Goal: Task Accomplishment & Management: Manage account settings

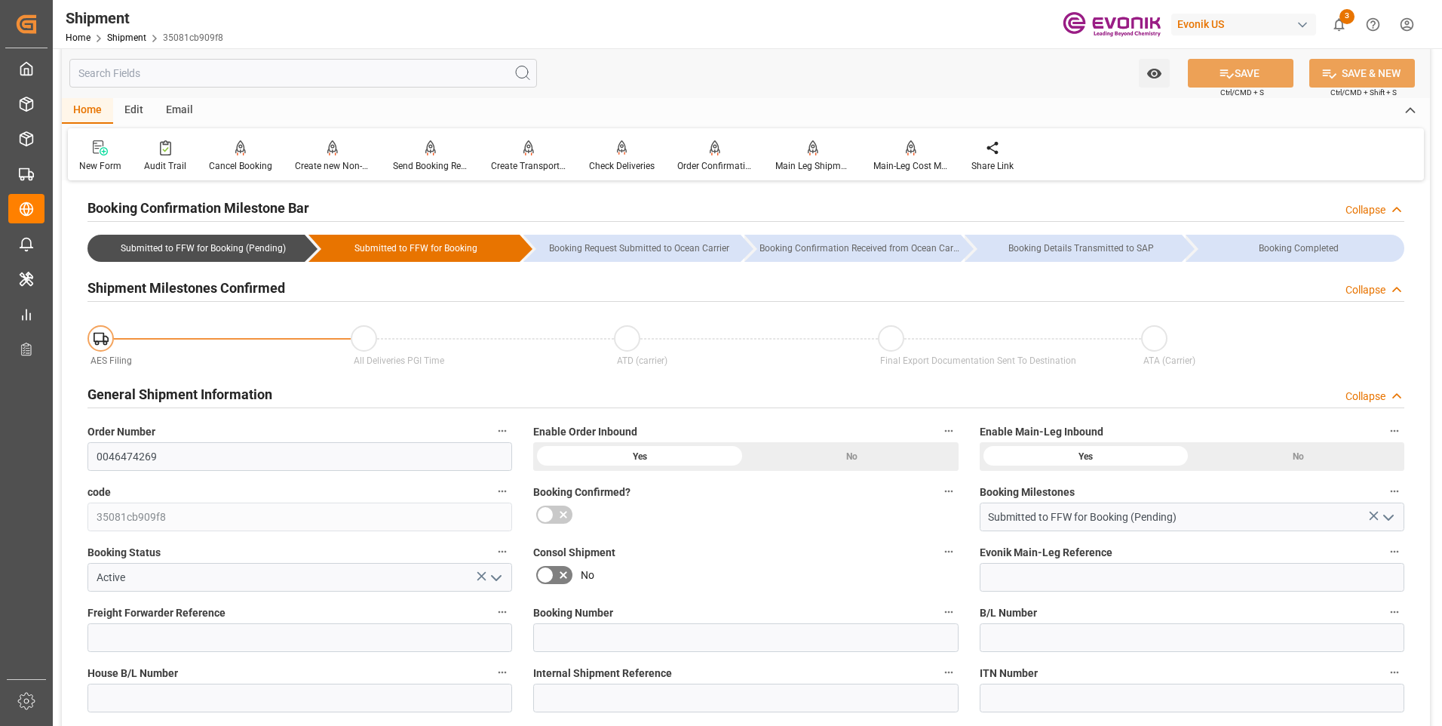
scroll to position [13, 0]
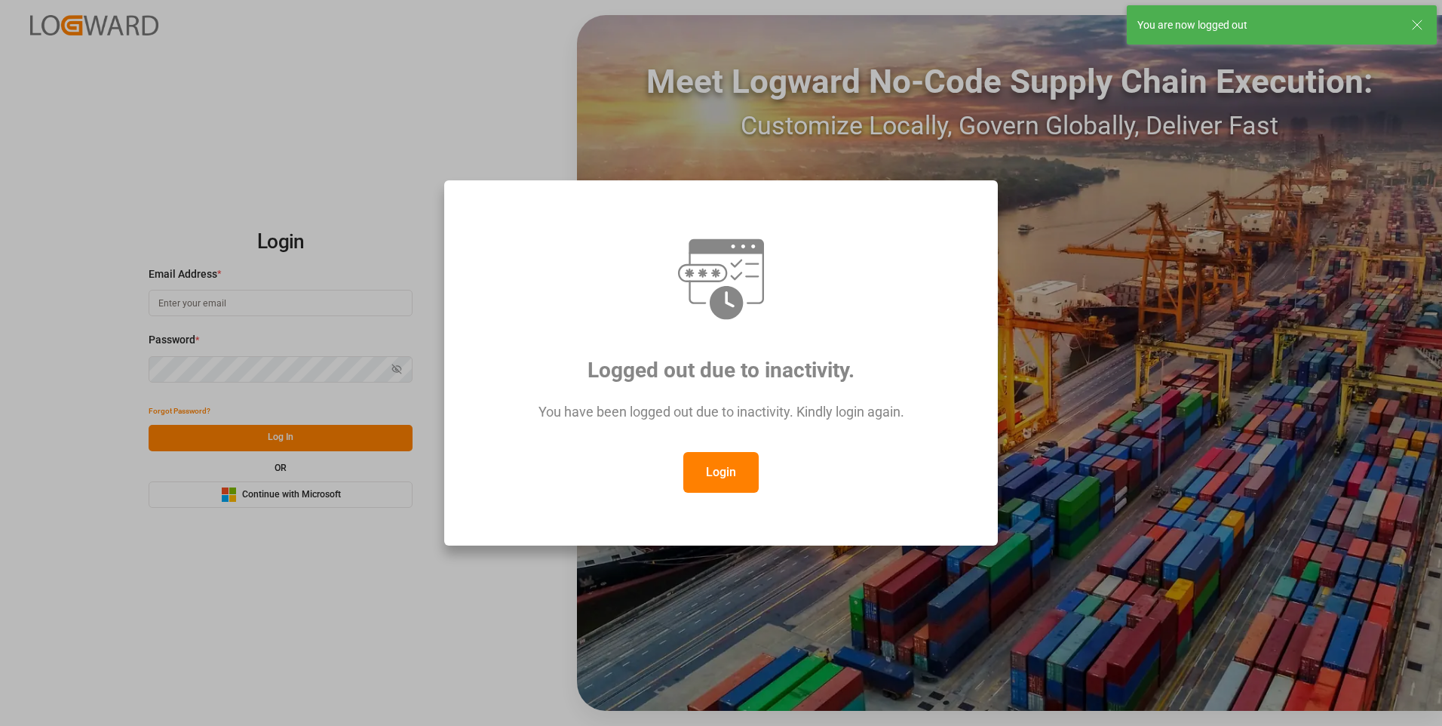
type input "Servicecenter_017@leschaco.com"
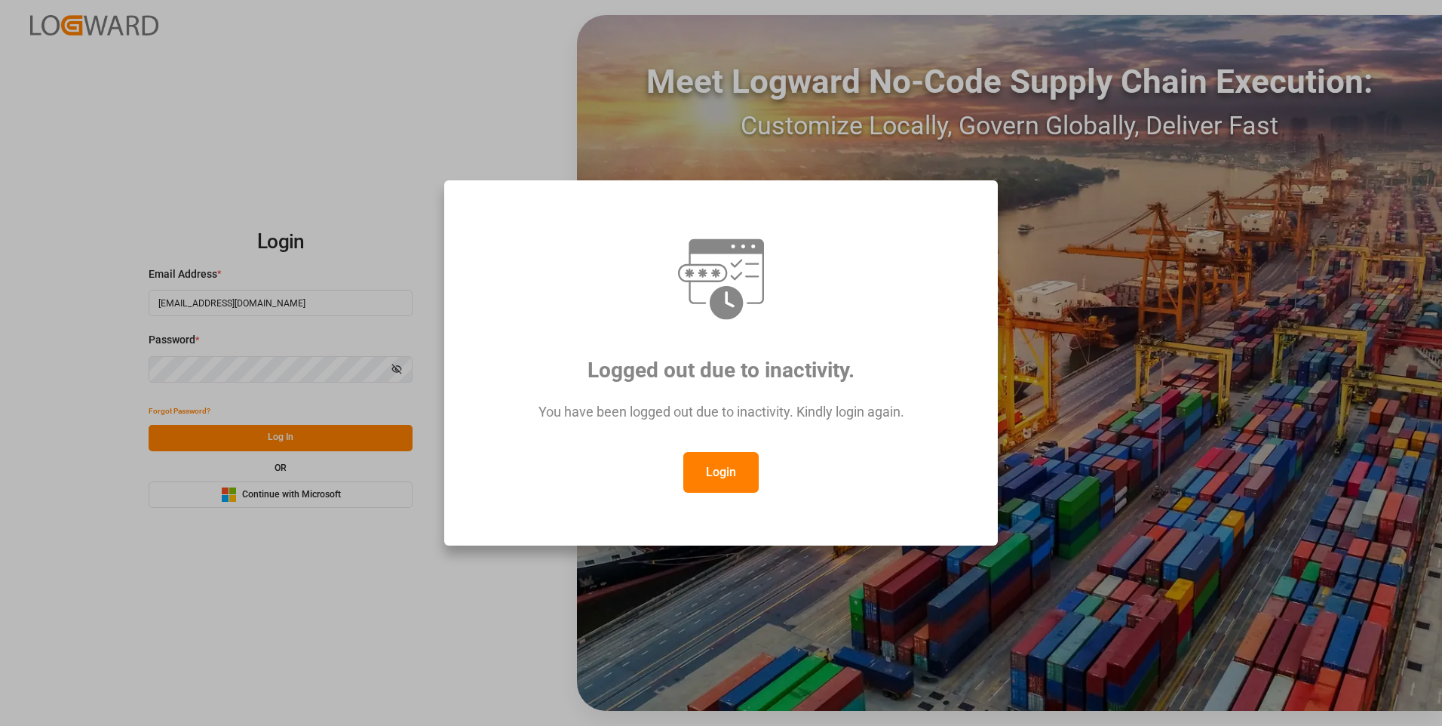
drag, startPoint x: 745, startPoint y: 472, endPoint x: 745, endPoint y: 453, distance: 18.9
click at [746, 471] on button "Login" at bounding box center [720, 472] width 75 height 41
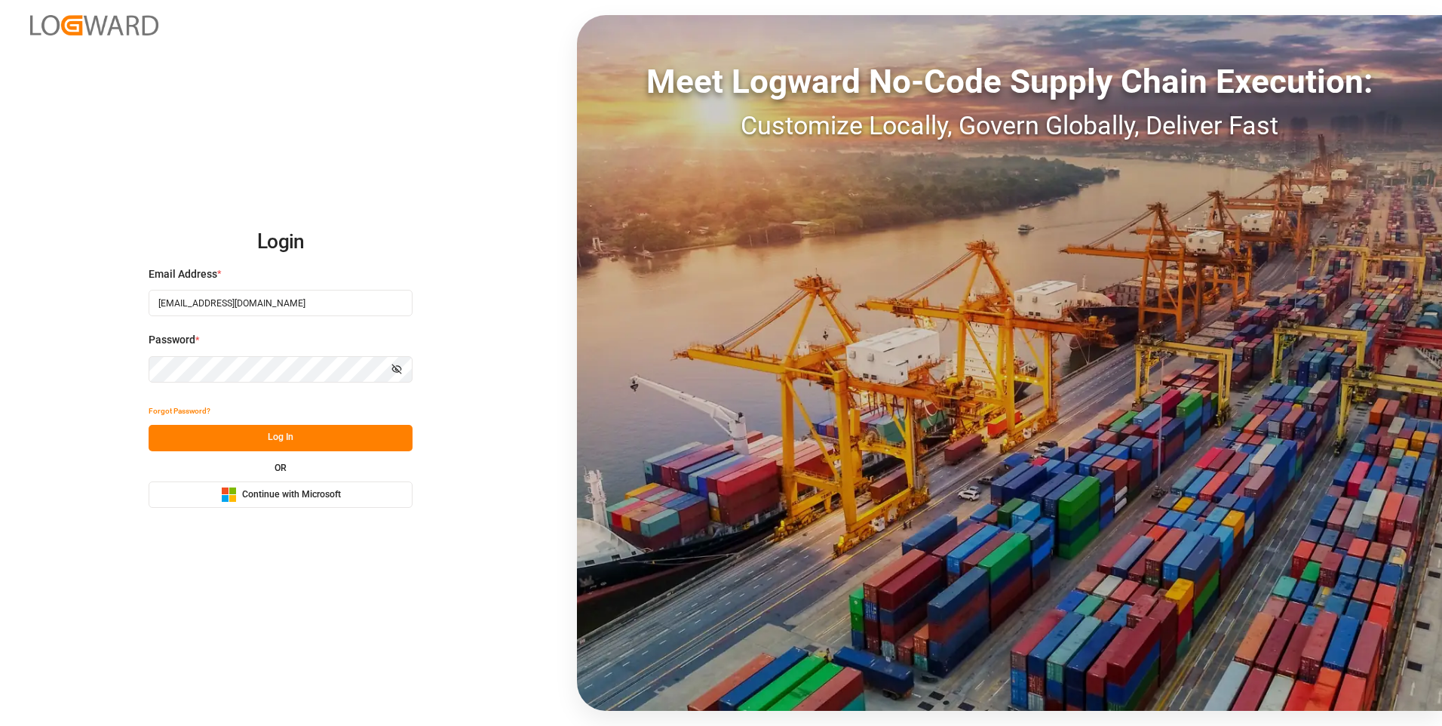
click at [447, 24] on div "Login Email Address * Servicecenter_017@leschaco.com Password * Show password F…" at bounding box center [721, 363] width 1442 height 726
click at [345, 442] on button "Log In" at bounding box center [281, 438] width 264 height 26
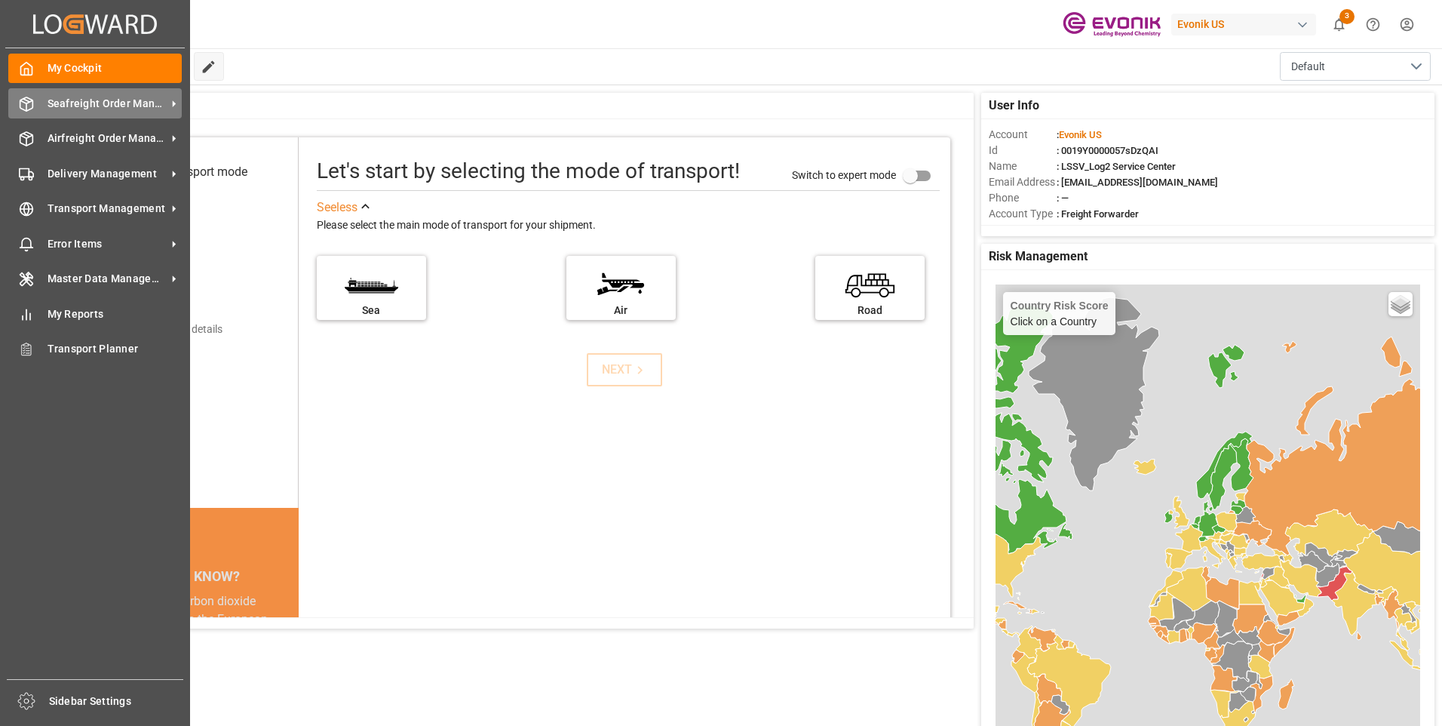
click at [38, 106] on div "Seafreight Order Management Seafreight Order Management" at bounding box center [94, 102] width 173 height 29
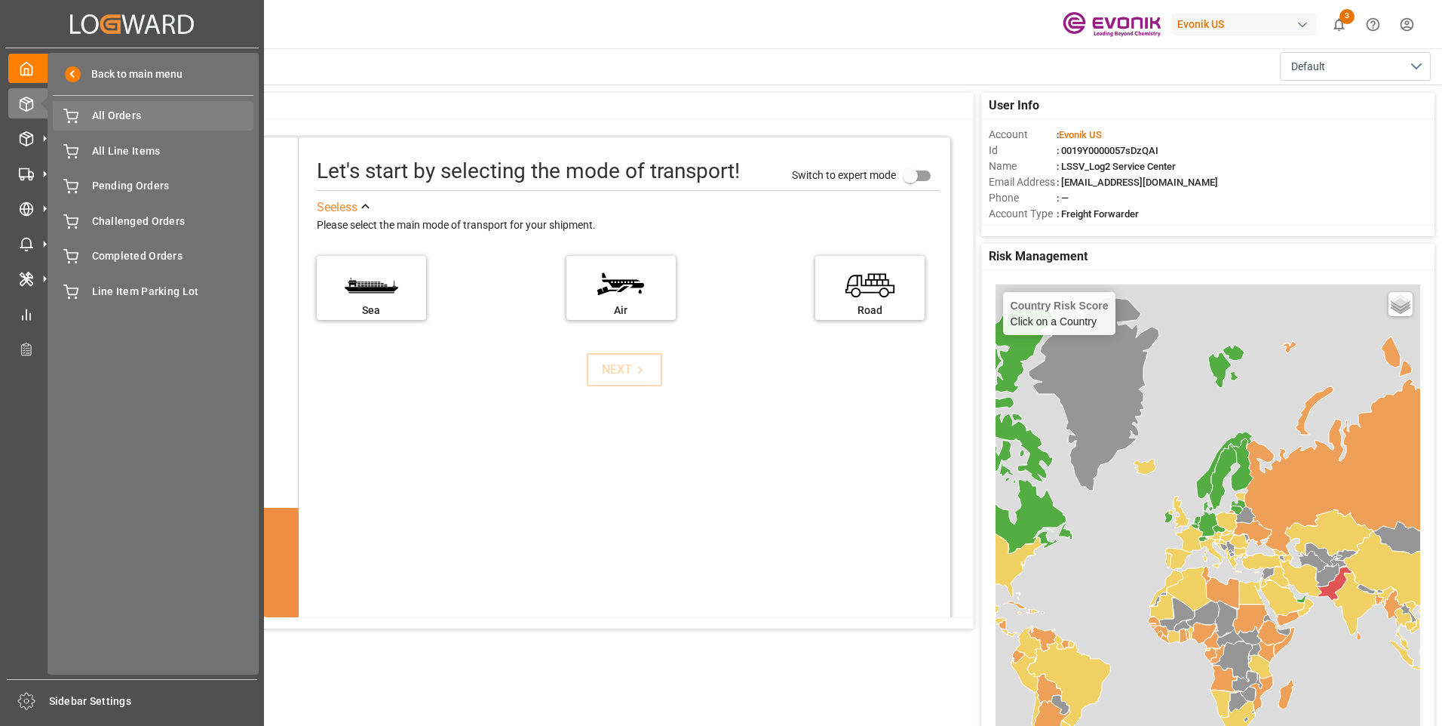
click at [143, 108] on span "All Orders" at bounding box center [173, 116] width 162 height 16
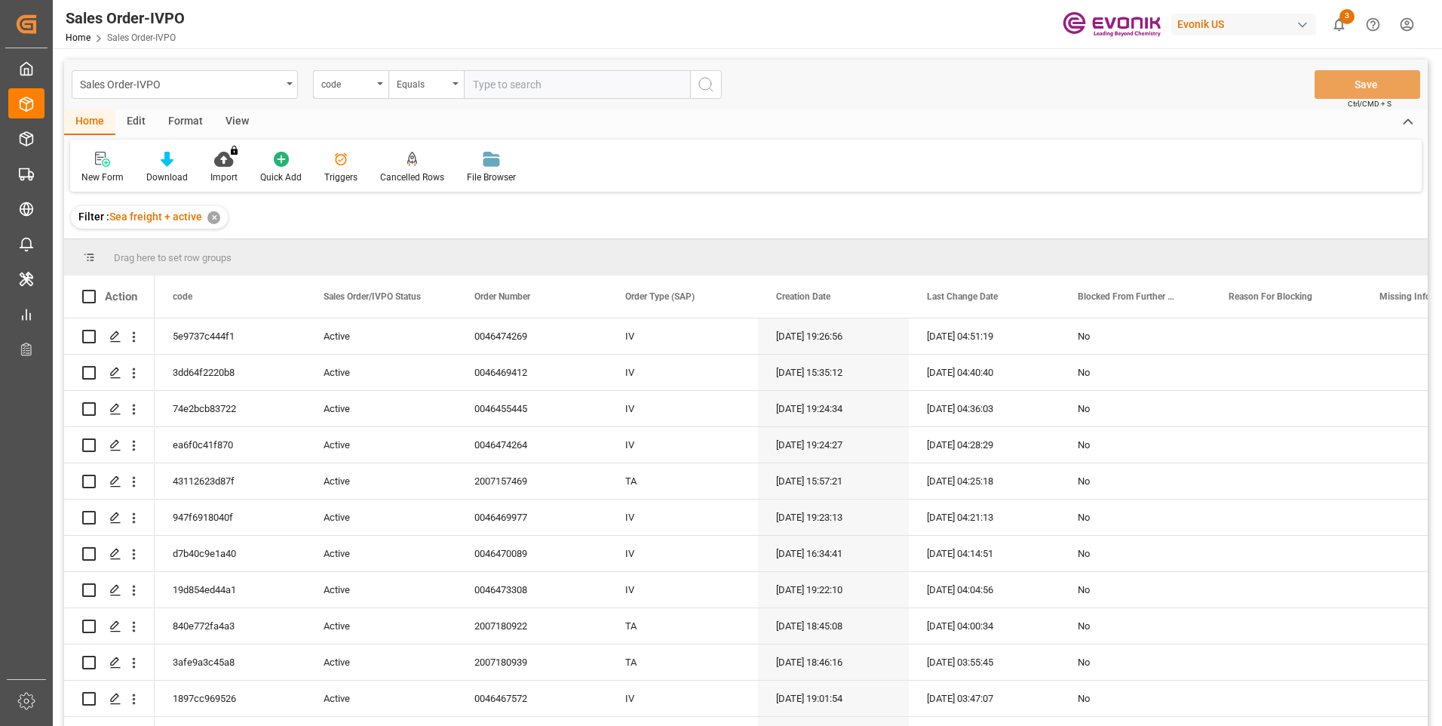
paste input "648a996efec2"
type input "648a996efec2"
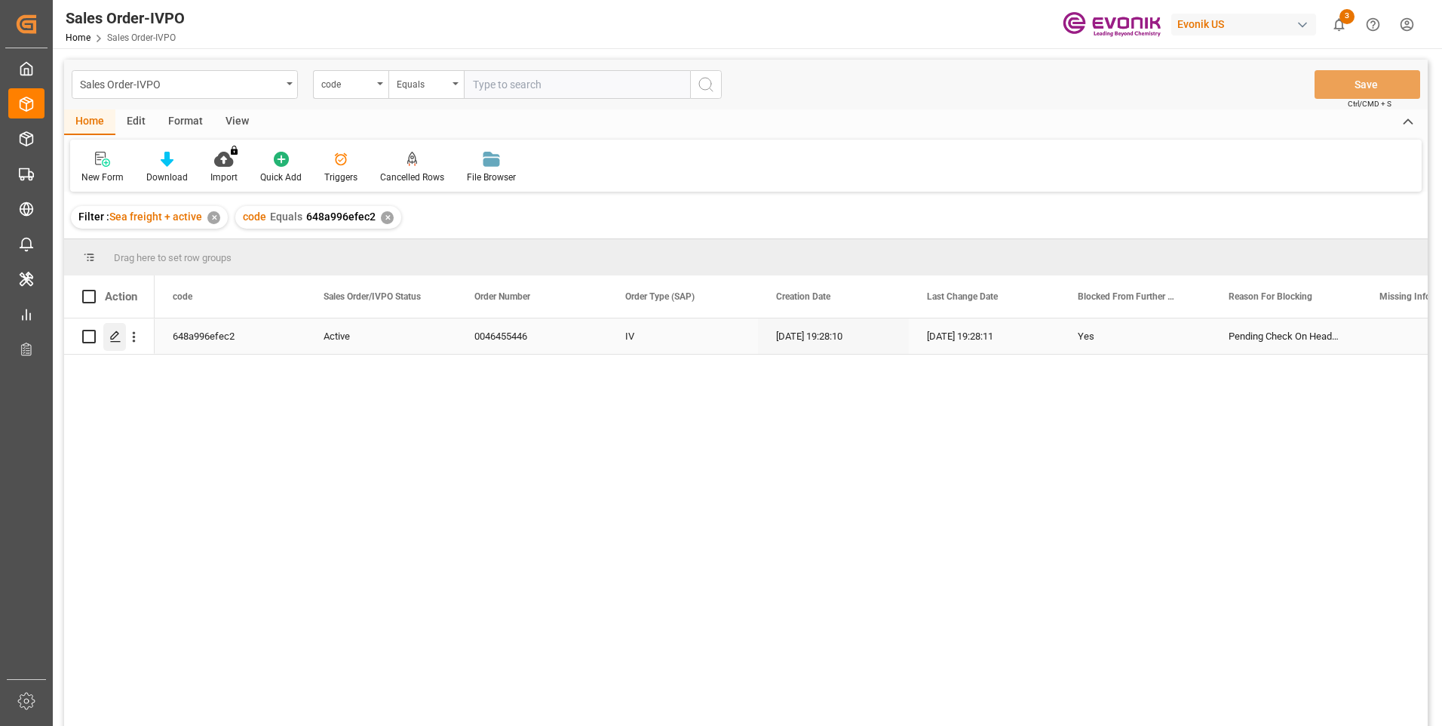
click at [107, 340] on div "Press SPACE to select this row." at bounding box center [114, 337] width 23 height 28
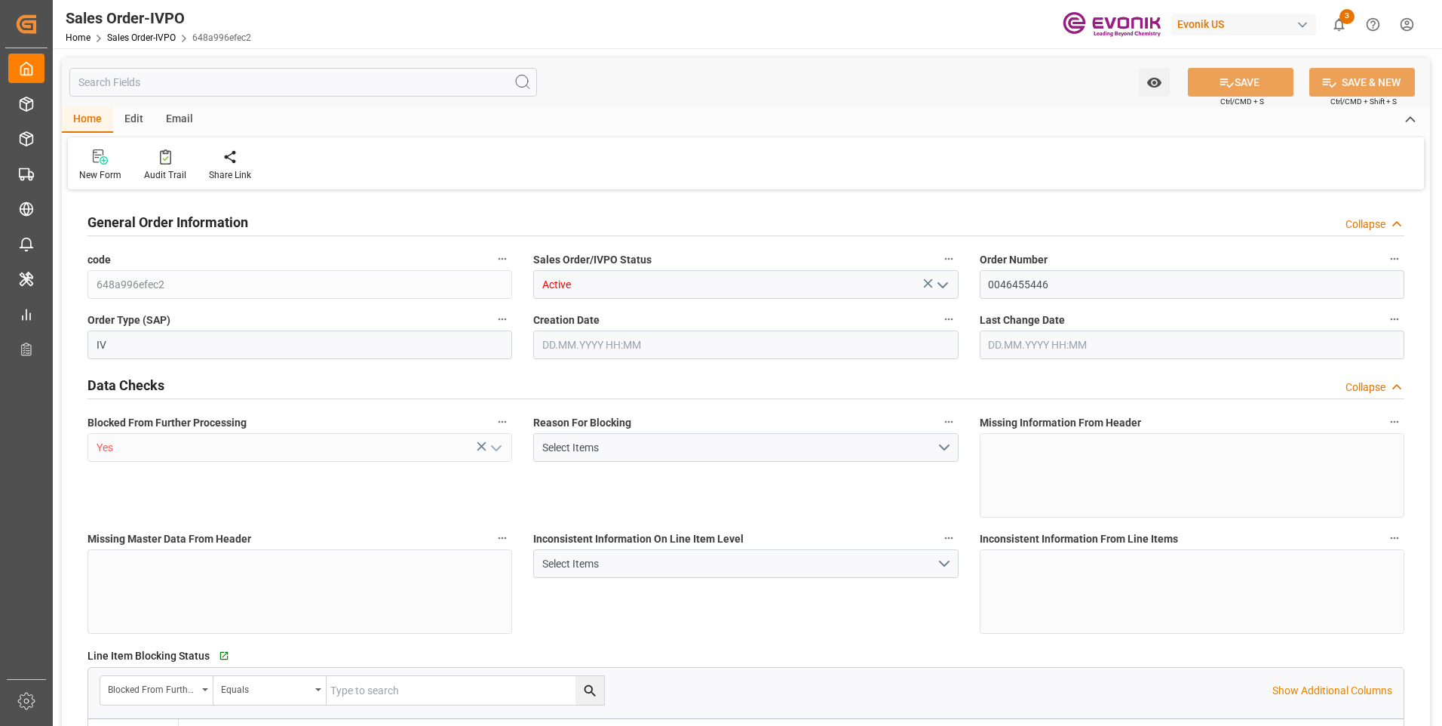
type input "BEANR"
type input "0"
type input "2"
type input "10633.152"
type input "[DATE] 19:28"
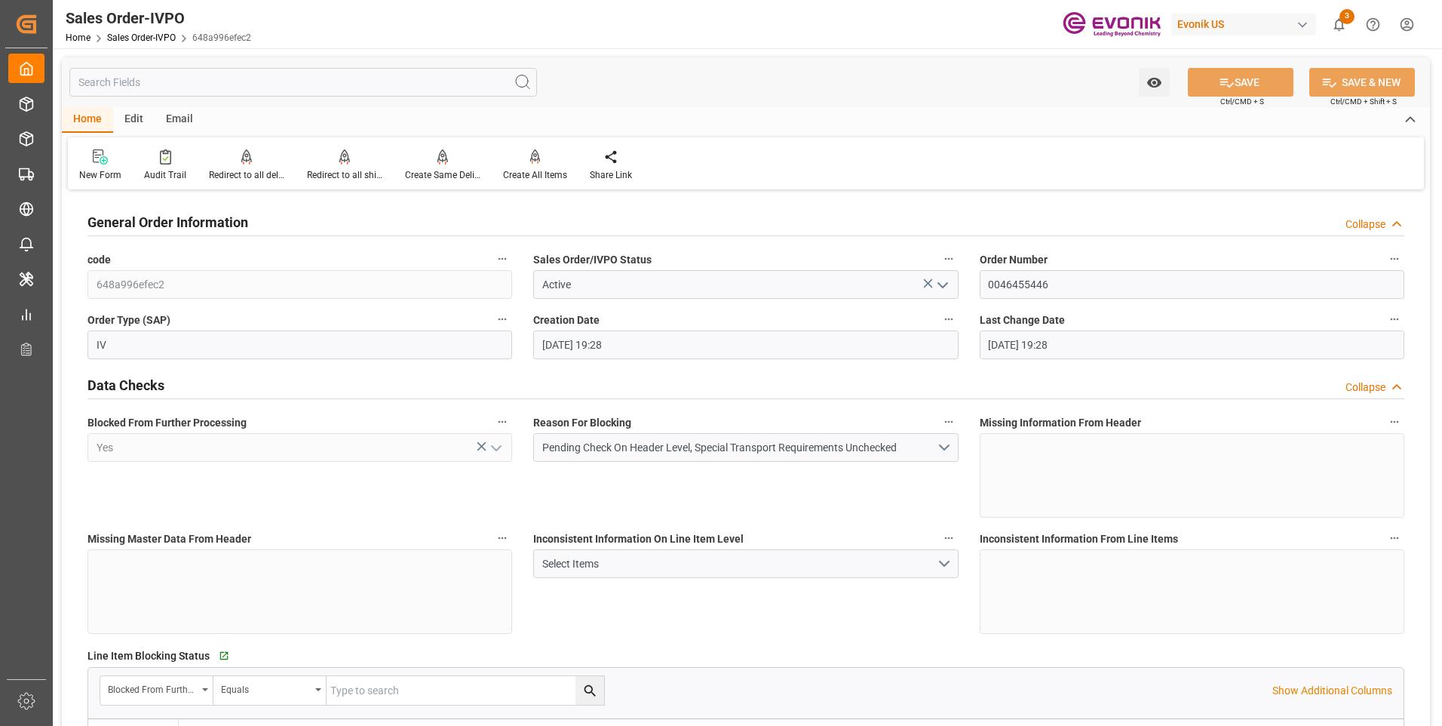
type input "[DATE] 19:28"
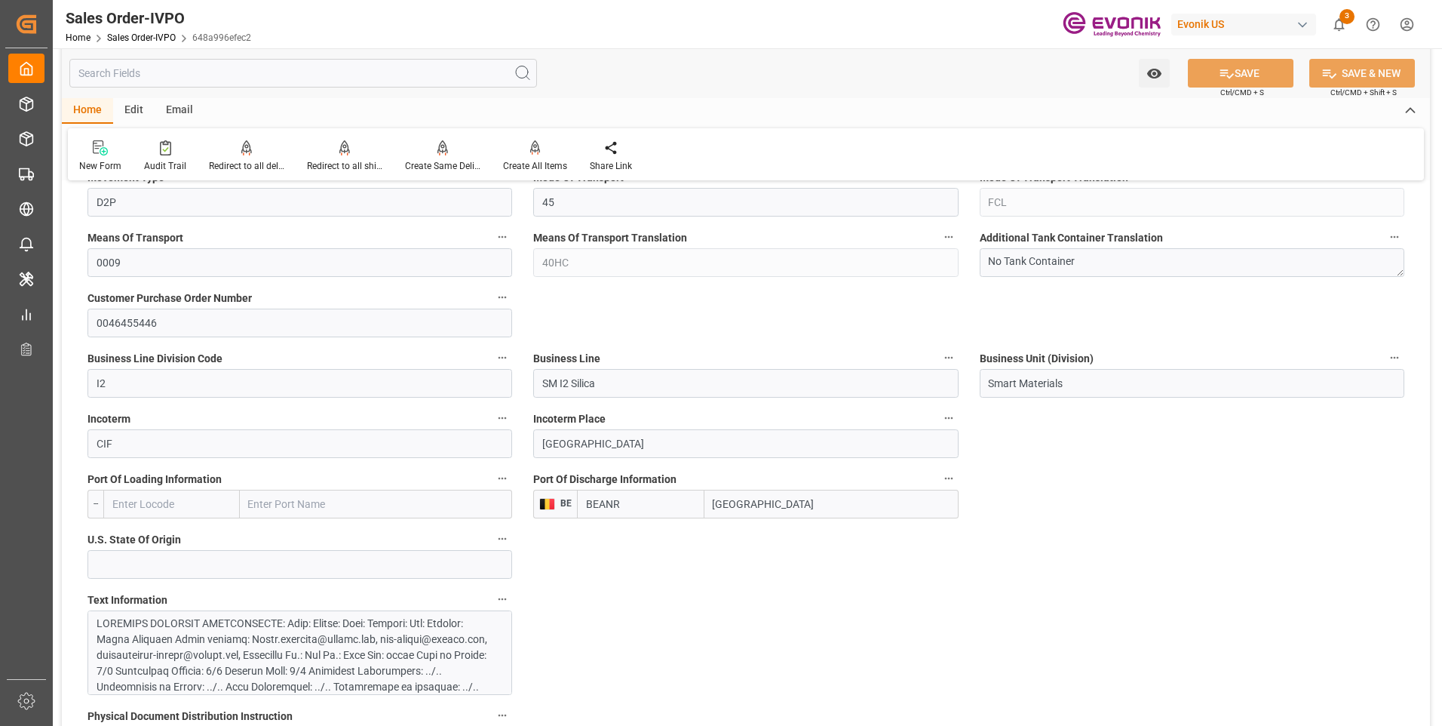
scroll to position [603, 0]
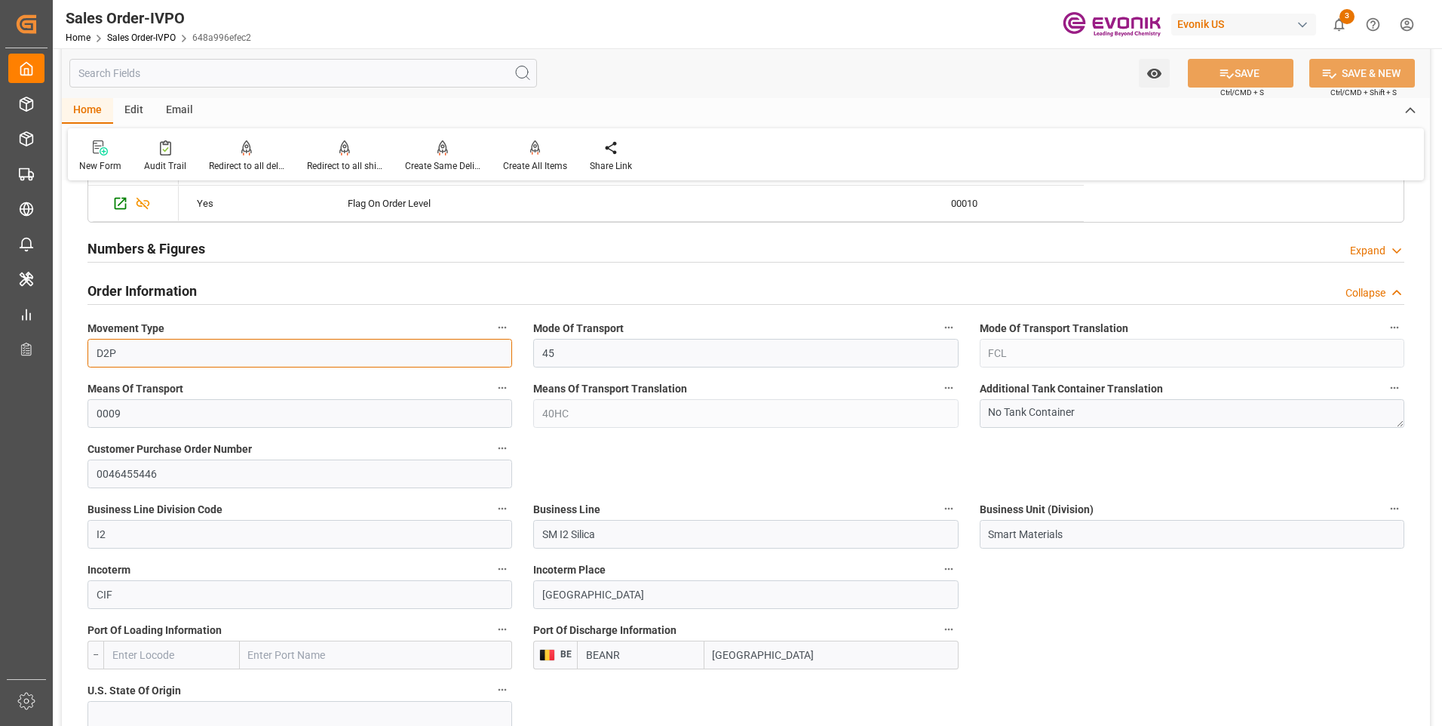
click at [141, 345] on input "D2P" at bounding box center [299, 353] width 425 height 29
drag, startPoint x: 143, startPoint y: 354, endPoint x: 80, endPoint y: 346, distance: 63.8
click at [80, 346] on div "Movement Type D2P" at bounding box center [300, 342] width 446 height 60
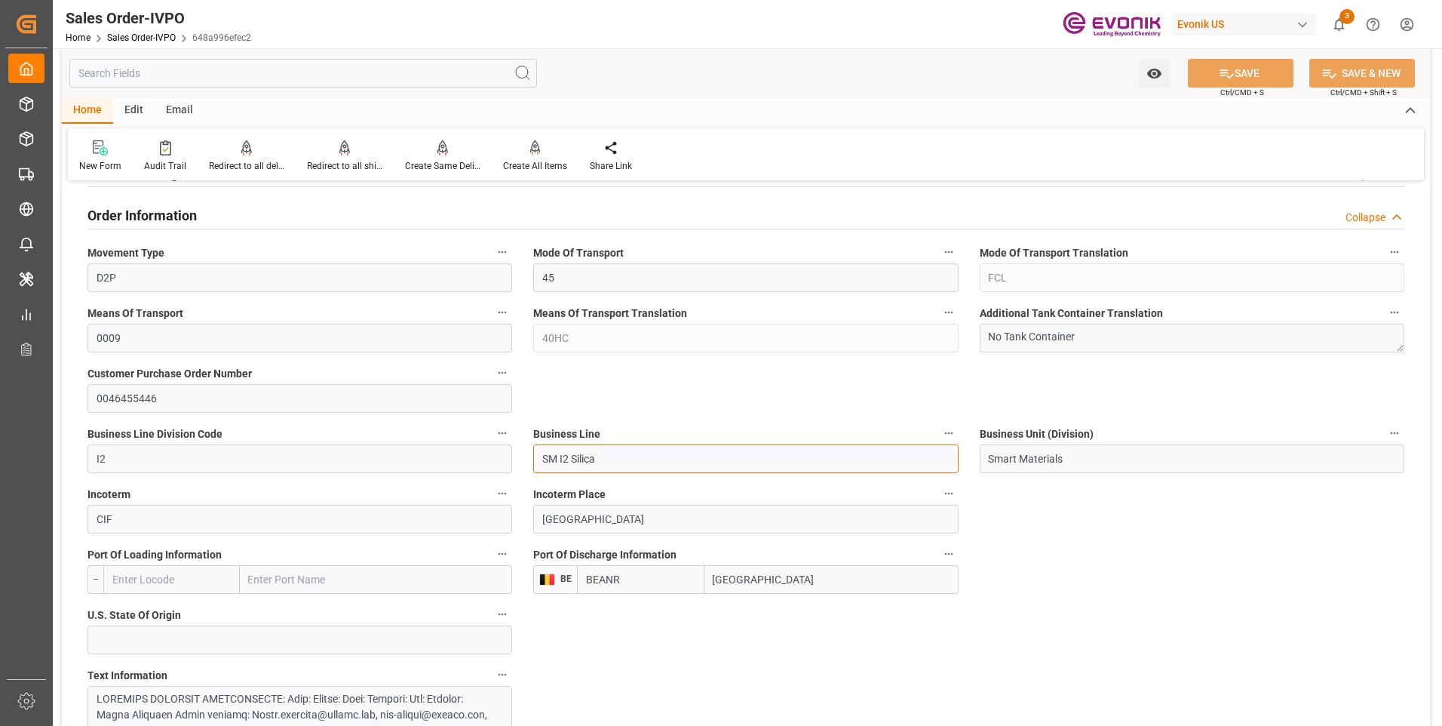
drag, startPoint x: 637, startPoint y: 461, endPoint x: 514, endPoint y: 473, distance: 123.5
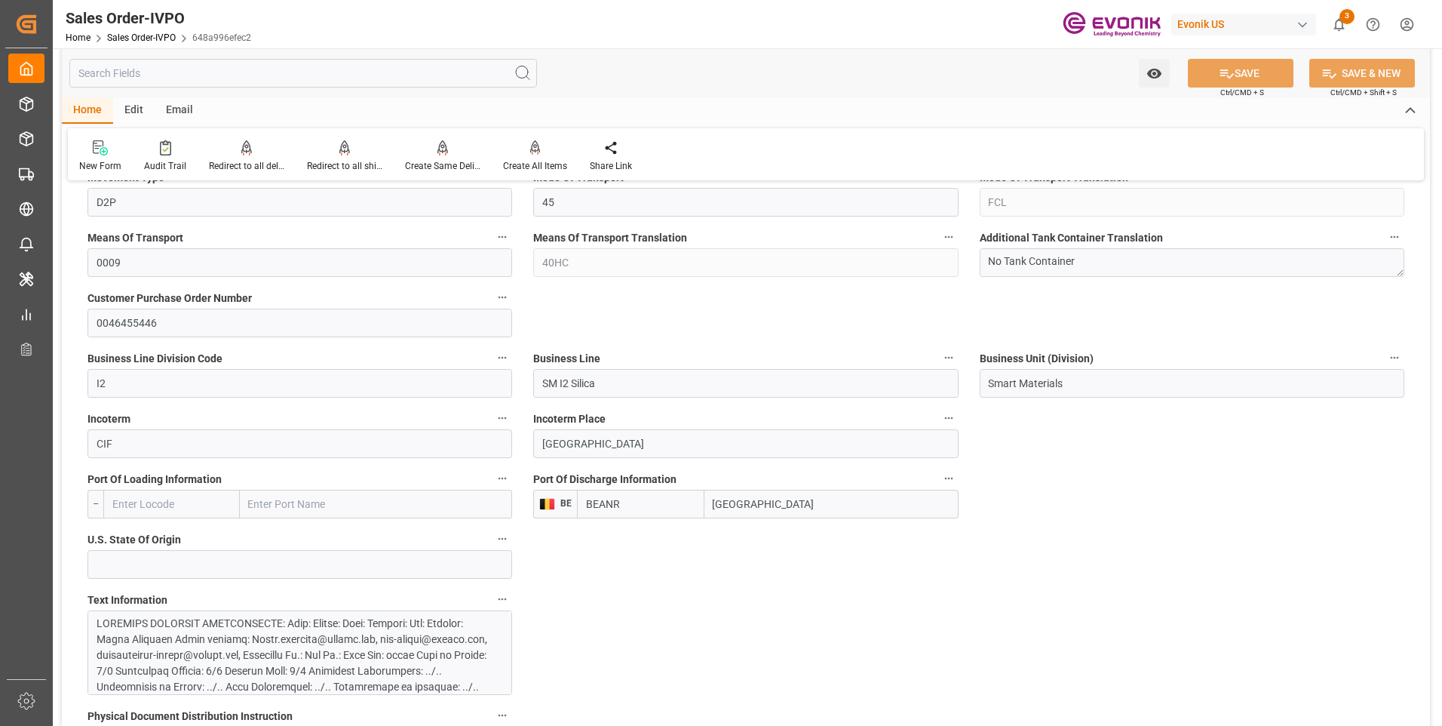
drag, startPoint x: 793, startPoint y: 506, endPoint x: 695, endPoint y: 505, distance: 97.3
click at [695, 505] on div "BEANR Antwerp" at bounding box center [767, 504] width 381 height 29
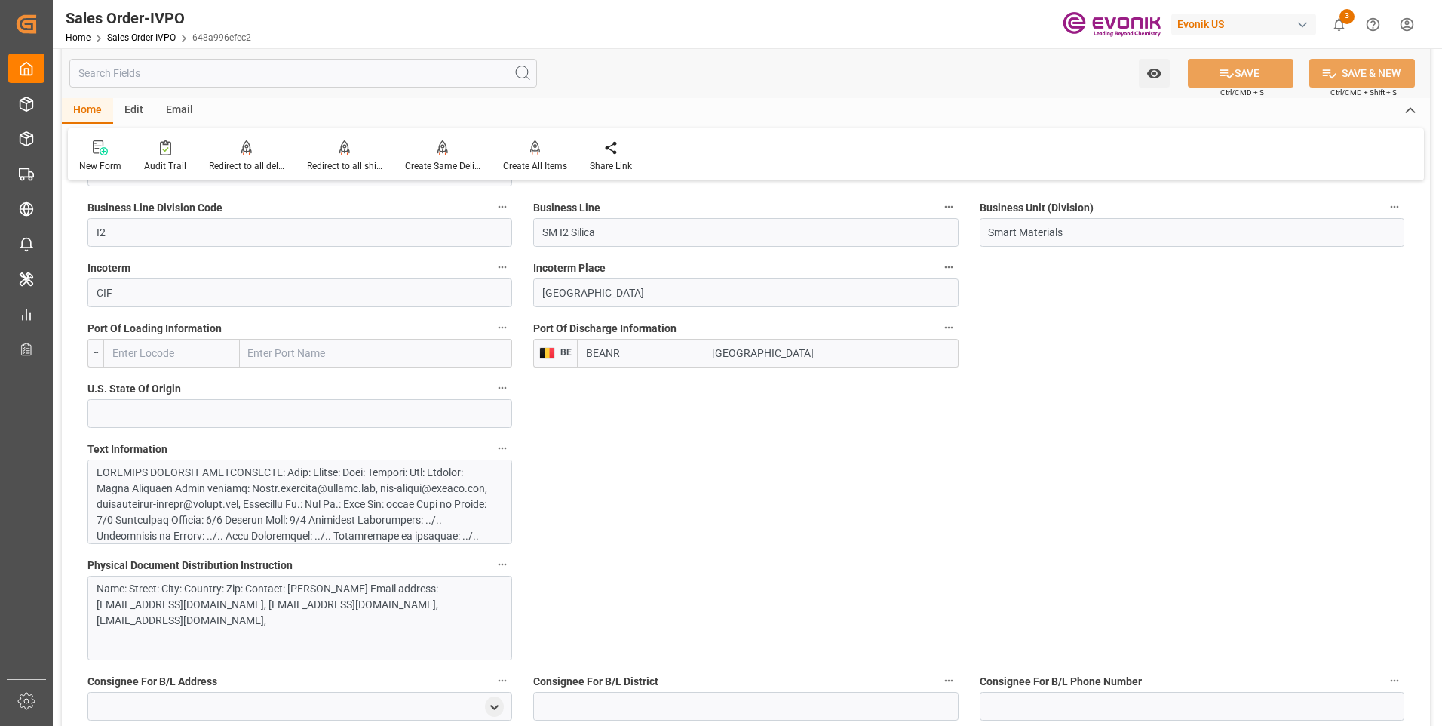
click at [400, 509] on div at bounding box center [294, 607] width 395 height 285
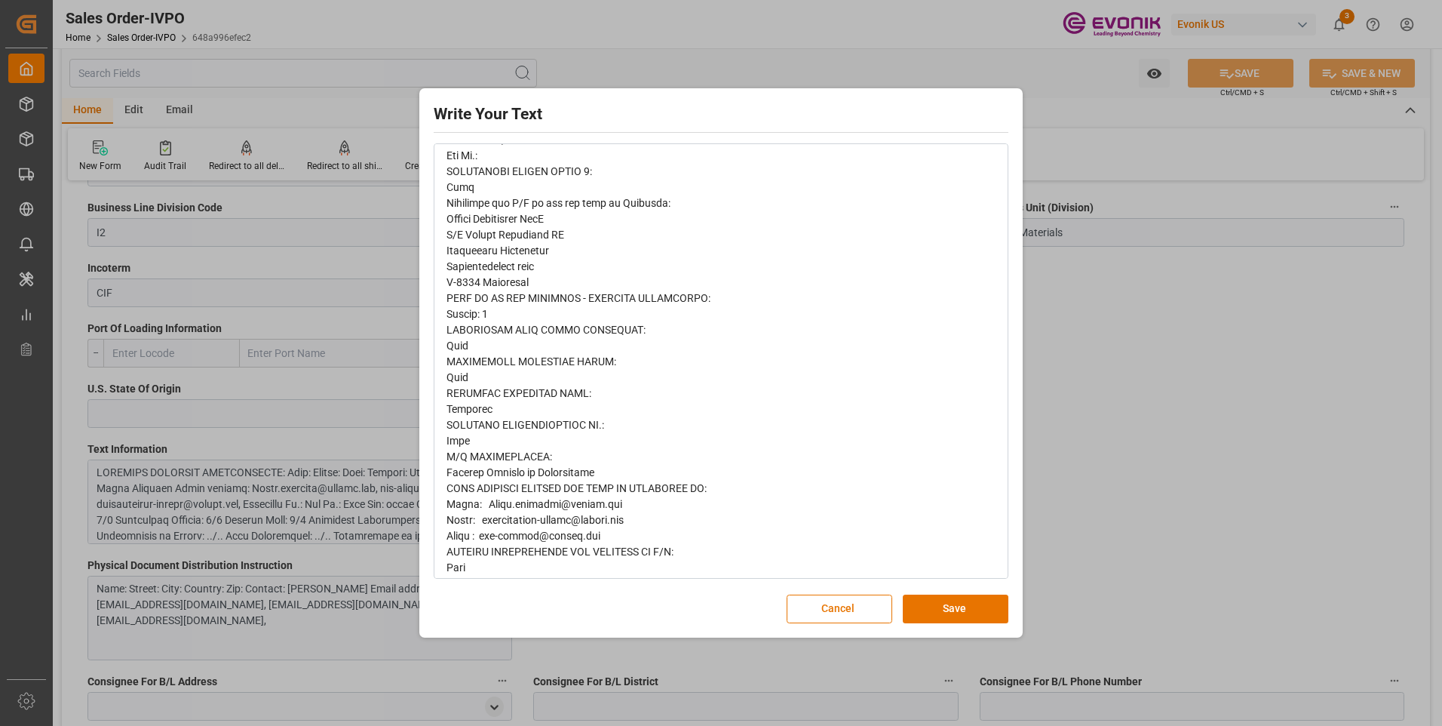
scroll to position [569, 0]
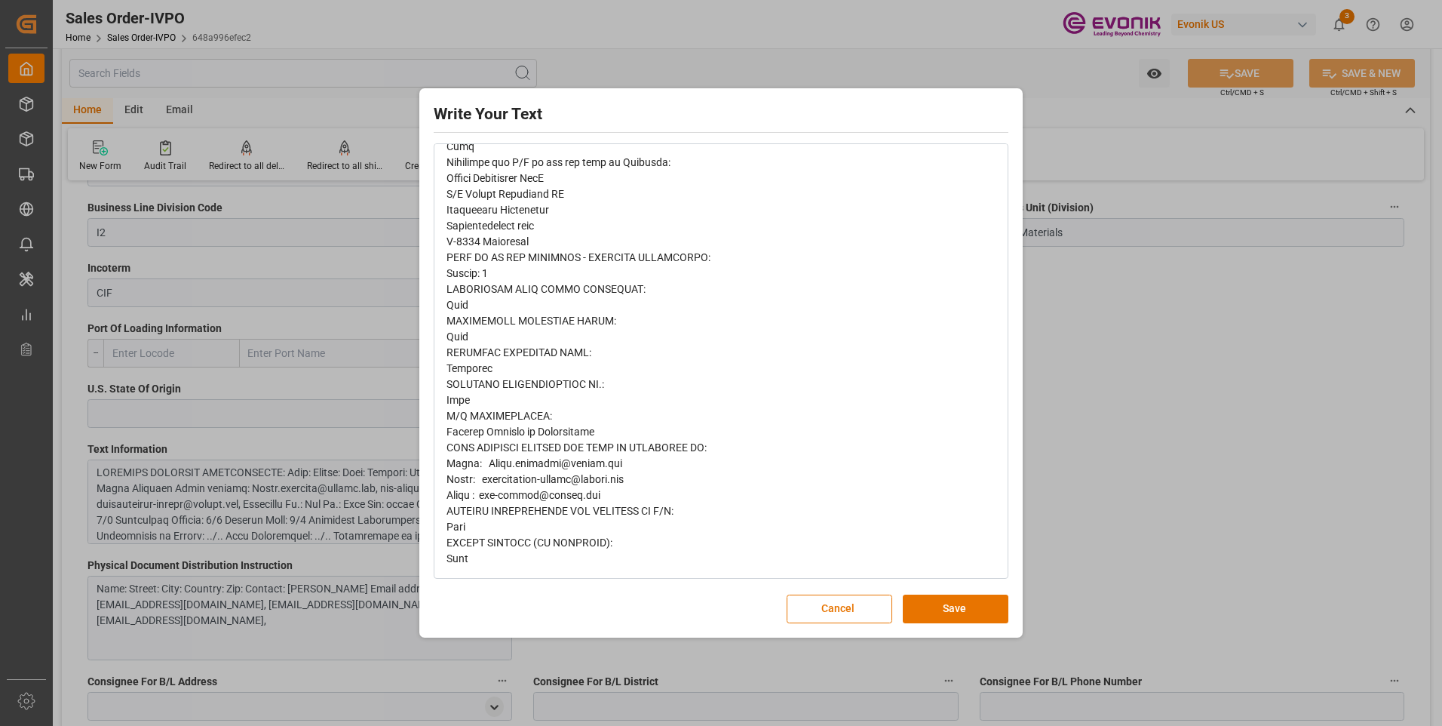
click at [968, 605] on button "Save" at bounding box center [956, 608] width 106 height 29
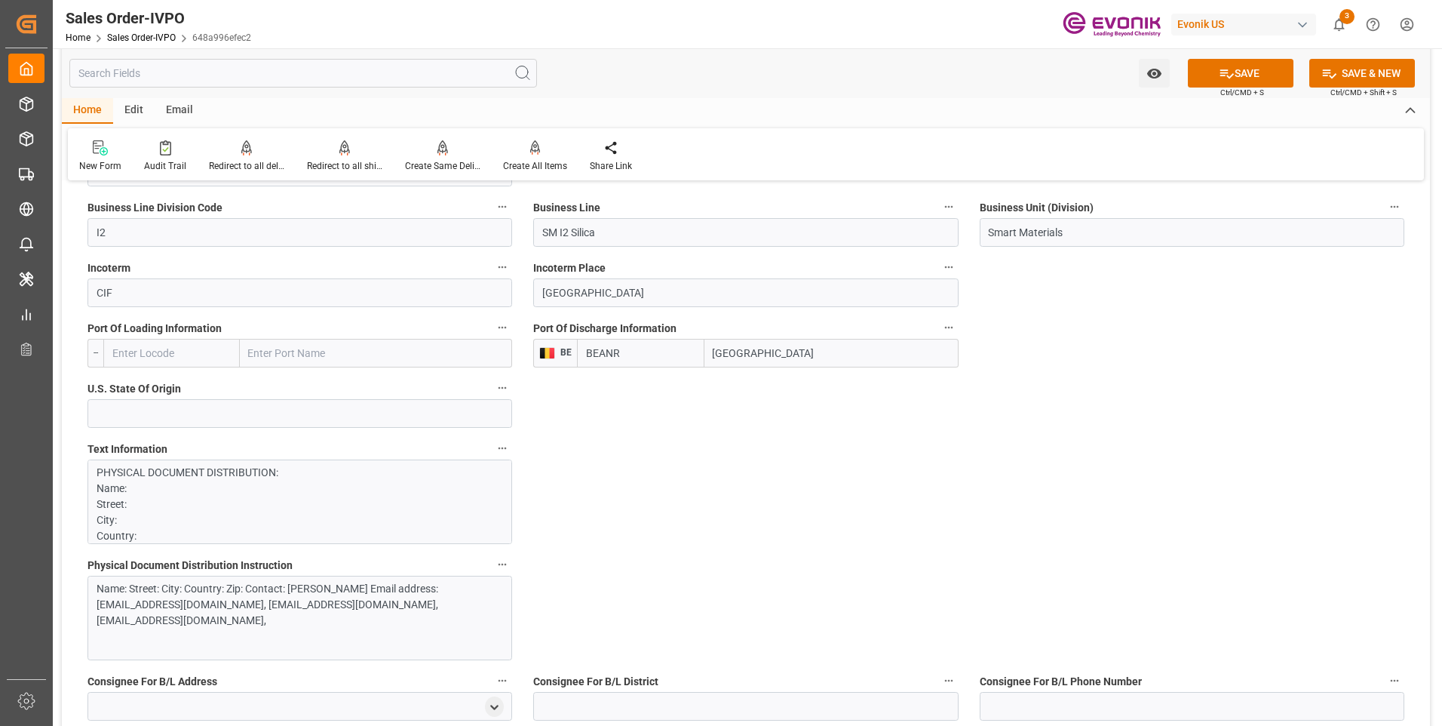
click at [433, 640] on div "Name: Street: City: Country: Zip: Contact: [PERSON_NAME] Email address: [EMAIL_…" at bounding box center [299, 618] width 425 height 84
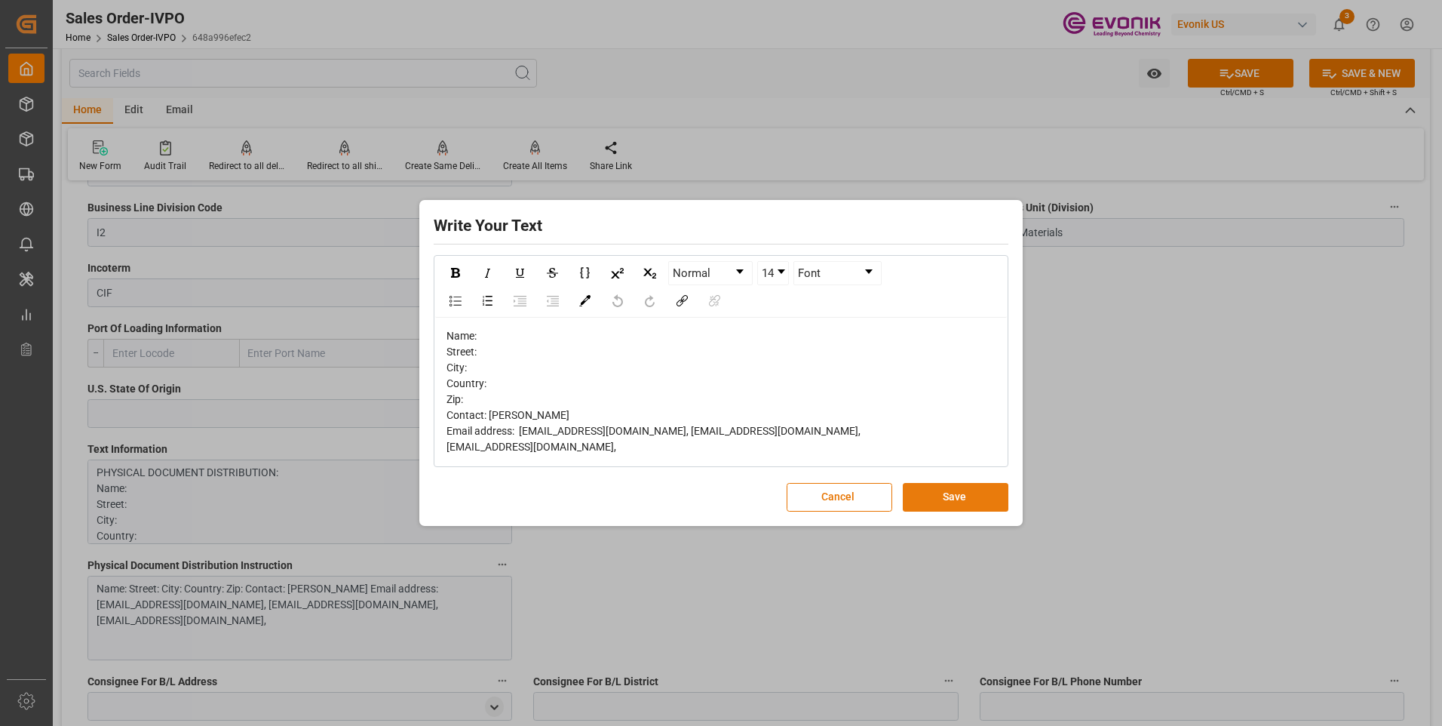
click at [944, 487] on button "Save" at bounding box center [956, 497] width 106 height 29
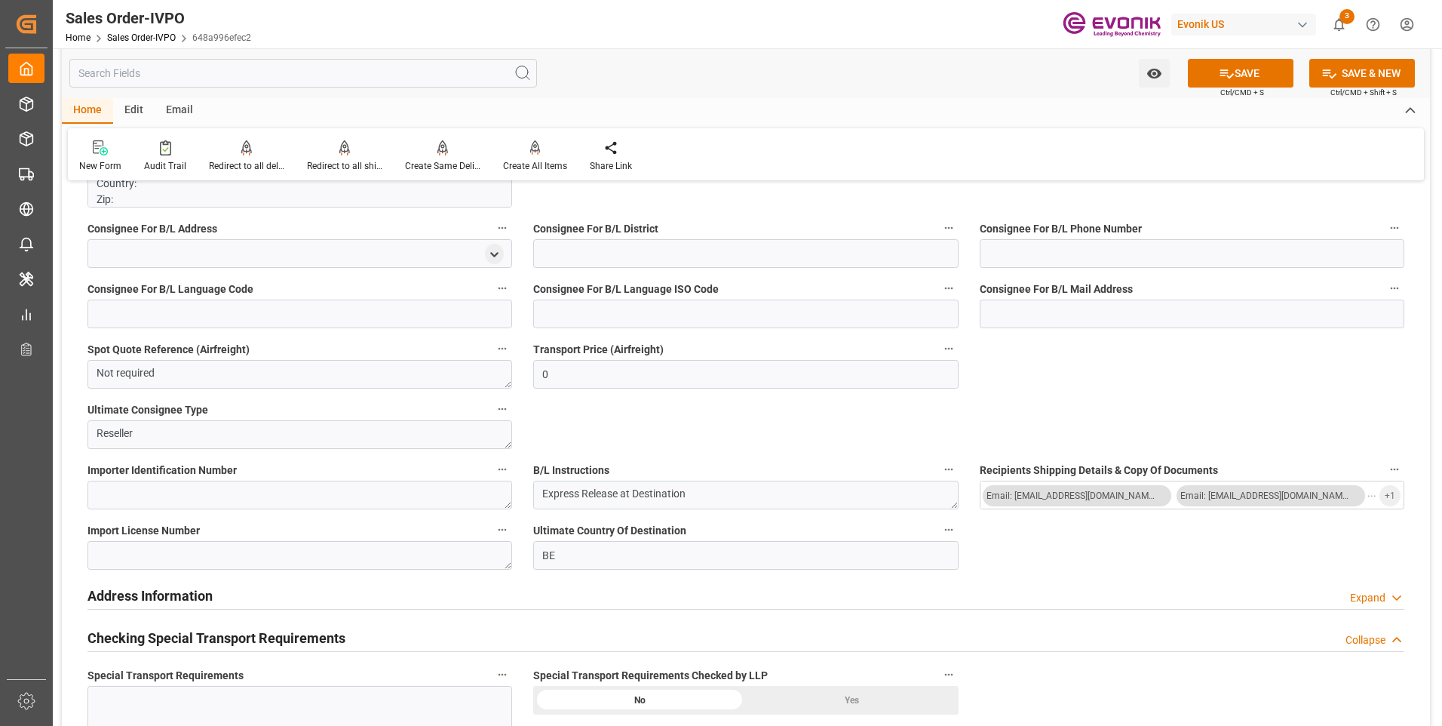
scroll to position [1509, 0]
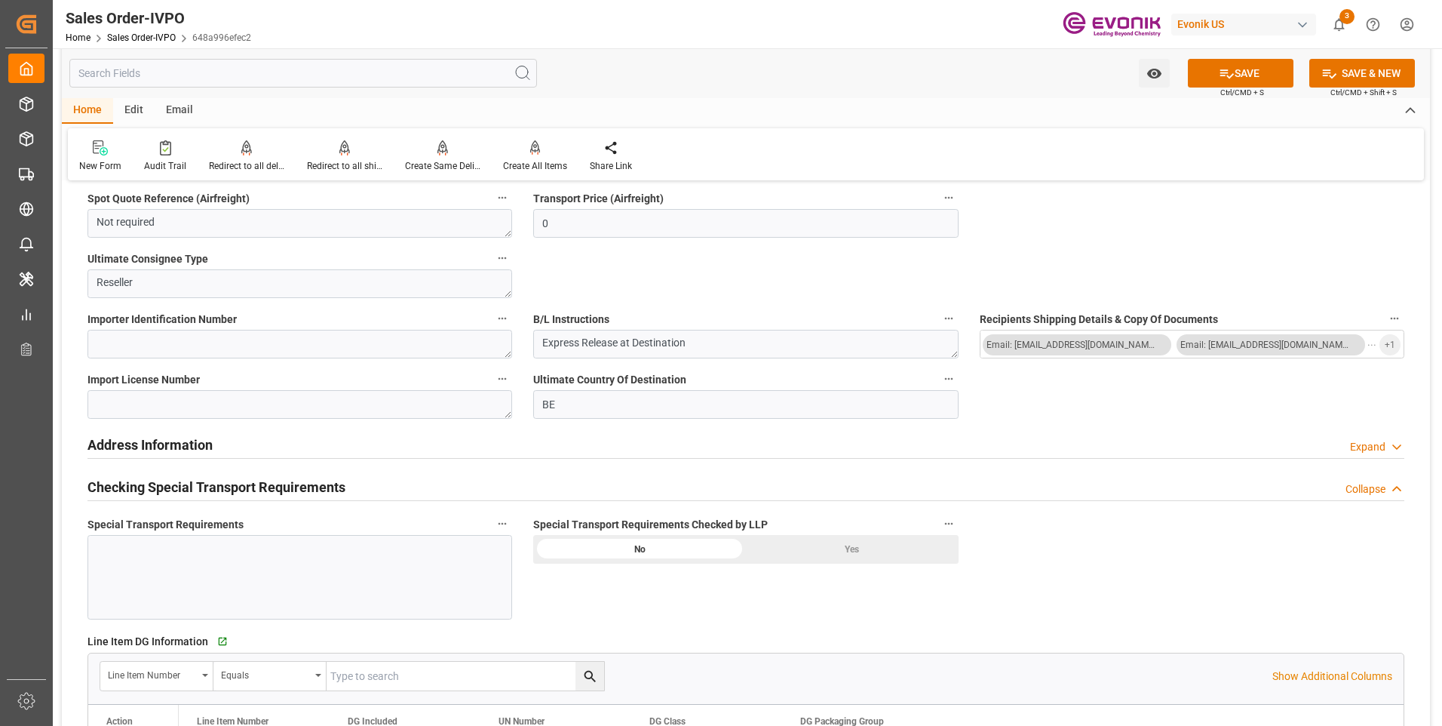
click at [811, 542] on div "Yes" at bounding box center [852, 549] width 213 height 29
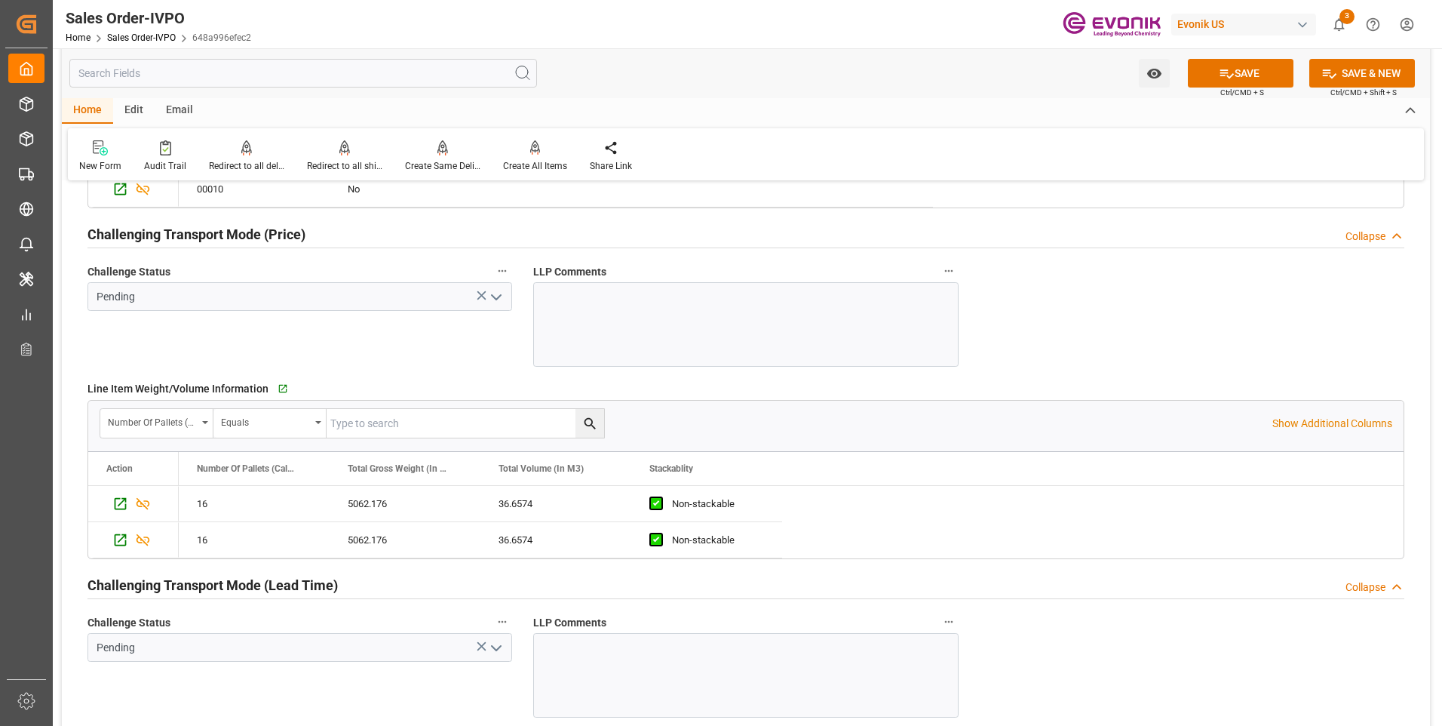
scroll to position [2263, 0]
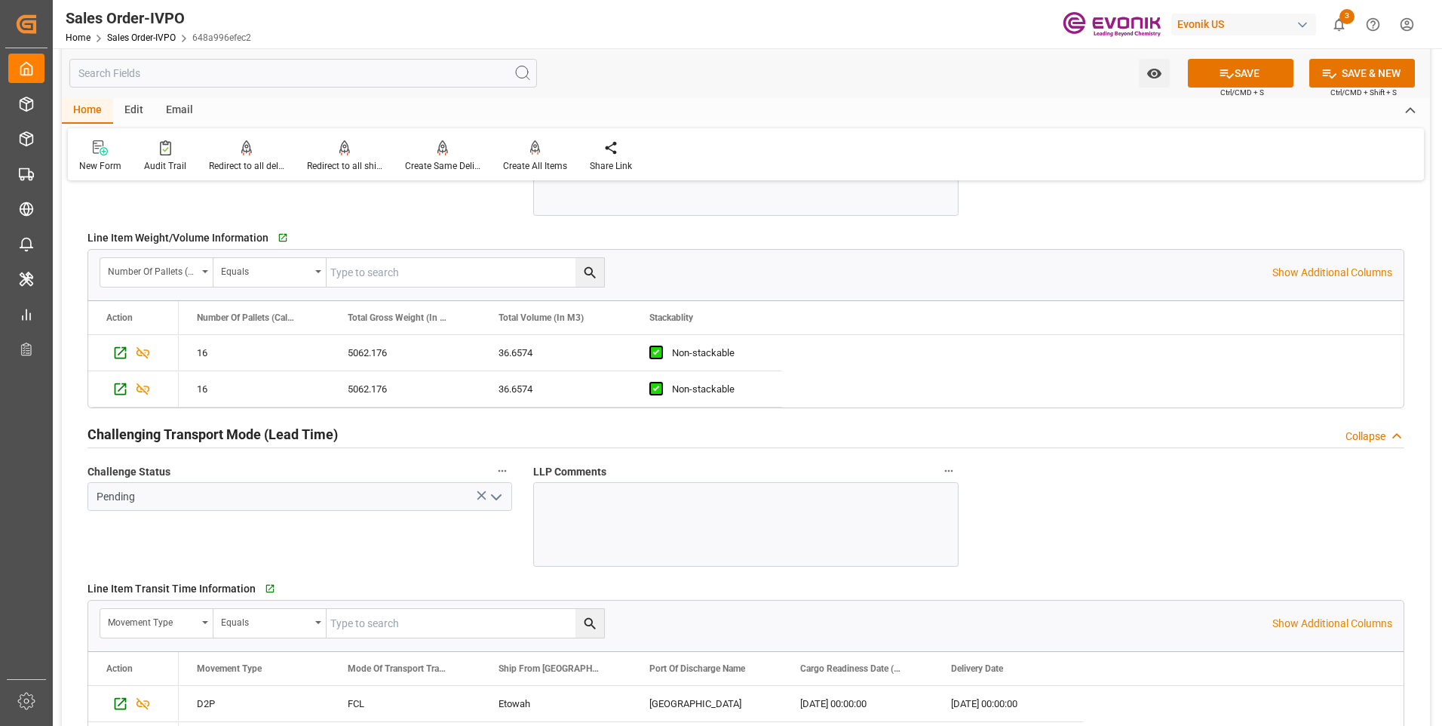
click at [491, 499] on icon "open menu" at bounding box center [496, 497] width 18 height 18
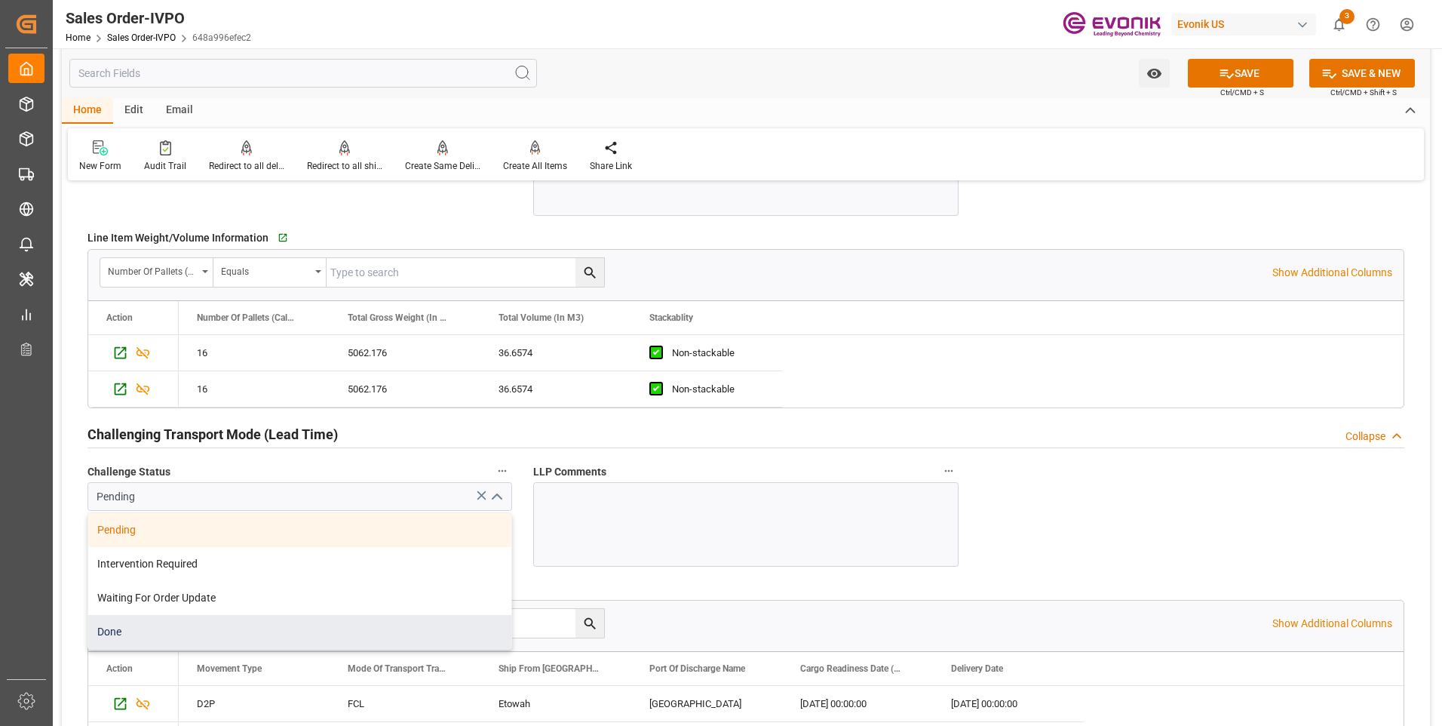
click at [149, 631] on div "Done" at bounding box center [299, 632] width 423 height 34
type input "Done"
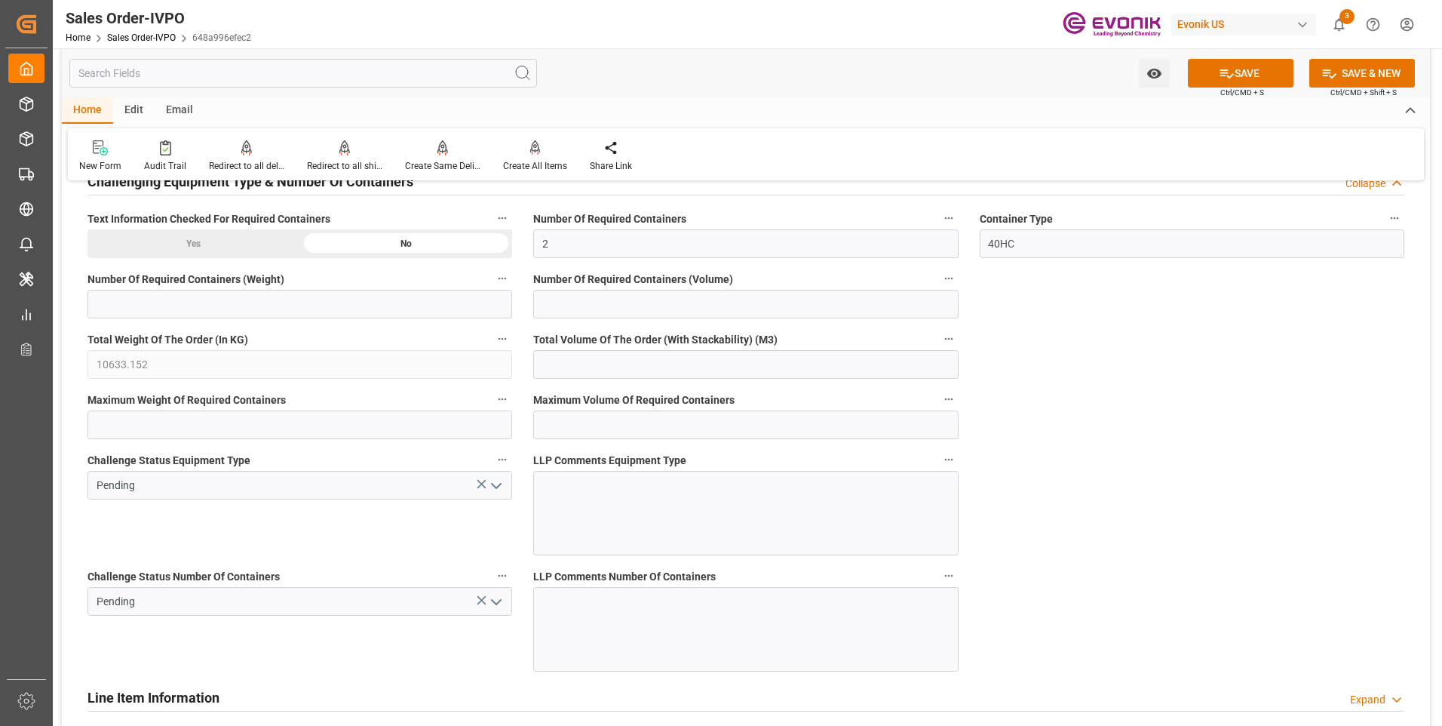
scroll to position [2942, 0]
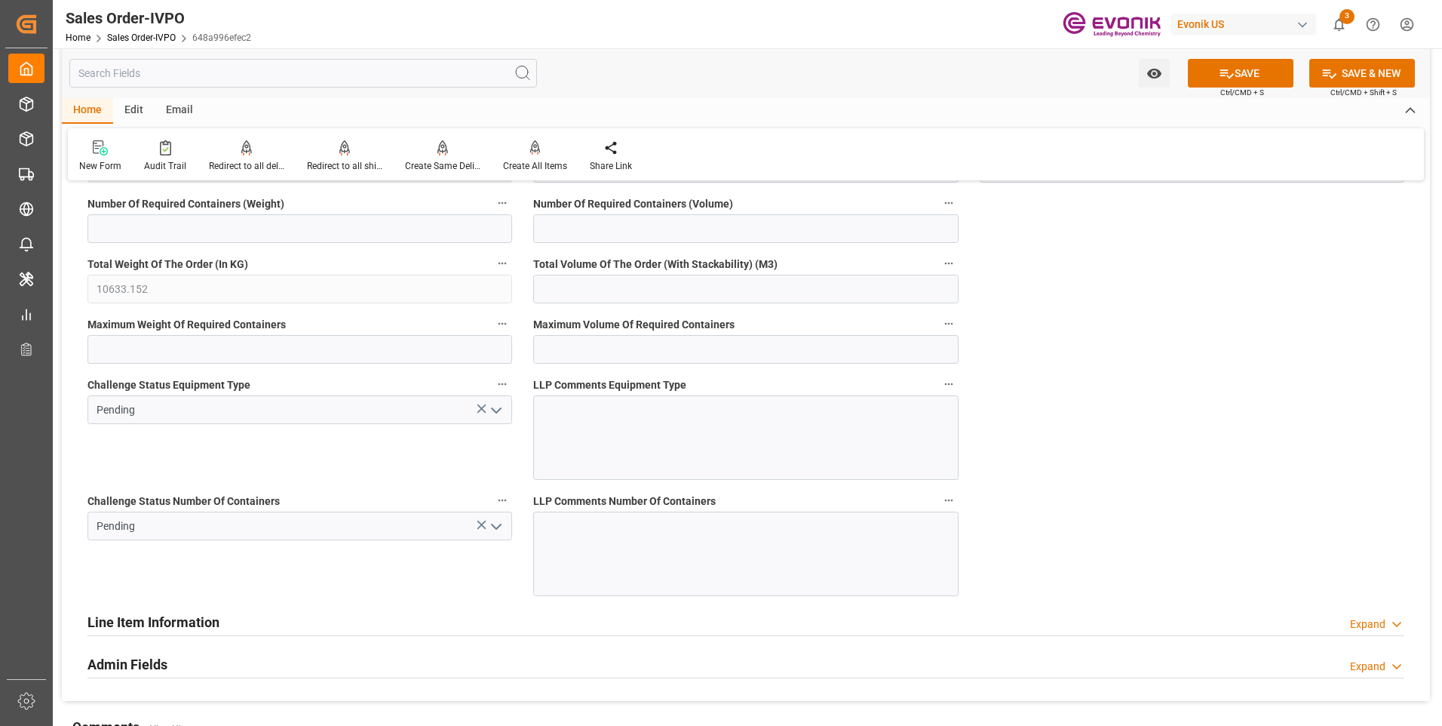
click at [495, 406] on icon "open menu" at bounding box center [496, 410] width 18 height 18
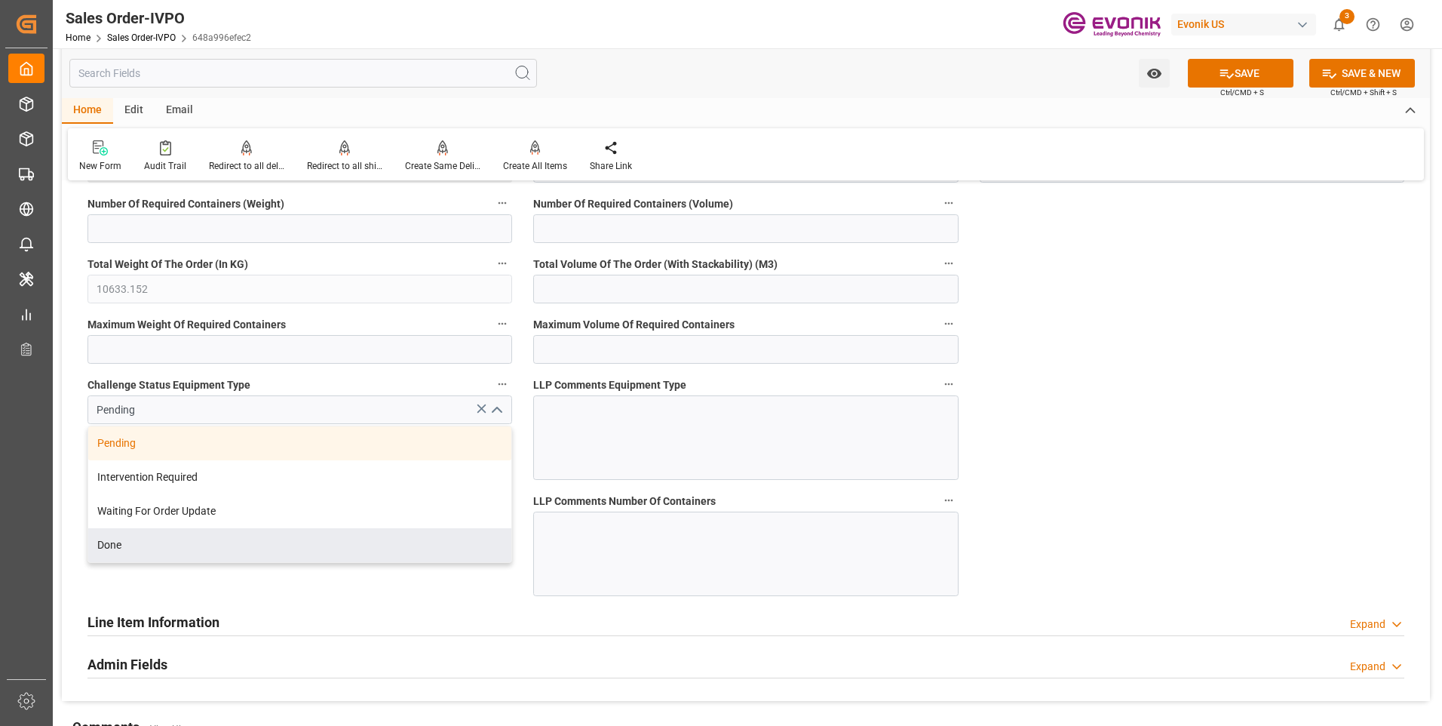
click at [234, 563] on div "Pending Intervention Required Waiting For Order Update Done" at bounding box center [299, 493] width 425 height 137
click at [462, 541] on div "Done" at bounding box center [299, 545] width 423 height 34
type input "Done"
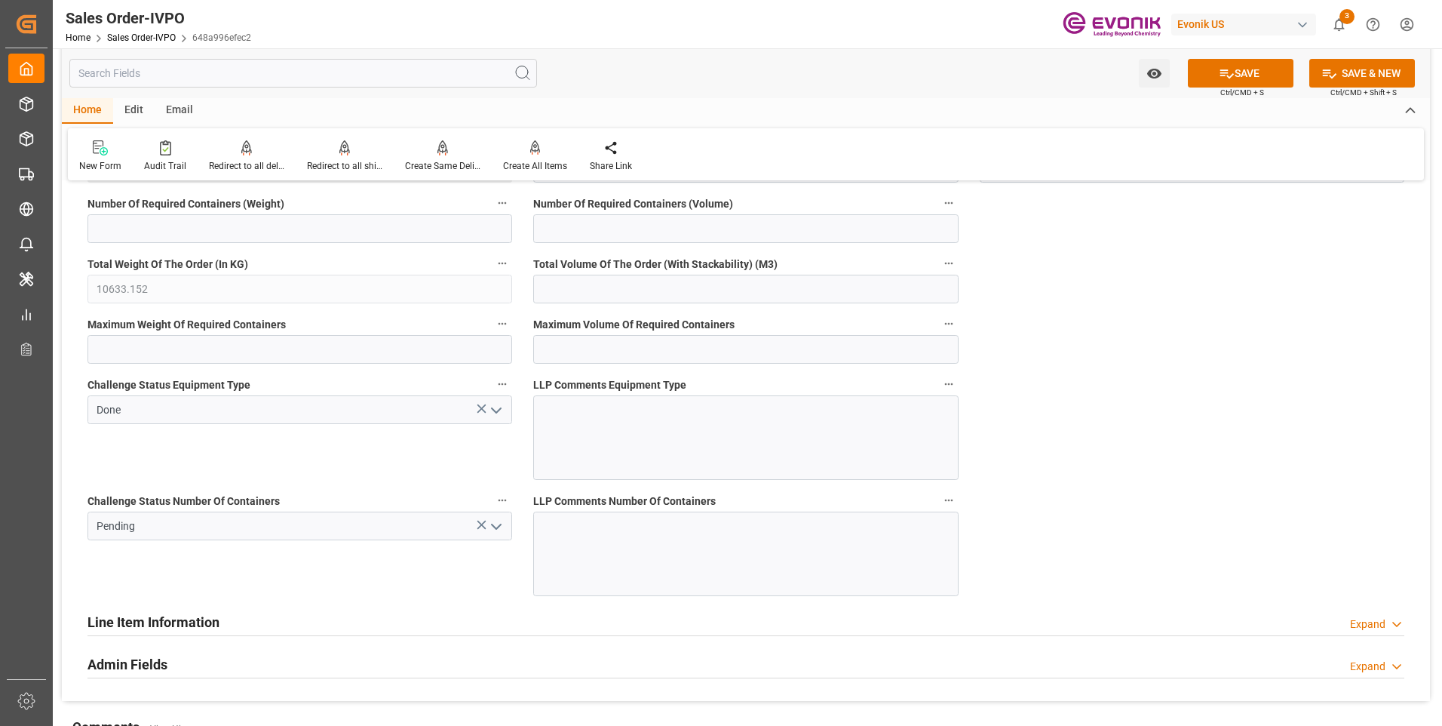
click at [495, 524] on icon "open menu" at bounding box center [496, 526] width 18 height 18
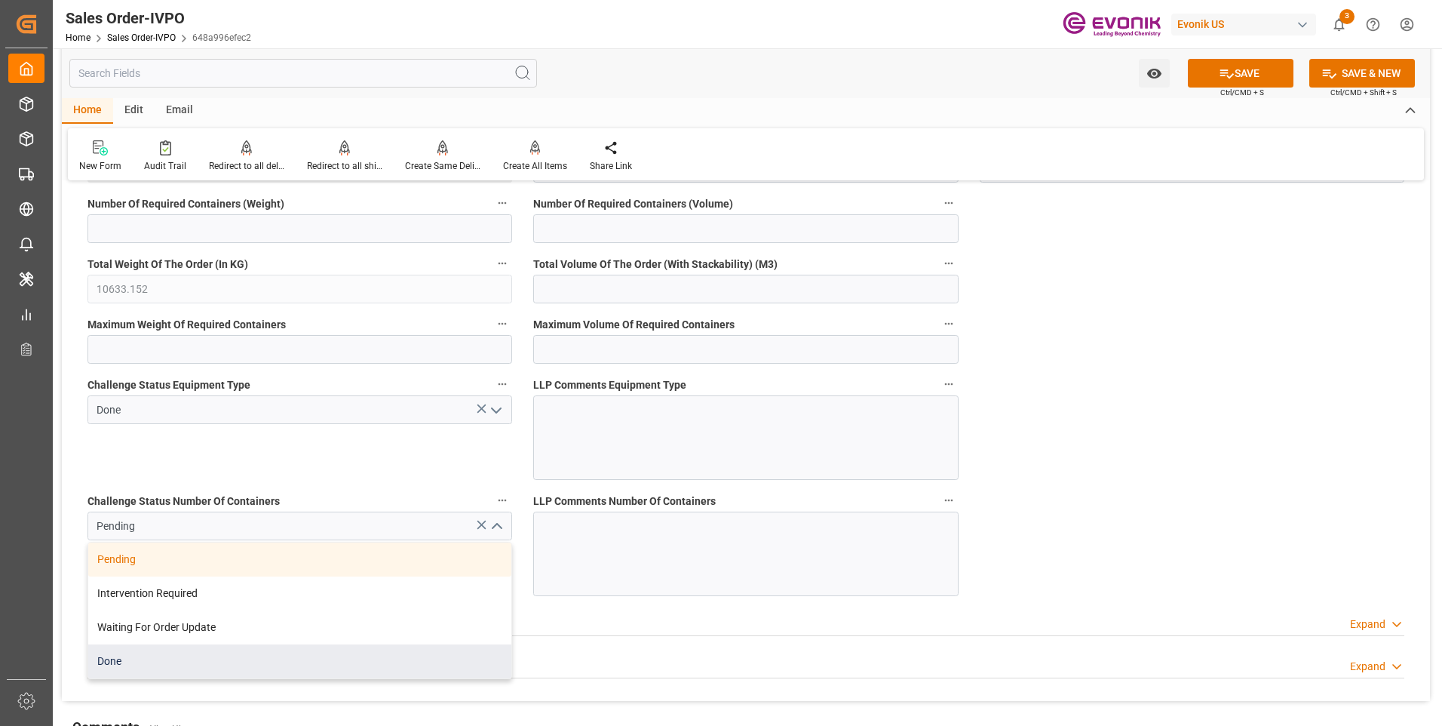
drag, startPoint x: 200, startPoint y: 662, endPoint x: 199, endPoint y: 592, distance: 70.2
click at [199, 661] on div "Done" at bounding box center [299, 661] width 423 height 34
type input "Done"
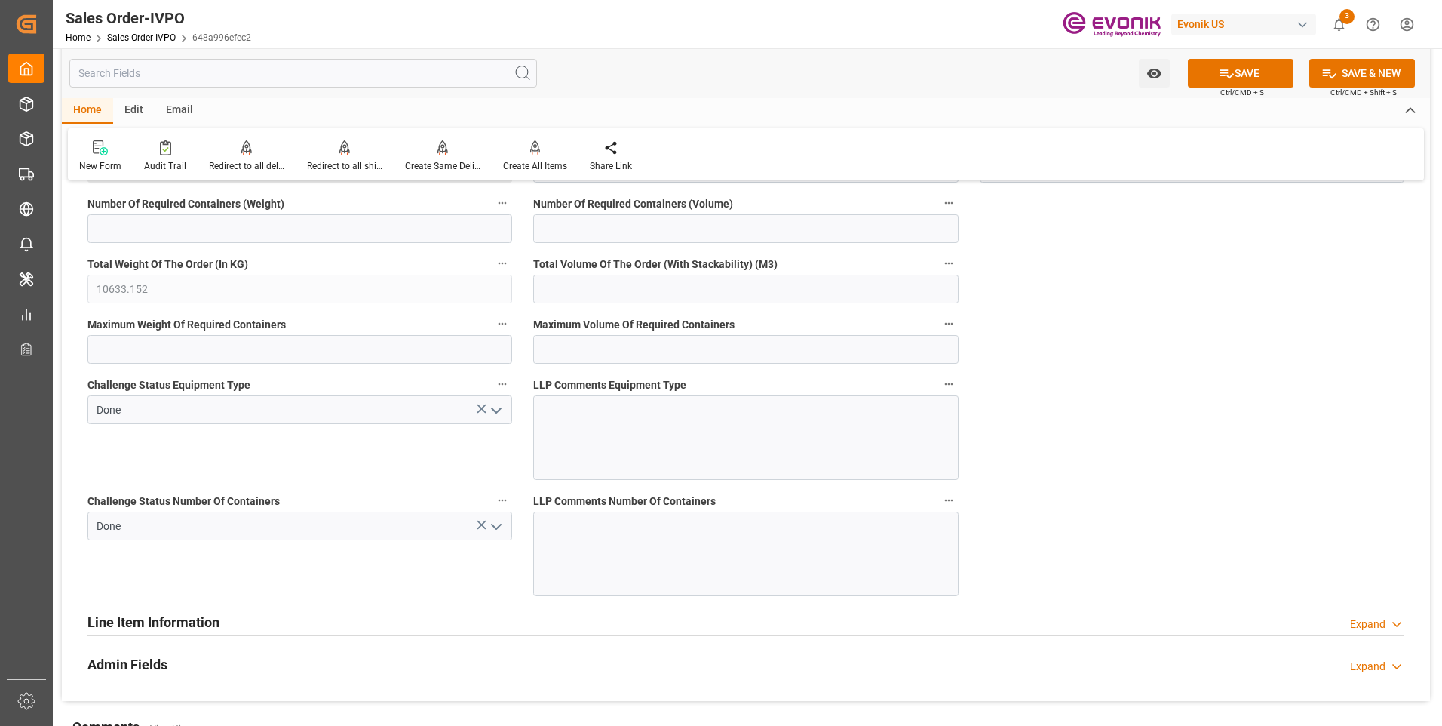
click at [226, 465] on div "Challenge Status Equipment Type Done" at bounding box center [300, 427] width 446 height 116
click at [1220, 78] on icon at bounding box center [1227, 74] width 16 height 16
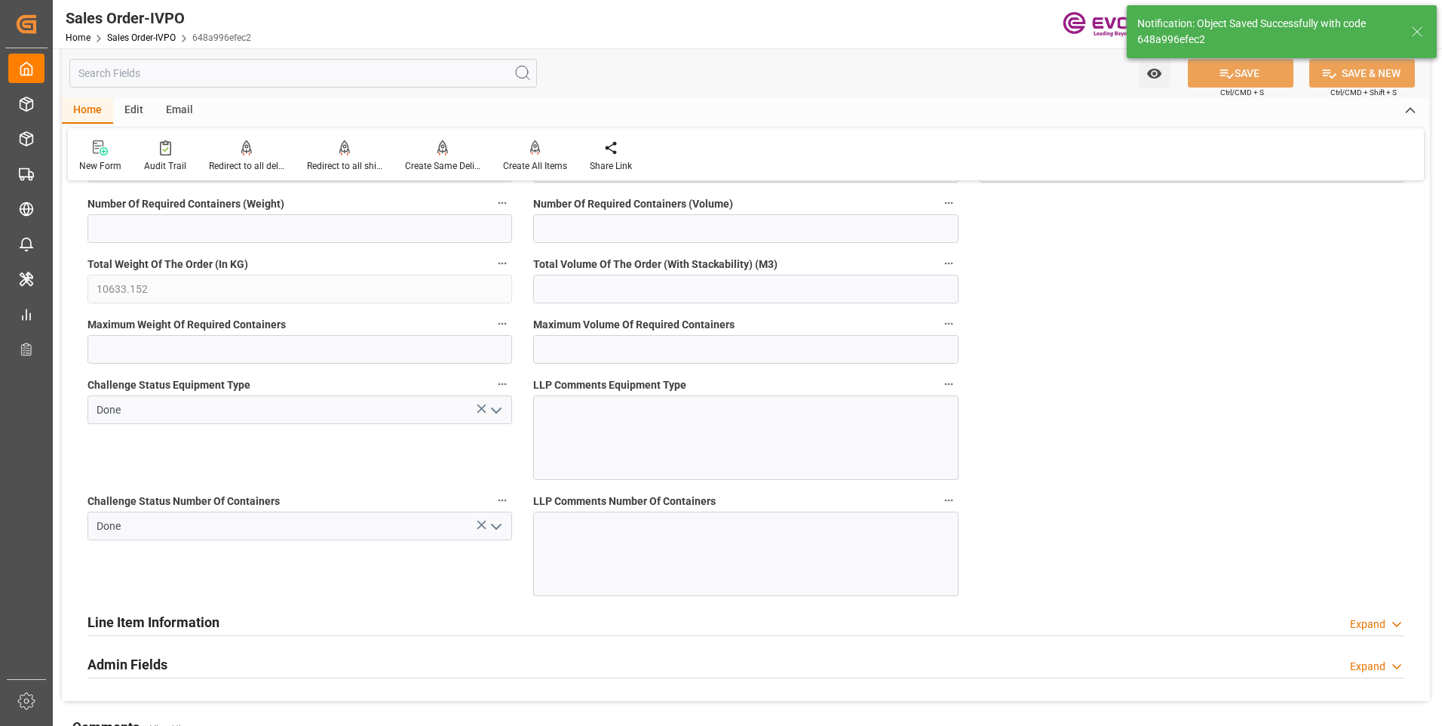
type input "07.10.2025 06:12"
type input "1"
type input "3"
type input "146.6296"
type input "38000"
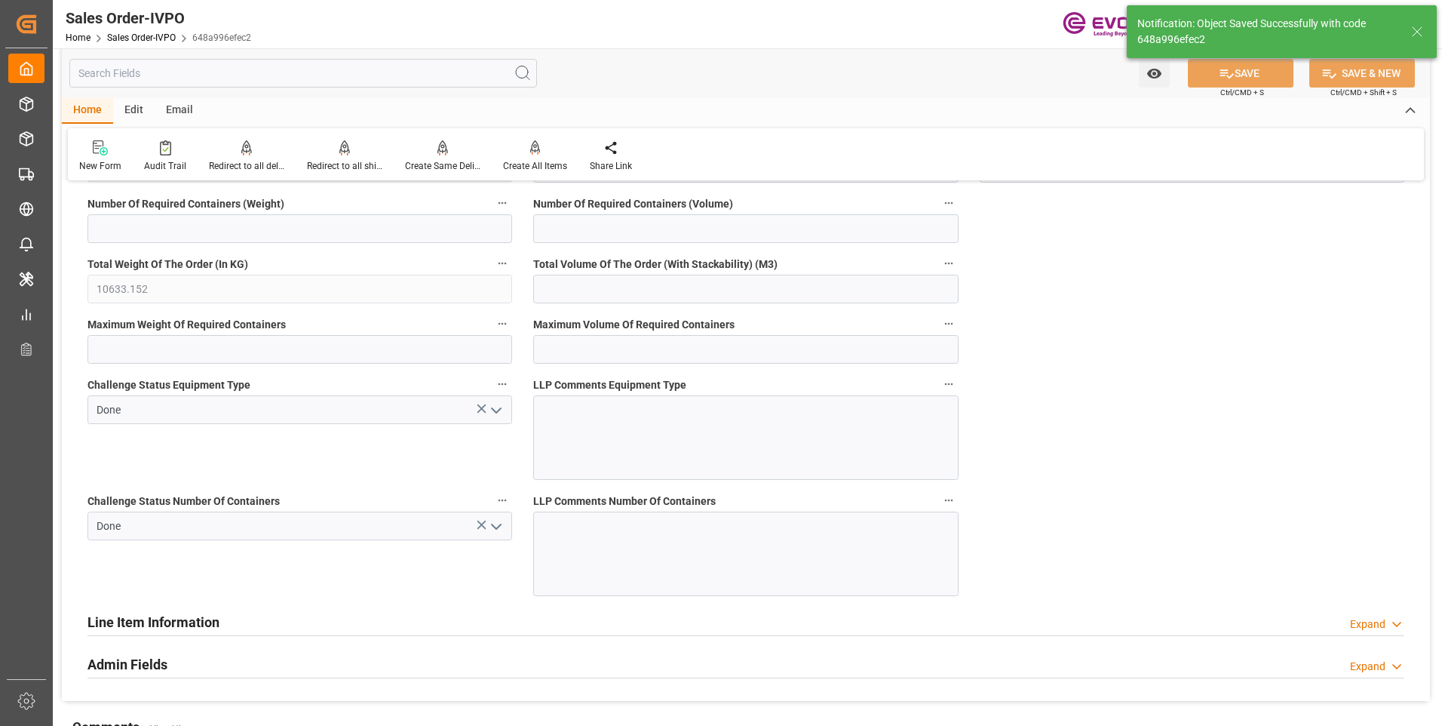
type input "120"
click at [523, 163] on div "Create All Items" at bounding box center [535, 166] width 64 height 14
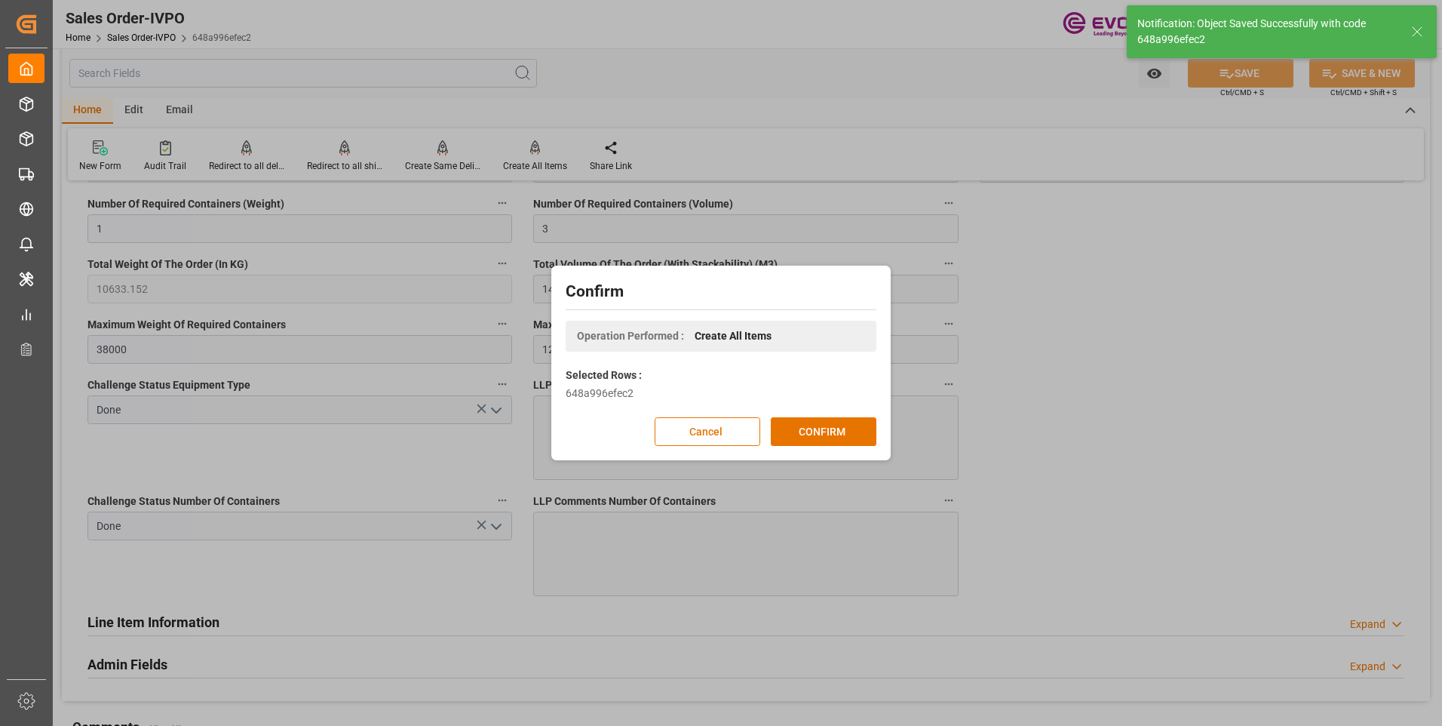
click at [855, 432] on button "CONFIRM" at bounding box center [824, 431] width 106 height 29
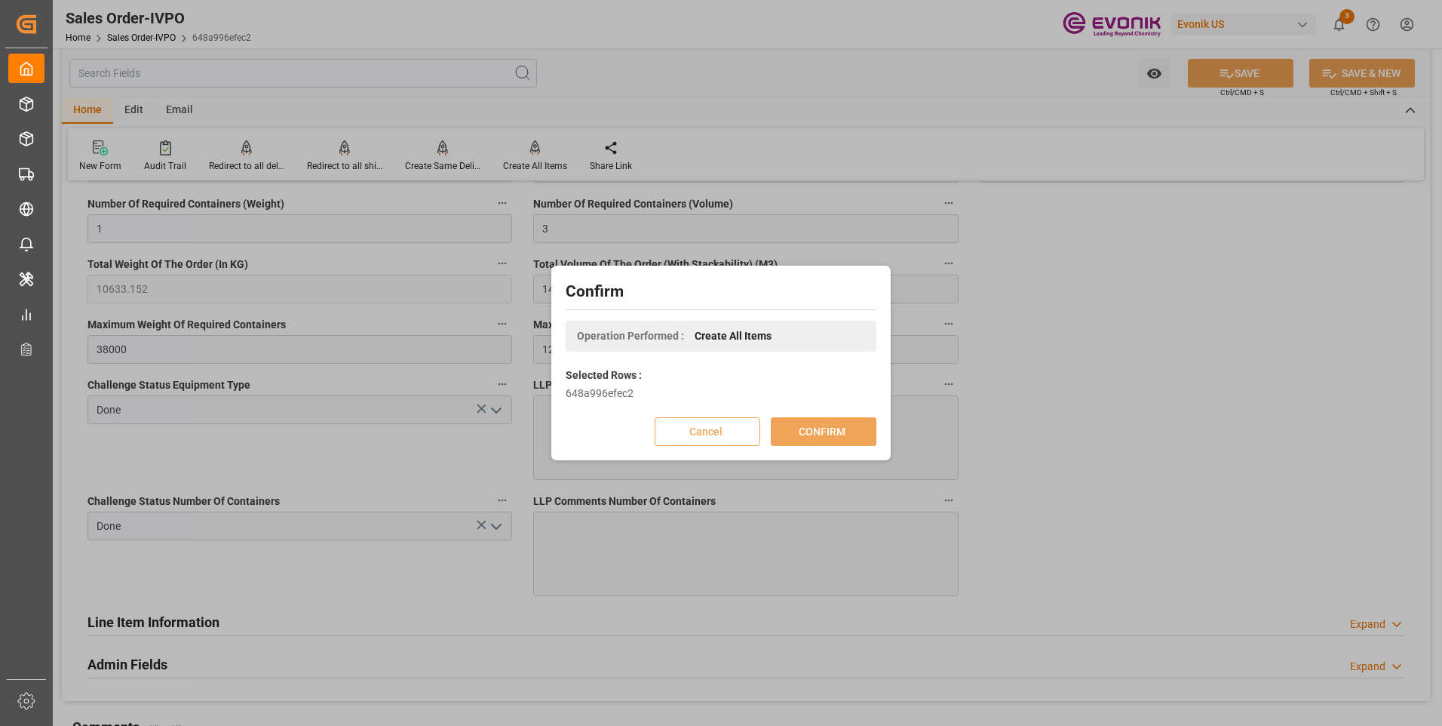
scroll to position [164, 0]
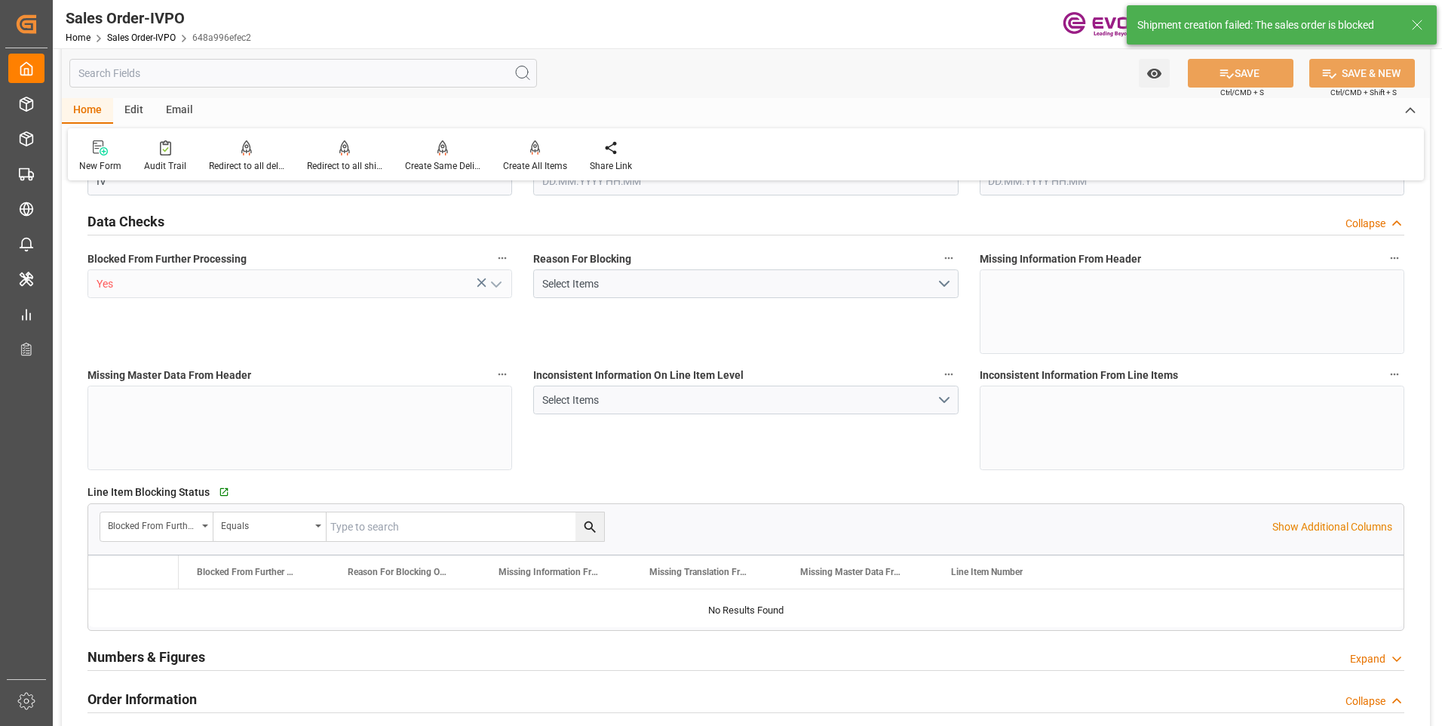
type input "BEANR"
type input "0"
type input "2"
type input "1"
type input "3"
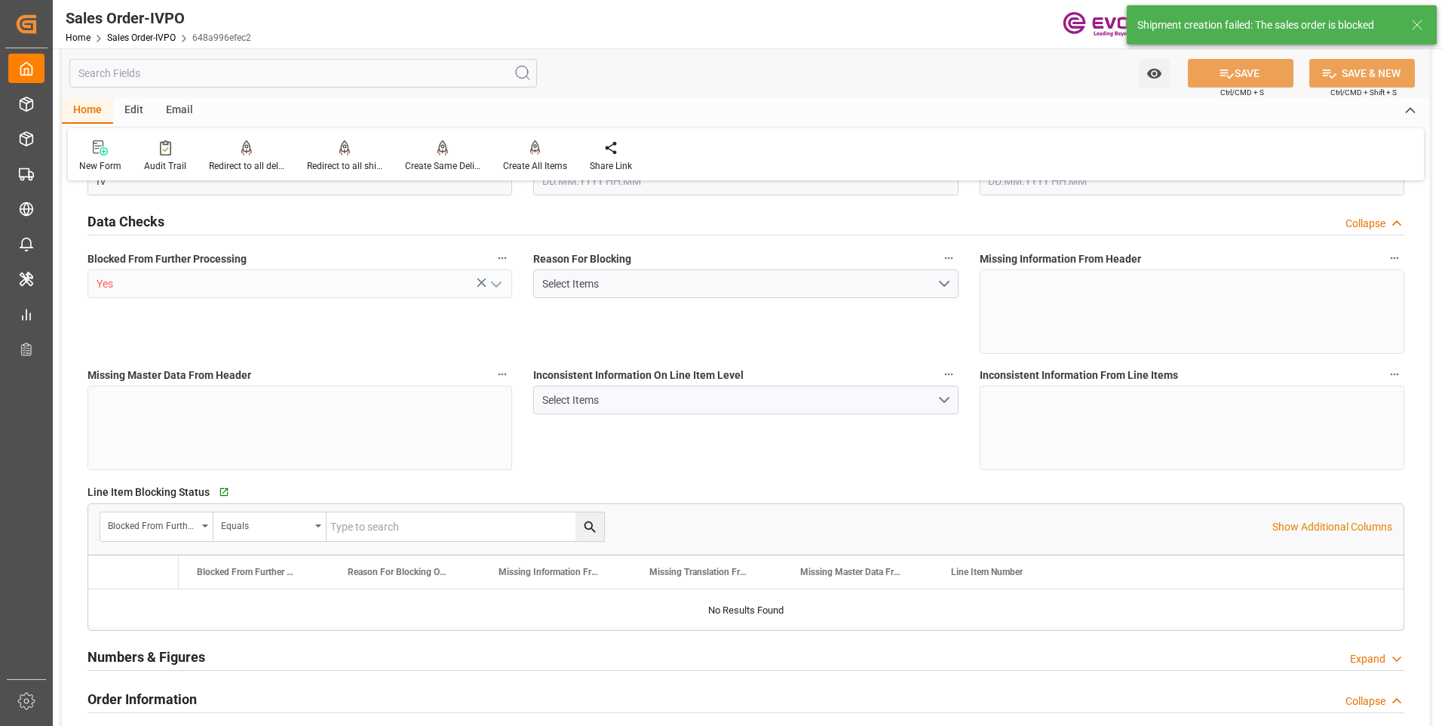
type input "10633.152"
type input "146.6296"
type input "38000"
type input "120"
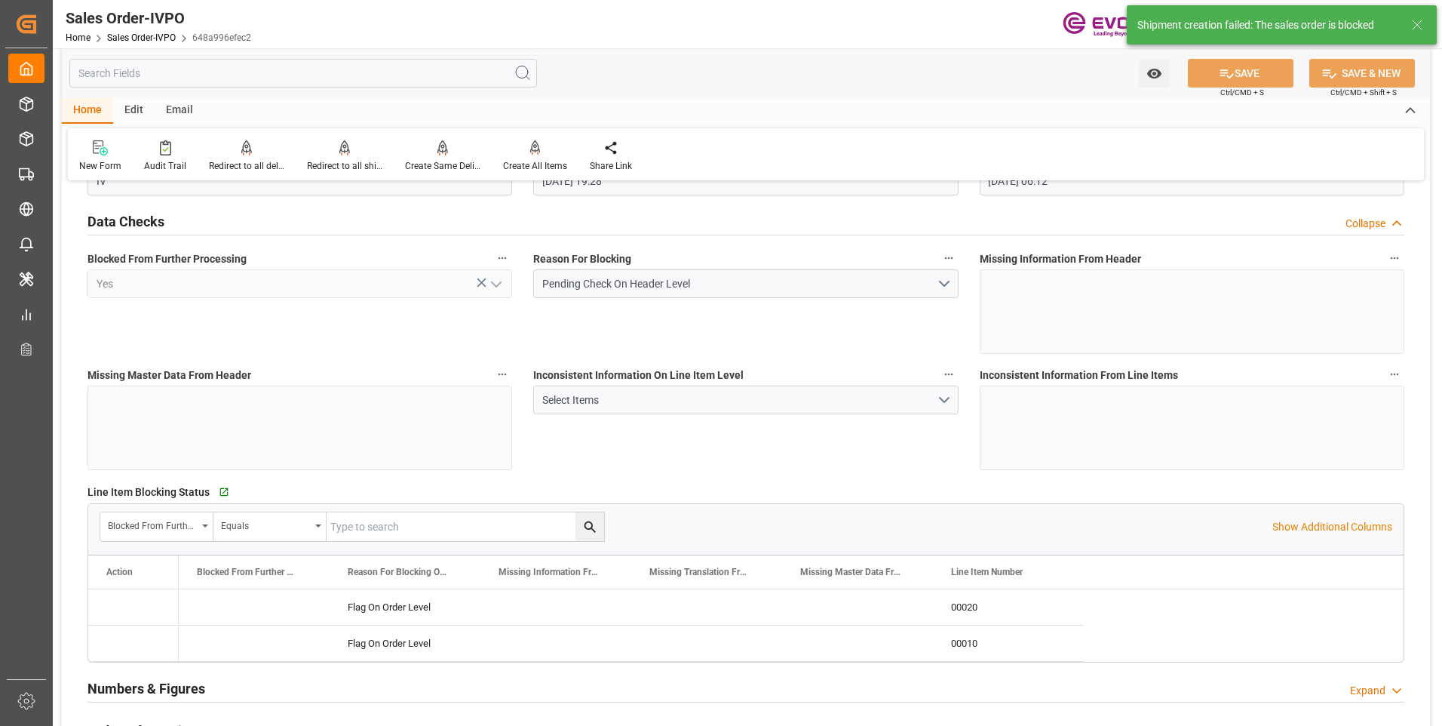
type input "[DATE] 19:28"
type input "07.10.2025 06:12"
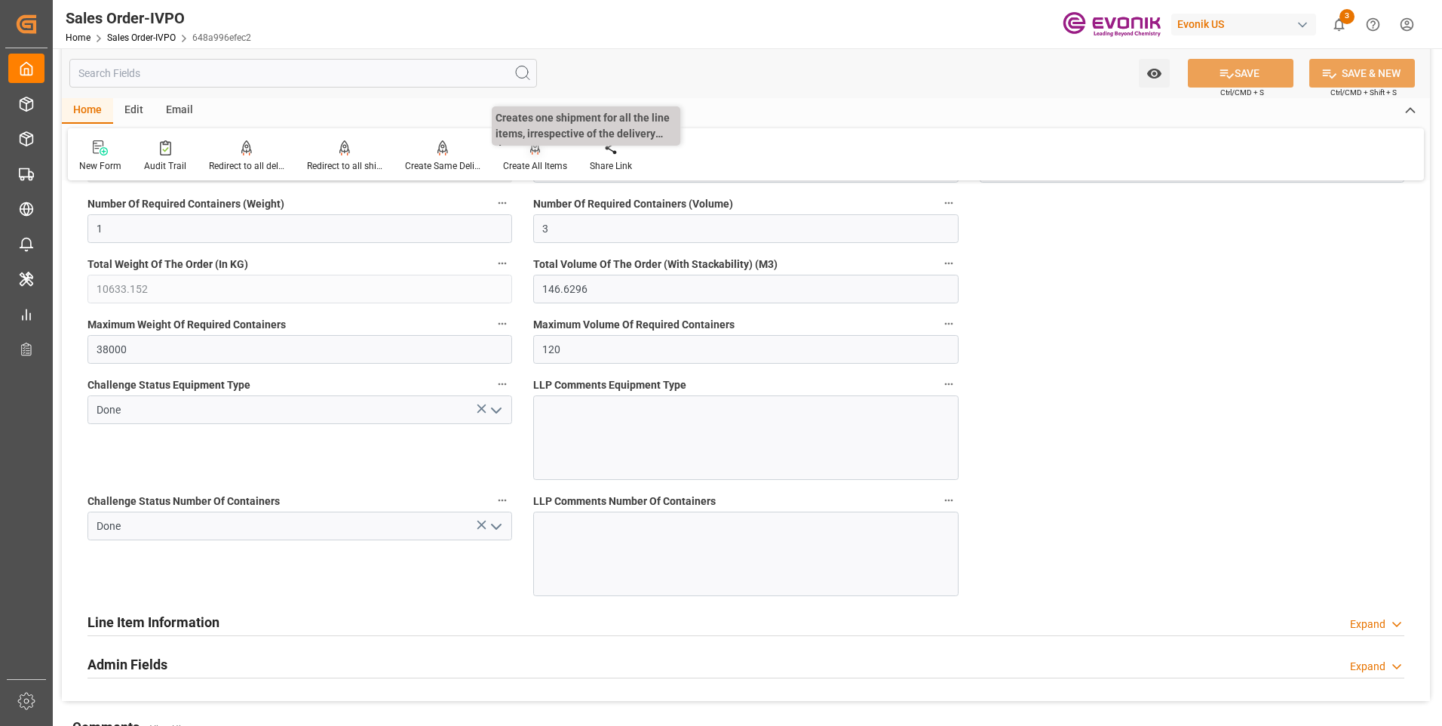
click at [523, 164] on div "Create All Items" at bounding box center [535, 166] width 64 height 14
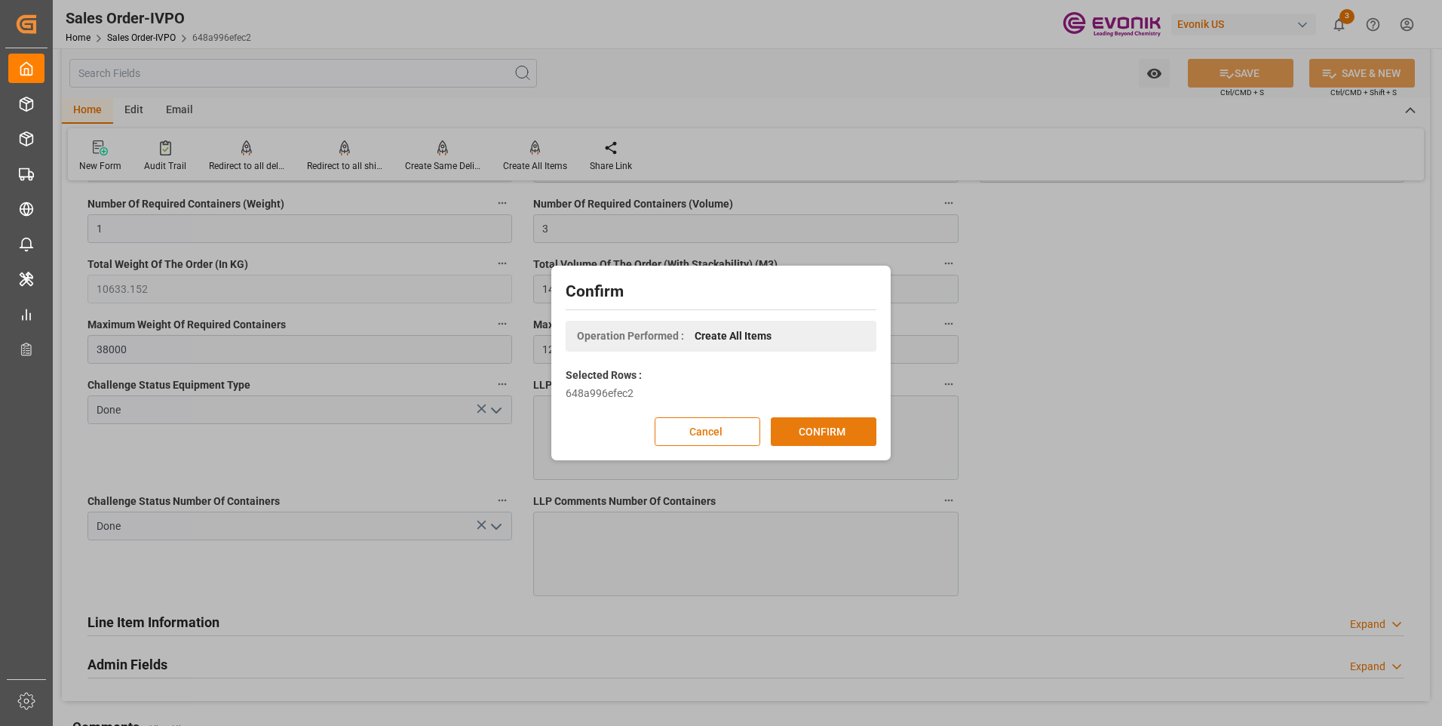
click at [817, 431] on button "CONFIRM" at bounding box center [824, 431] width 106 height 29
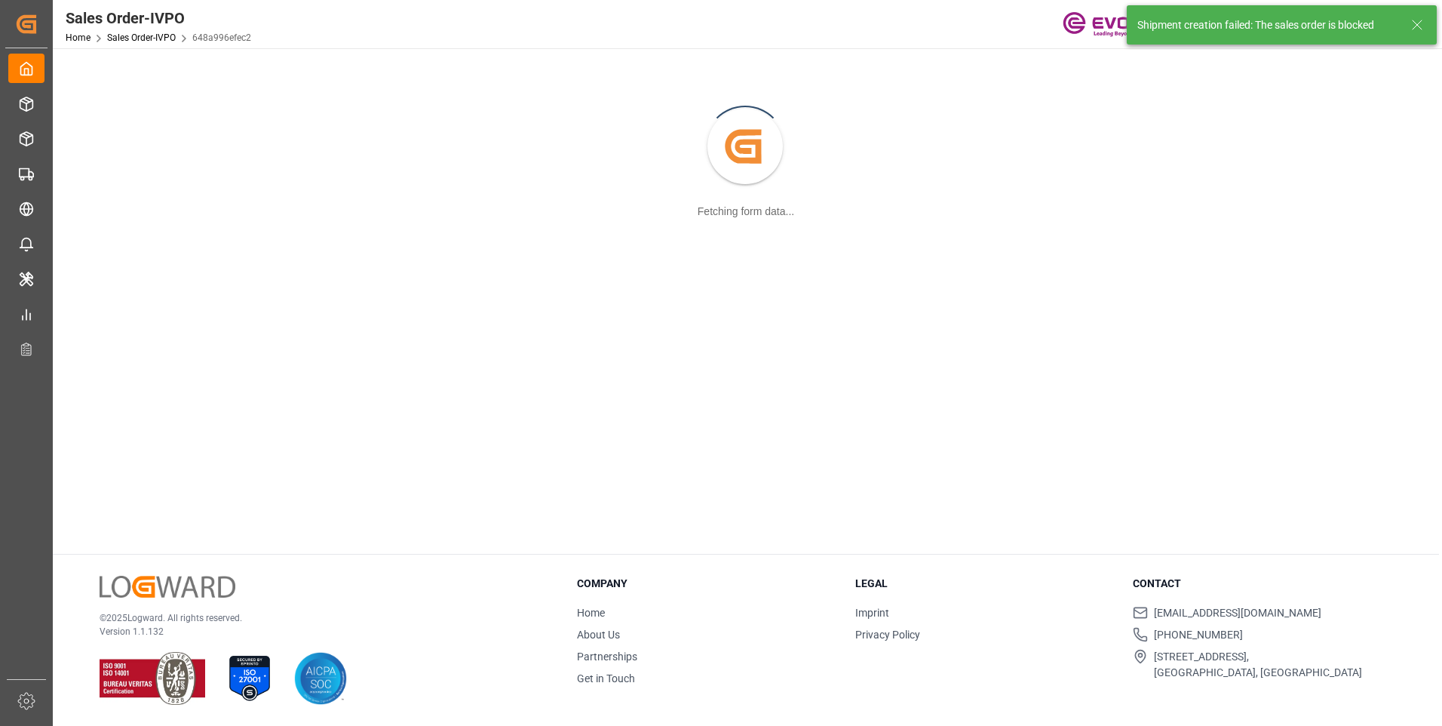
scroll to position [164, 0]
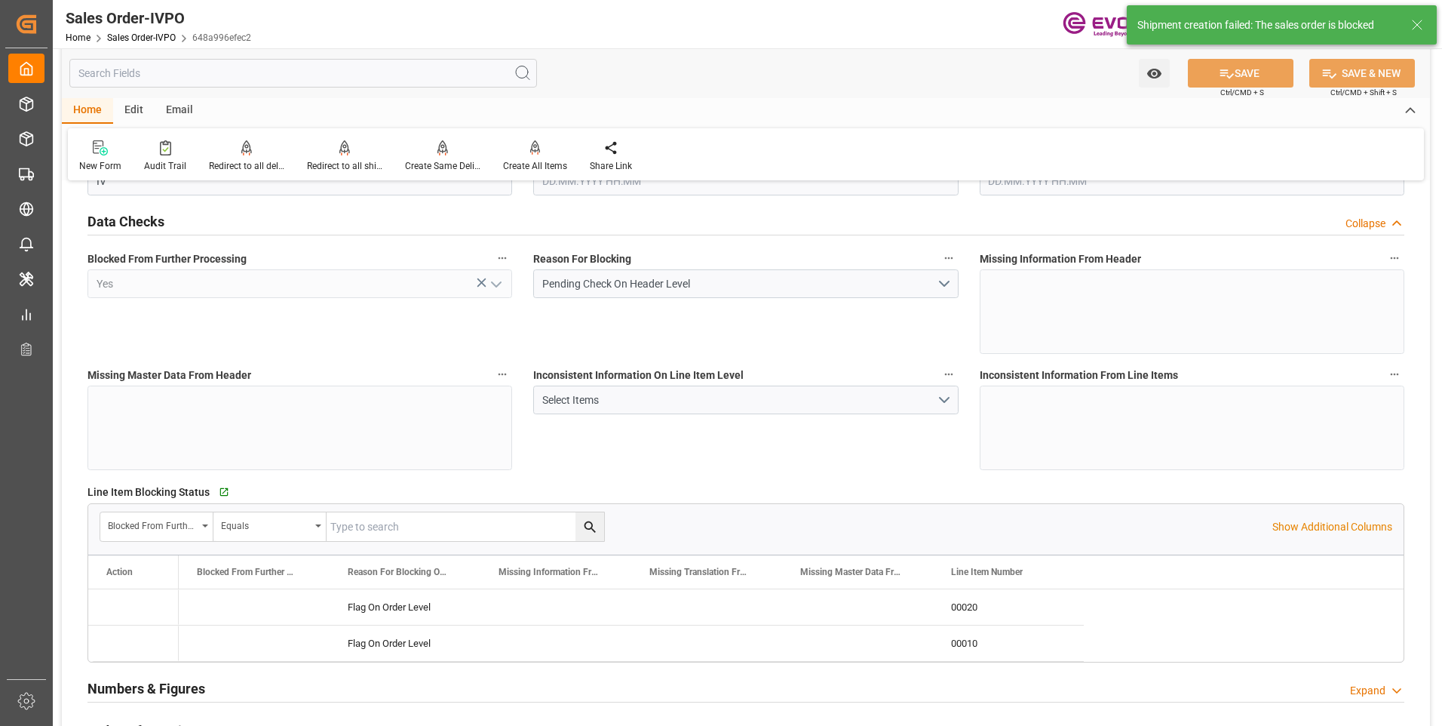
type input "BEANR"
type input "0"
type input "2"
type input "1"
type input "3"
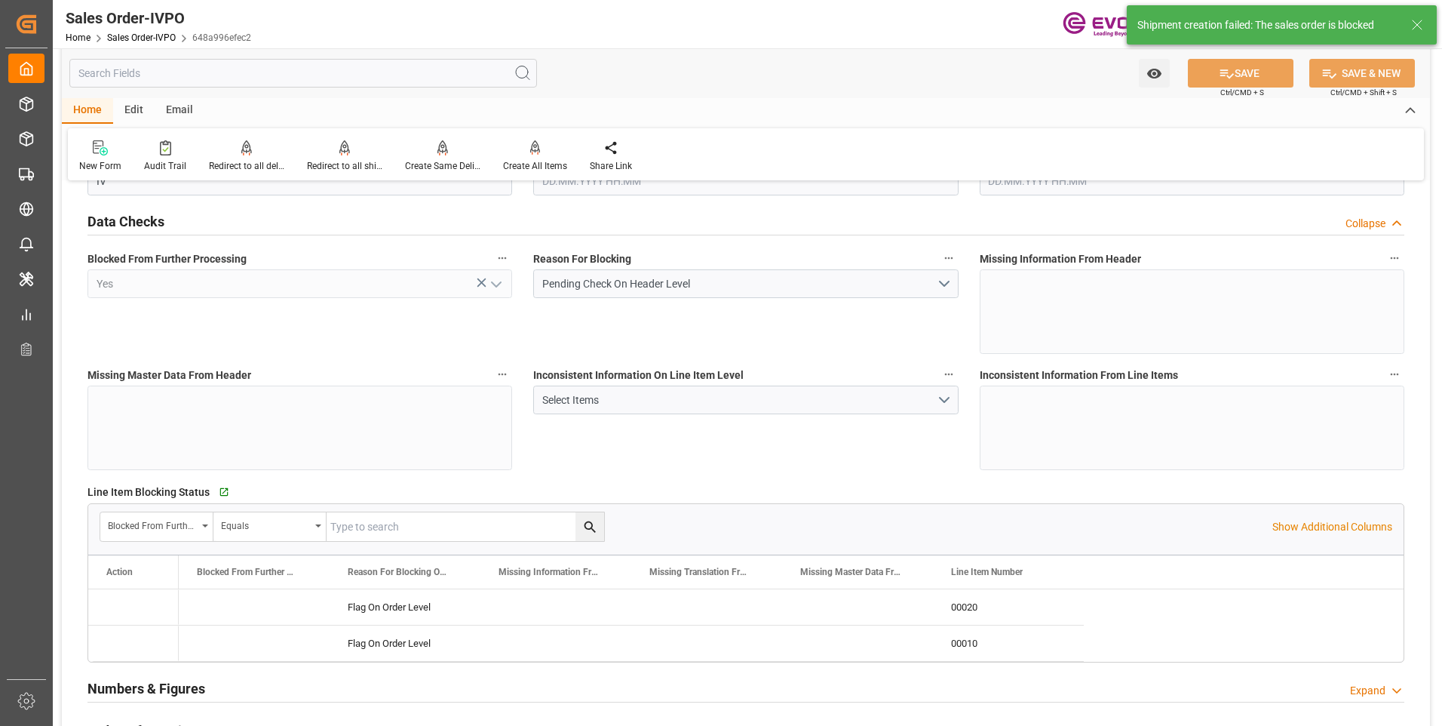
type input "10633.152"
type input "146.6296"
type input "38000"
type input "120"
type input "[DATE] 19:28"
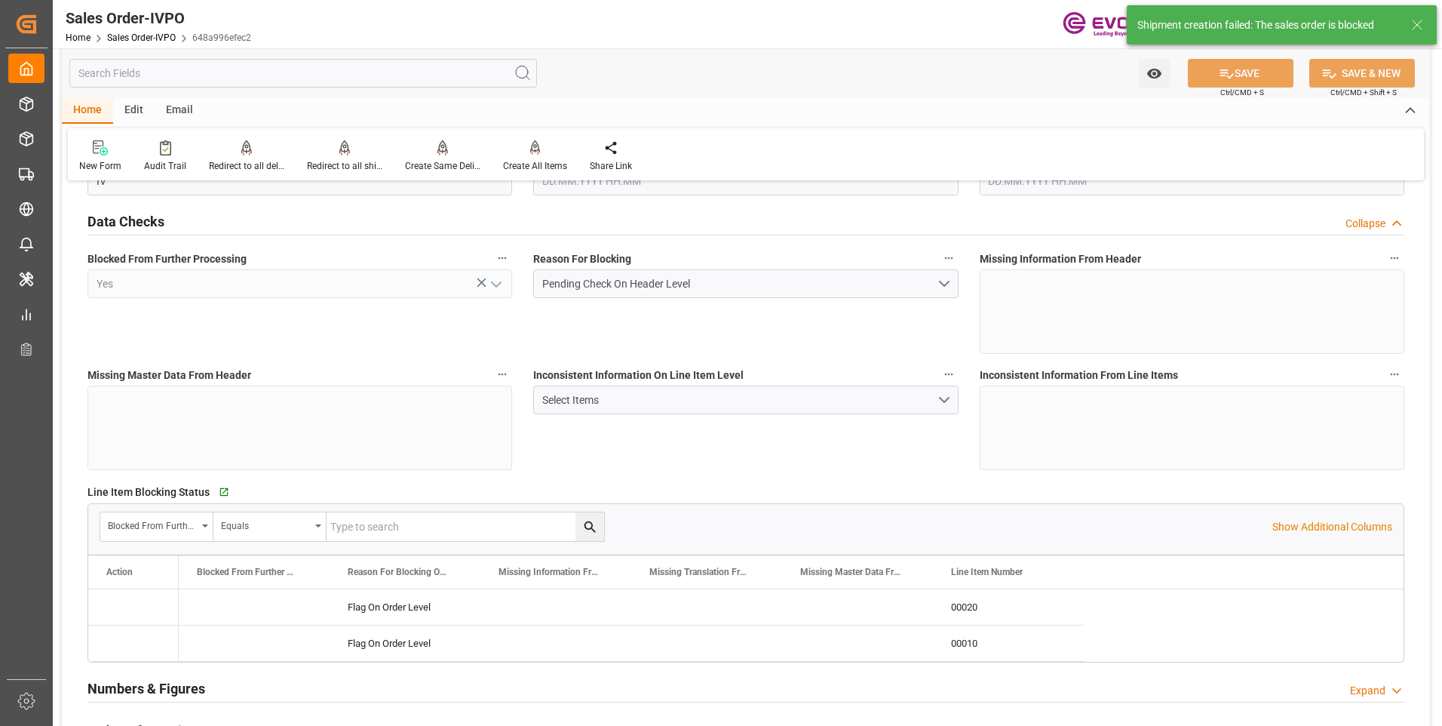
type input "07.10.2025 06:12"
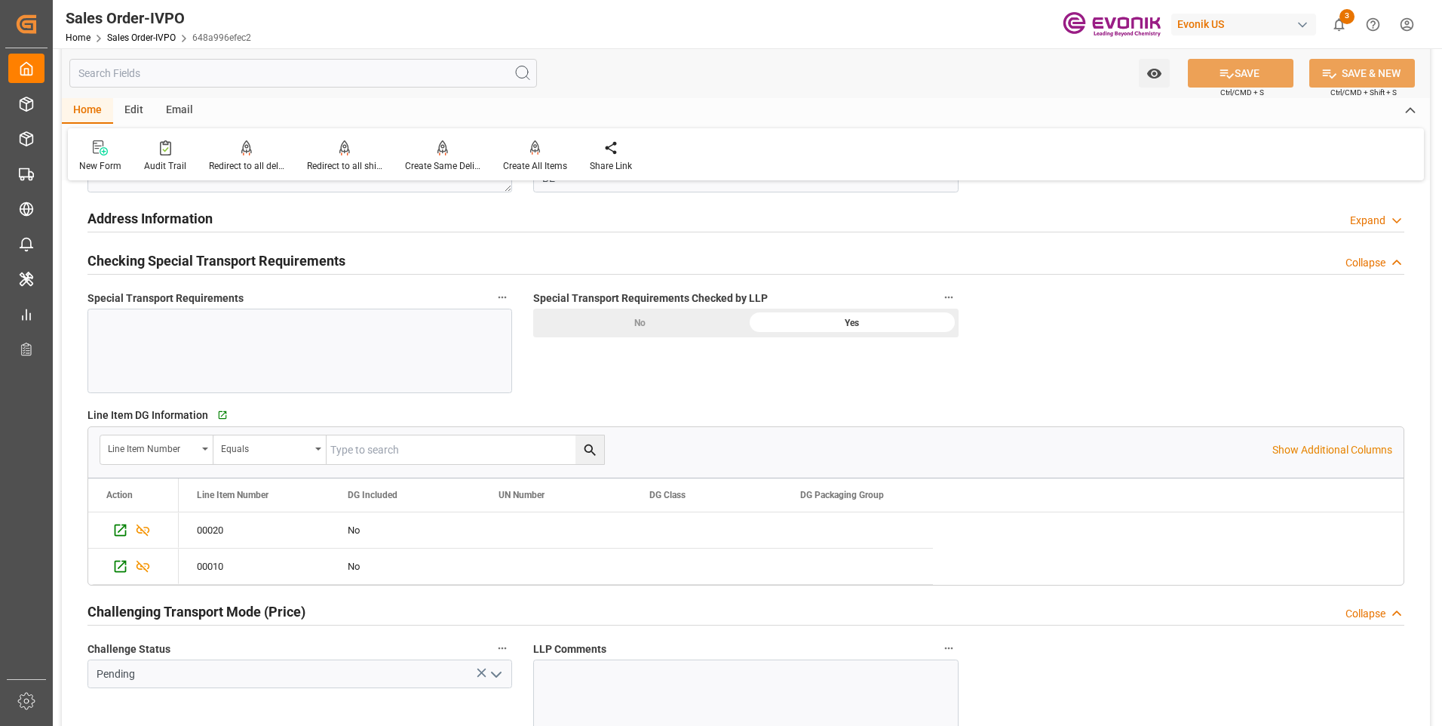
scroll to position [1961, 0]
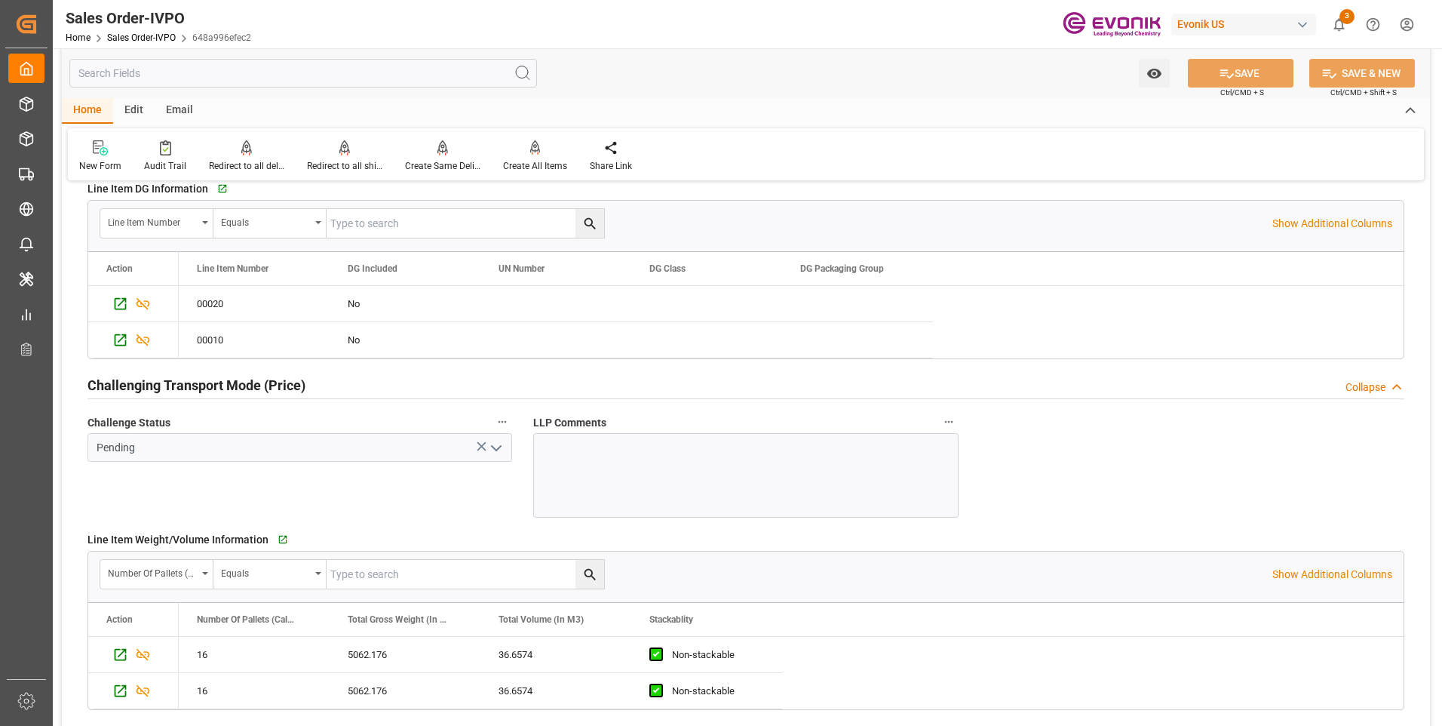
click at [493, 451] on icon "open menu" at bounding box center [496, 448] width 18 height 18
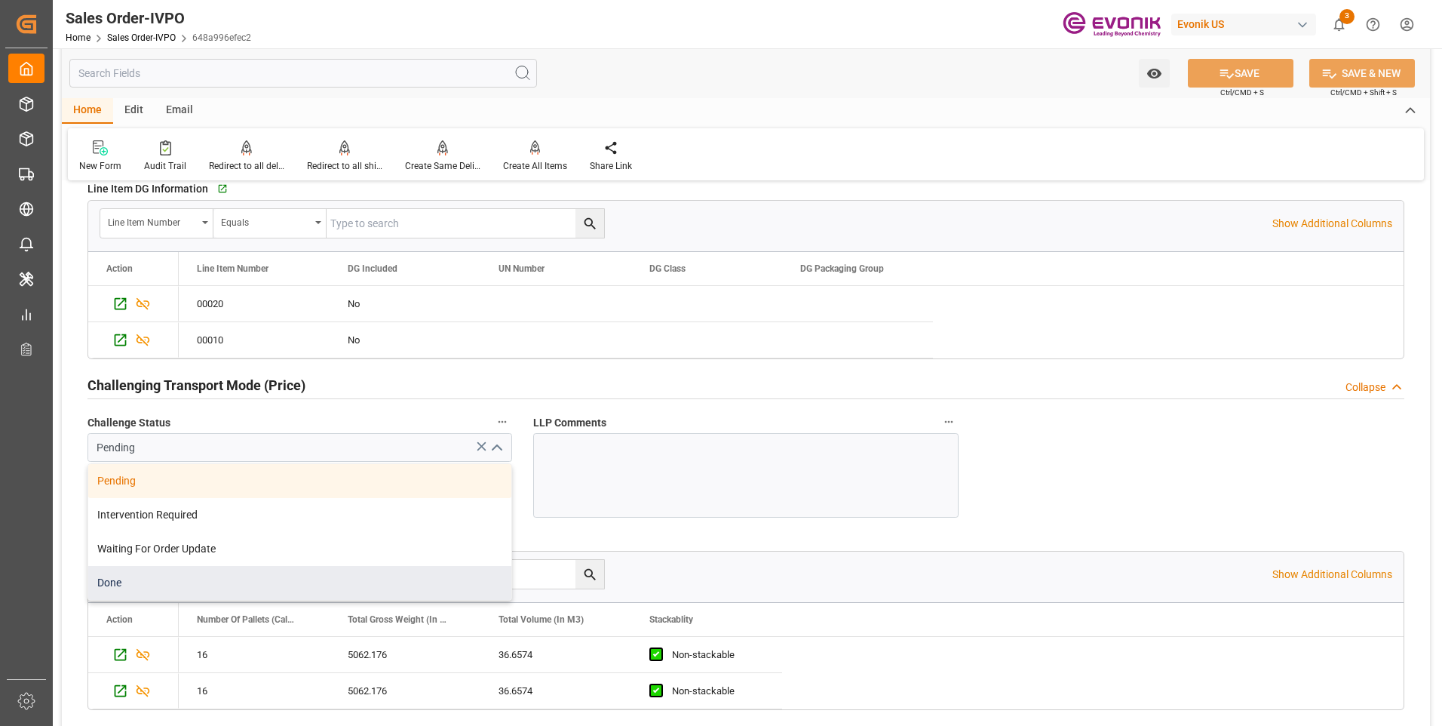
click at [250, 592] on div "Done" at bounding box center [299, 583] width 423 height 34
type input "Done"
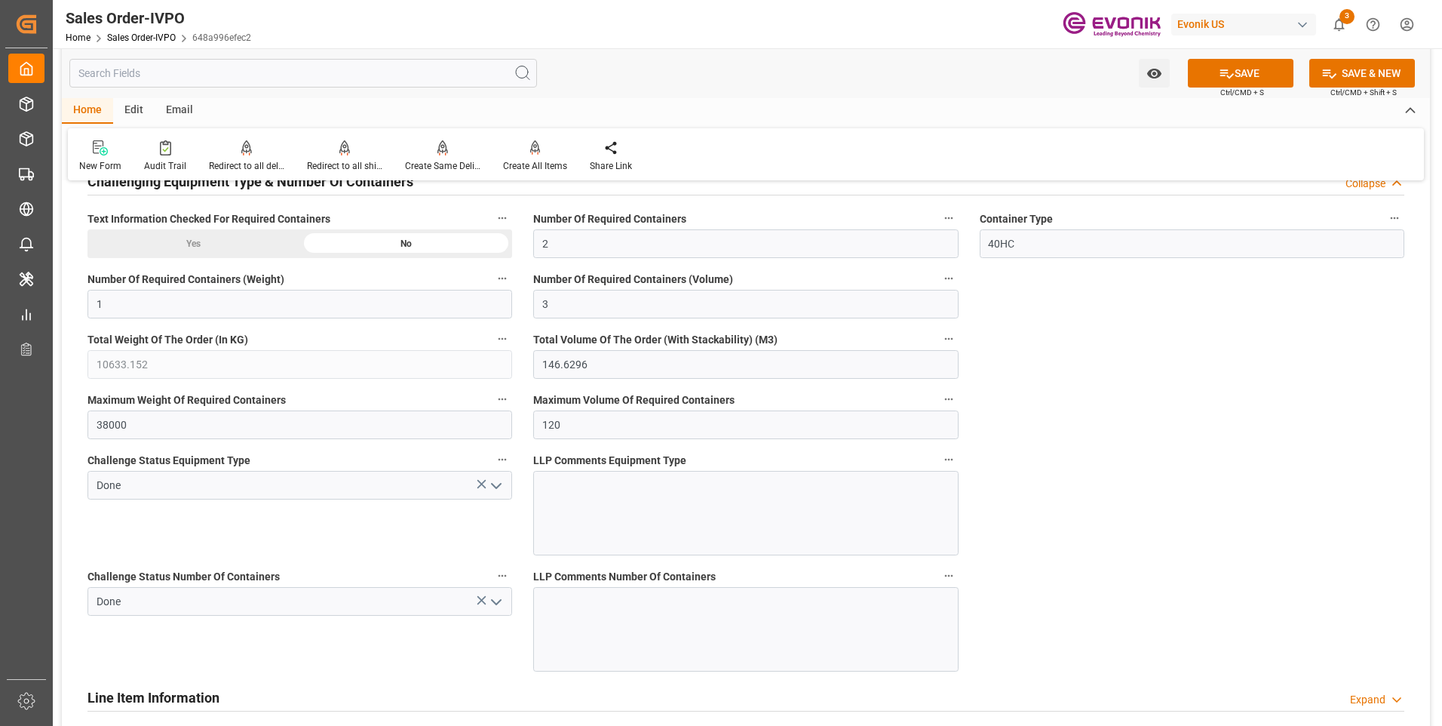
scroll to position [3017, 0]
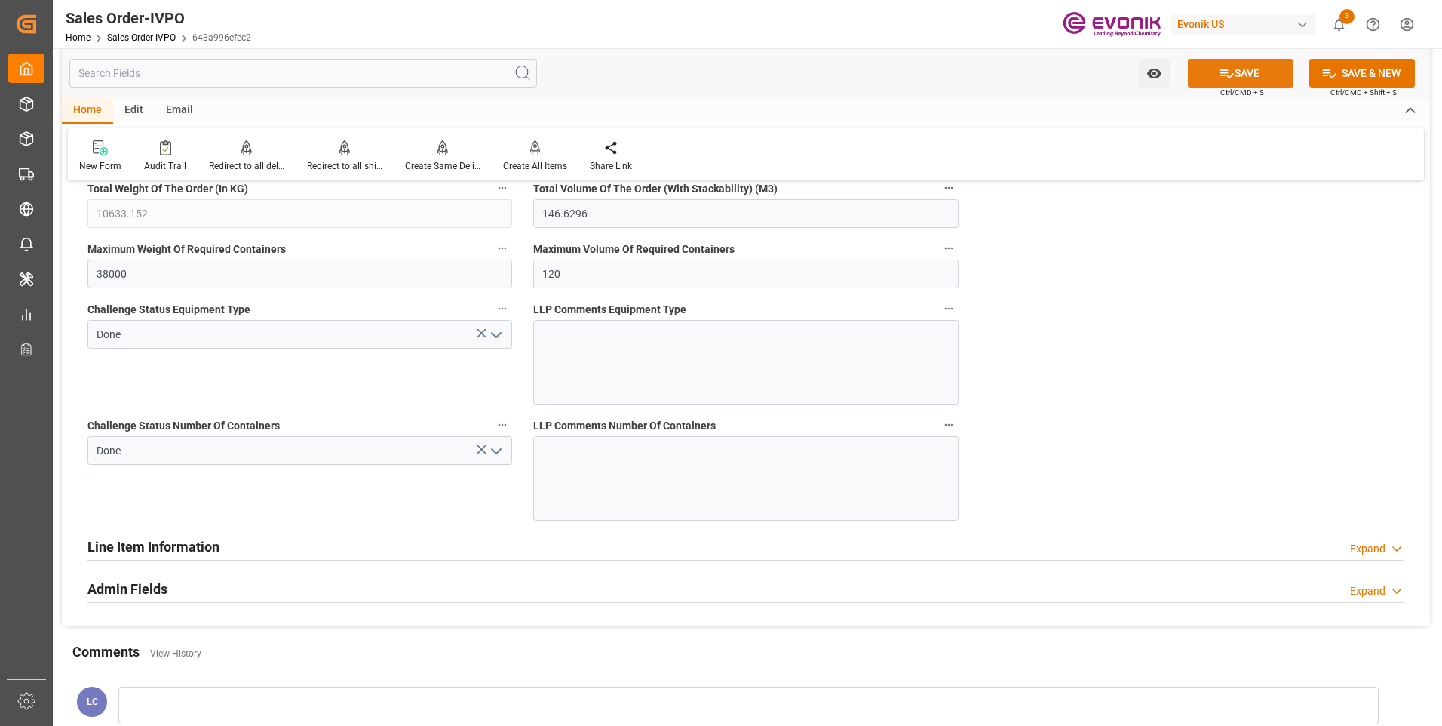
click at [1204, 68] on button "SAVE" at bounding box center [1241, 73] width 106 height 29
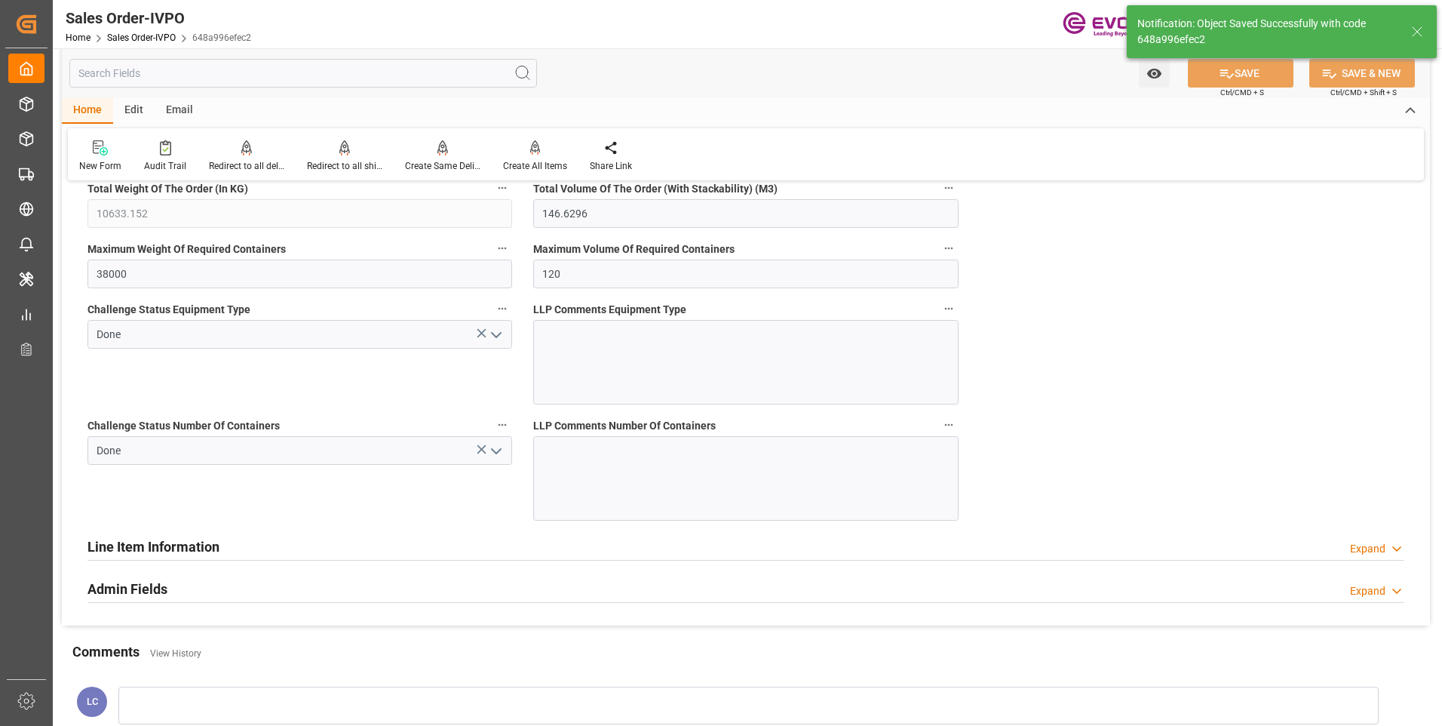
type input "07.10.2025 06:13"
type input "No"
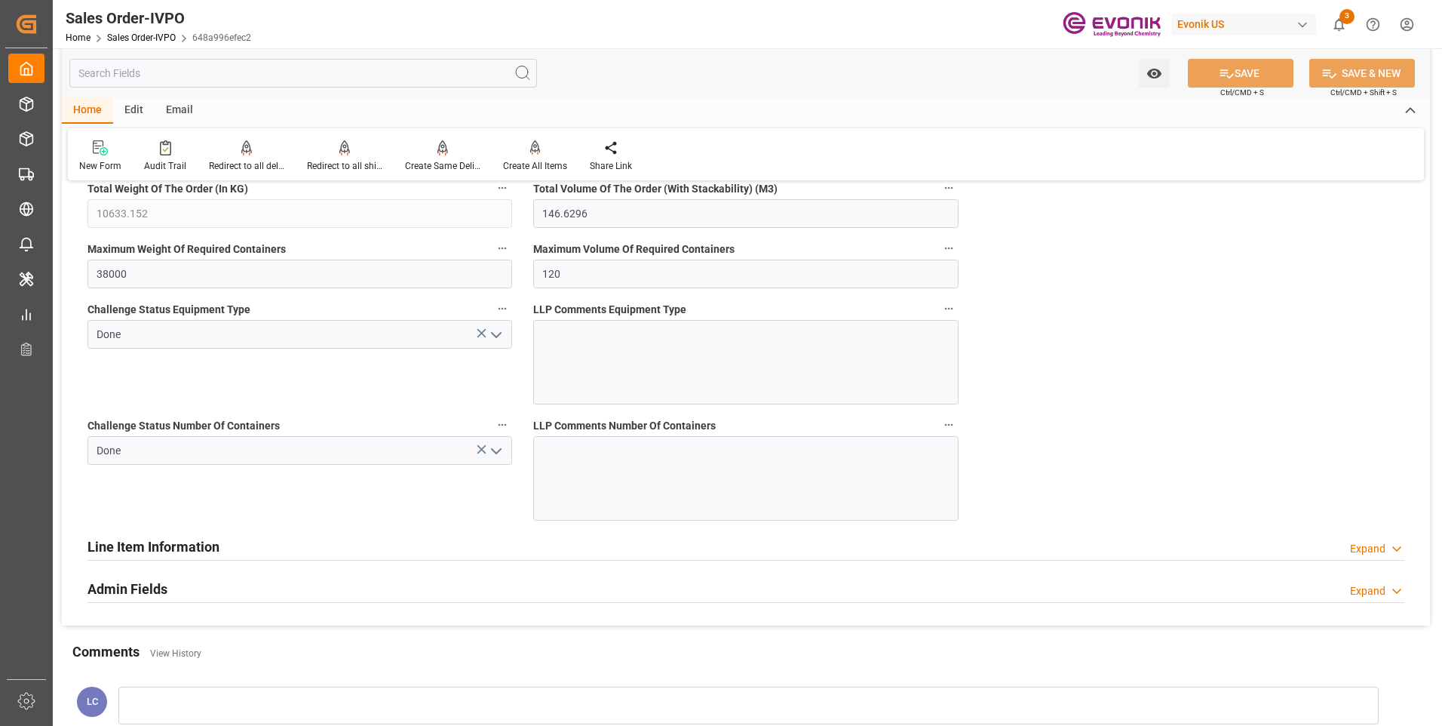
scroll to position [3168, 0]
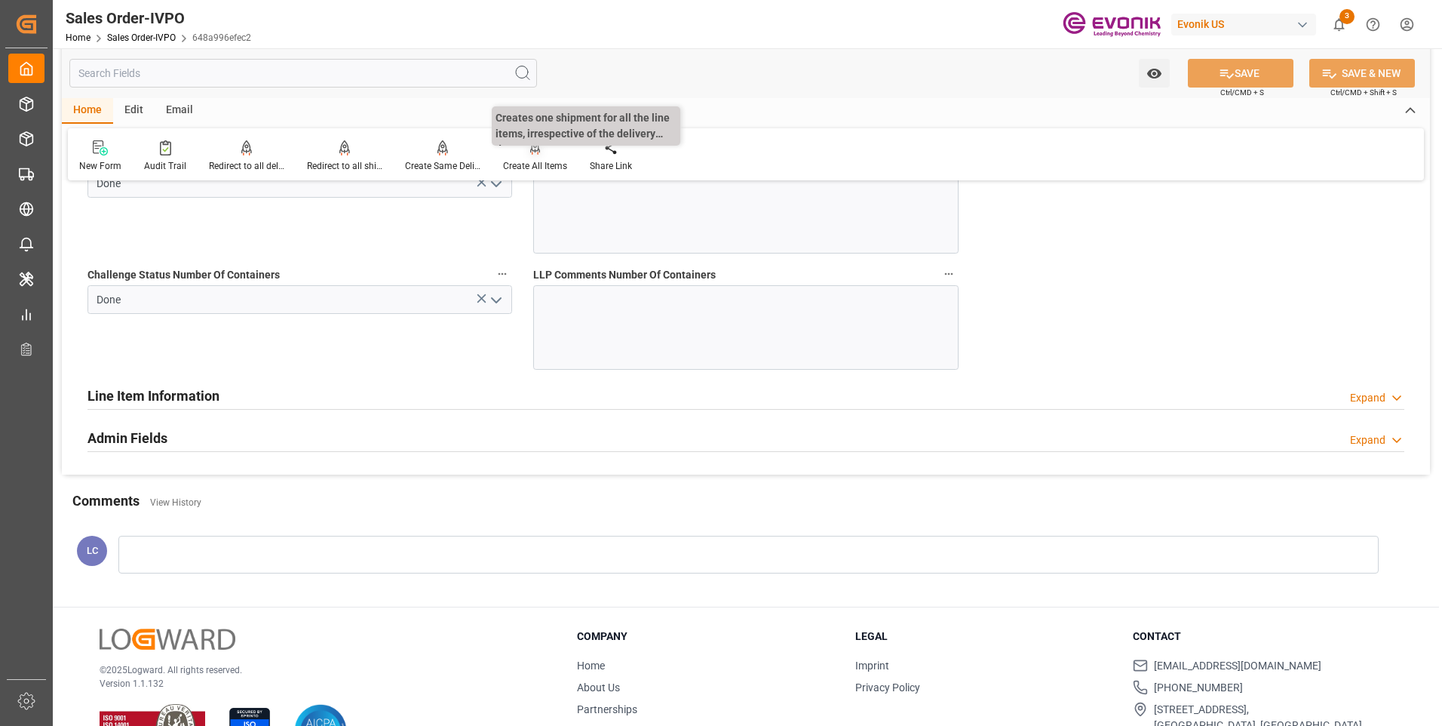
click at [529, 158] on div "Create All Items" at bounding box center [535, 156] width 87 height 33
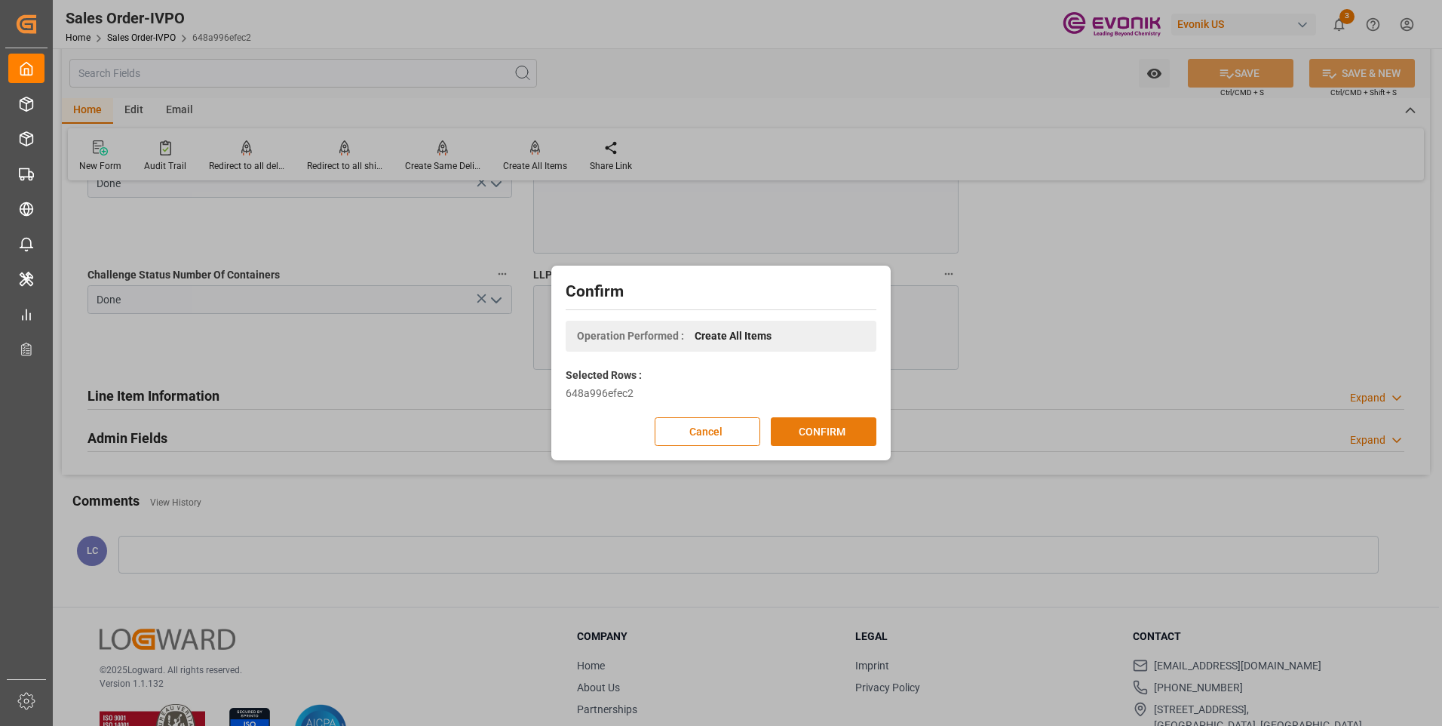
click at [823, 432] on button "CONFIRM" at bounding box center [824, 431] width 106 height 29
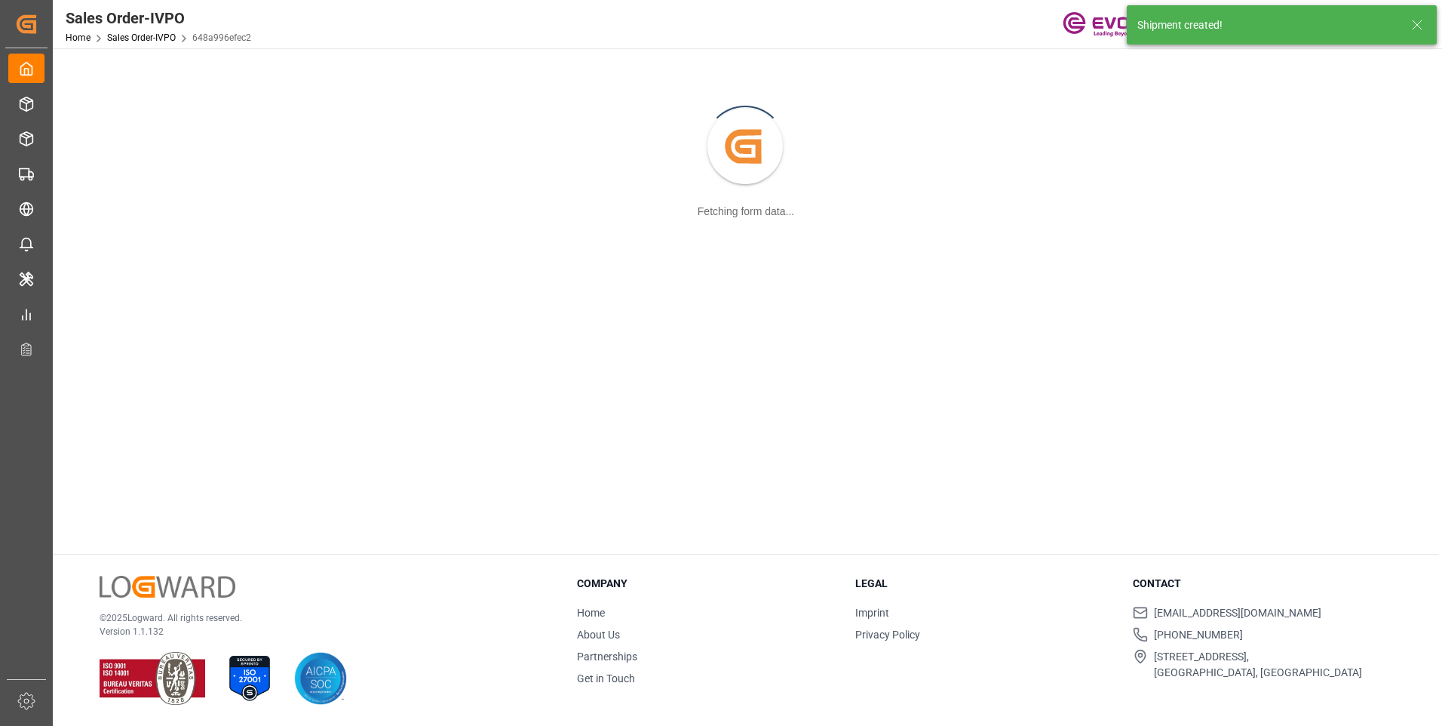
scroll to position [164, 0]
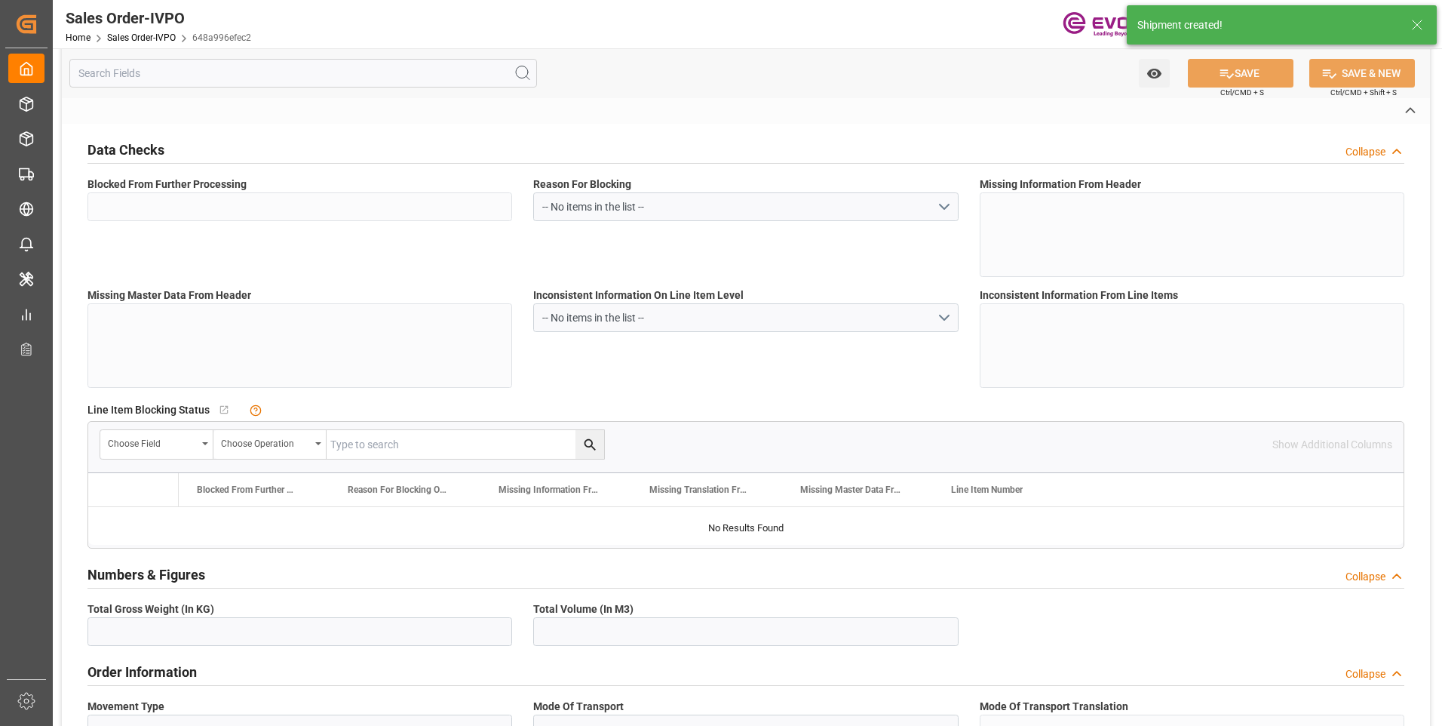
type input "648a996efec2"
type input "Active"
type input "0046455446"
type input "IV"
type input "No"
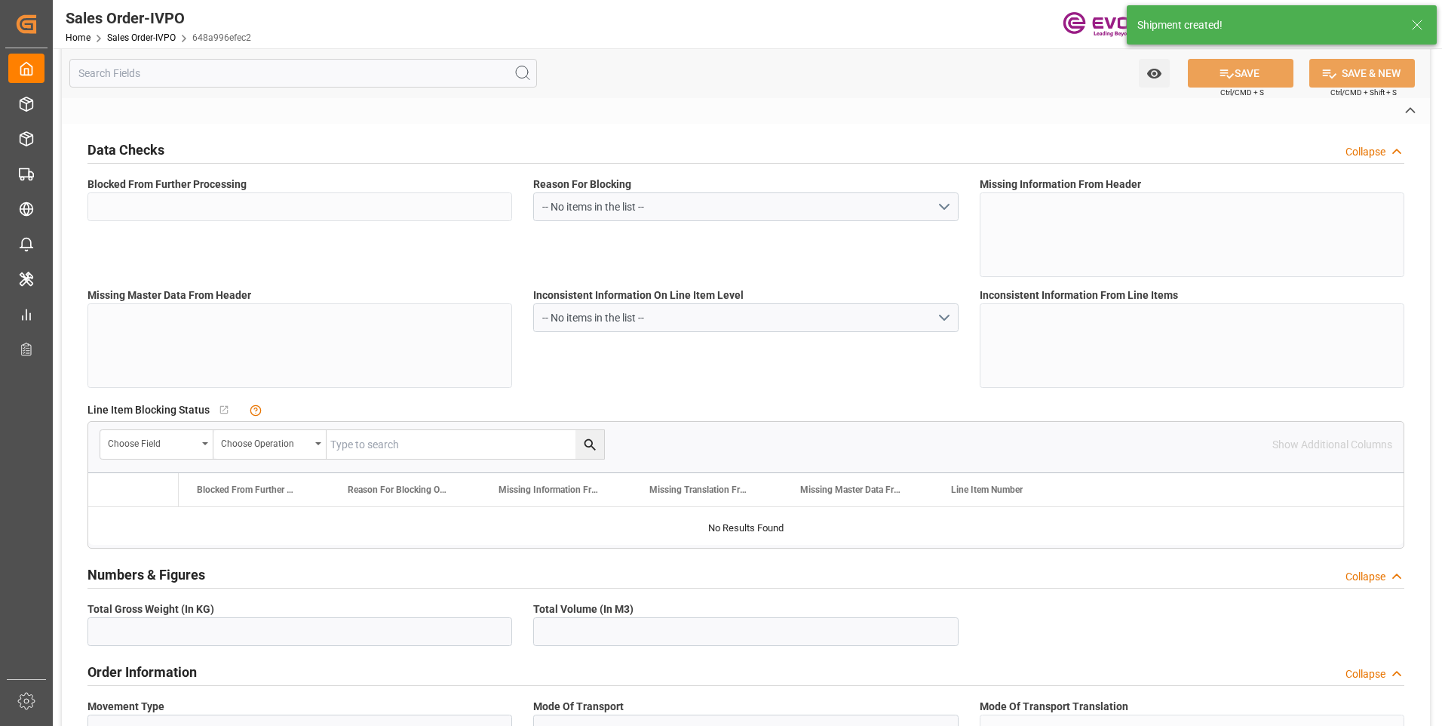
type input "D2P"
type input "45"
type input "FCL"
type input "0009"
type input "40HC"
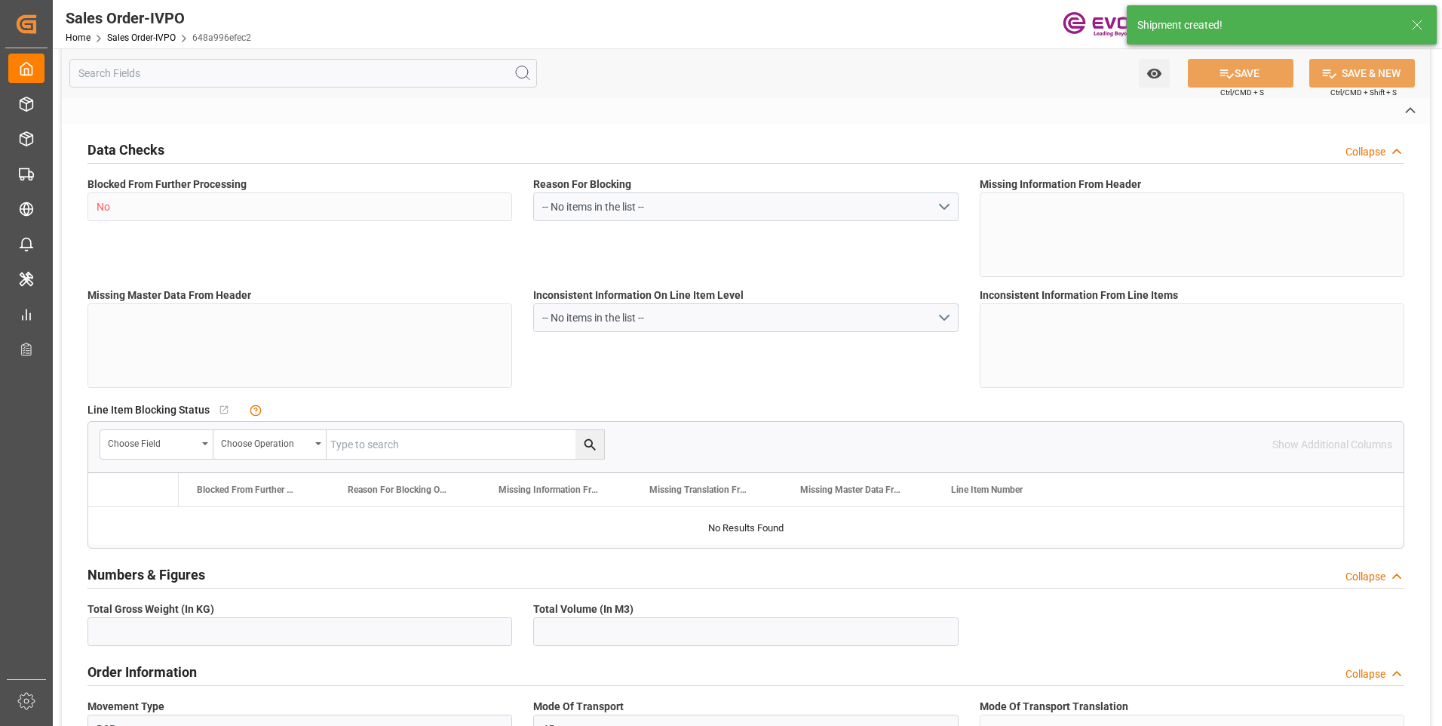
type textarea "No Tank Container"
type input "0046455446"
type input "I2"
type input "SM I2 Silica"
type input "Smart Materials"
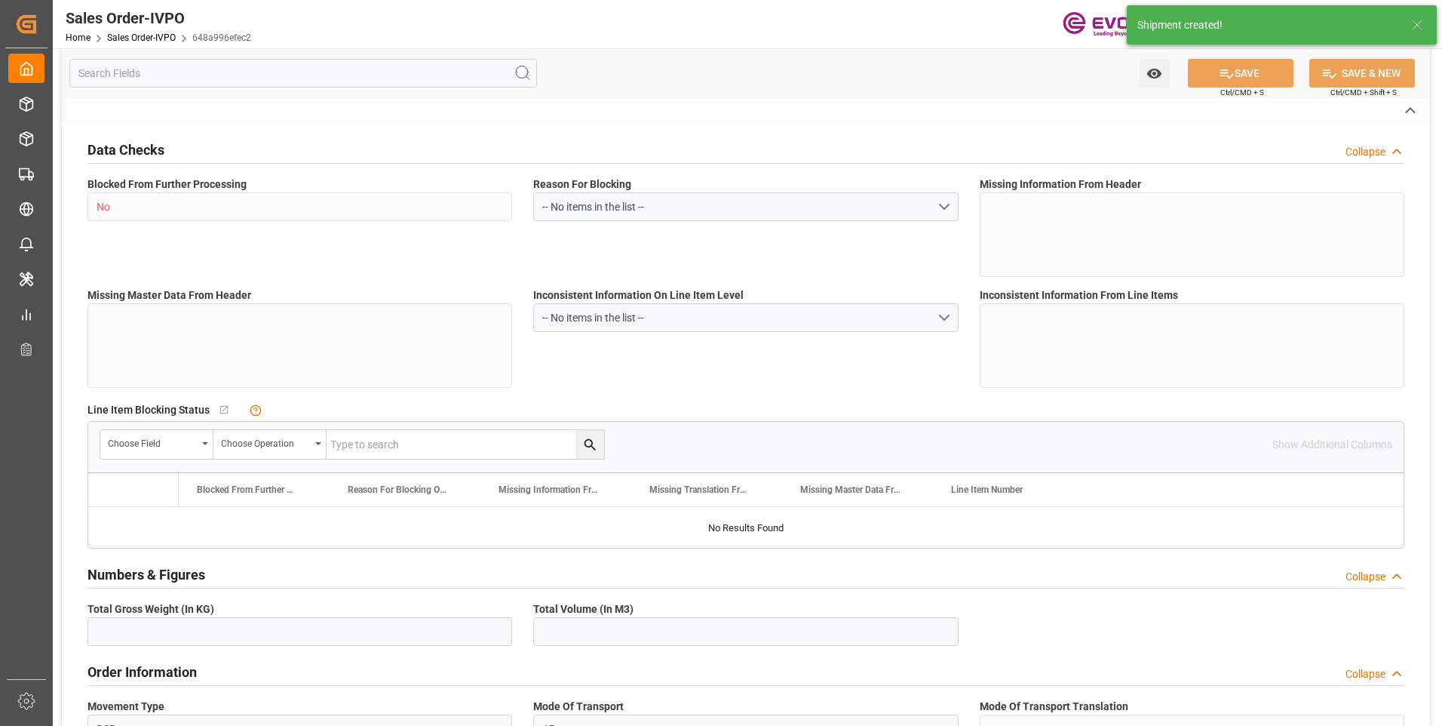
type input "CIF"
type input "[GEOGRAPHIC_DATA]"
type textarea "Not required"
type textarea "Reseller"
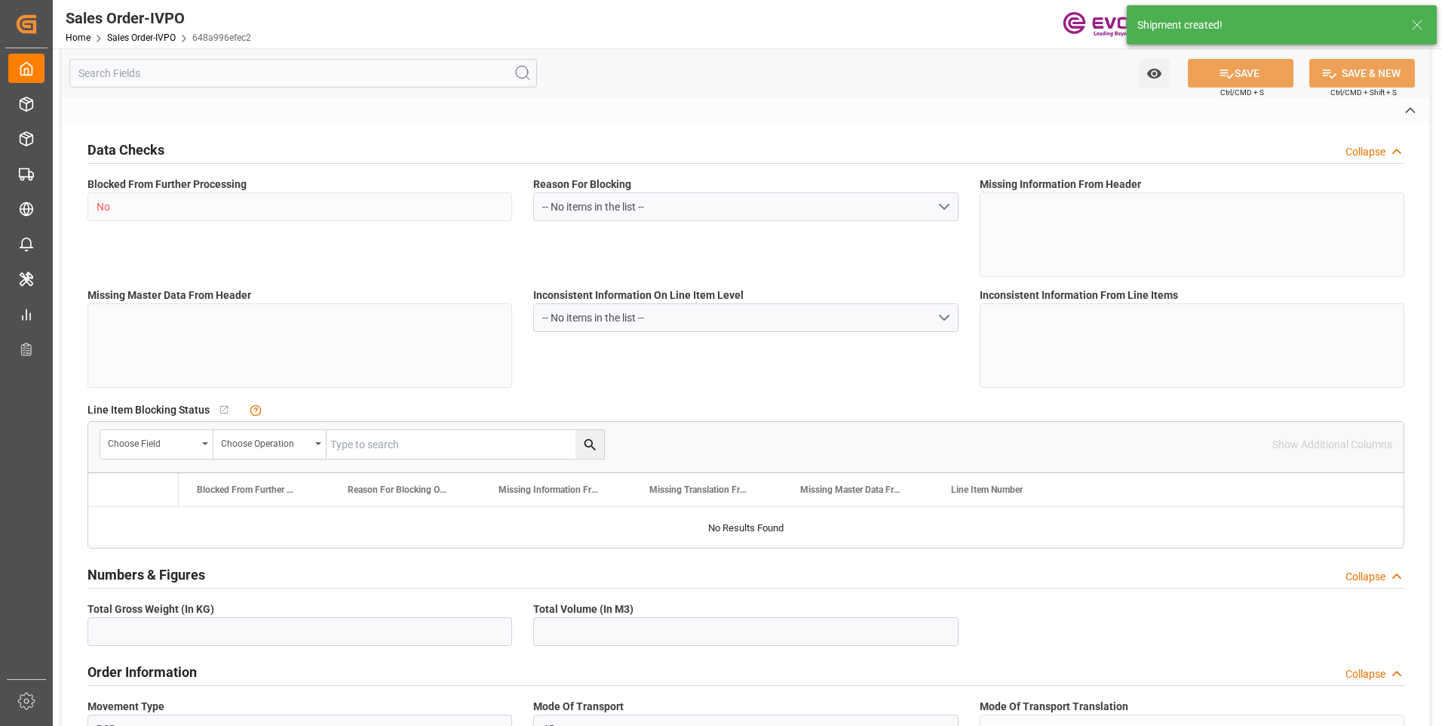
type textarea "Express Release at Destination"
type input "BE"
type input "Done"
type input "40HC"
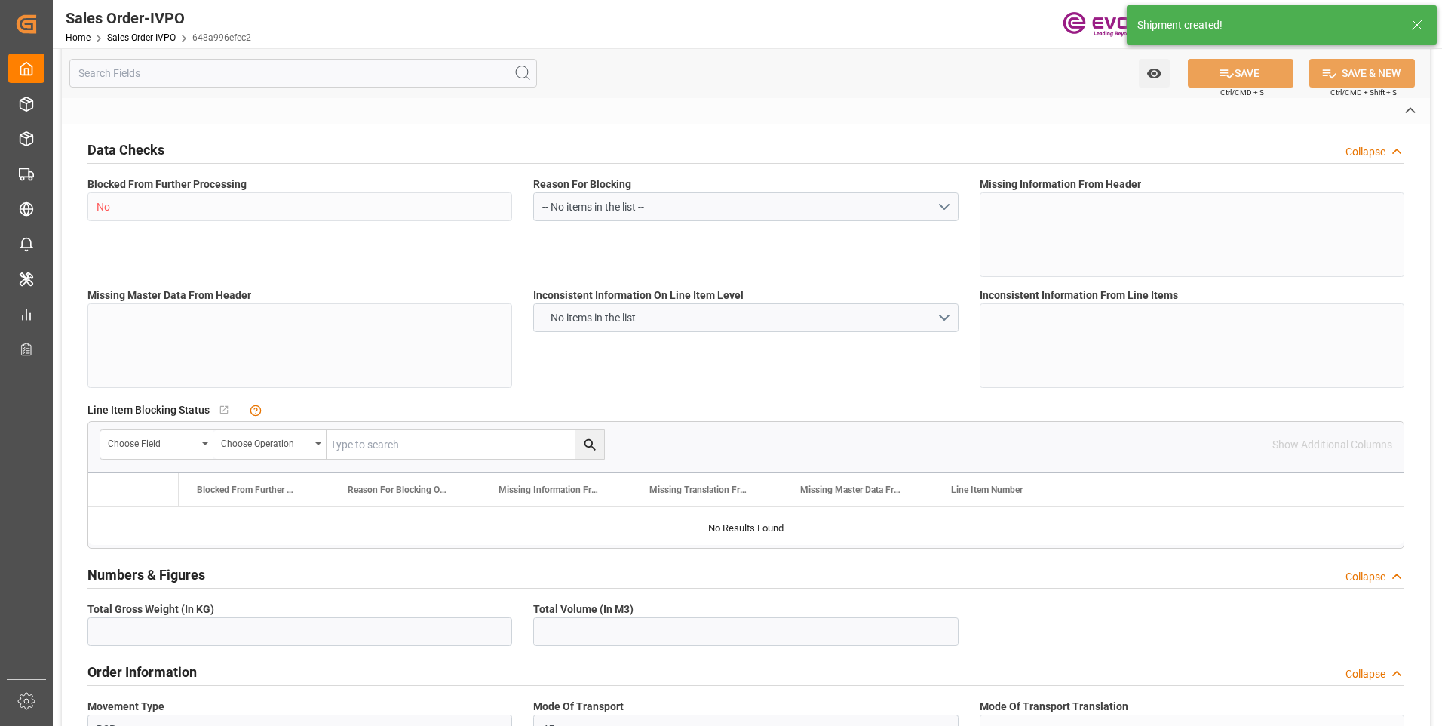
type input "Done"
type input "BEANR"
type input "0"
type input "2"
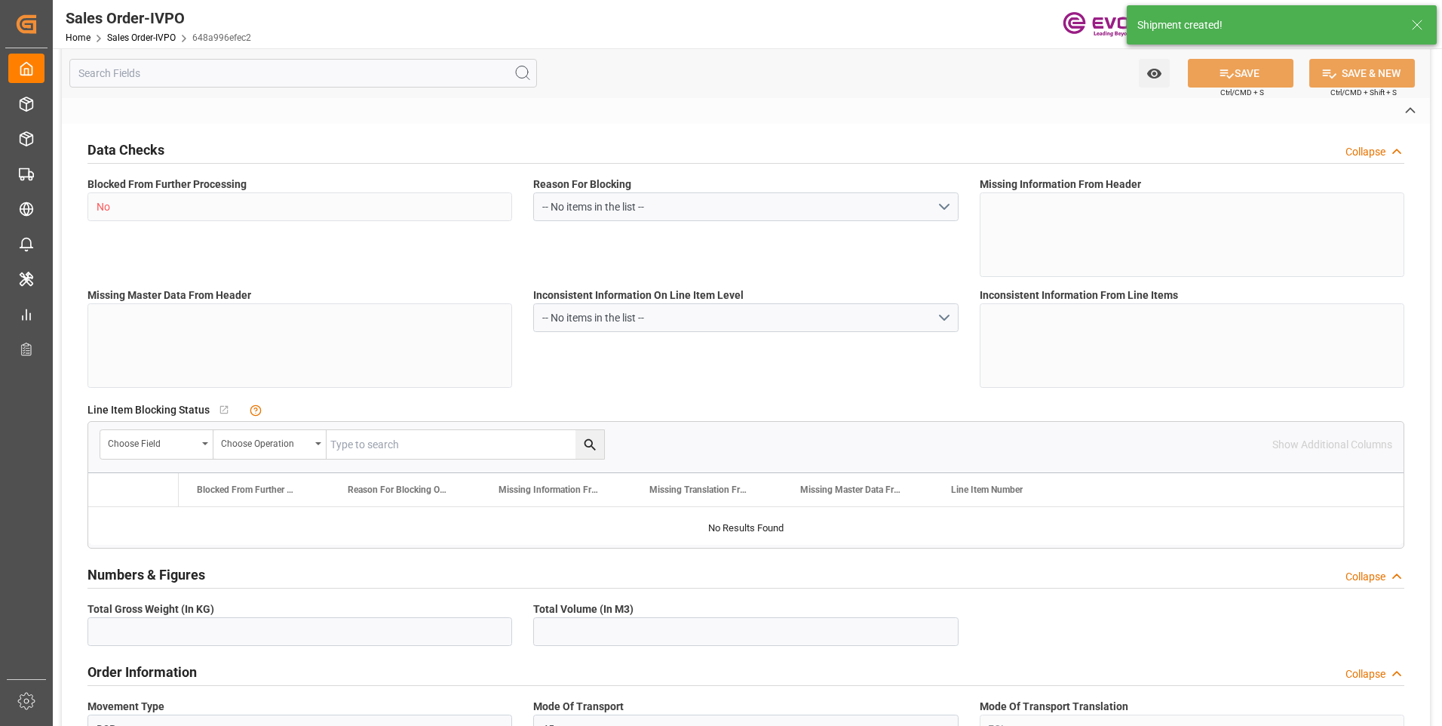
type input "1"
type input "3"
type input "10633.152"
type input "146.6296"
type input "38000"
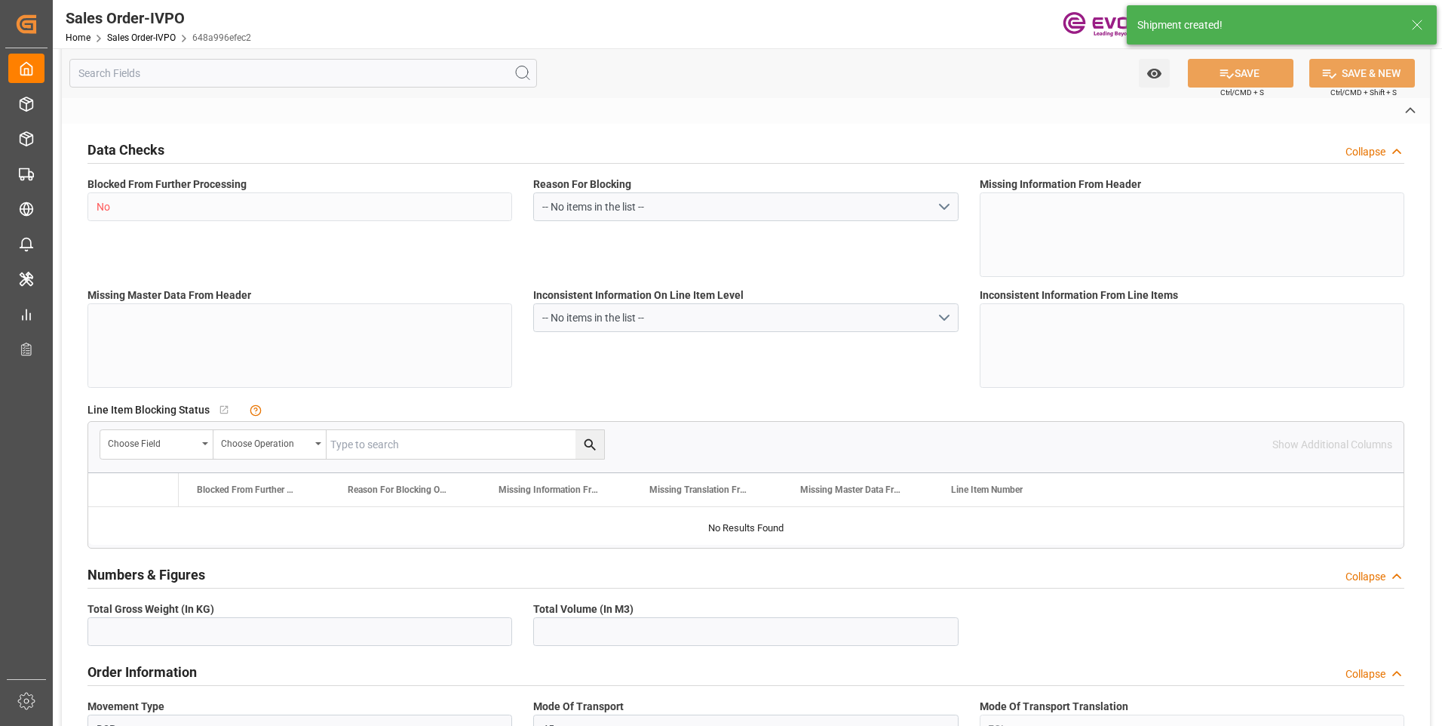
type input "120"
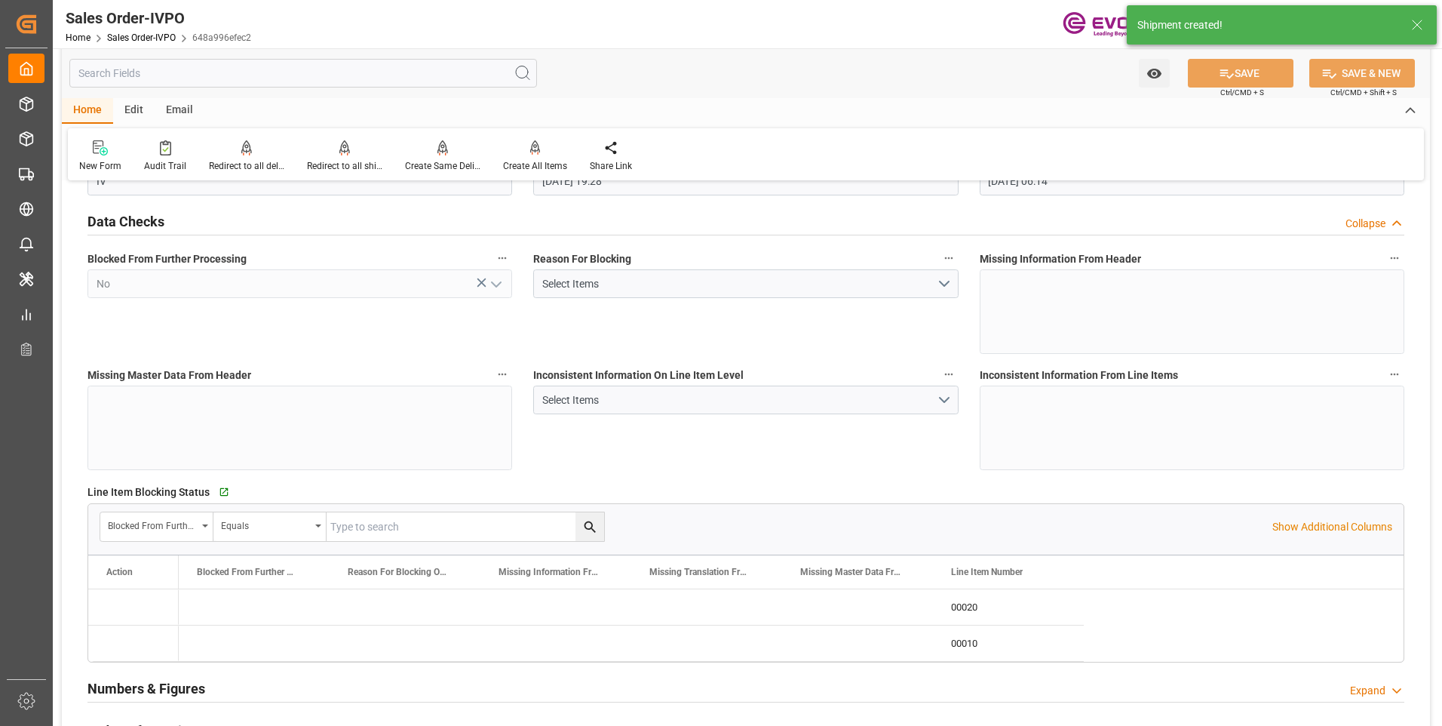
type input "[DATE] 19:28"
type input "[DATE] 06:14"
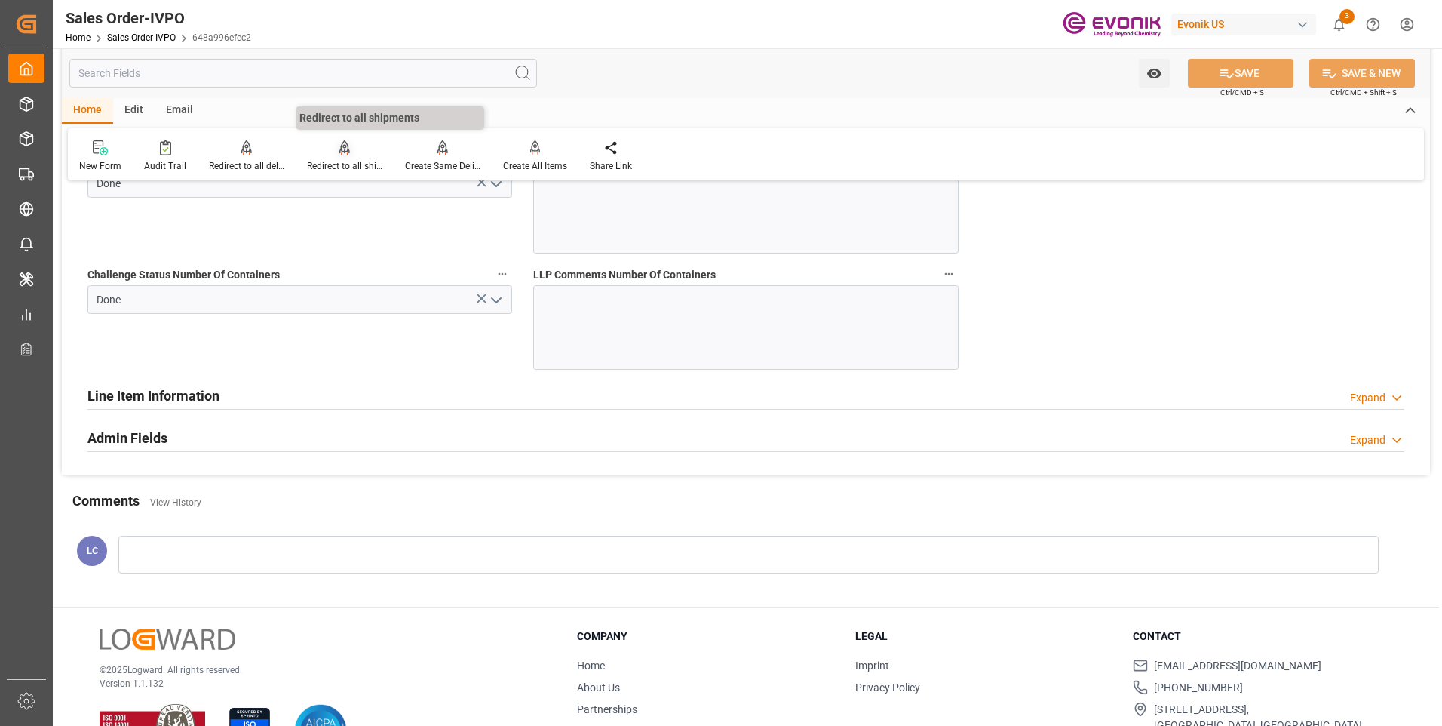
click at [331, 155] on div at bounding box center [344, 148] width 75 height 16
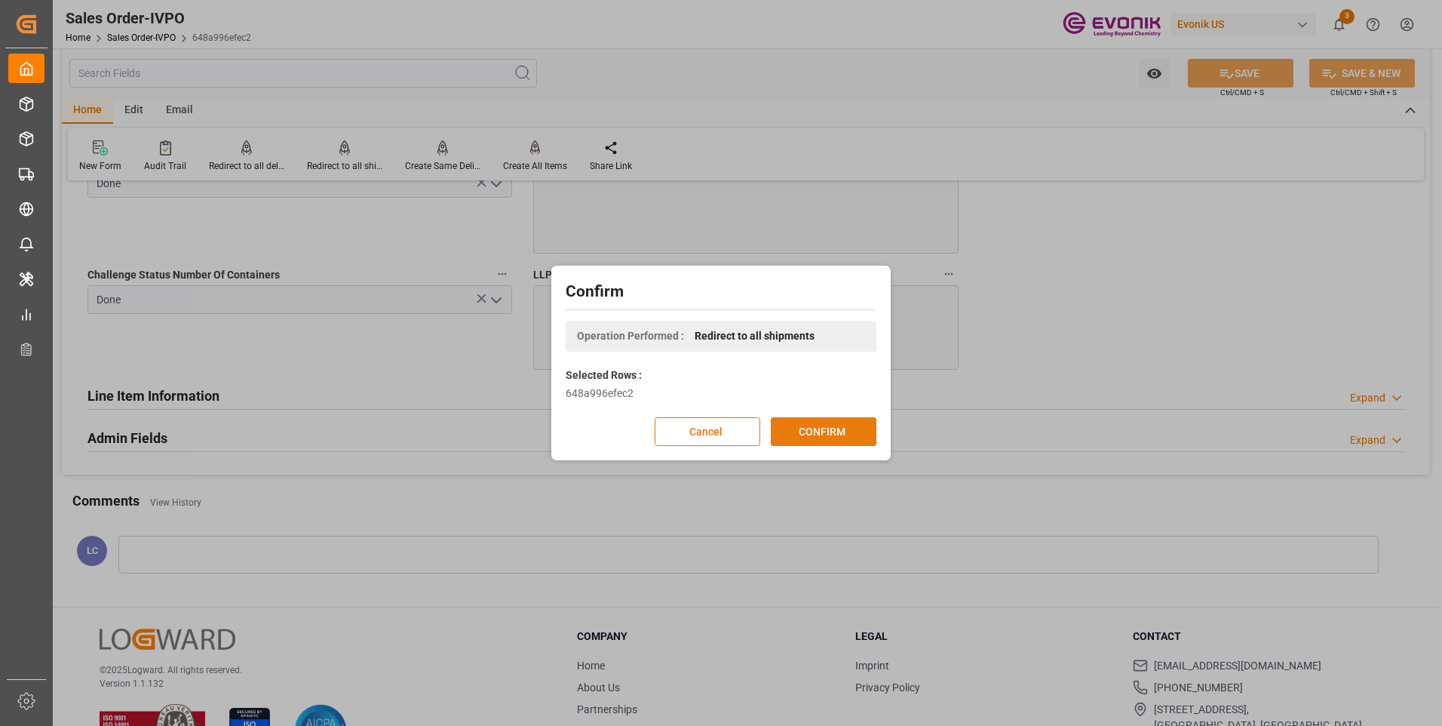
click at [789, 422] on button "CONFIRM" at bounding box center [824, 431] width 106 height 29
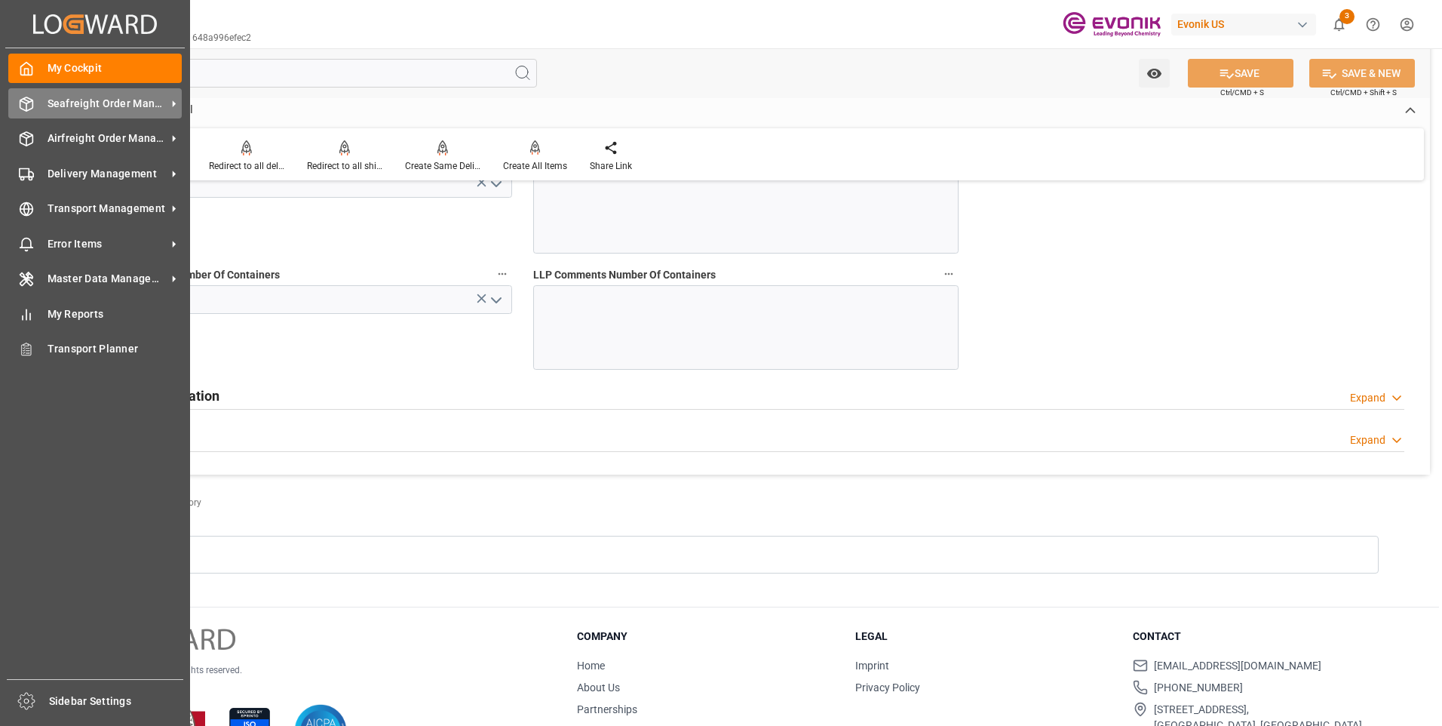
click at [26, 94] on div "Seafreight Order Management Seafreight Order Management" at bounding box center [94, 102] width 173 height 29
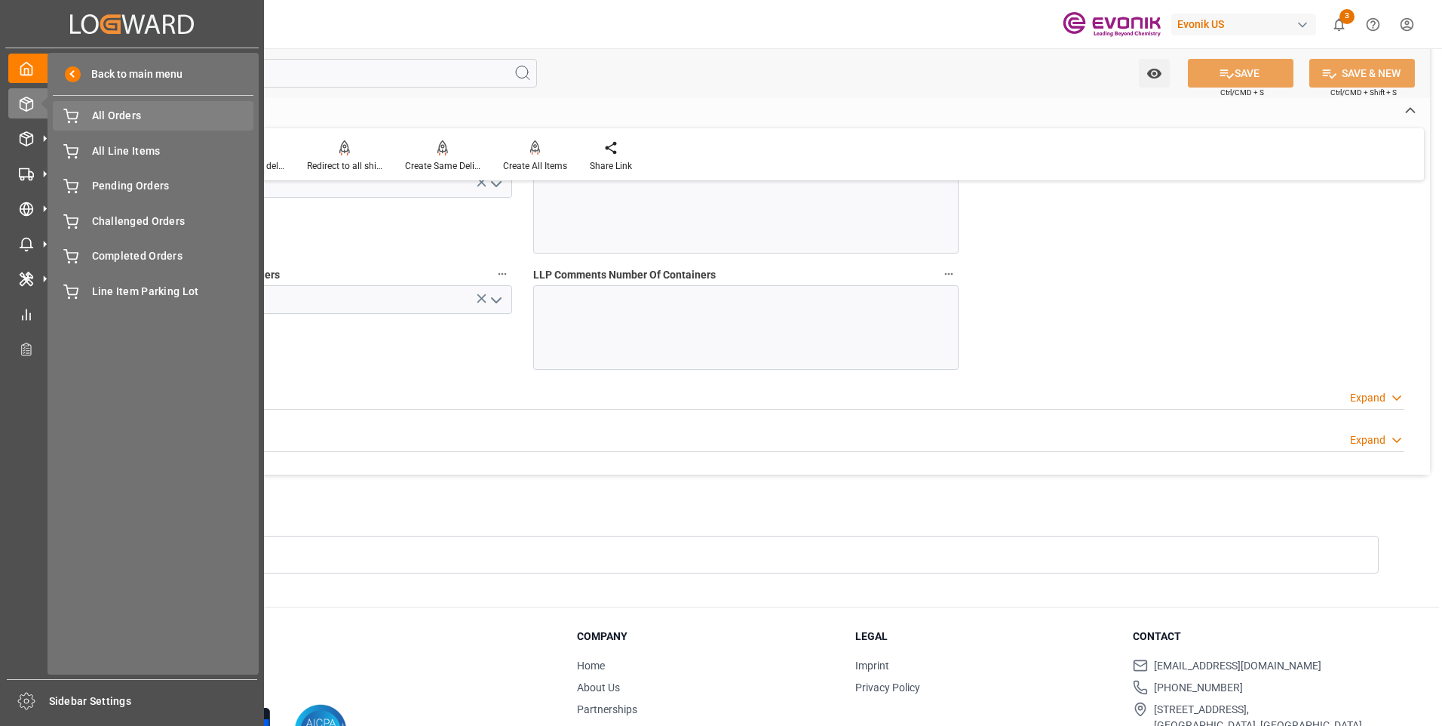
click at [87, 119] on div "All Orders All Orders" at bounding box center [153, 115] width 201 height 29
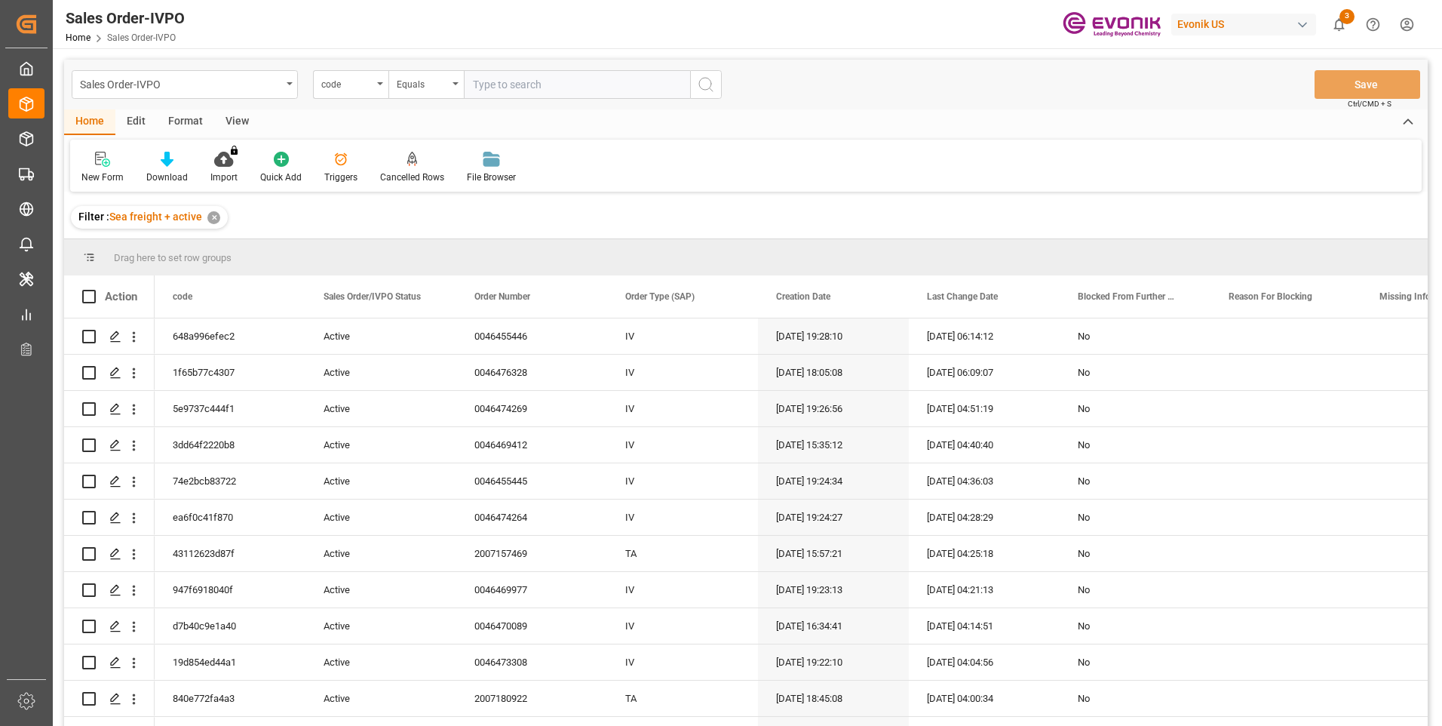
click at [499, 87] on input "text" at bounding box center [577, 84] width 226 height 29
type input "v"
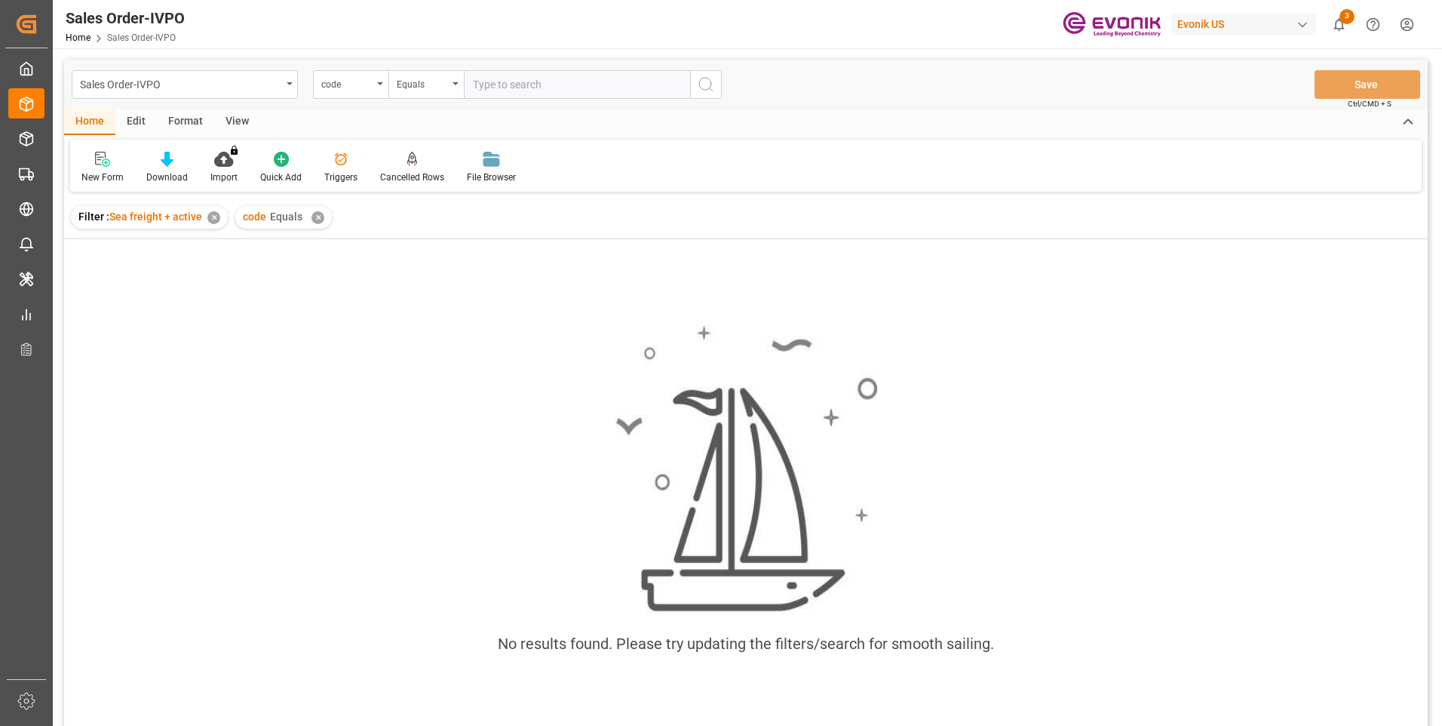
drag, startPoint x: 315, startPoint y: 216, endPoint x: 330, endPoint y: 202, distance: 19.7
click at [318, 215] on div "✕" at bounding box center [318, 217] width 13 height 13
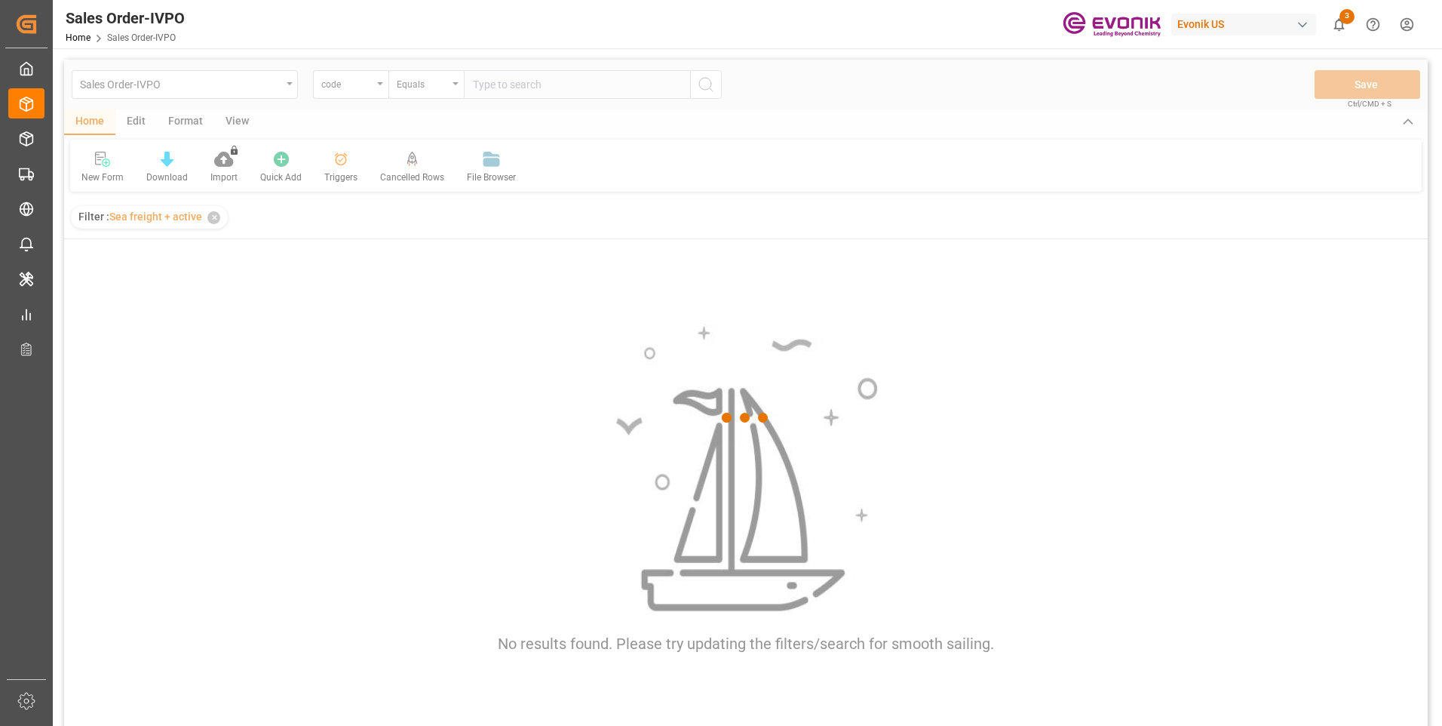
click at [502, 82] on div at bounding box center [746, 418] width 1364 height 717
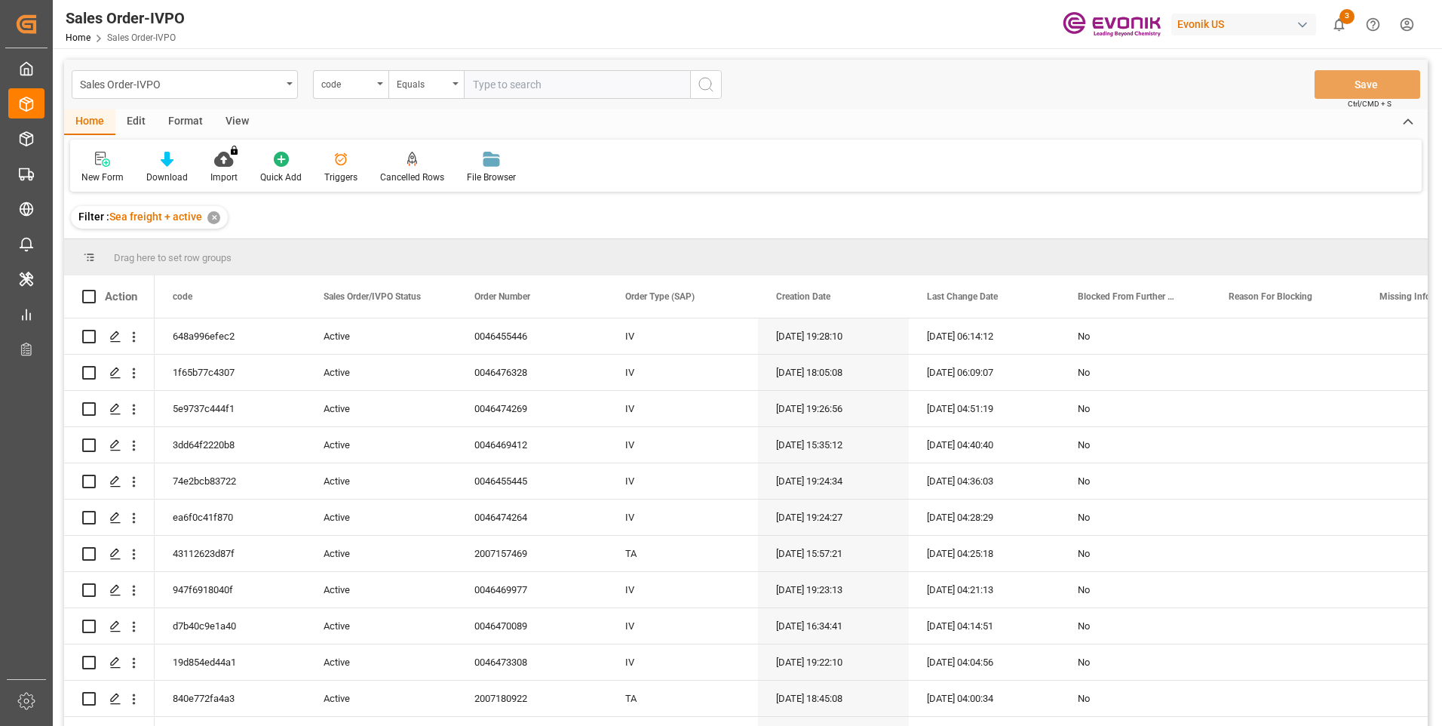
click at [502, 82] on input "text" at bounding box center [577, 84] width 226 height 29
paste input "416cfcf66e42"
type input "416cfcf66e42"
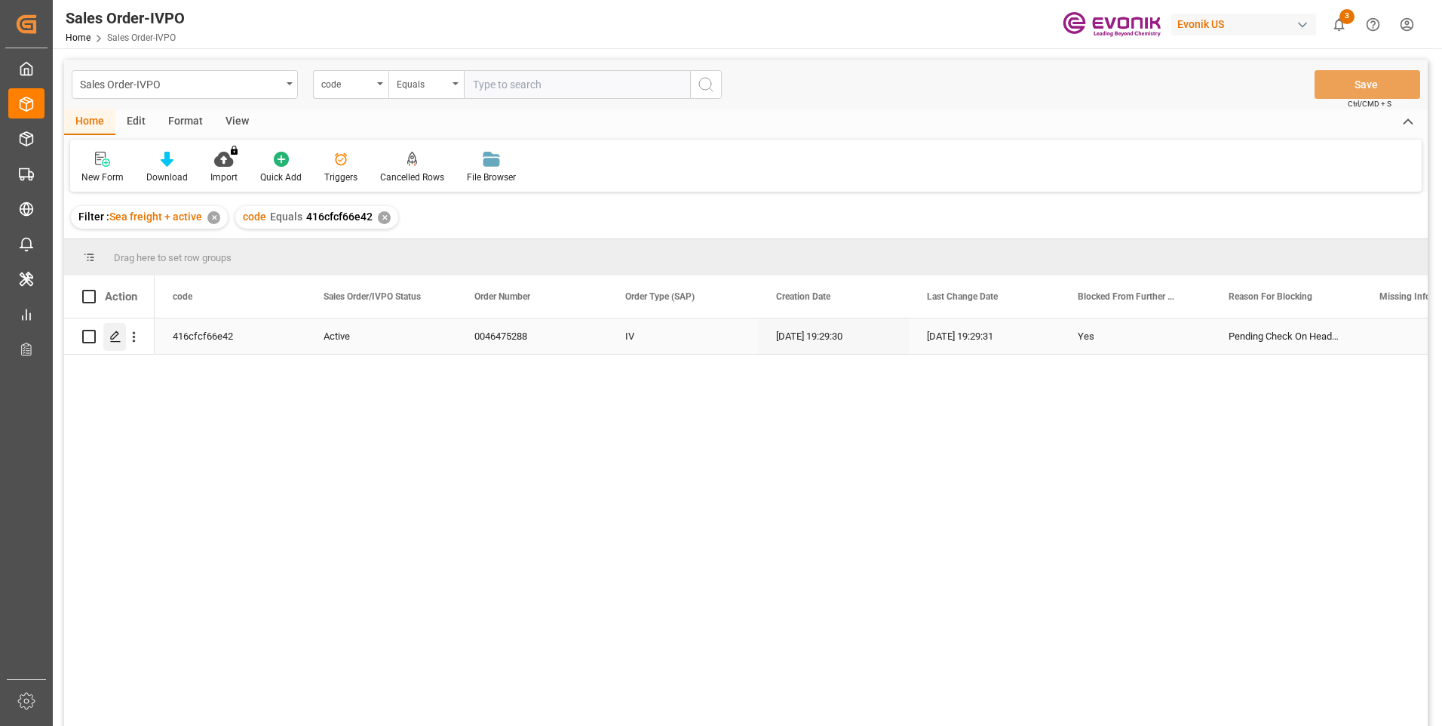
click at [111, 336] on icon "Press SPACE to select this row." at bounding box center [115, 336] width 12 height 12
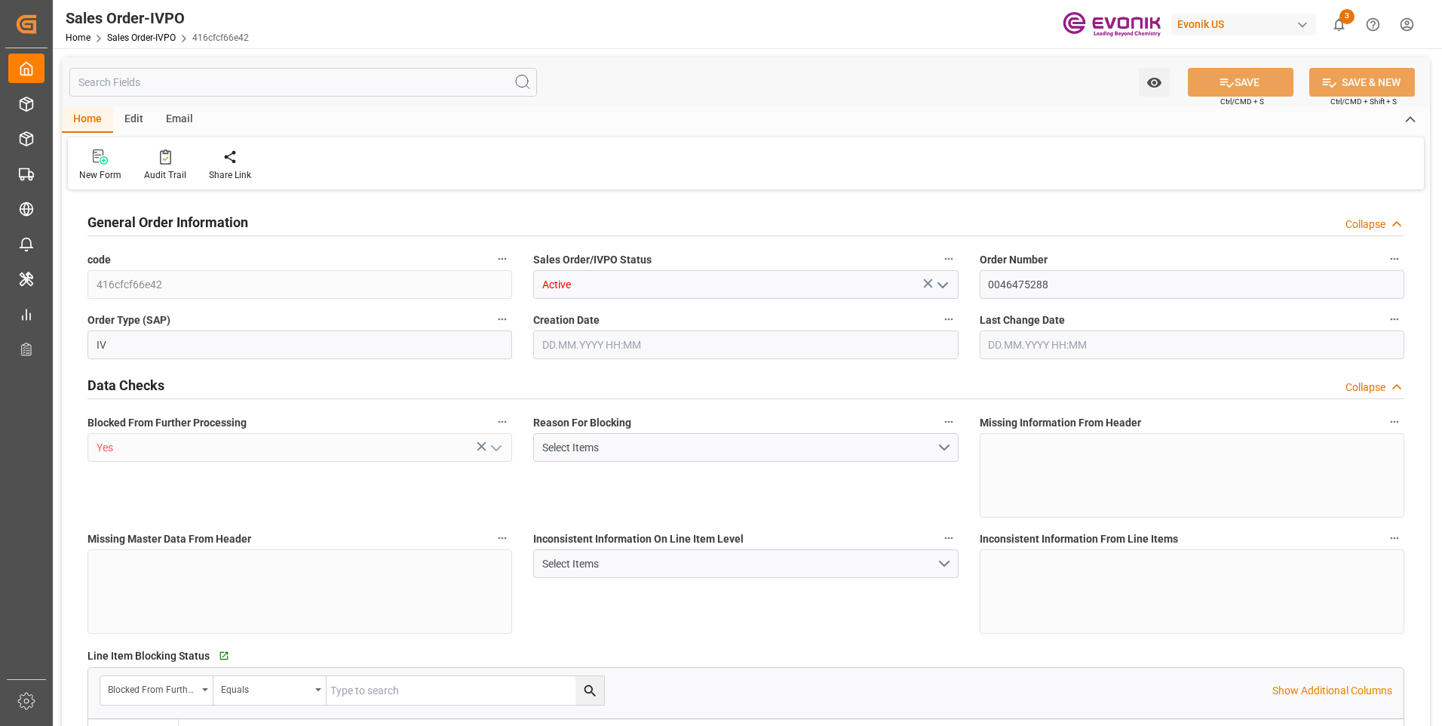
type input "KRPUS"
type input "0"
type input "1"
type input "9224.64"
type input "06.10.2025 19:29"
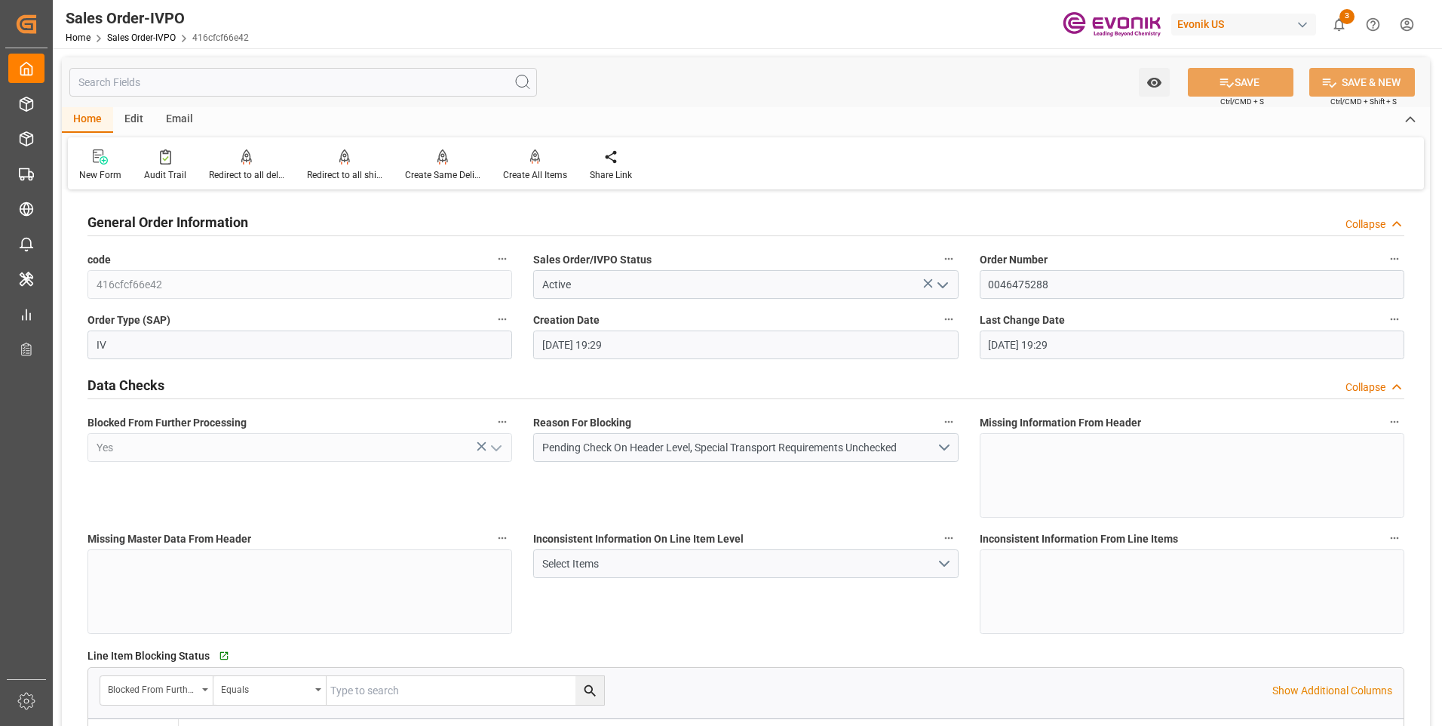
type input "06.10.2025 19:29"
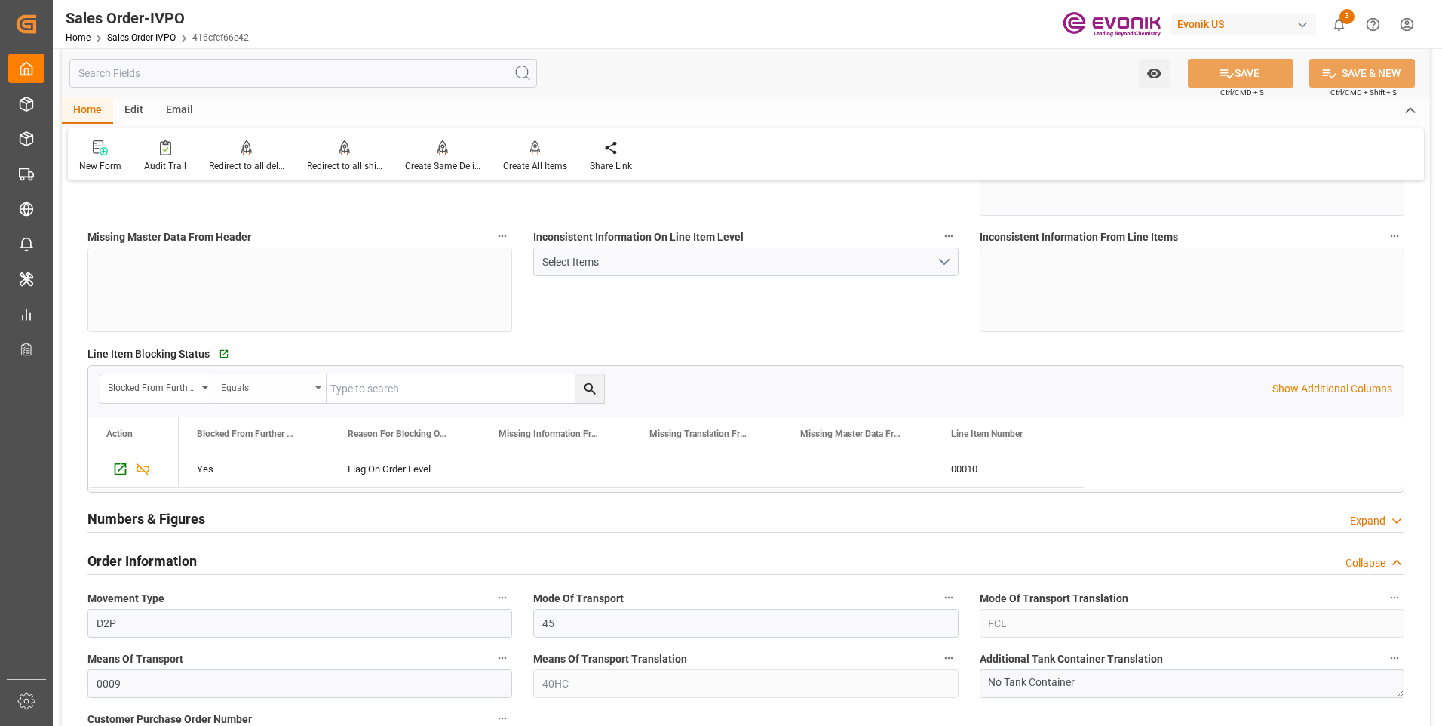
scroll to position [528, 0]
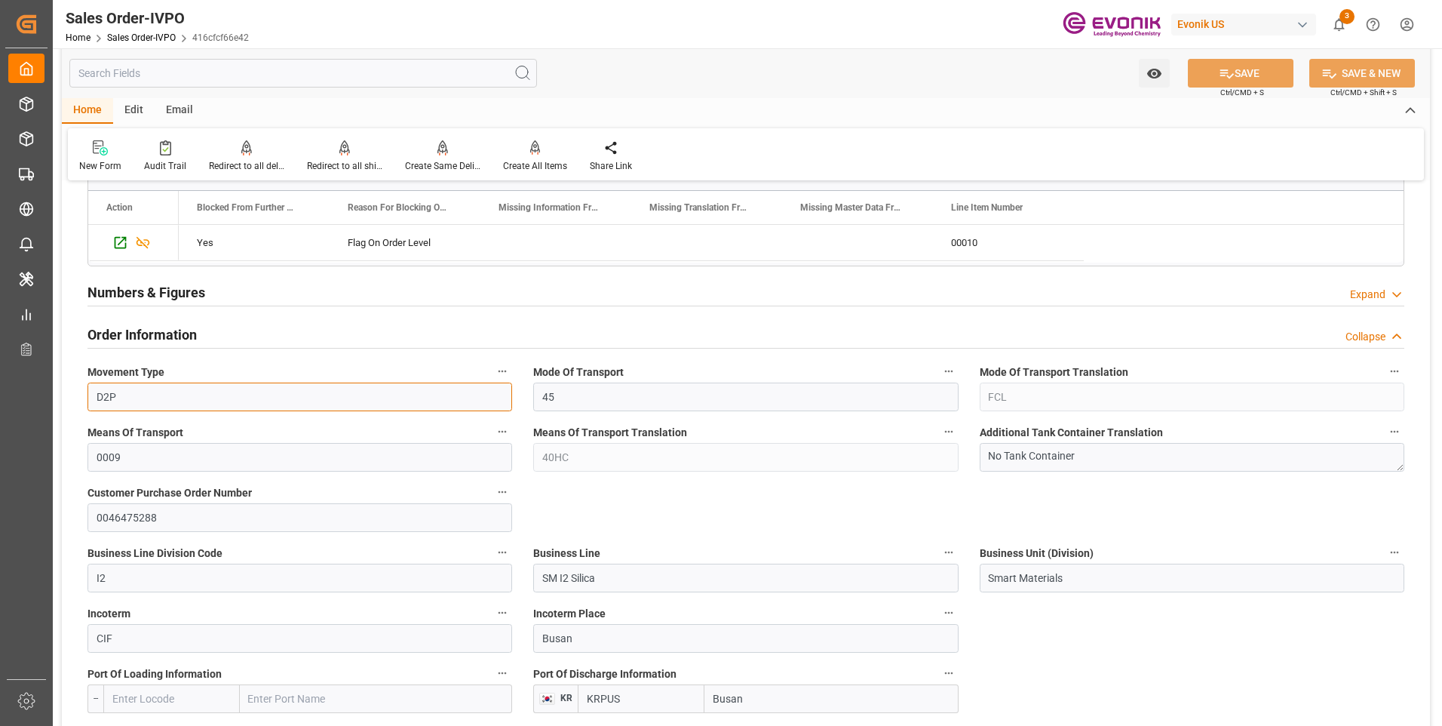
click at [144, 397] on input "D2P" at bounding box center [299, 396] width 425 height 29
drag, startPoint x: 144, startPoint y: 397, endPoint x: 83, endPoint y: 391, distance: 61.3
click at [83, 391] on div "Movement Type D2P" at bounding box center [300, 386] width 446 height 60
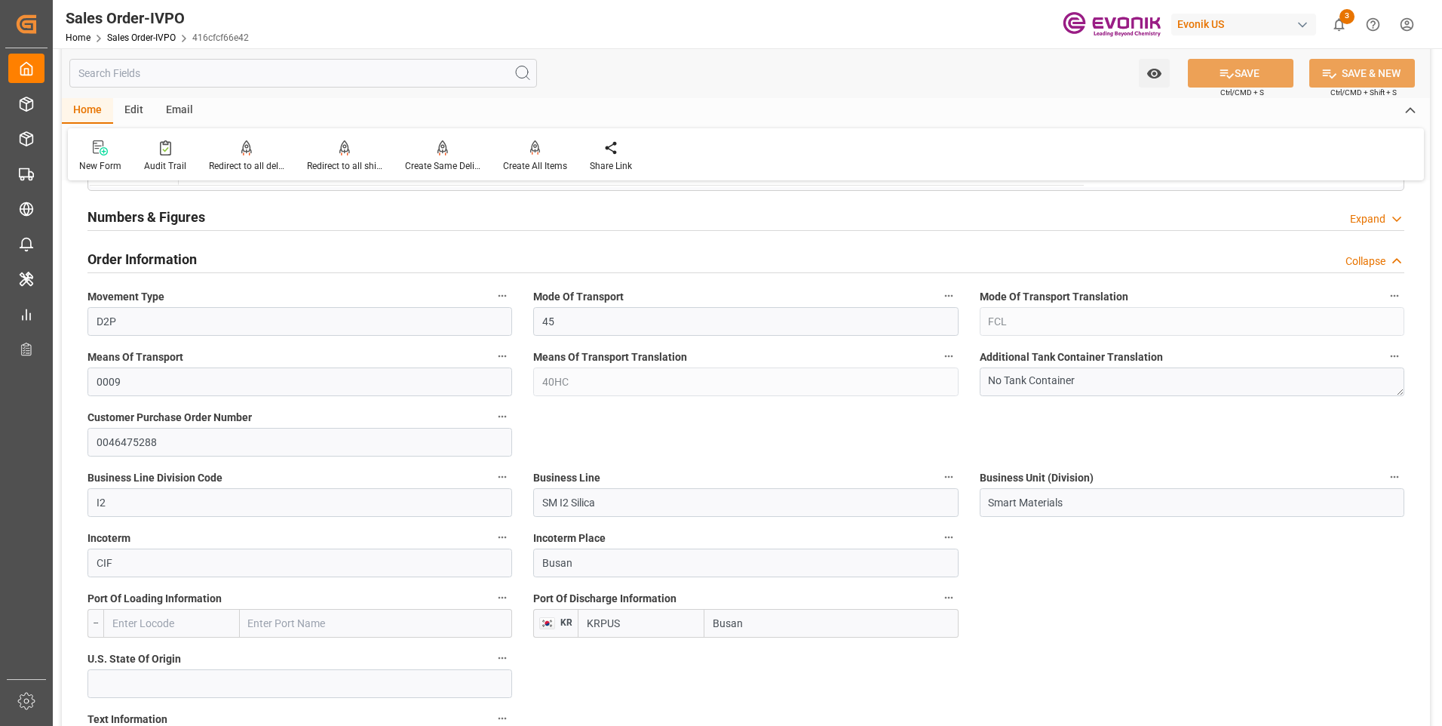
scroll to position [754, 0]
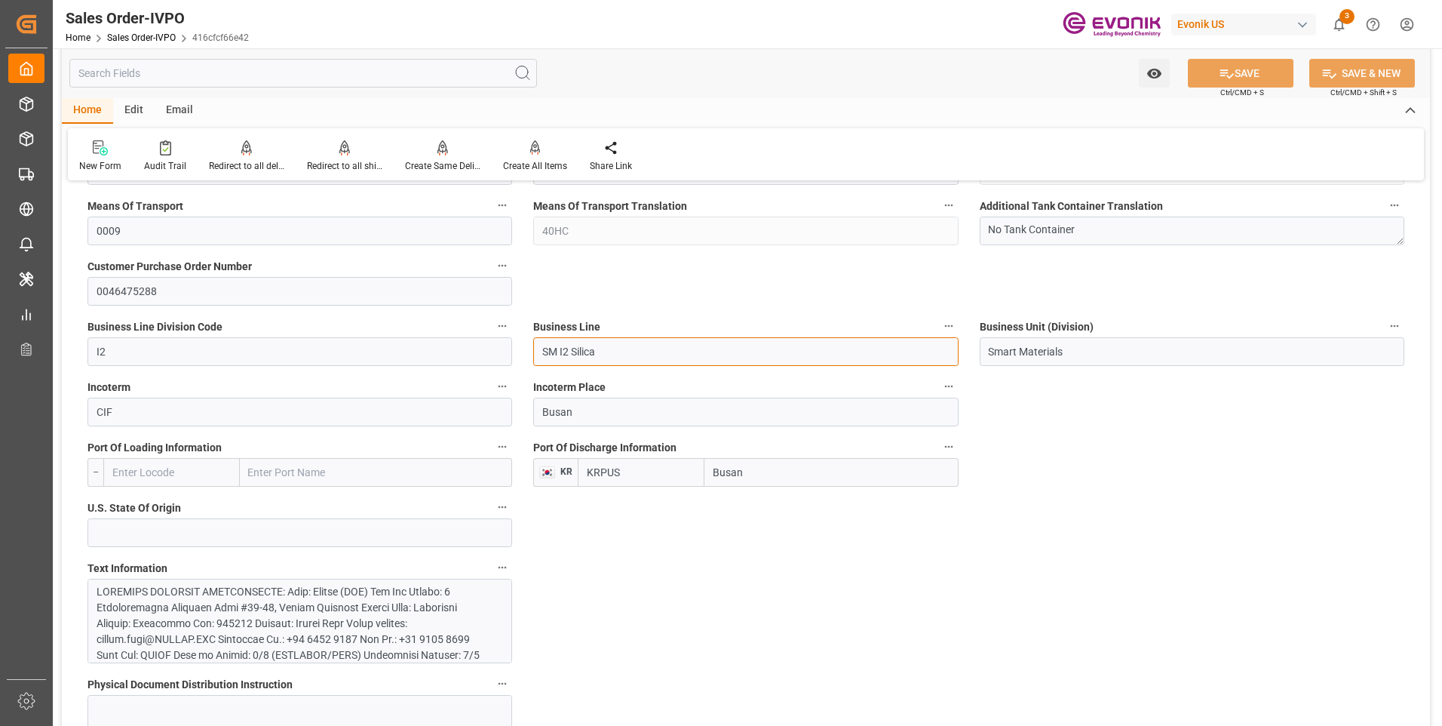
click at [618, 357] on input "SM I2 Silica" at bounding box center [745, 351] width 425 height 29
drag, startPoint x: 622, startPoint y: 357, endPoint x: 536, endPoint y: 354, distance: 85.3
click at [536, 354] on input "SM I2 Silica" at bounding box center [745, 351] width 425 height 29
click at [780, 471] on input "Busan" at bounding box center [830, 472] width 253 height 29
drag, startPoint x: 790, startPoint y: 479, endPoint x: 674, endPoint y: 470, distance: 116.5
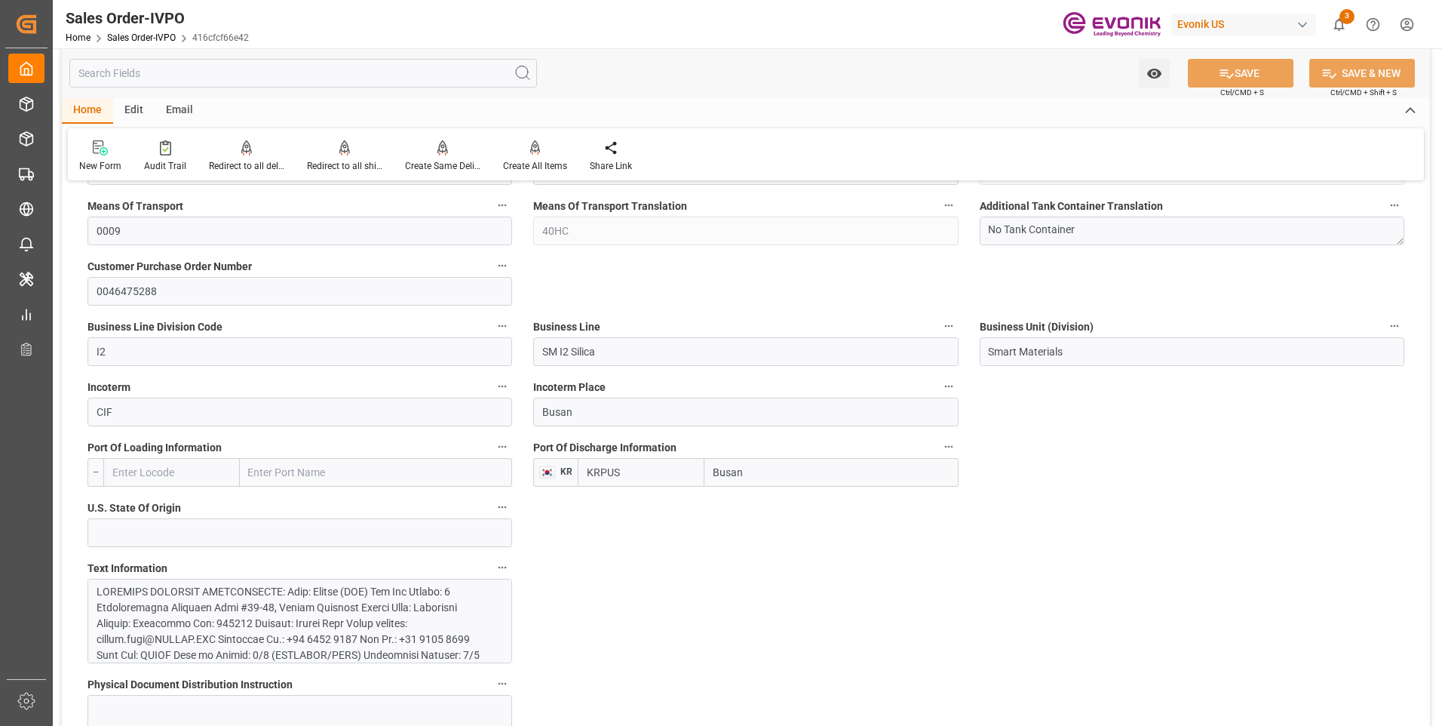
click at [674, 470] on div "KRPUS Busan" at bounding box center [768, 472] width 380 height 29
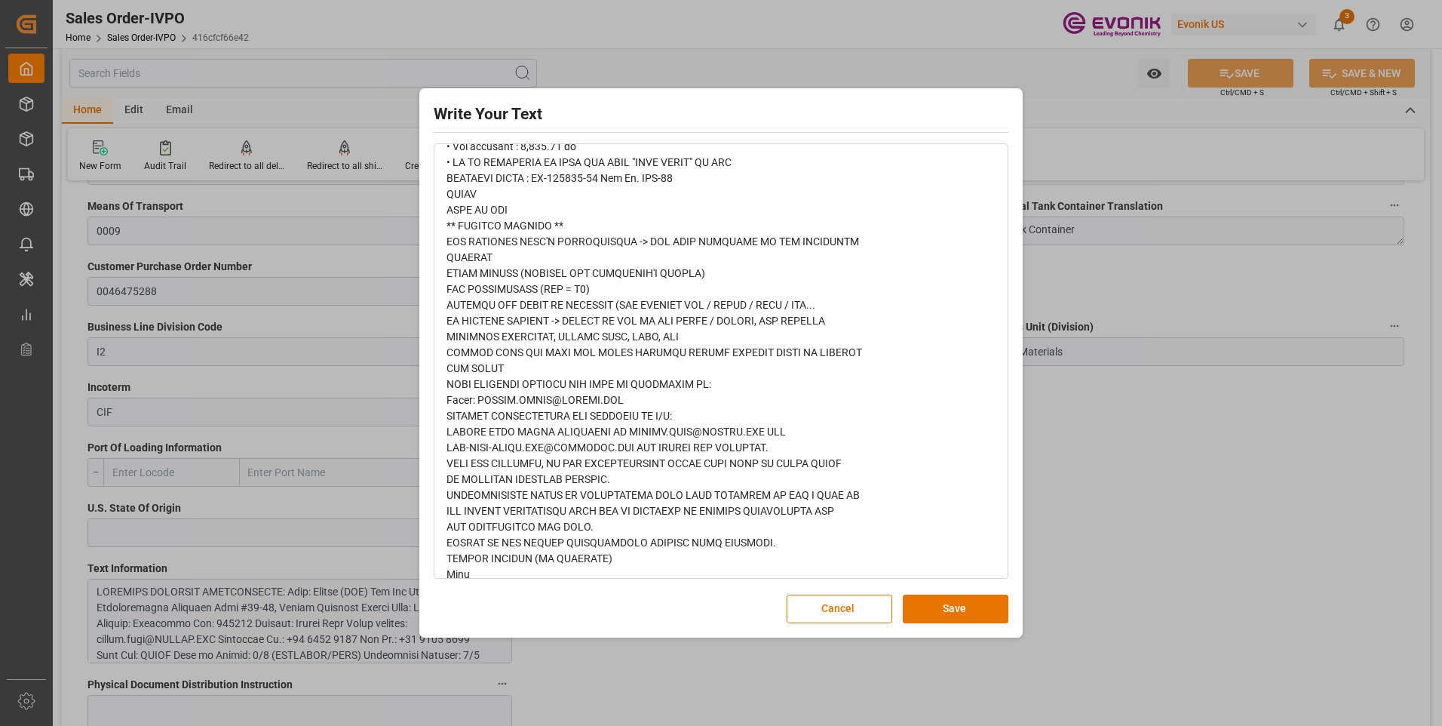
scroll to position [996, 0]
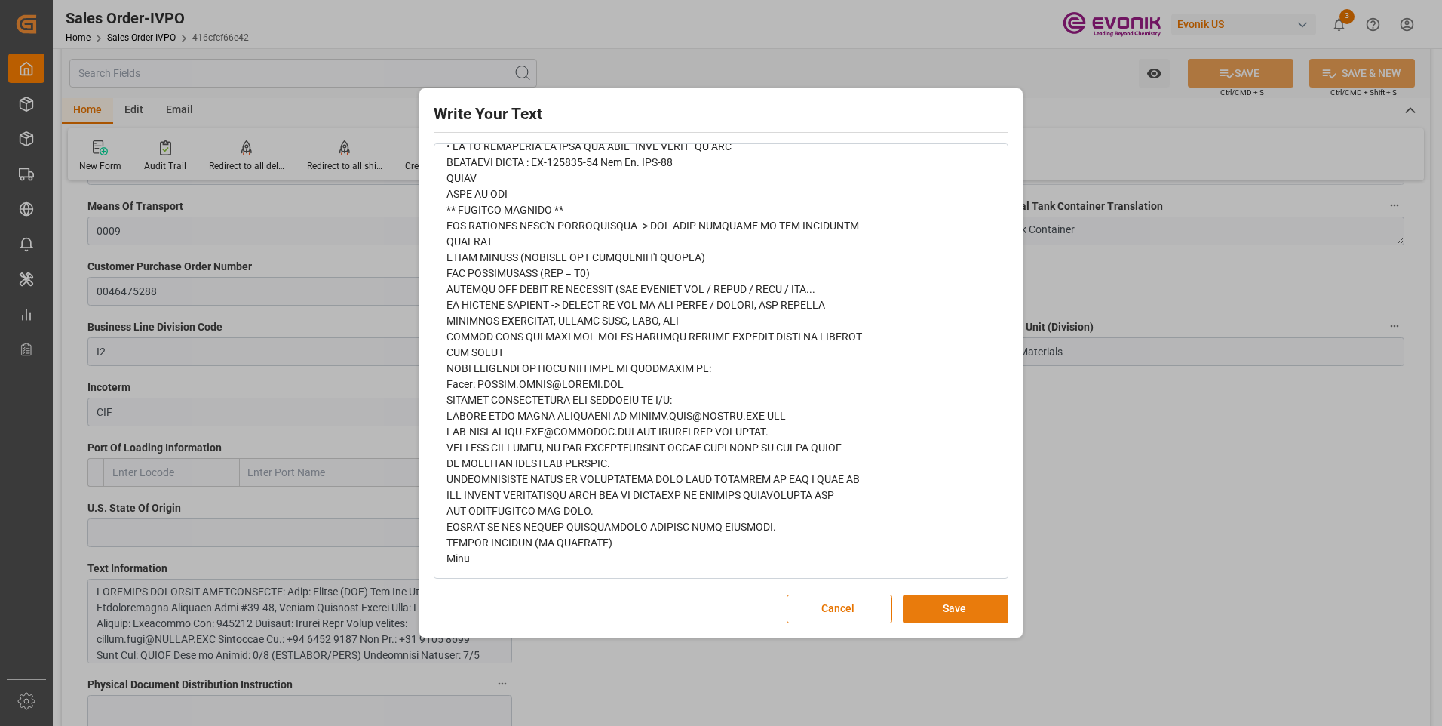
click at [935, 609] on button "Save" at bounding box center [956, 608] width 106 height 29
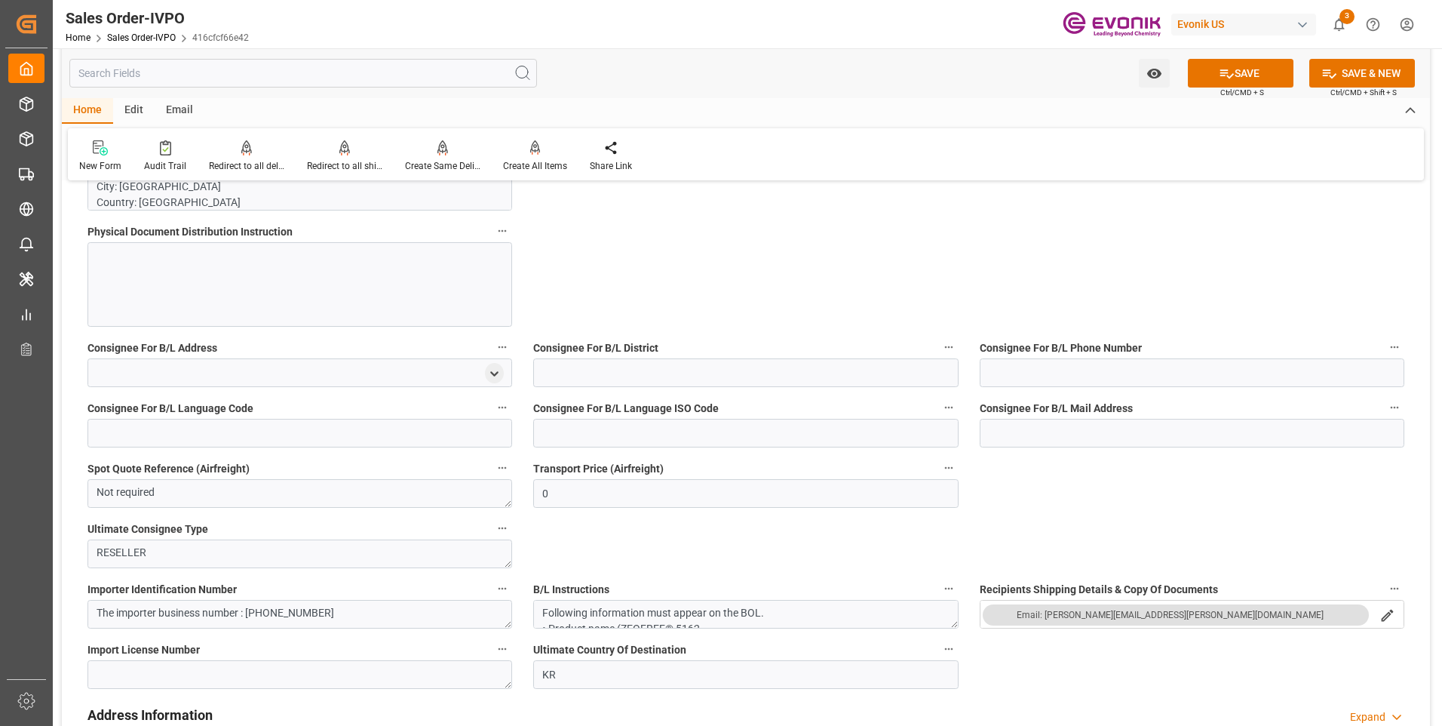
scroll to position [1358, 0]
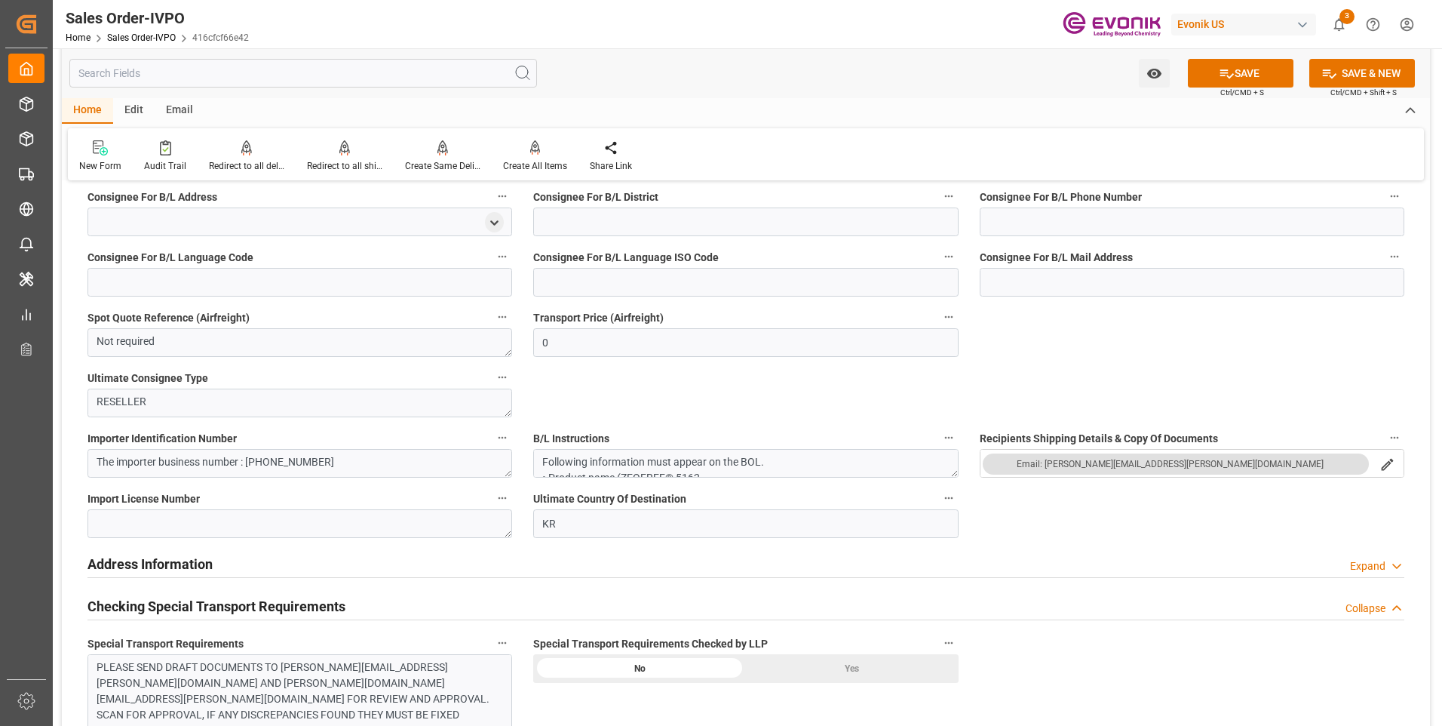
click at [358, 684] on div "PLEASE SEND DRAFT DOCUMENTS TO COREEN.CHAN@EVONIK.COM AND MUI-CHOO-CANDY.LEE@DG…" at bounding box center [294, 722] width 395 height 127
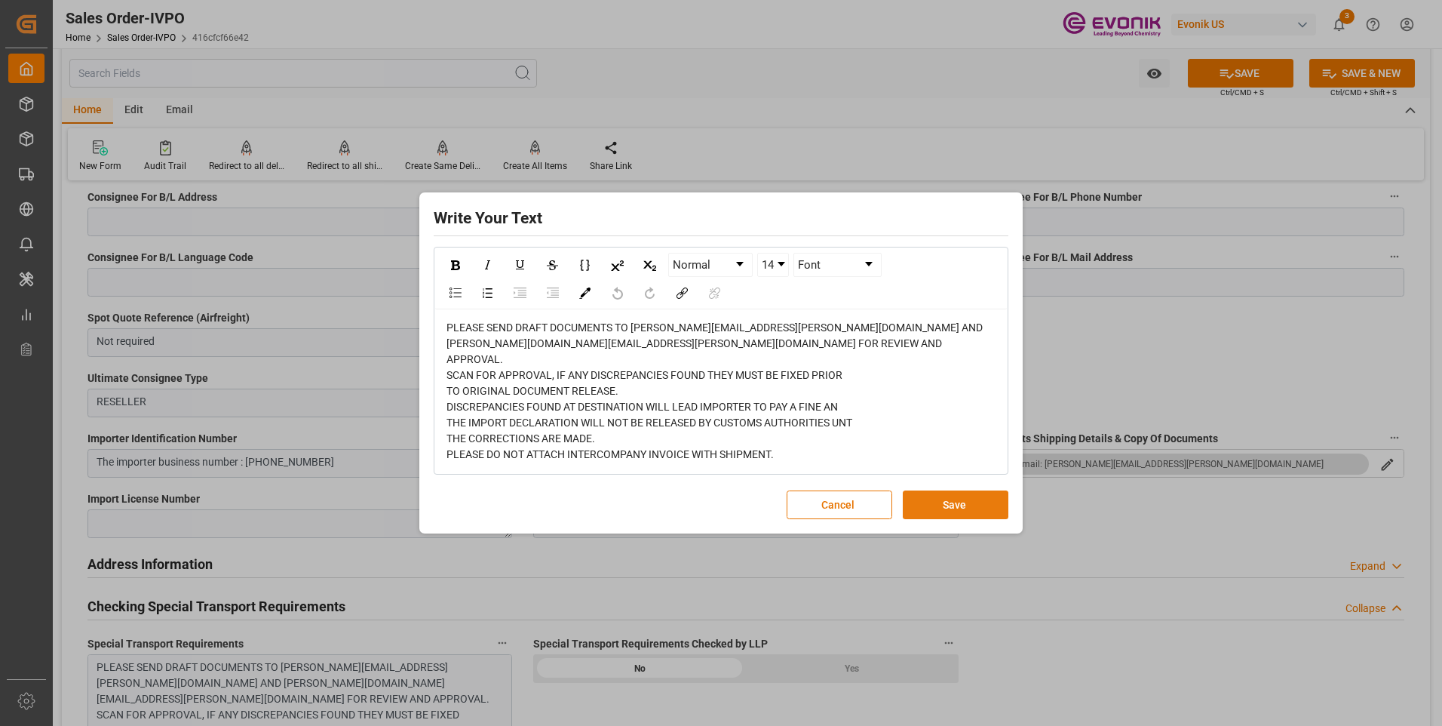
click at [927, 493] on button "Save" at bounding box center [956, 504] width 106 height 29
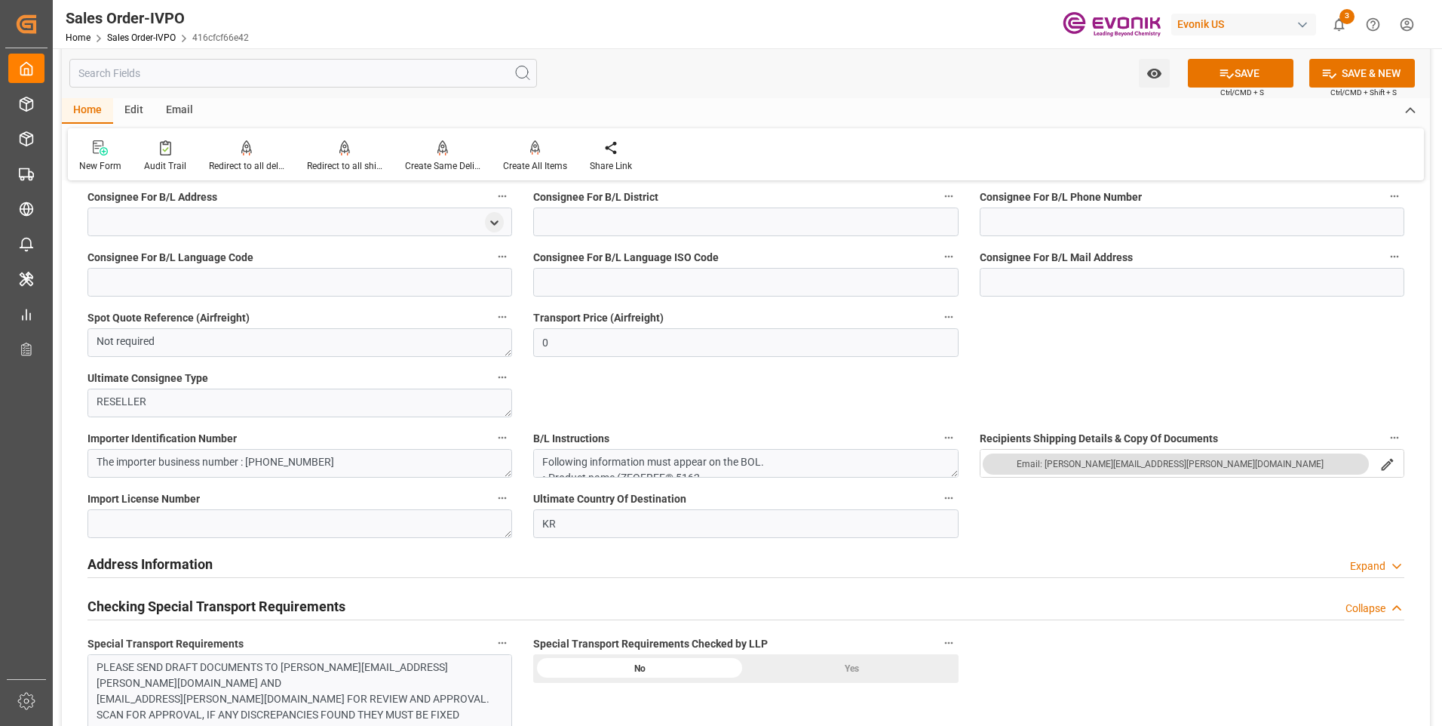
click at [894, 672] on div "Yes" at bounding box center [852, 668] width 213 height 29
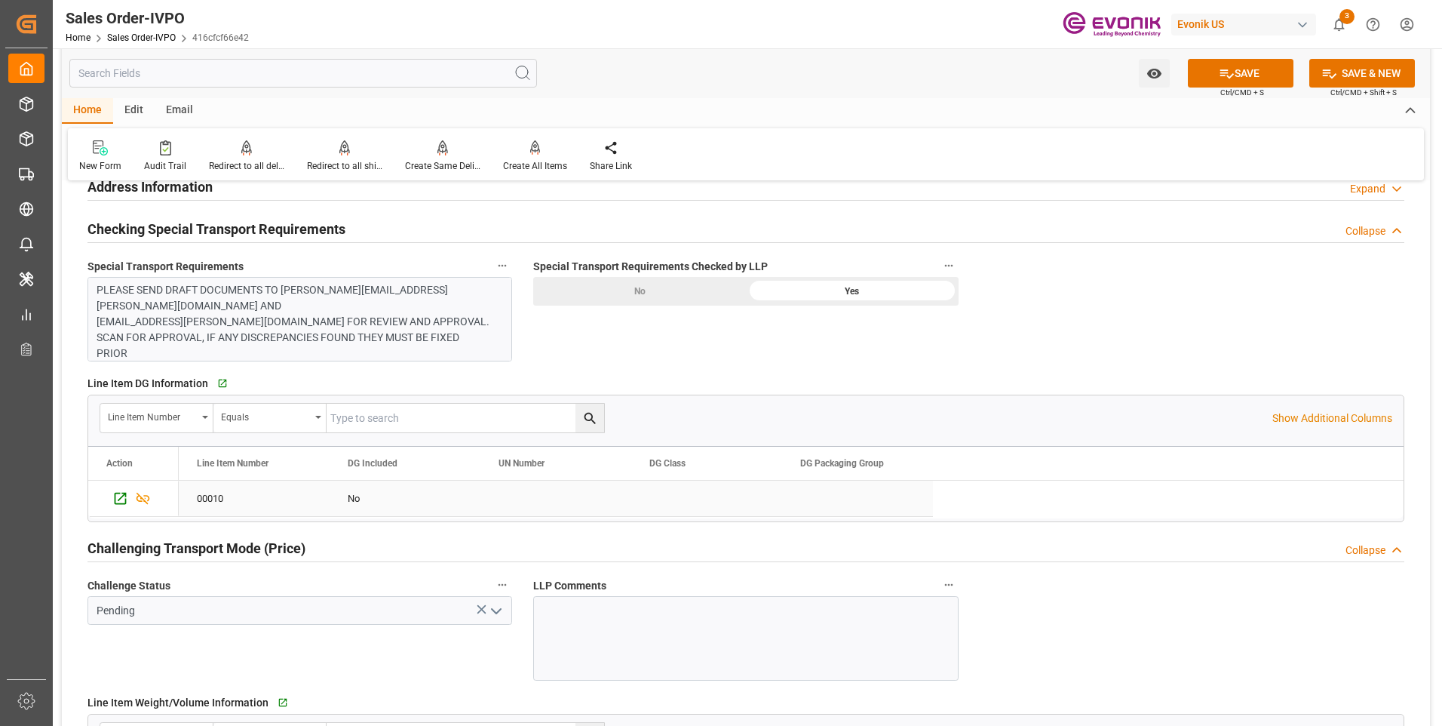
scroll to position [1961, 0]
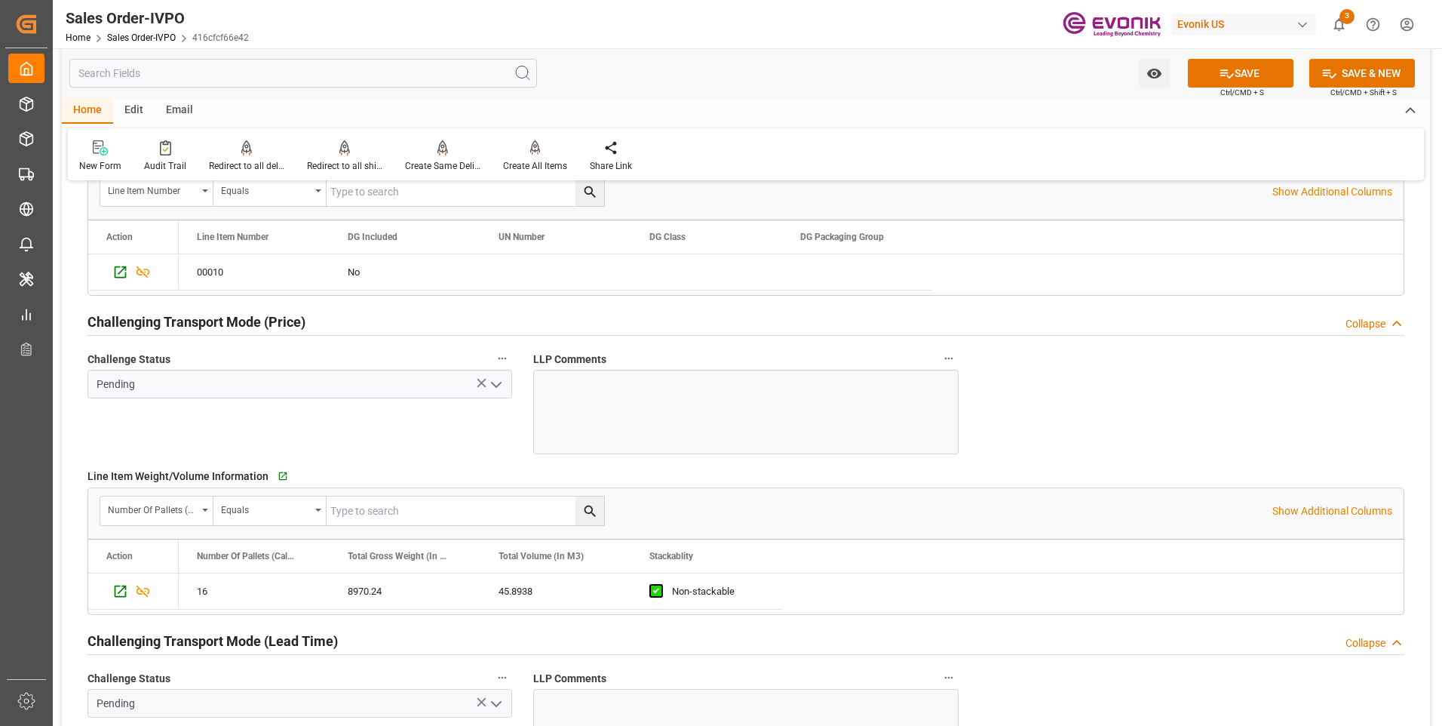
drag, startPoint x: 496, startPoint y: 384, endPoint x: 474, endPoint y: 442, distance: 61.8
click at [496, 384] on icon "open menu" at bounding box center [496, 385] width 18 height 18
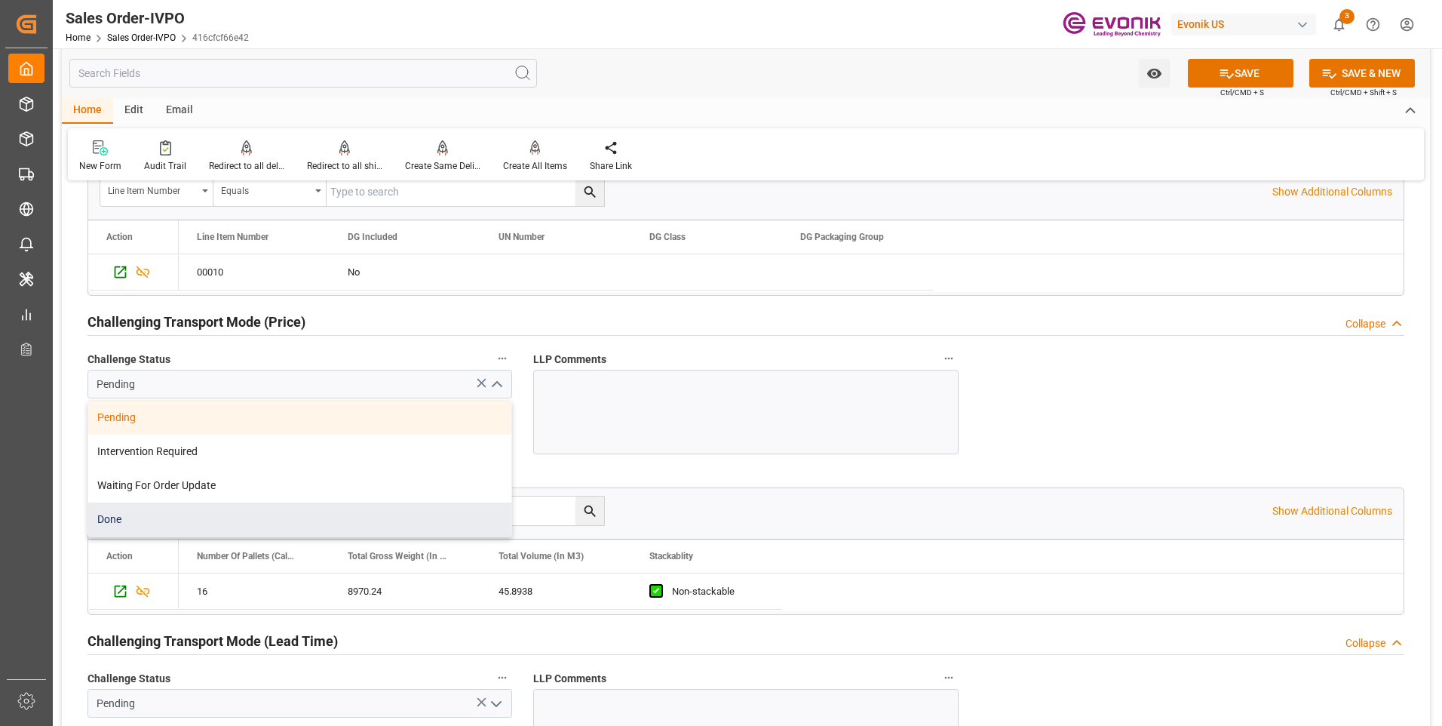
click at [186, 513] on div "Done" at bounding box center [299, 519] width 423 height 34
type input "Done"
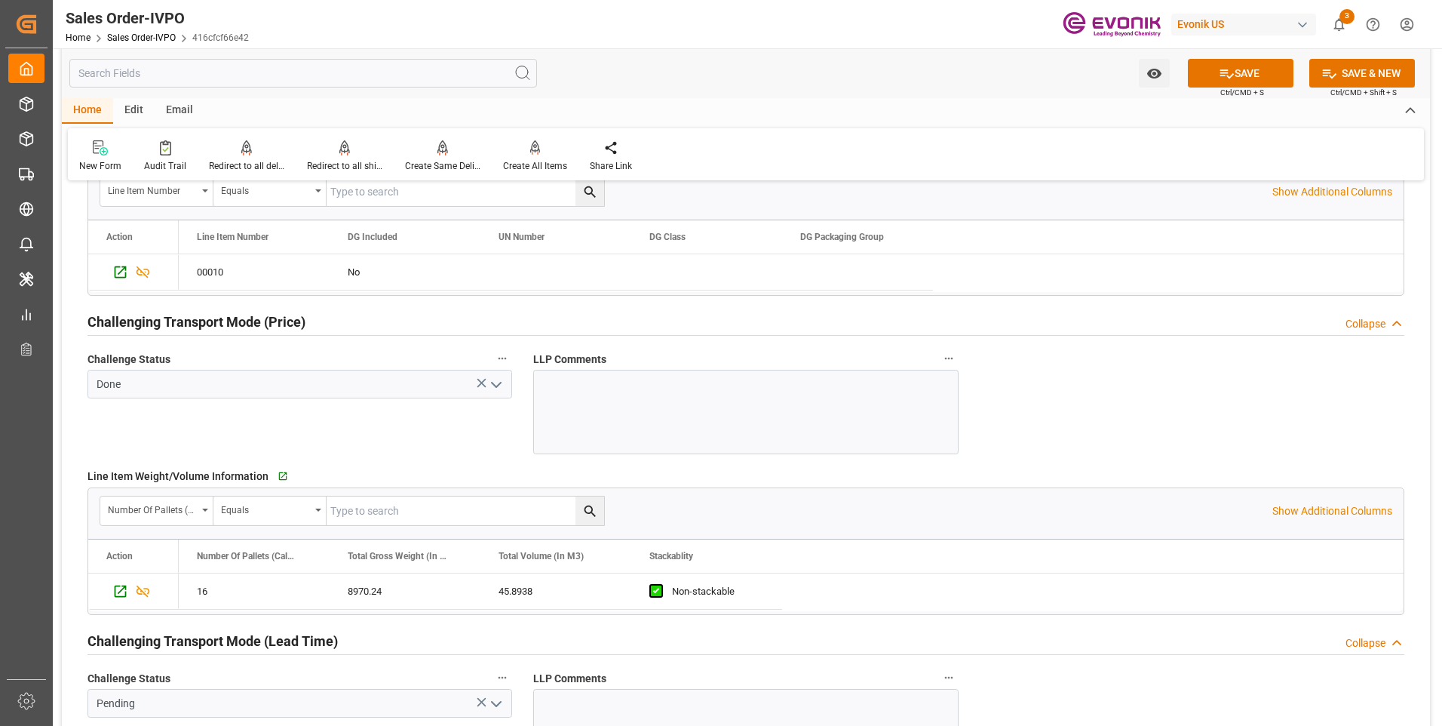
click at [330, 442] on div "Challenge Status Done" at bounding box center [300, 401] width 446 height 116
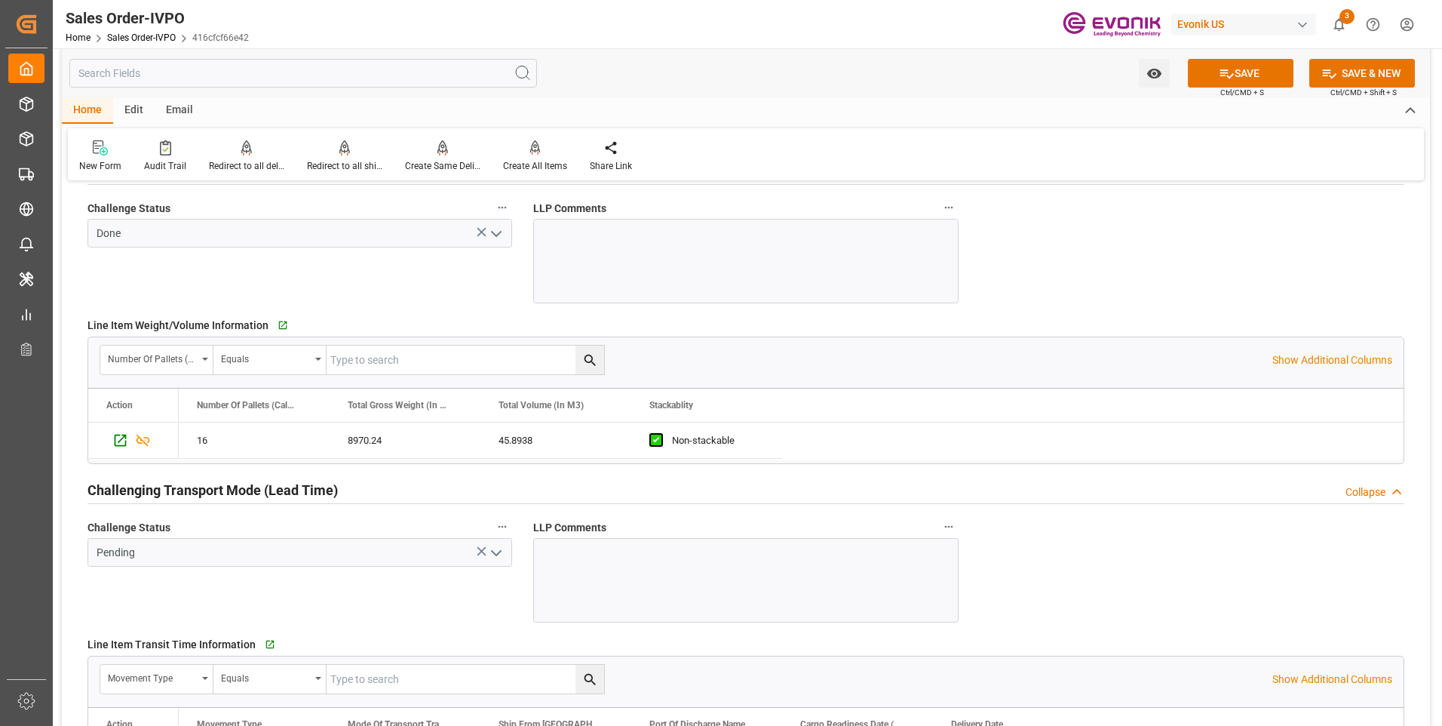
click at [493, 560] on icon "open menu" at bounding box center [496, 553] width 18 height 18
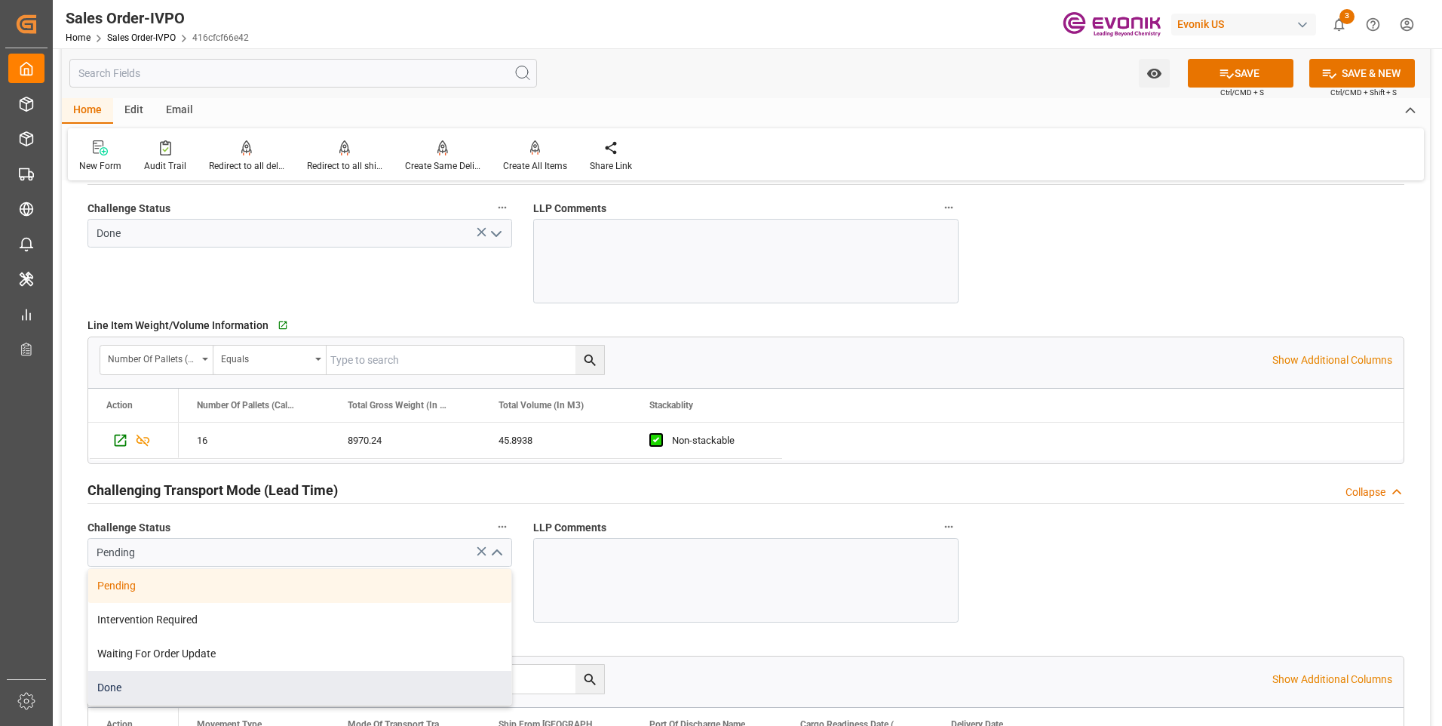
scroll to position [2187, 0]
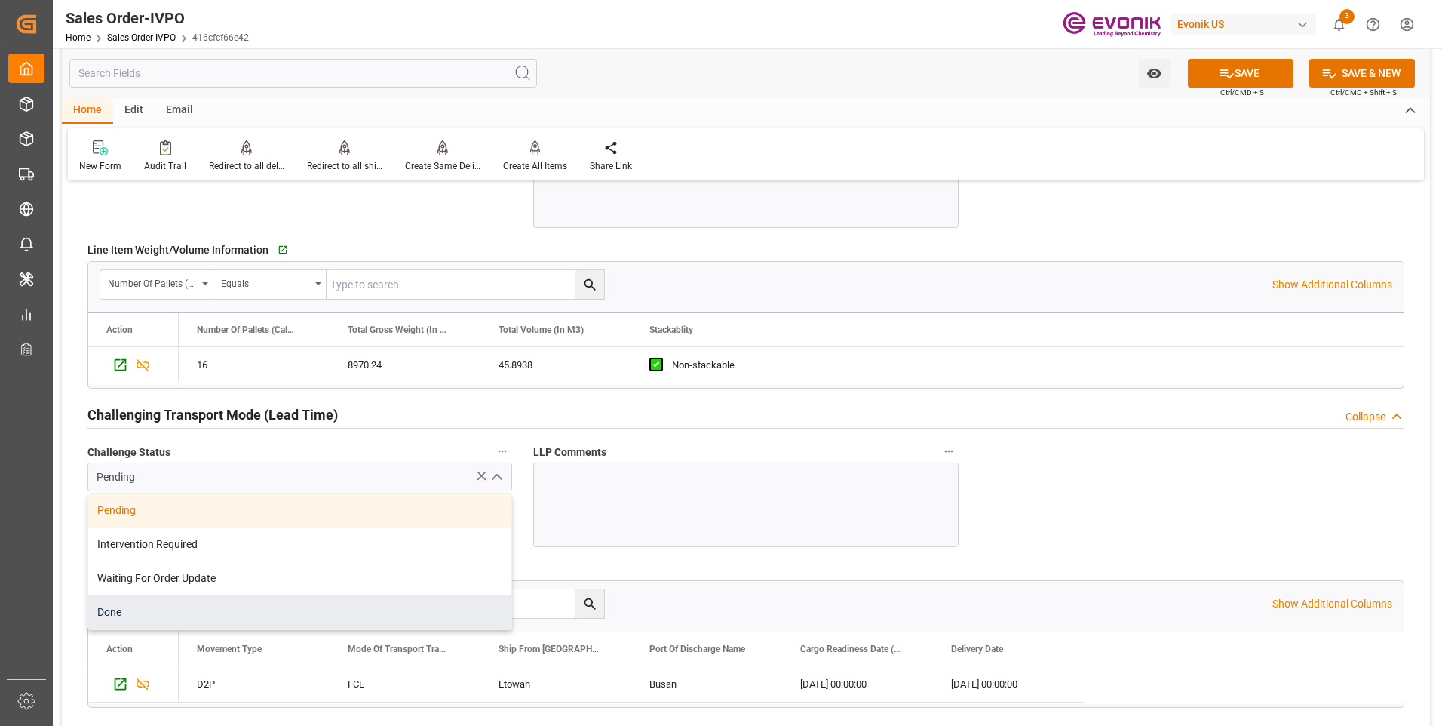
click at [102, 602] on div "Done" at bounding box center [299, 612] width 423 height 34
type input "Done"
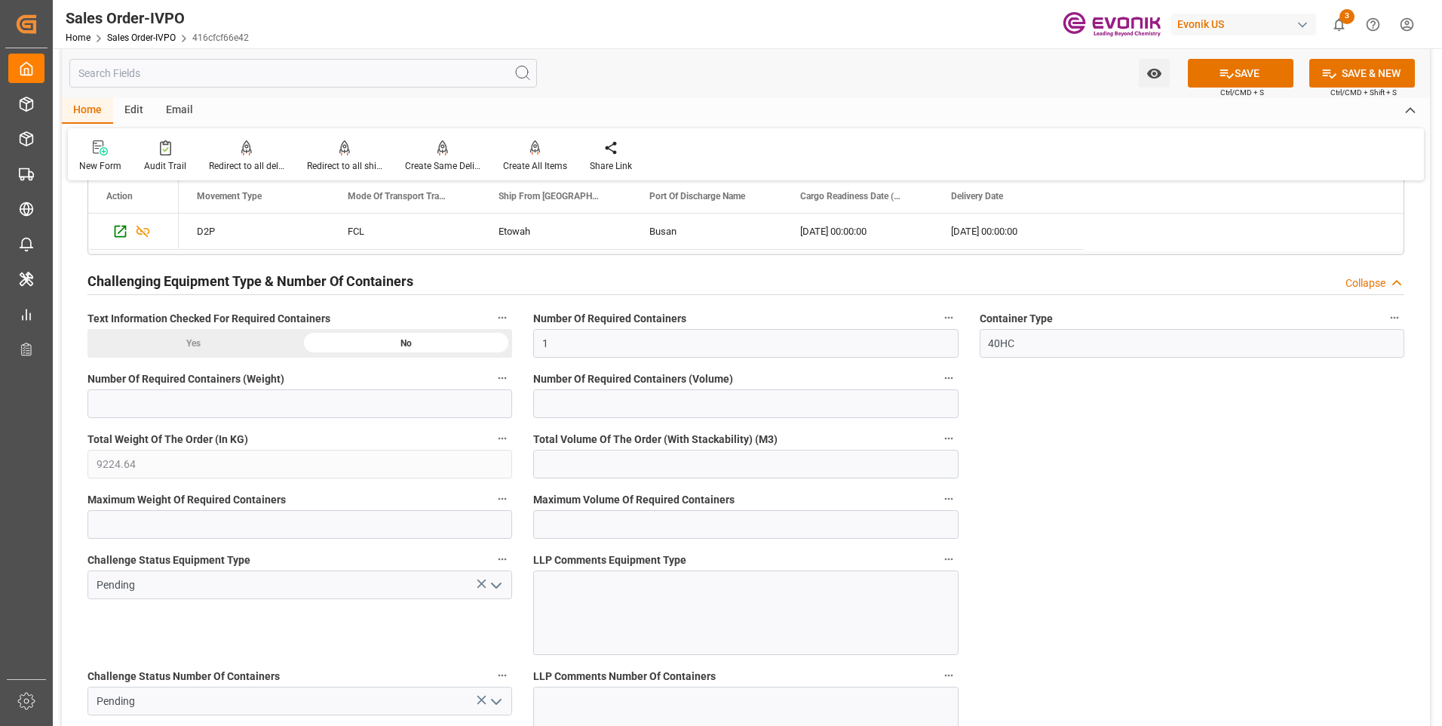
scroll to position [2791, 0]
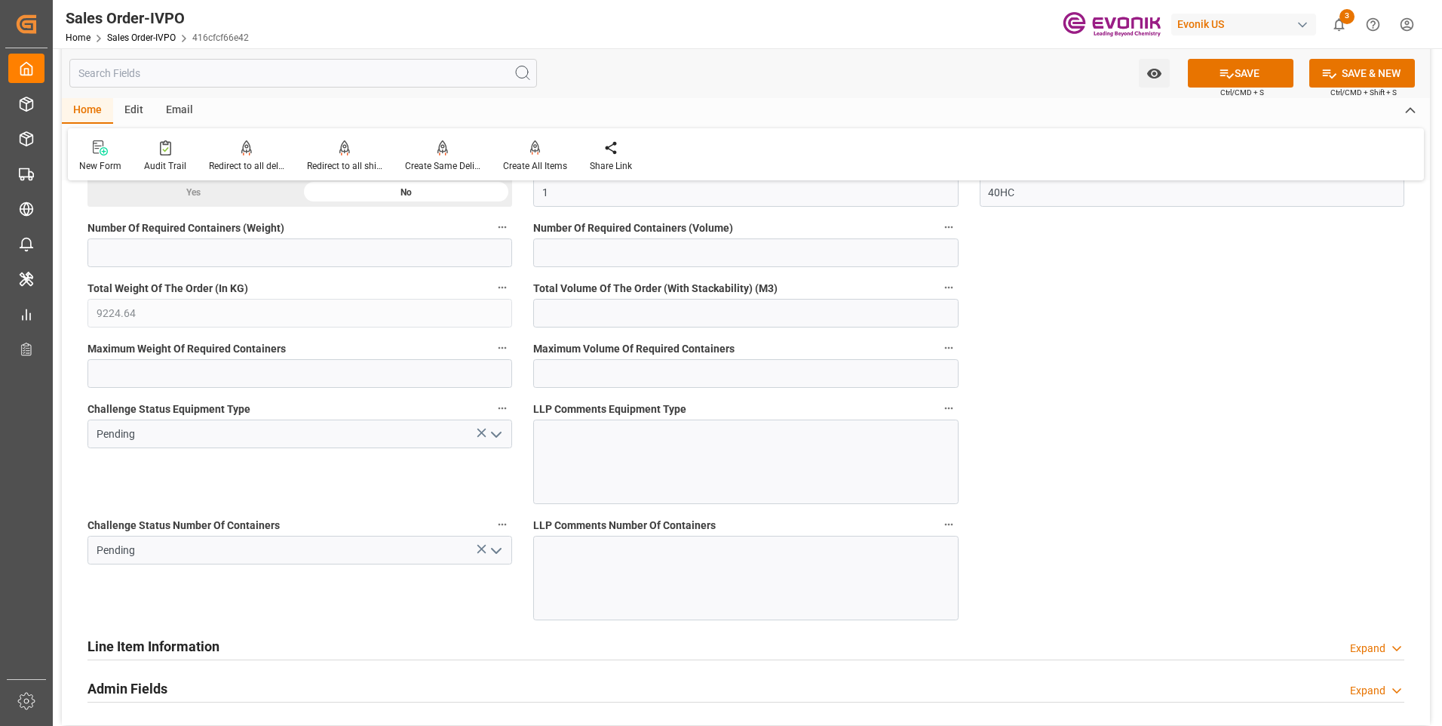
click at [493, 432] on polyline "open menu" at bounding box center [496, 434] width 9 height 5
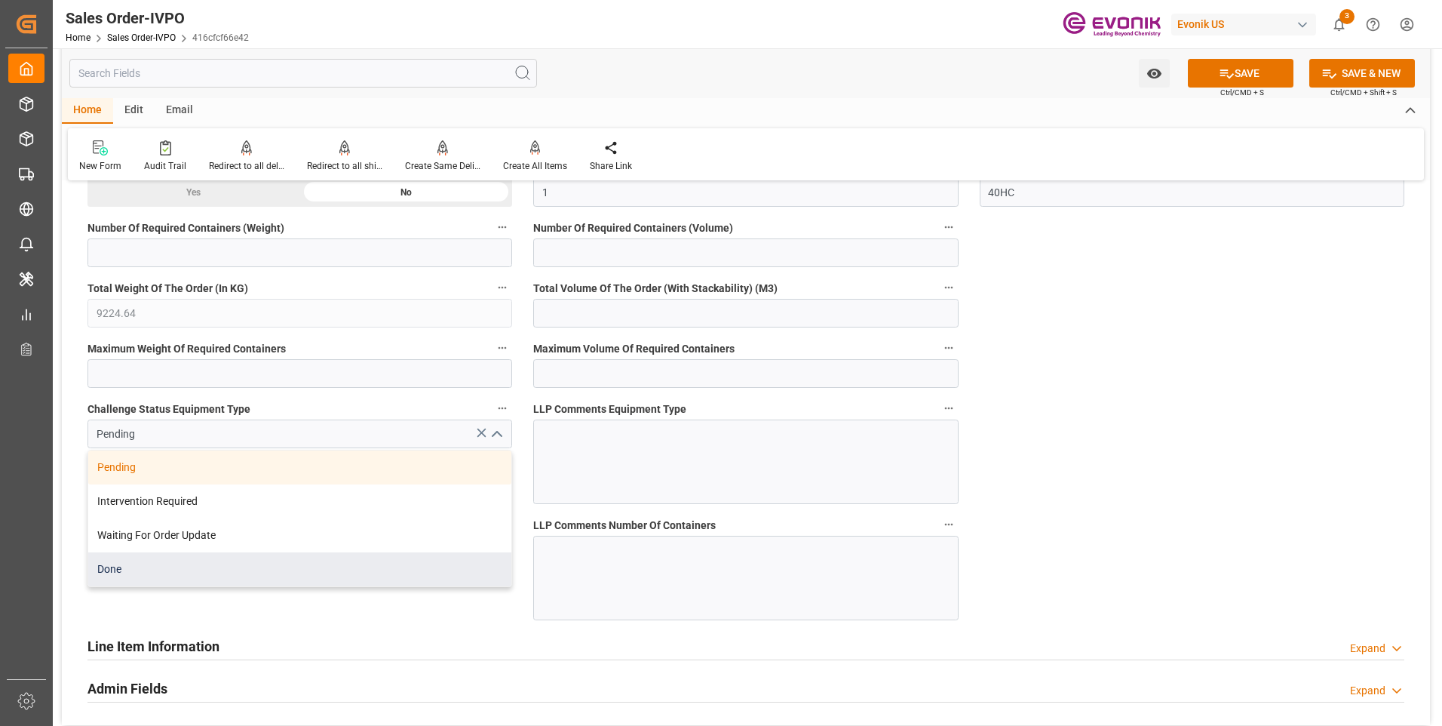
click at [244, 556] on div "Done" at bounding box center [299, 569] width 423 height 34
type input "Done"
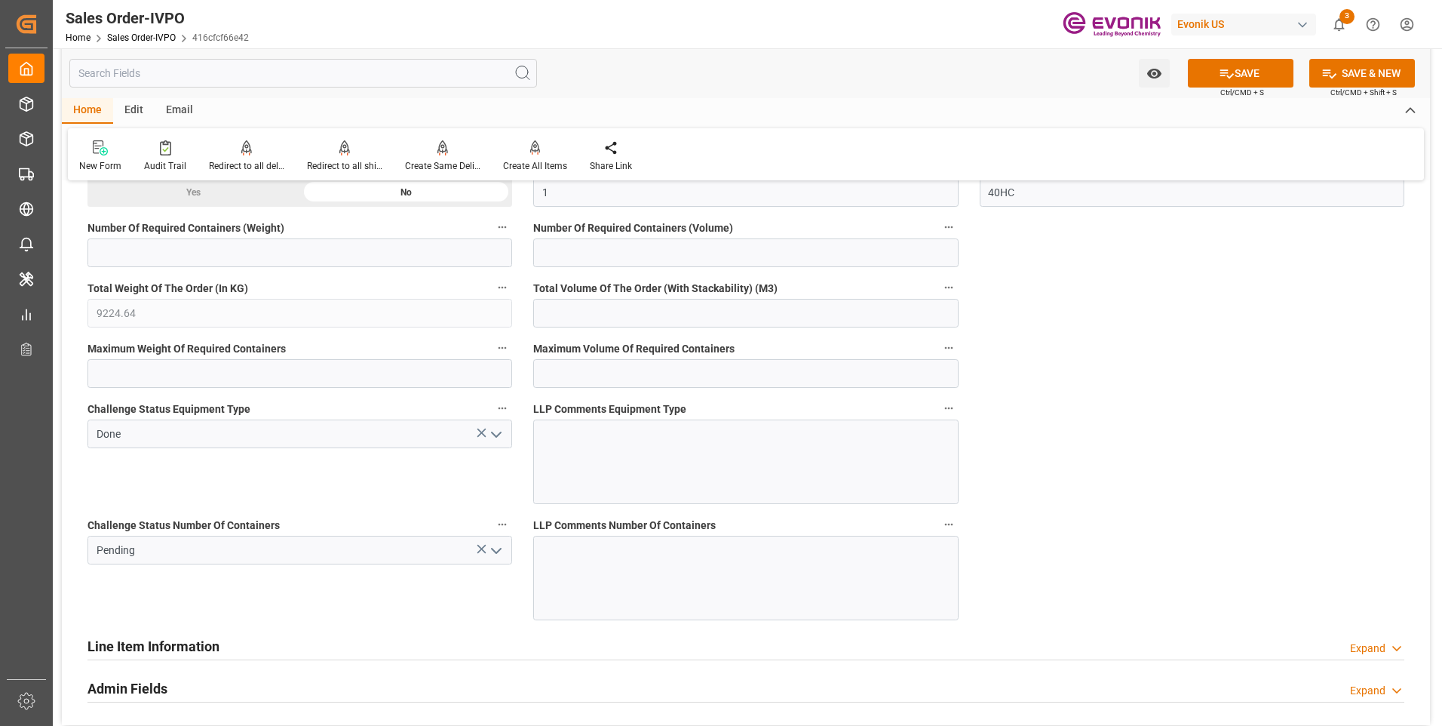
click at [489, 551] on icon "open menu" at bounding box center [496, 551] width 18 height 18
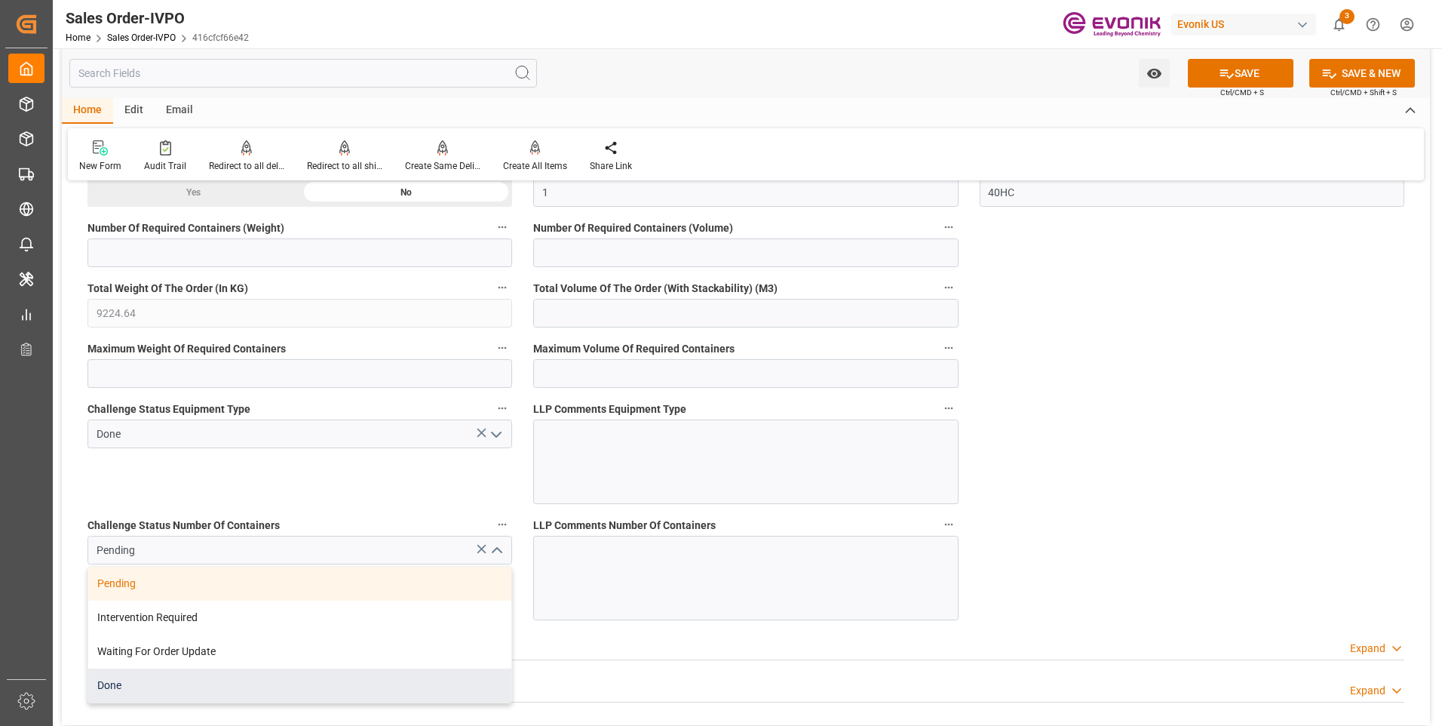
click at [197, 683] on div "Done" at bounding box center [299, 685] width 423 height 34
type input "Done"
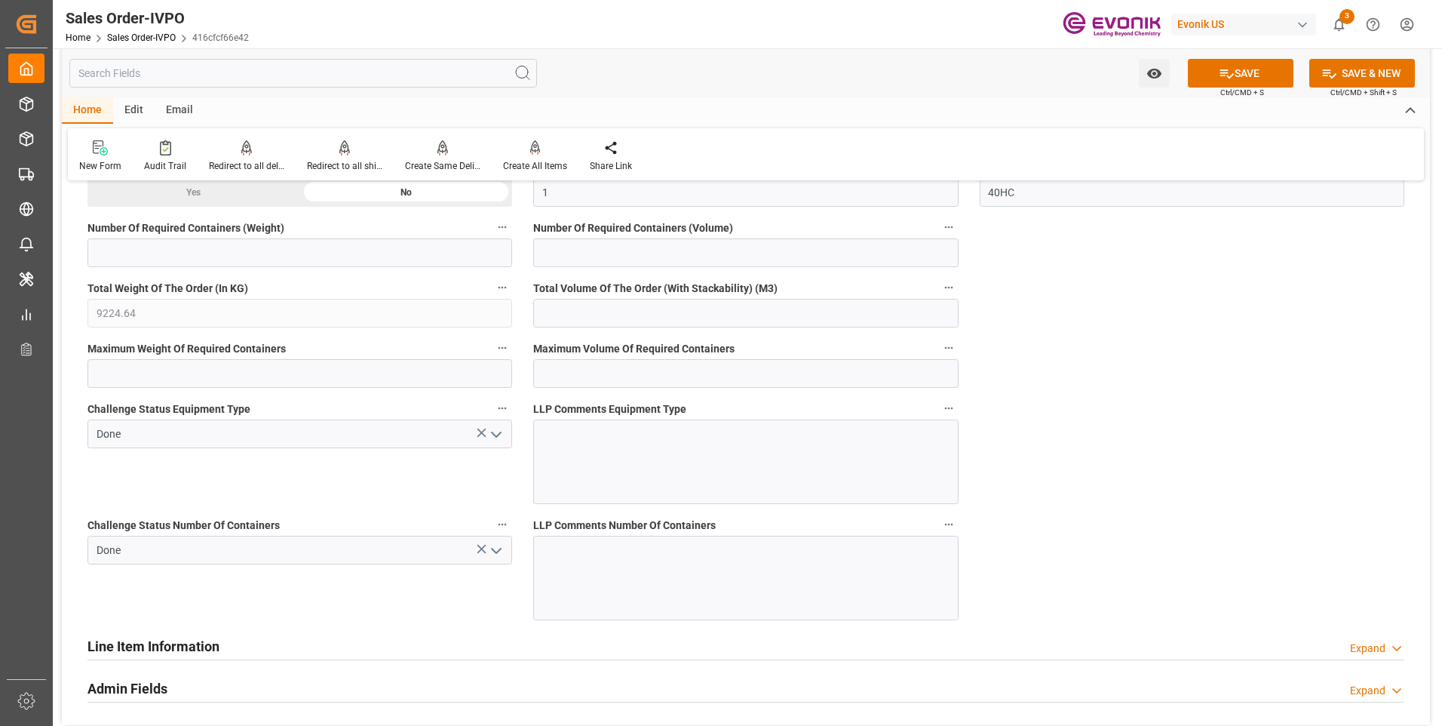
click at [295, 508] on div "Challenge Status Equipment Type Done" at bounding box center [300, 451] width 446 height 116
click at [1281, 66] on button "SAVE" at bounding box center [1241, 73] width 106 height 29
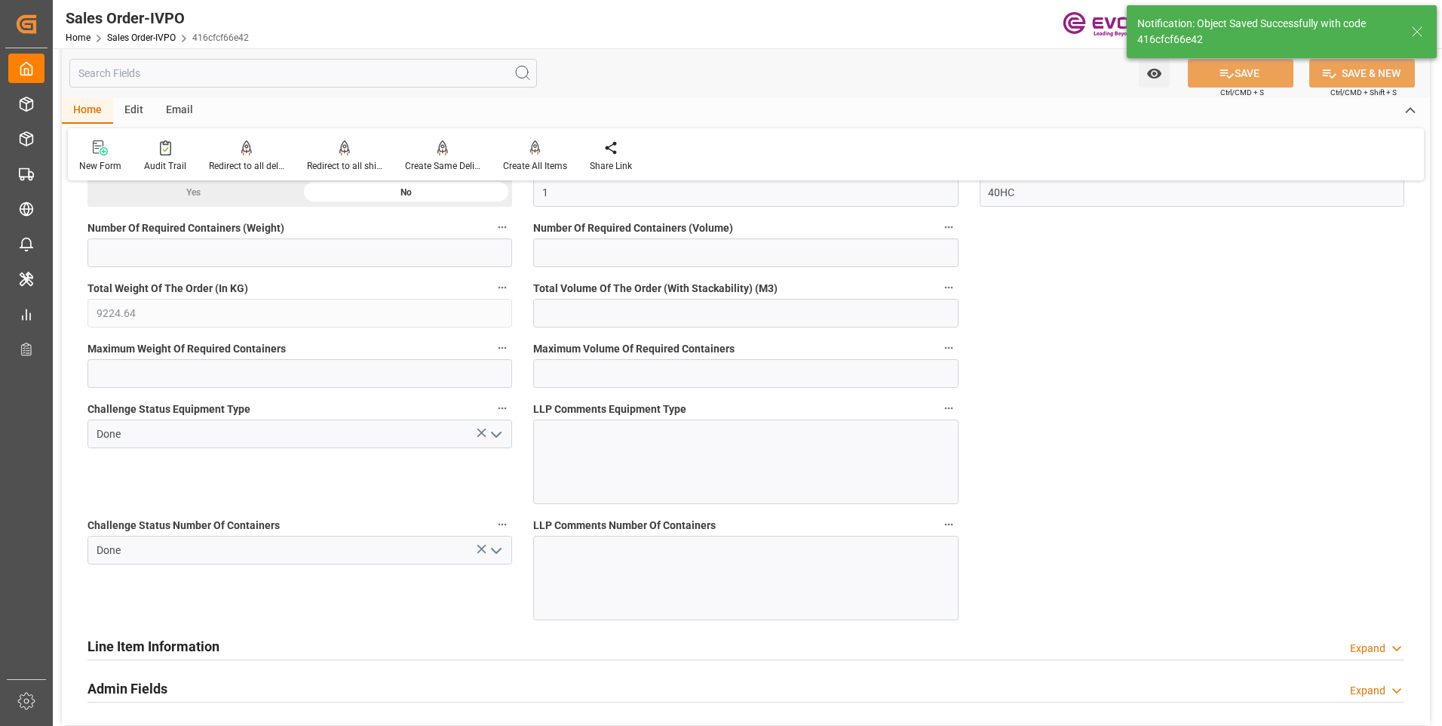
type input "No"
type input "1"
type input "2"
type input "91.7876"
type input "19000"
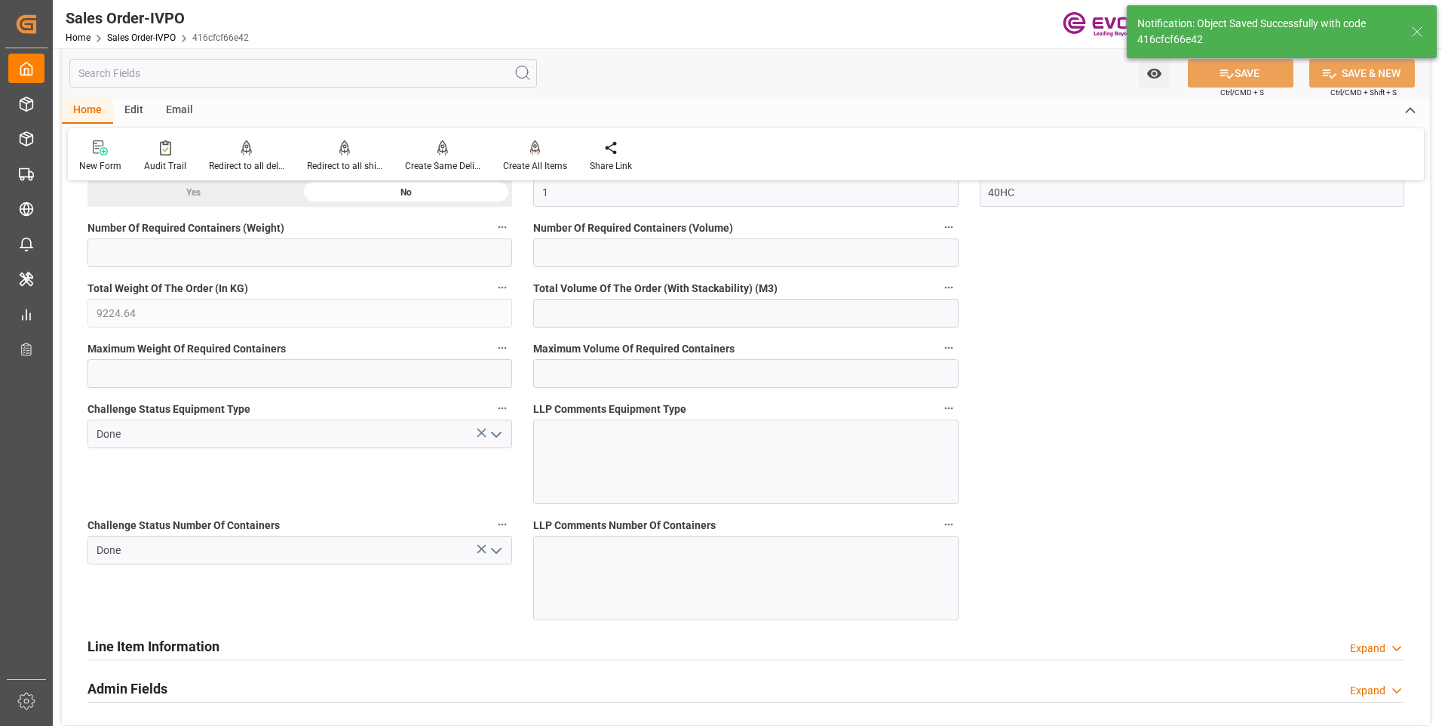
type input "60"
type input "07.10.2025 06:26"
click at [534, 164] on div "Create All Items" at bounding box center [535, 166] width 64 height 14
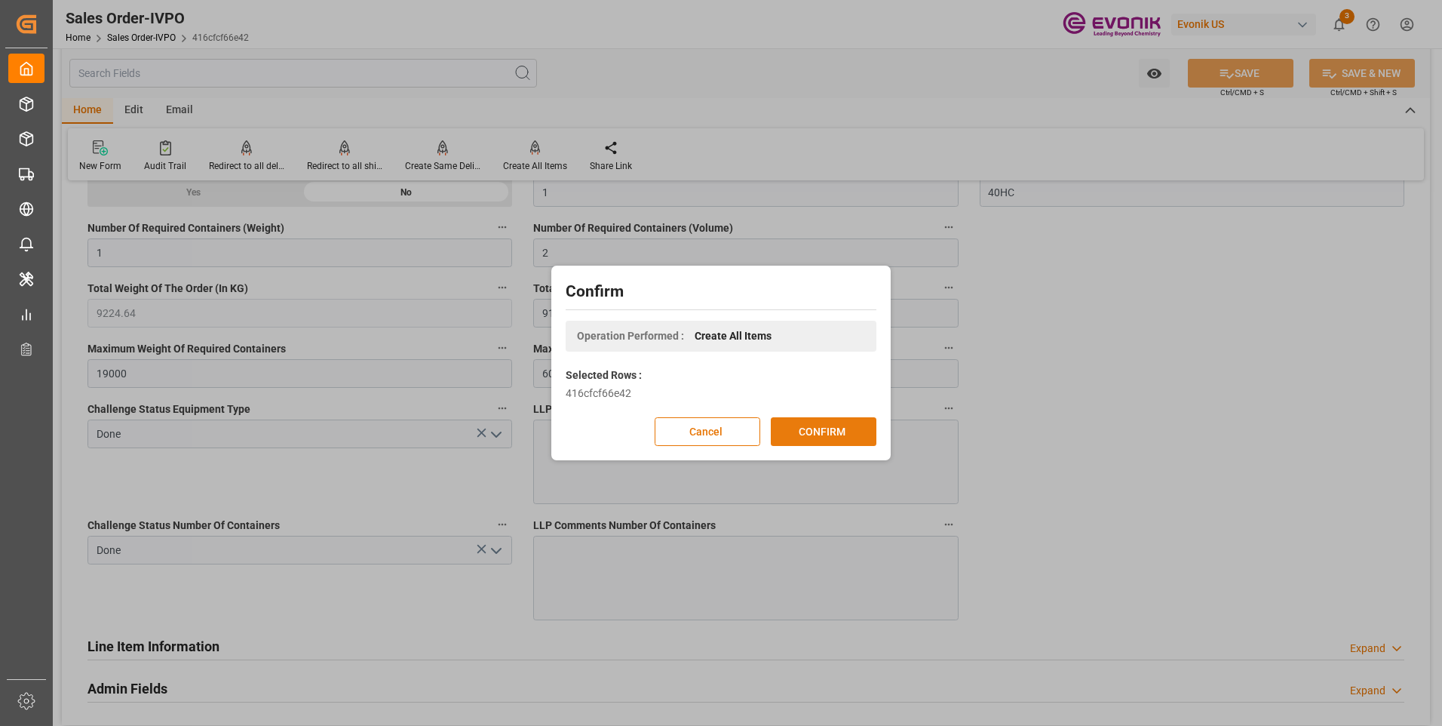
click at [821, 422] on button "CONFIRM" at bounding box center [824, 431] width 106 height 29
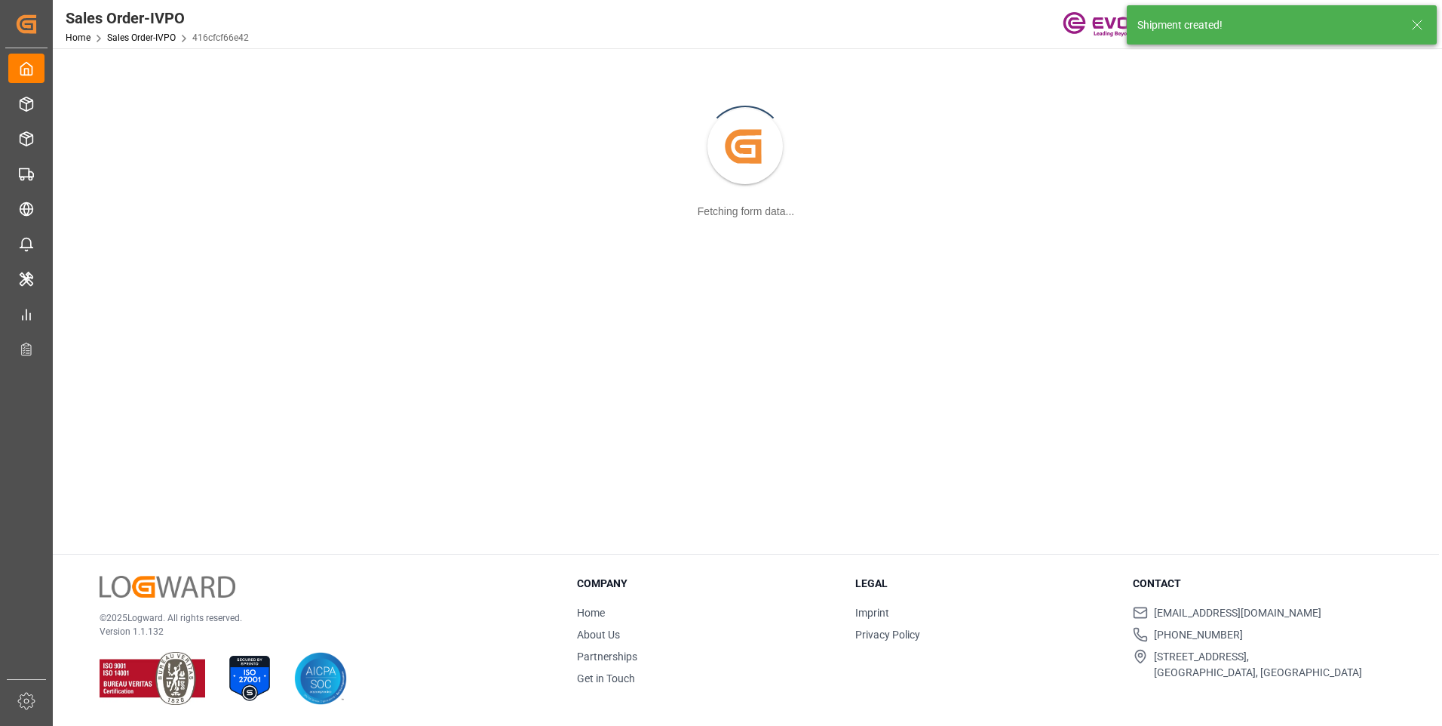
scroll to position [164, 0]
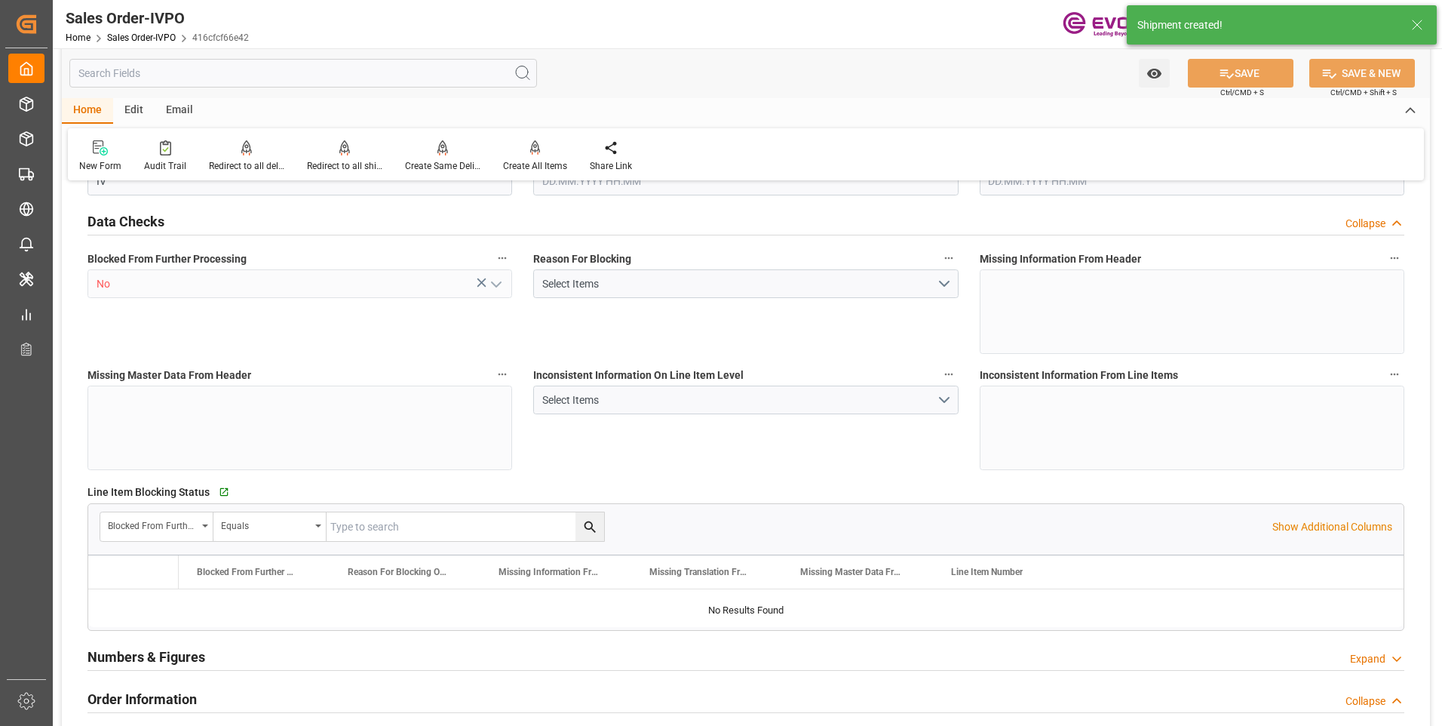
type input "KRPUS"
type input "0"
type input "1"
type input "2"
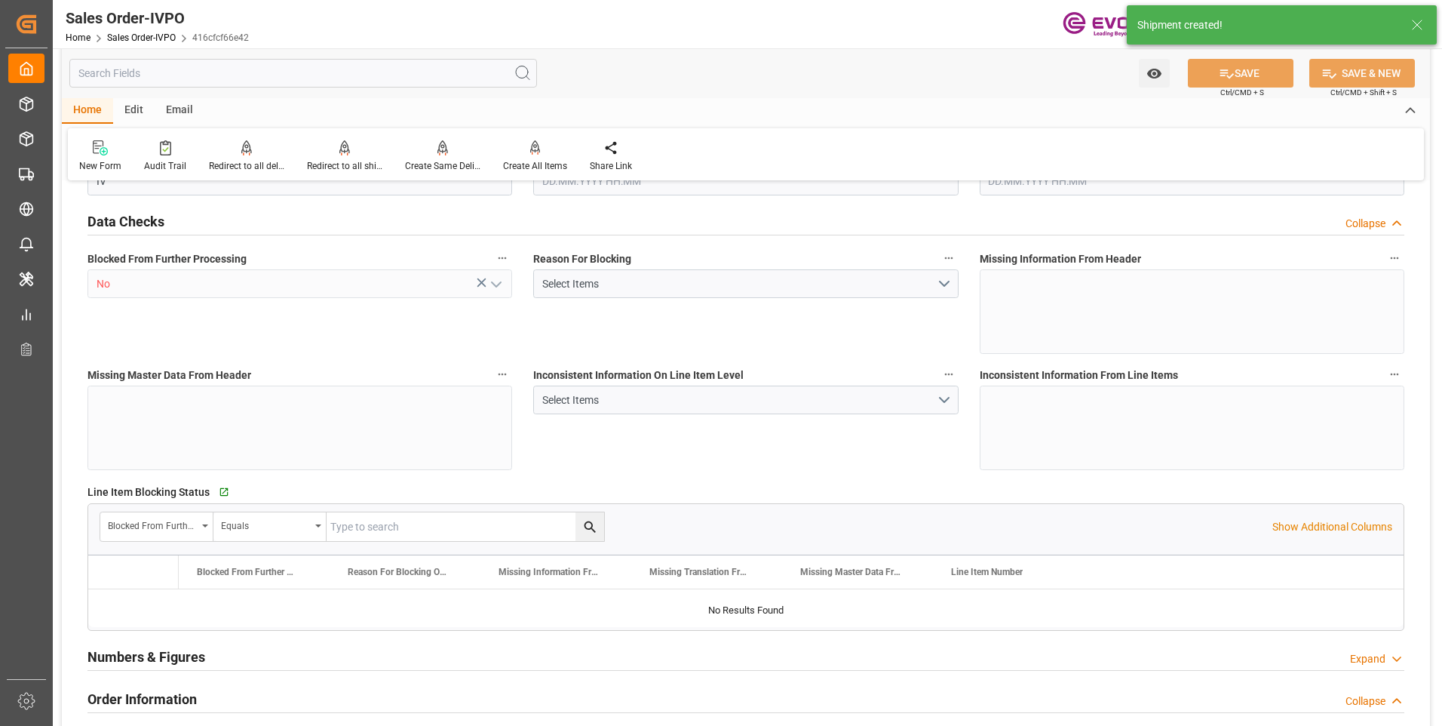
type input "9224.64"
type input "91.7876"
type input "19000"
type input "60"
type input "06.10.2025 19:29"
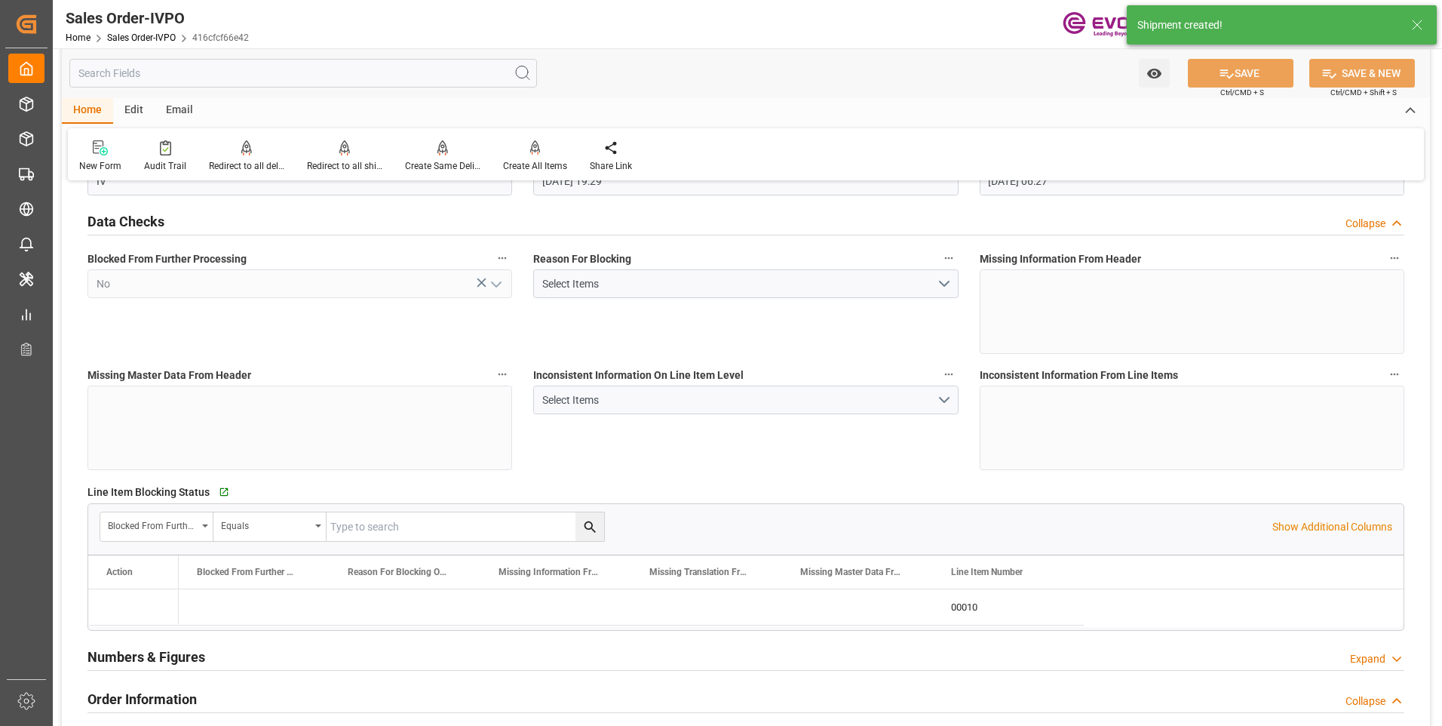
type input "[DATE] 06:27"
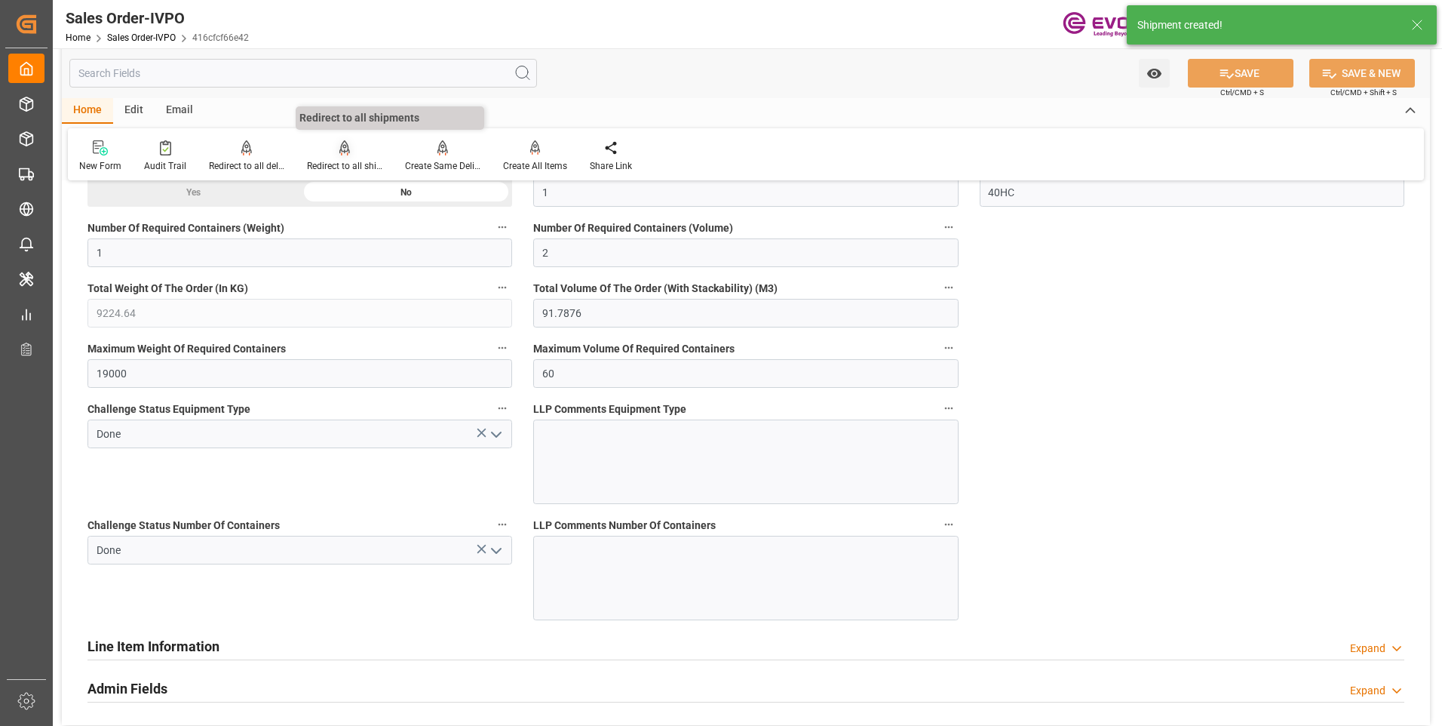
click at [327, 152] on div at bounding box center [344, 148] width 75 height 16
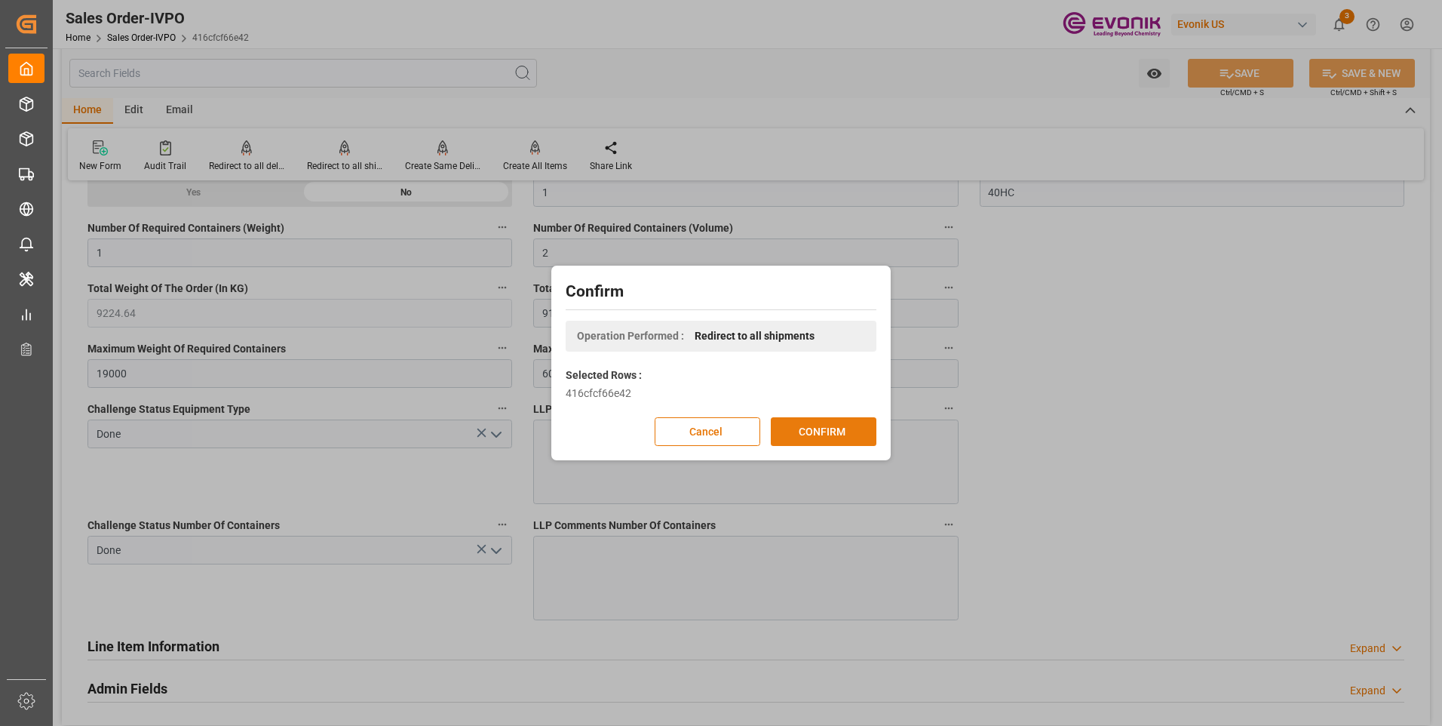
drag, startPoint x: 796, startPoint y: 426, endPoint x: 786, endPoint y: 440, distance: 17.4
click at [797, 427] on button "CONFIRM" at bounding box center [824, 431] width 106 height 29
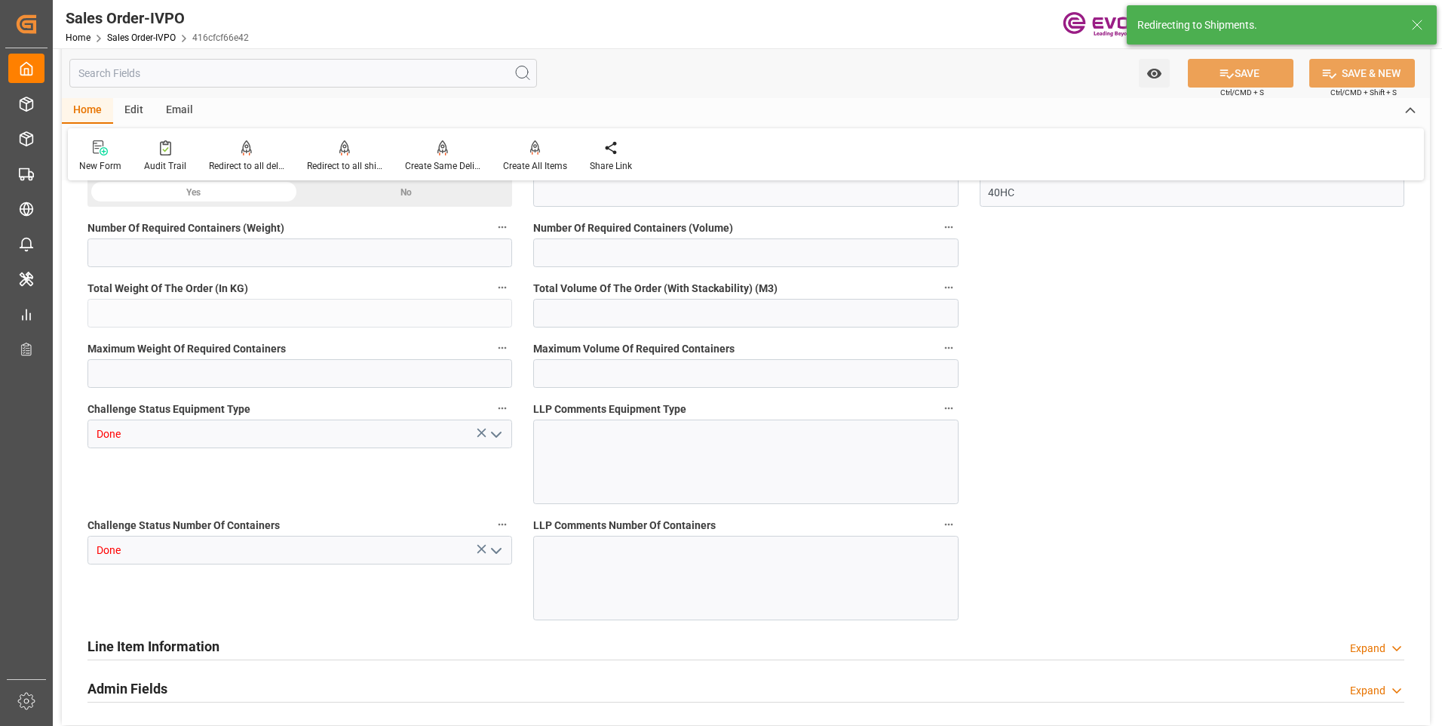
type input "KRPUS"
type input "0"
type input "1"
type input "2"
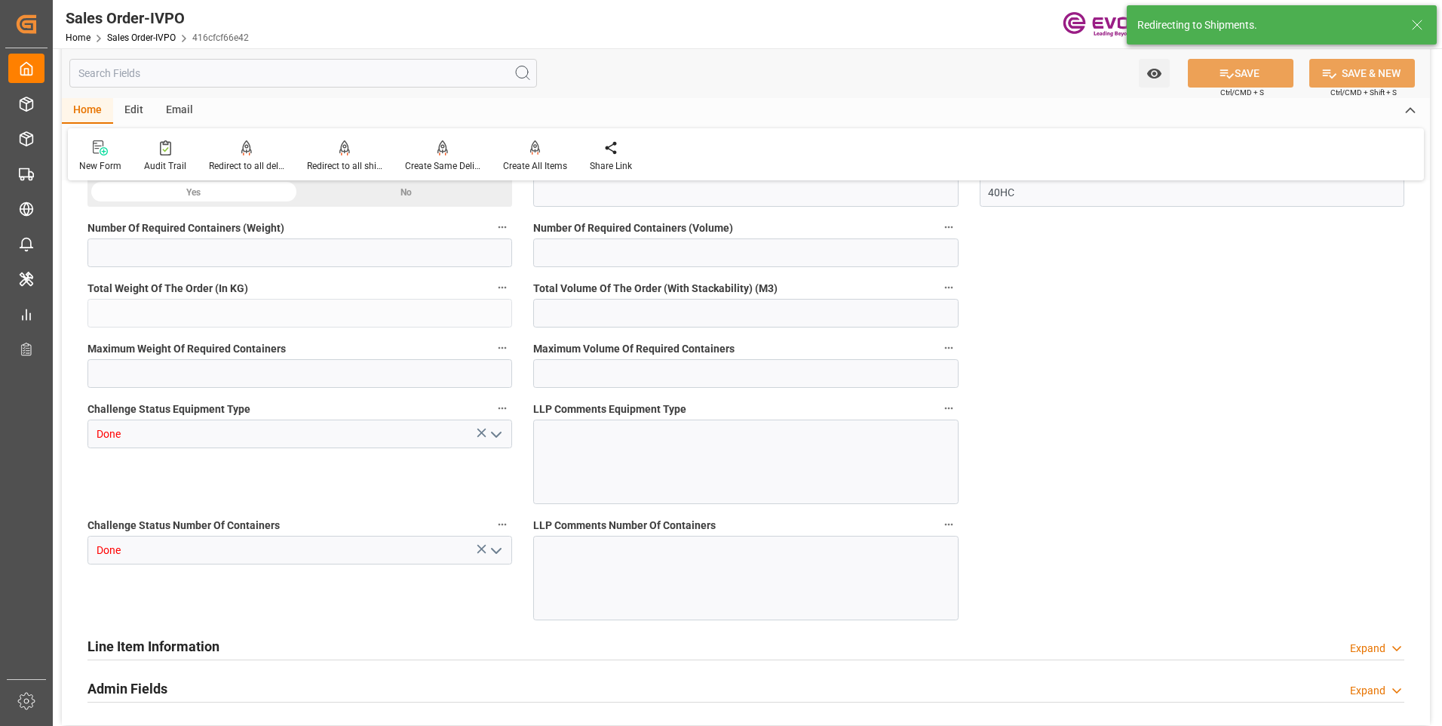
type input "9224.64"
type input "91.7876"
type input "19000"
type input "60"
type input "06.10.2025 19:29"
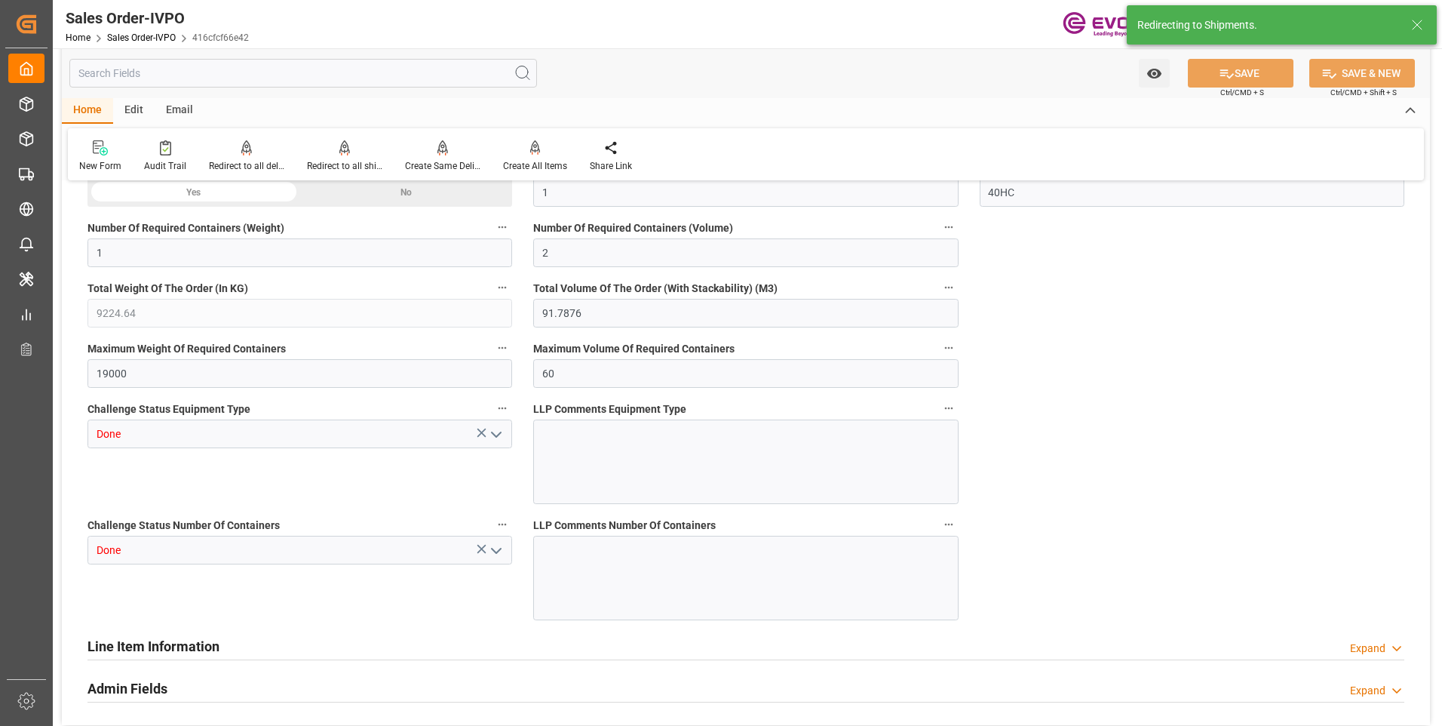
type input "[DATE] 06:27"
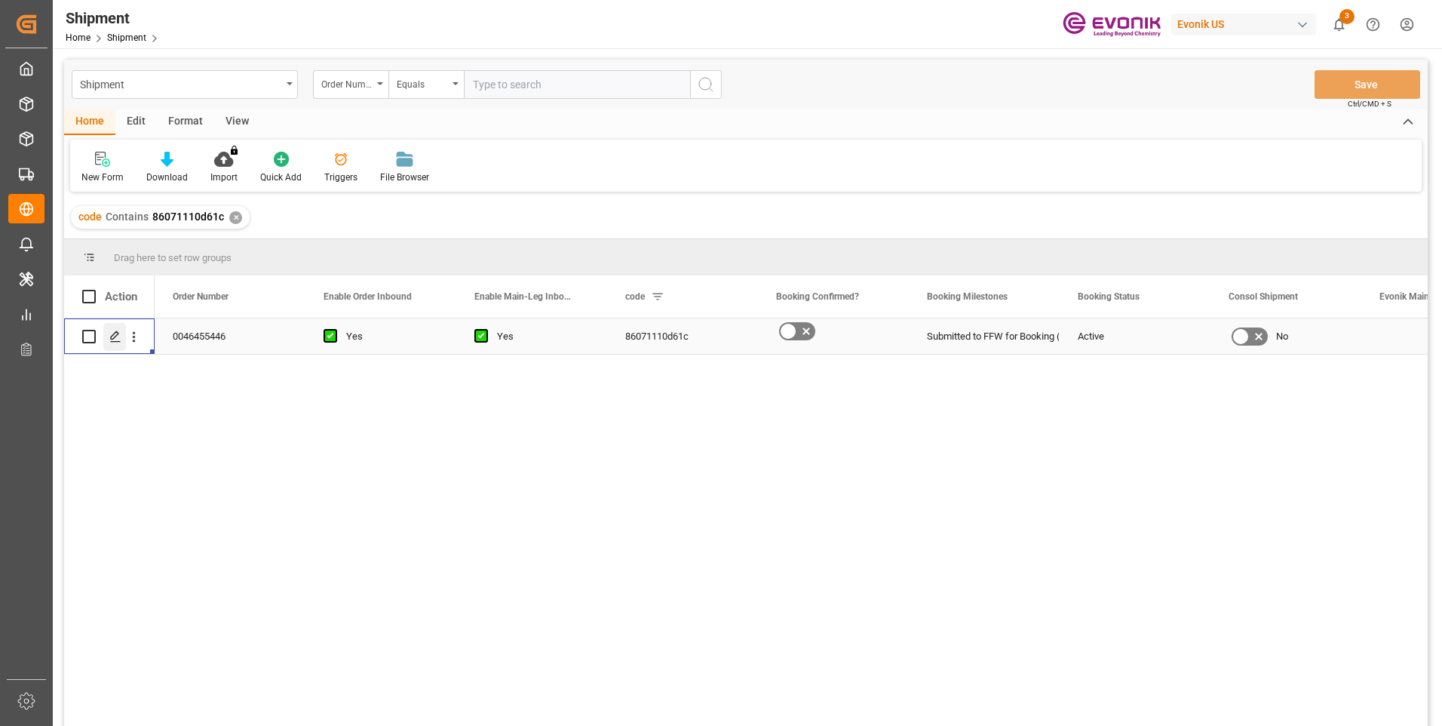
click at [112, 334] on icon "Press SPACE to select this row." at bounding box center [115, 336] width 12 height 12
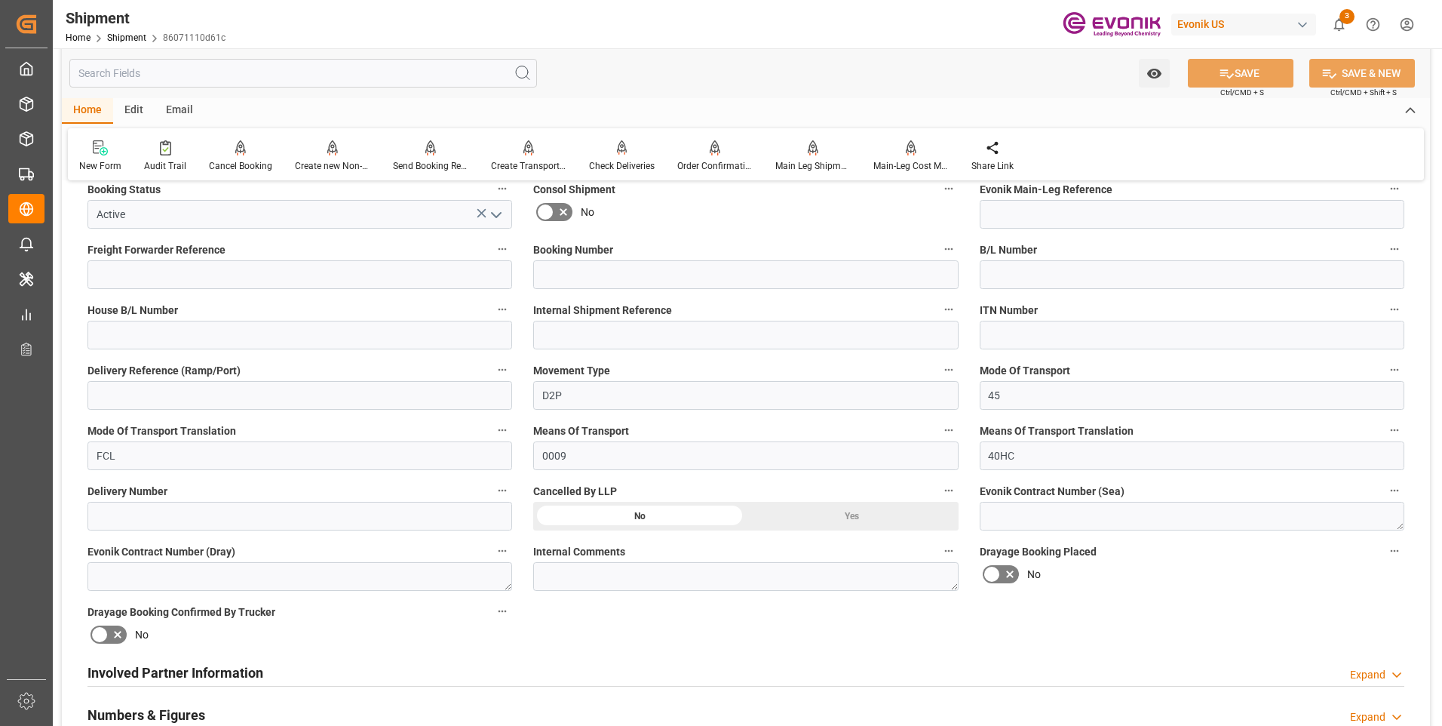
scroll to position [754, 0]
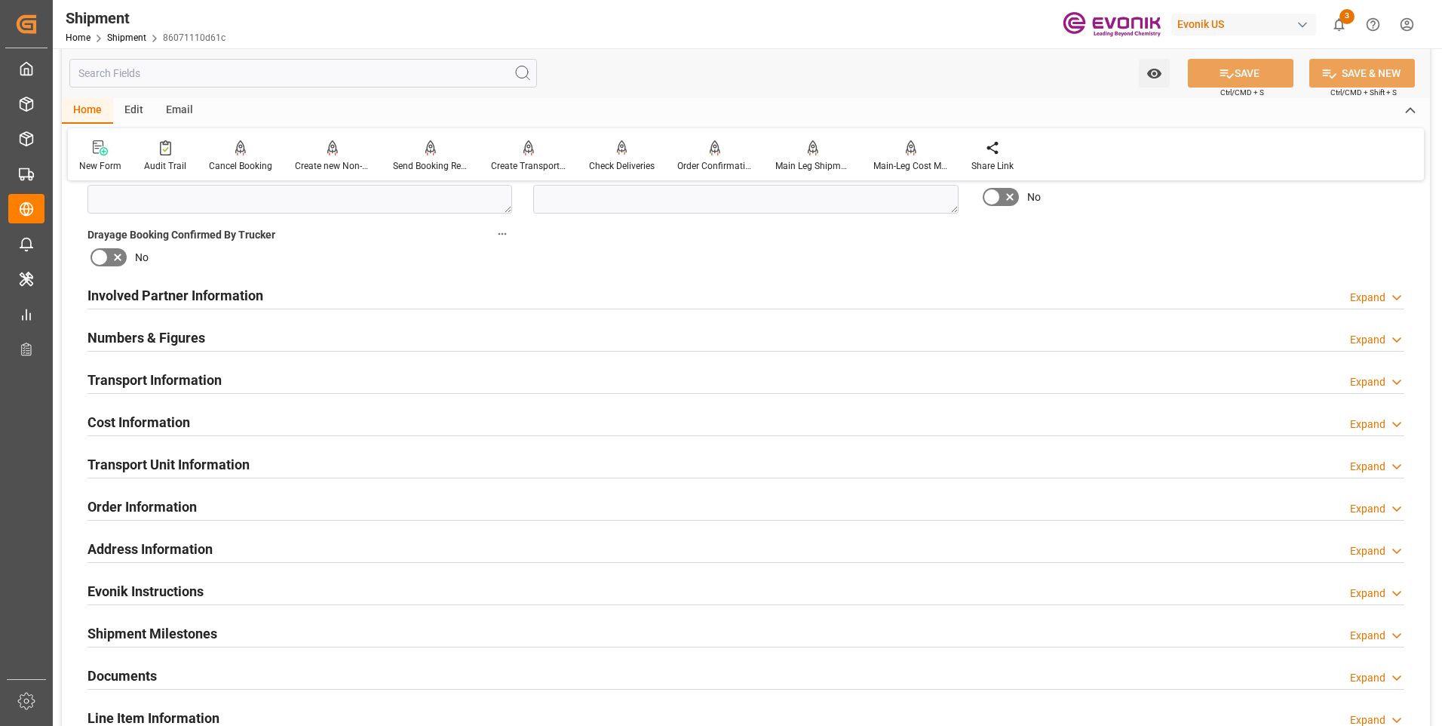
click at [372, 301] on div "Involved Partner Information Expand" at bounding box center [745, 294] width 1317 height 29
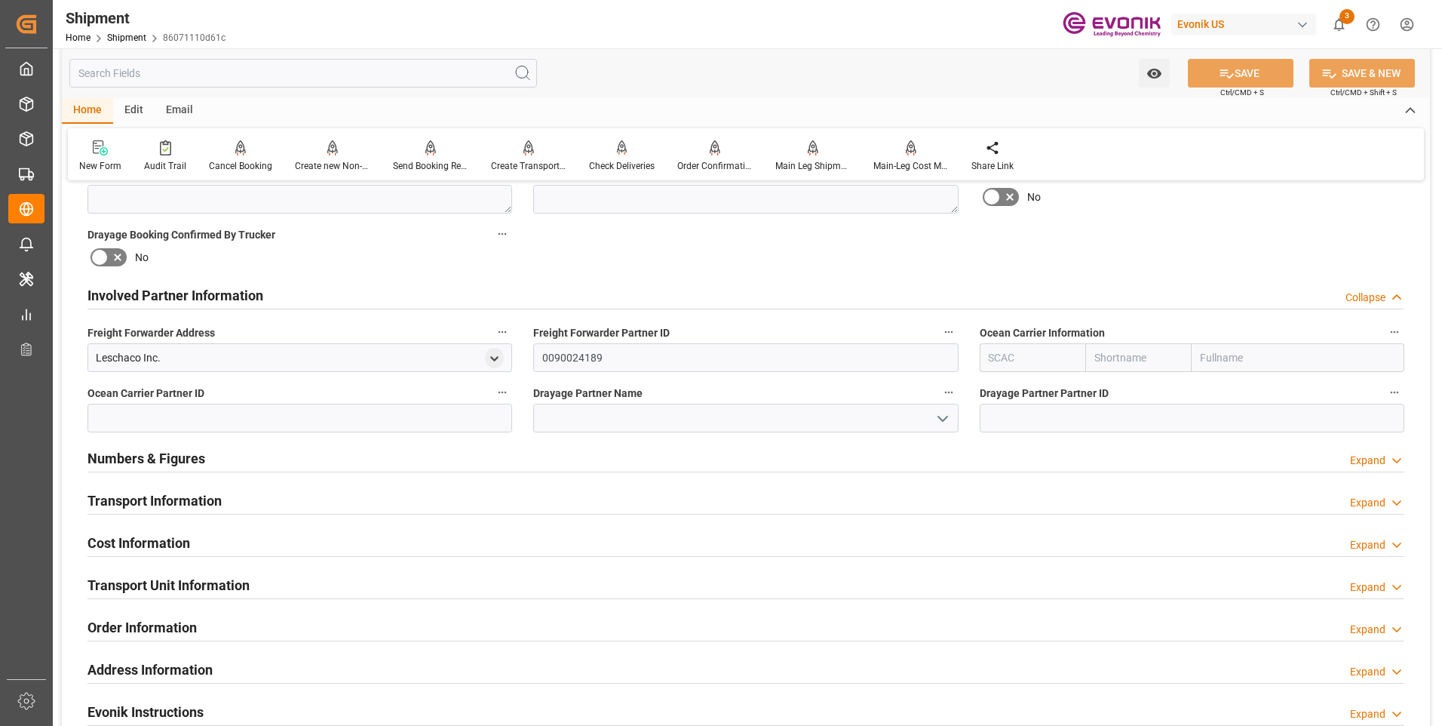
click at [1127, 362] on input "text" at bounding box center [1138, 357] width 106 height 29
type input "one"
click at [1122, 379] on div "ONE" at bounding box center [1113, 391] width 54 height 34
type input "ONEY"
type input "ONE"
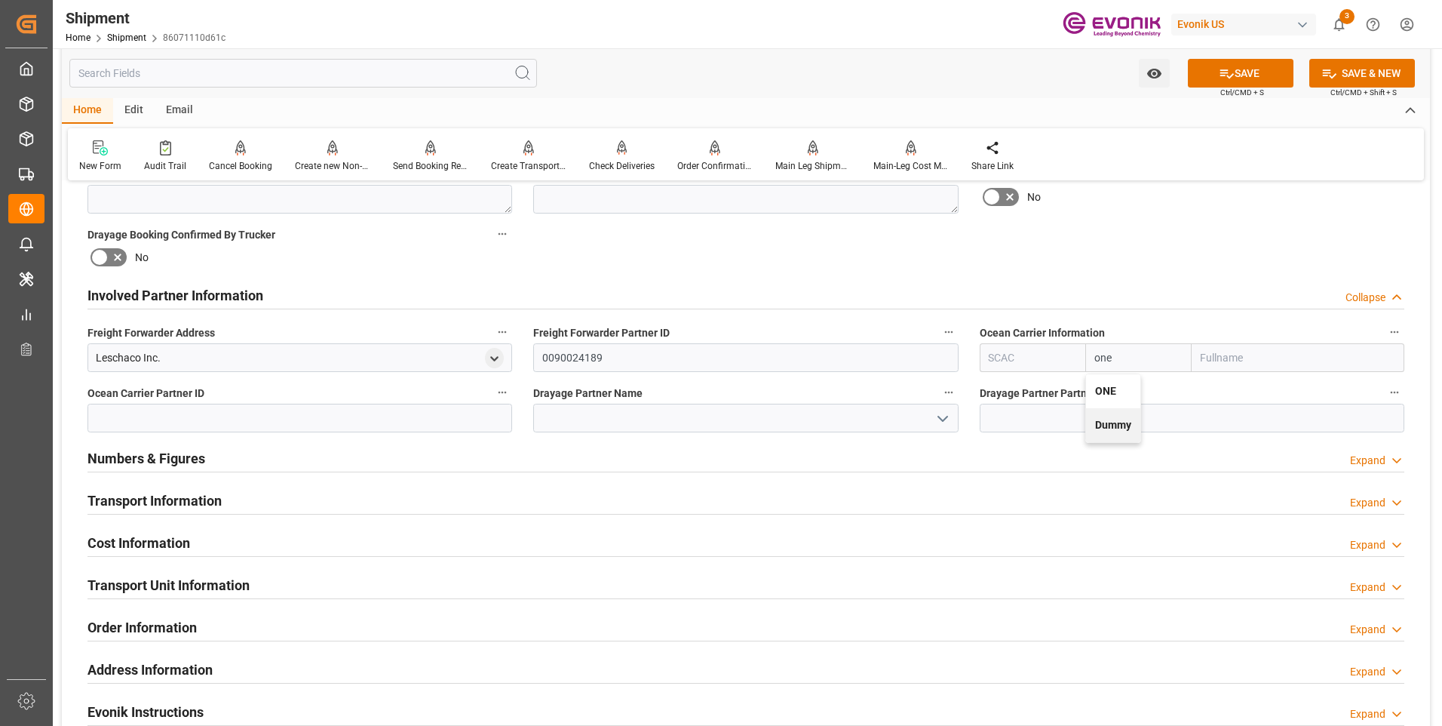
type input "Ocean Network Express"
type input "ONE"
click at [1276, 65] on button "SAVE" at bounding box center [1241, 73] width 106 height 29
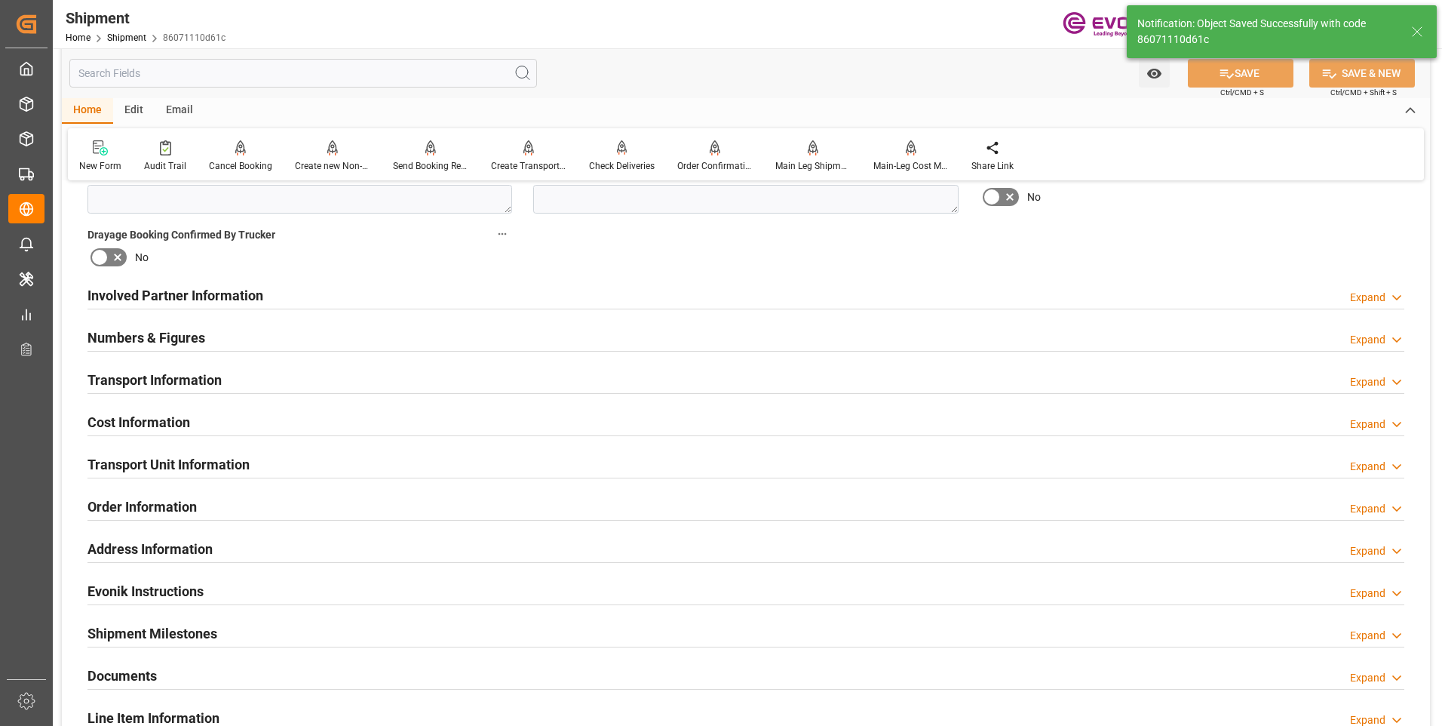
type input "0090208776"
click at [379, 294] on div "Involved Partner Information Expand" at bounding box center [745, 294] width 1317 height 29
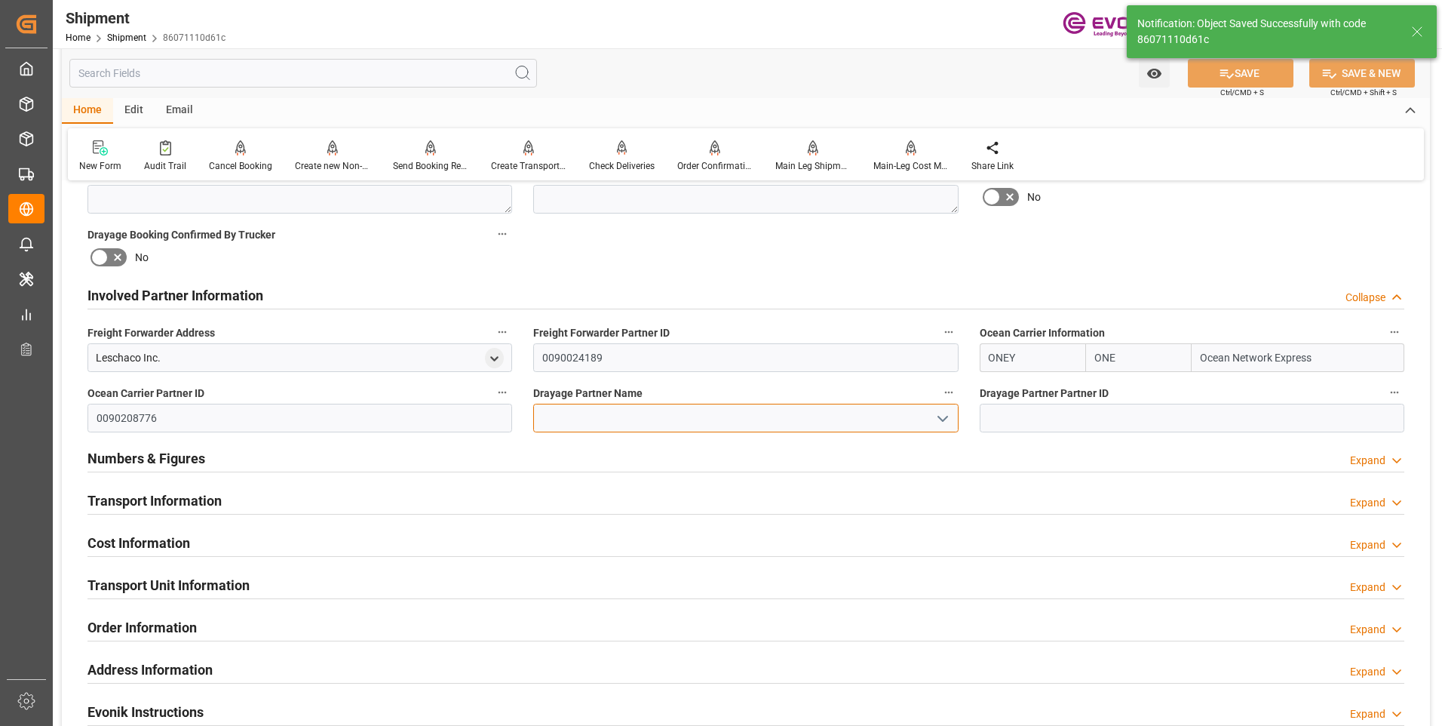
click at [621, 417] on input at bounding box center [745, 418] width 425 height 29
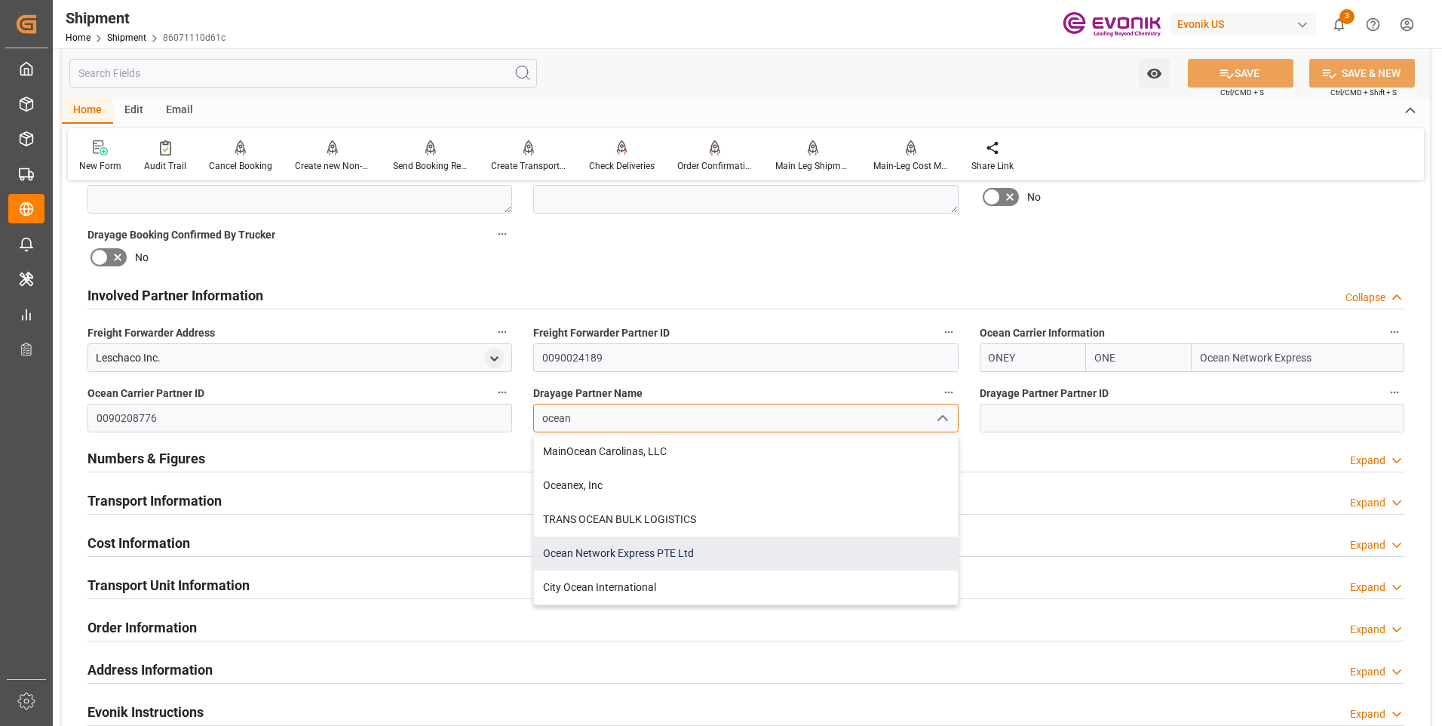
drag, startPoint x: 631, startPoint y: 545, endPoint x: 990, endPoint y: 315, distance: 427.5
click at [634, 541] on div "Ocean Network Express PTE Ltd" at bounding box center [745, 553] width 423 height 34
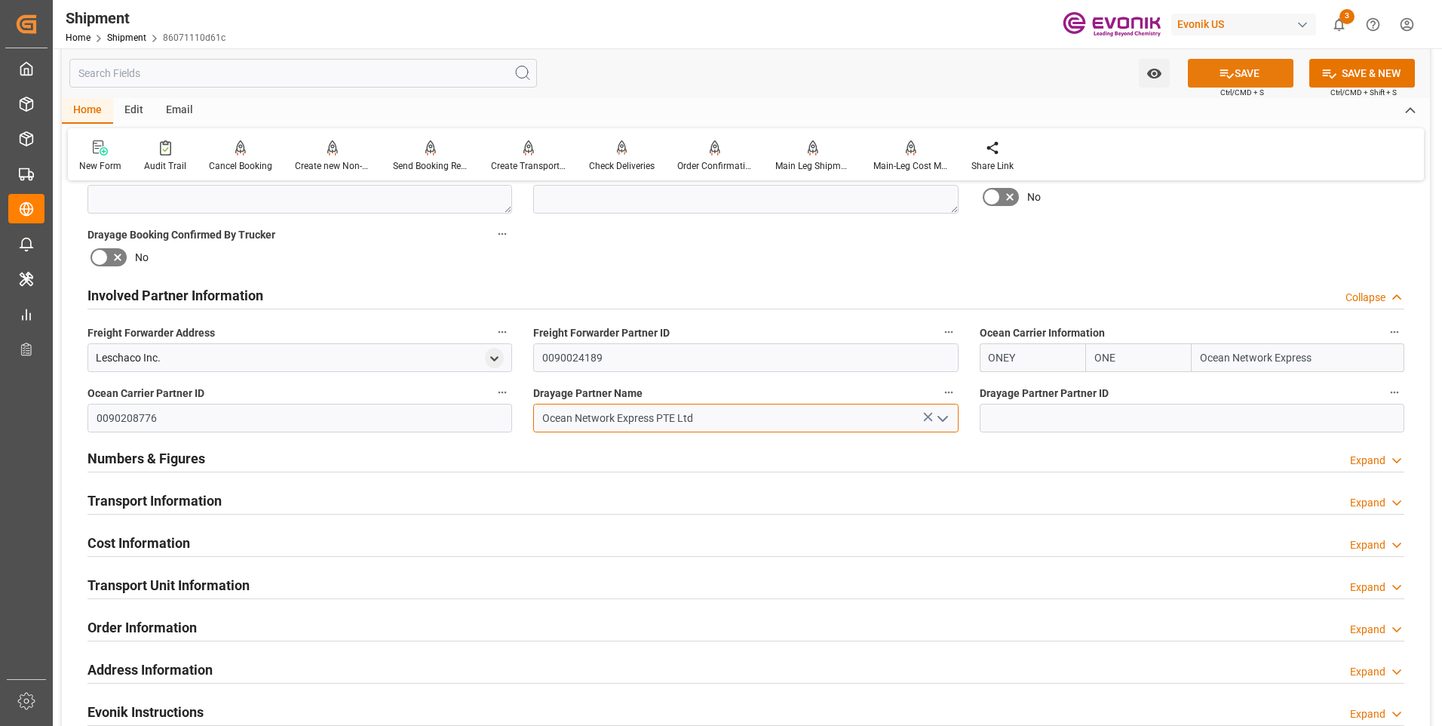
type input "Ocean Network Express PTE Ltd"
click at [1214, 71] on button "SAVE" at bounding box center [1241, 73] width 106 height 29
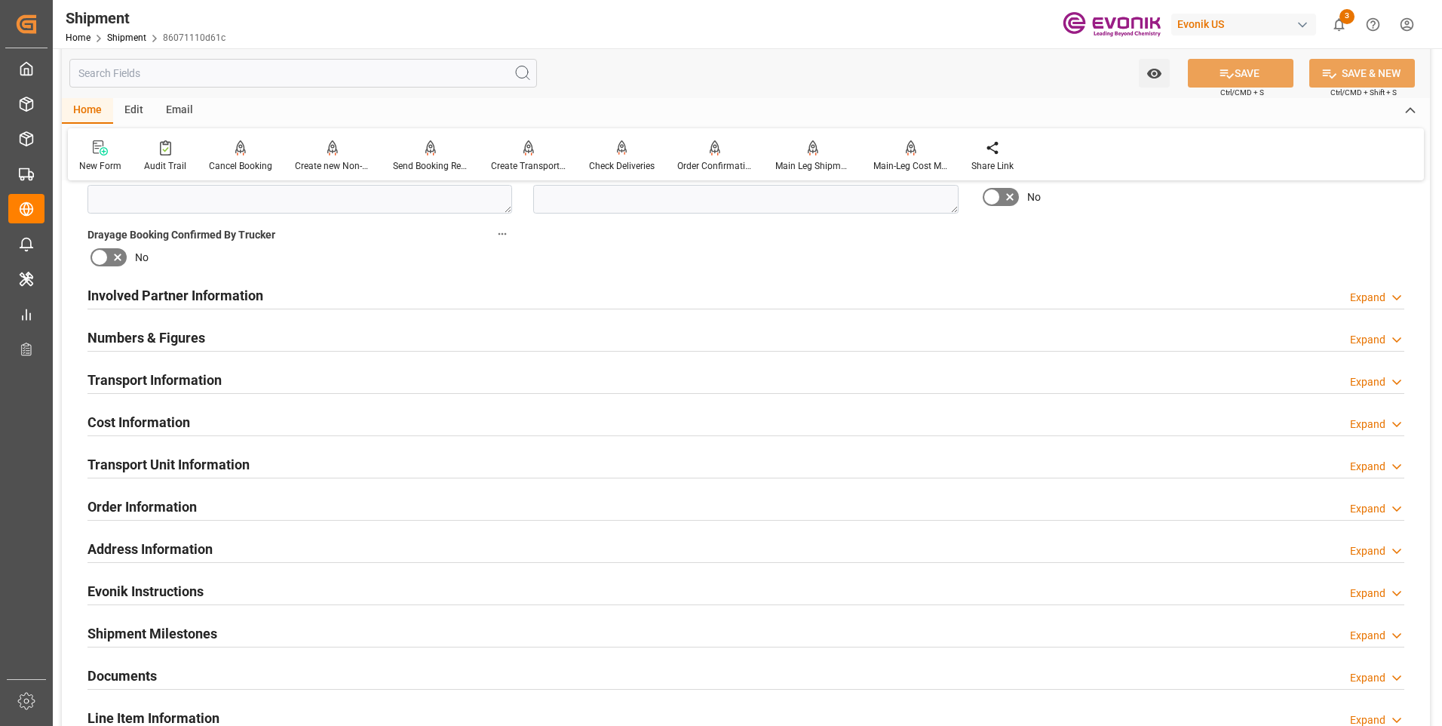
drag, startPoint x: 167, startPoint y: 295, endPoint x: 486, endPoint y: 431, distance: 346.7
click at [167, 294] on h2 "Involved Partner Information" at bounding box center [175, 295] width 176 height 20
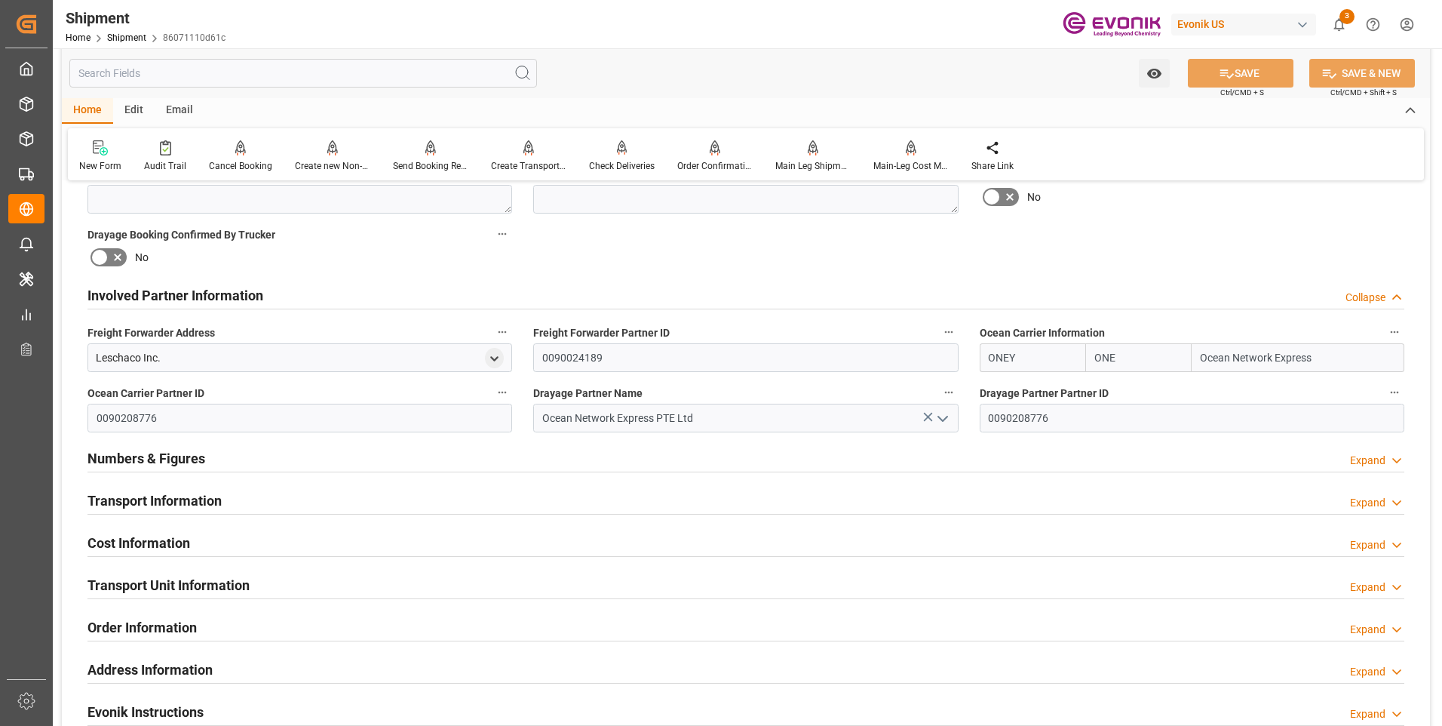
click at [159, 496] on h2 "Transport Information" at bounding box center [154, 500] width 134 height 20
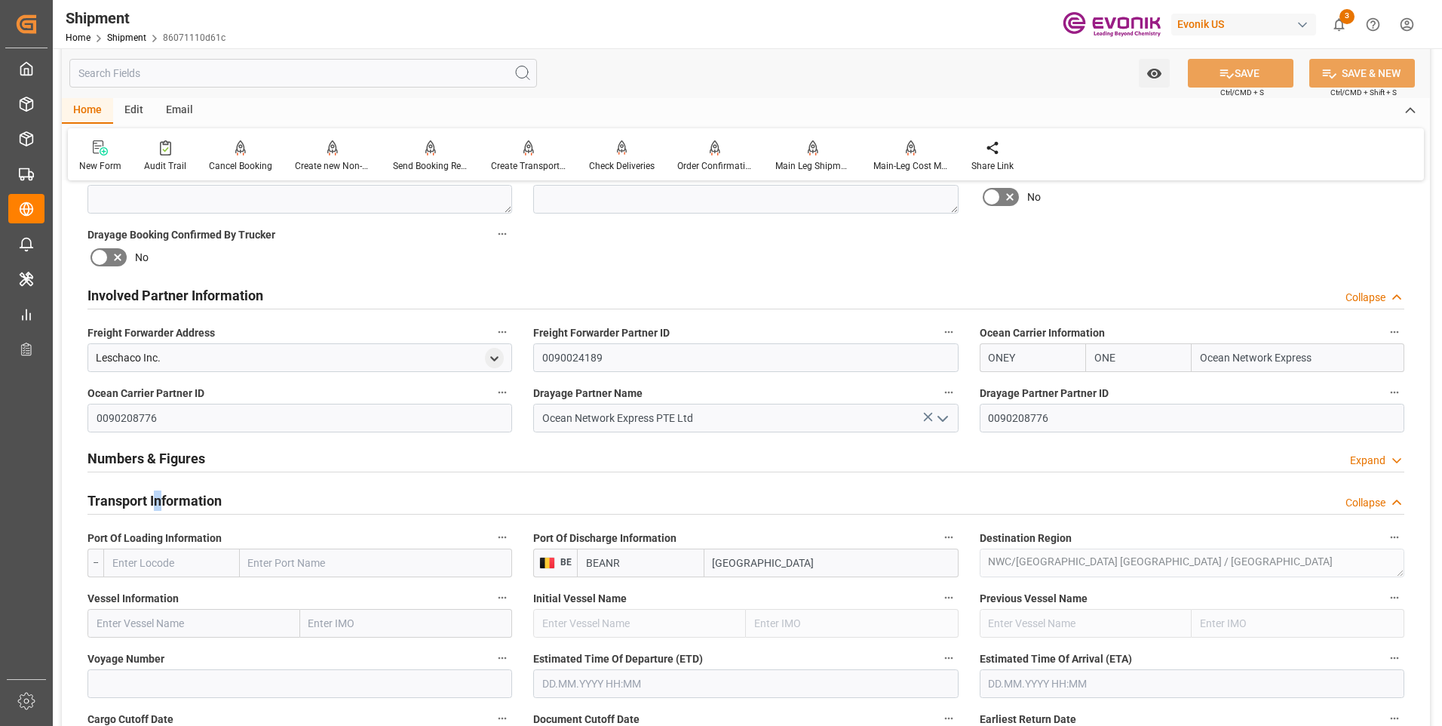
scroll to position [981, 0]
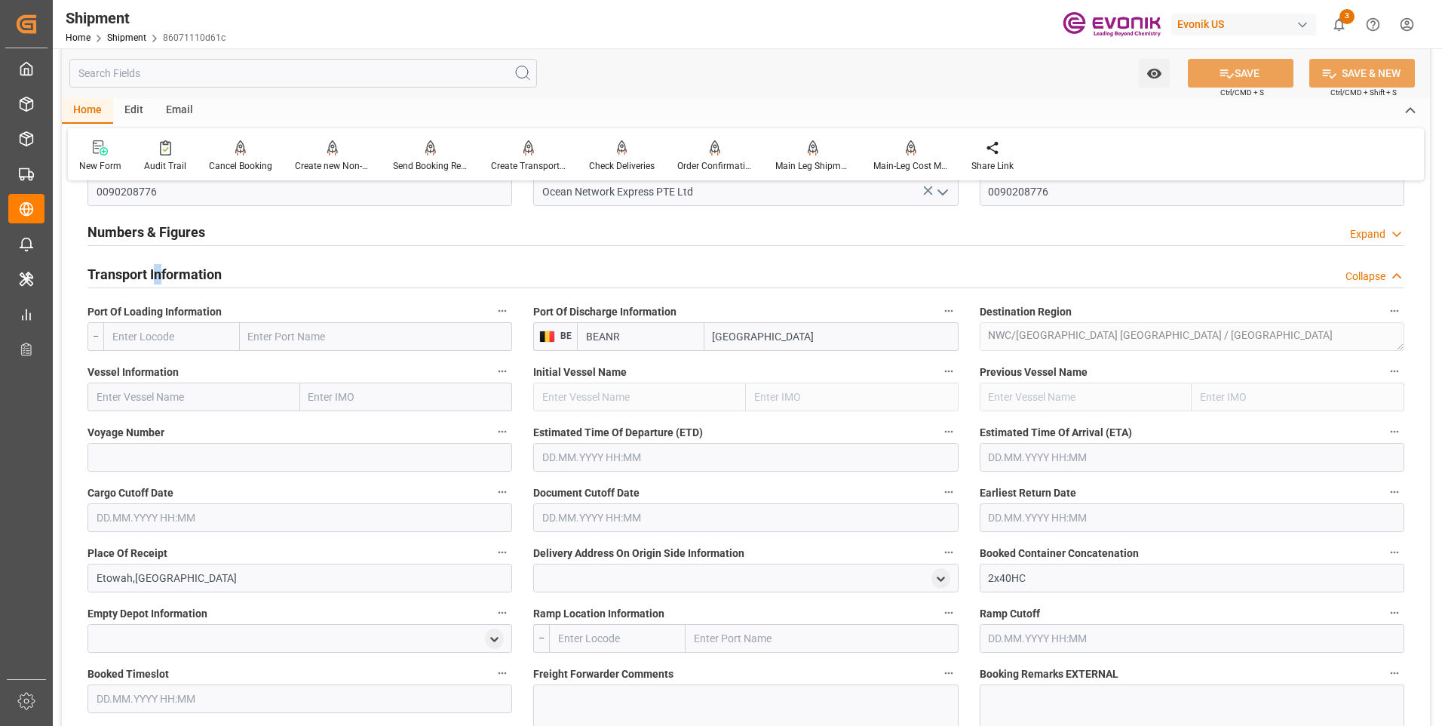
click at [179, 335] on input "text" at bounding box center [171, 336] width 137 height 29
paste input "USCHS"
type input "USCHS"
click at [166, 361] on div "USCHS - Charleston" at bounding box center [171, 378] width 135 height 50
type input "Charleston"
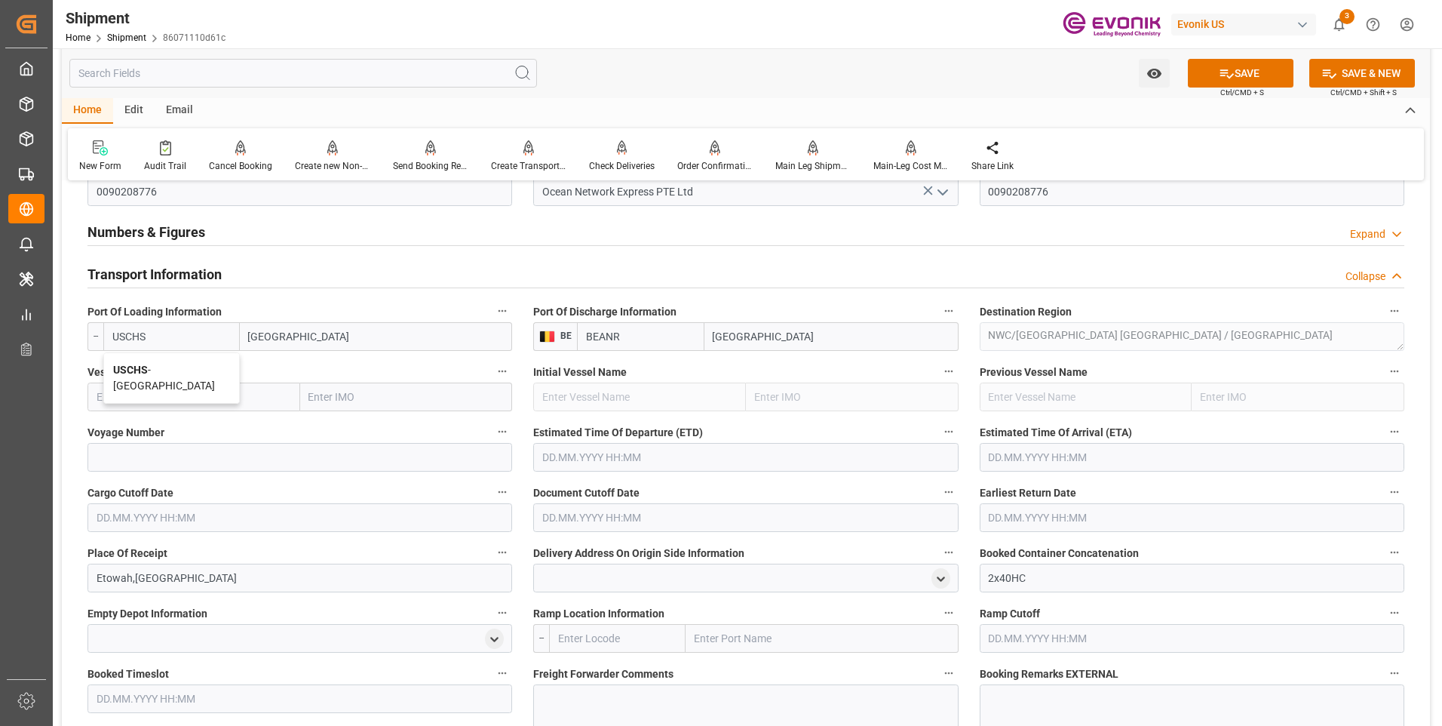
type input "USCHS"
click at [210, 392] on input "text" at bounding box center [193, 396] width 213 height 29
paste input "ARGUS"
click at [139, 425] on span "ARGUS - 9262716" at bounding box center [137, 430] width 80 height 12
type input "ARGUS"
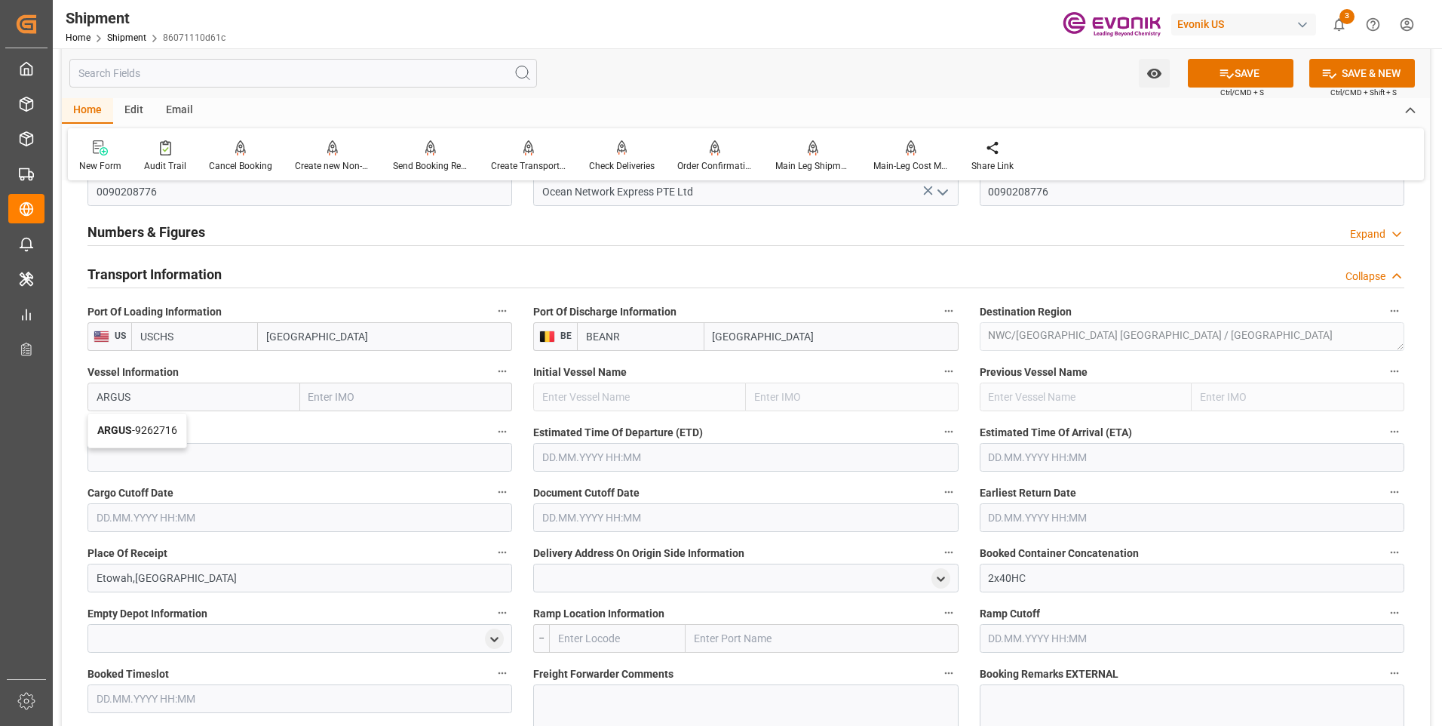
type input "9262716"
type input "ARGUS"
click at [187, 445] on input at bounding box center [299, 457] width 425 height 29
paste input "232E"
type input "232E"
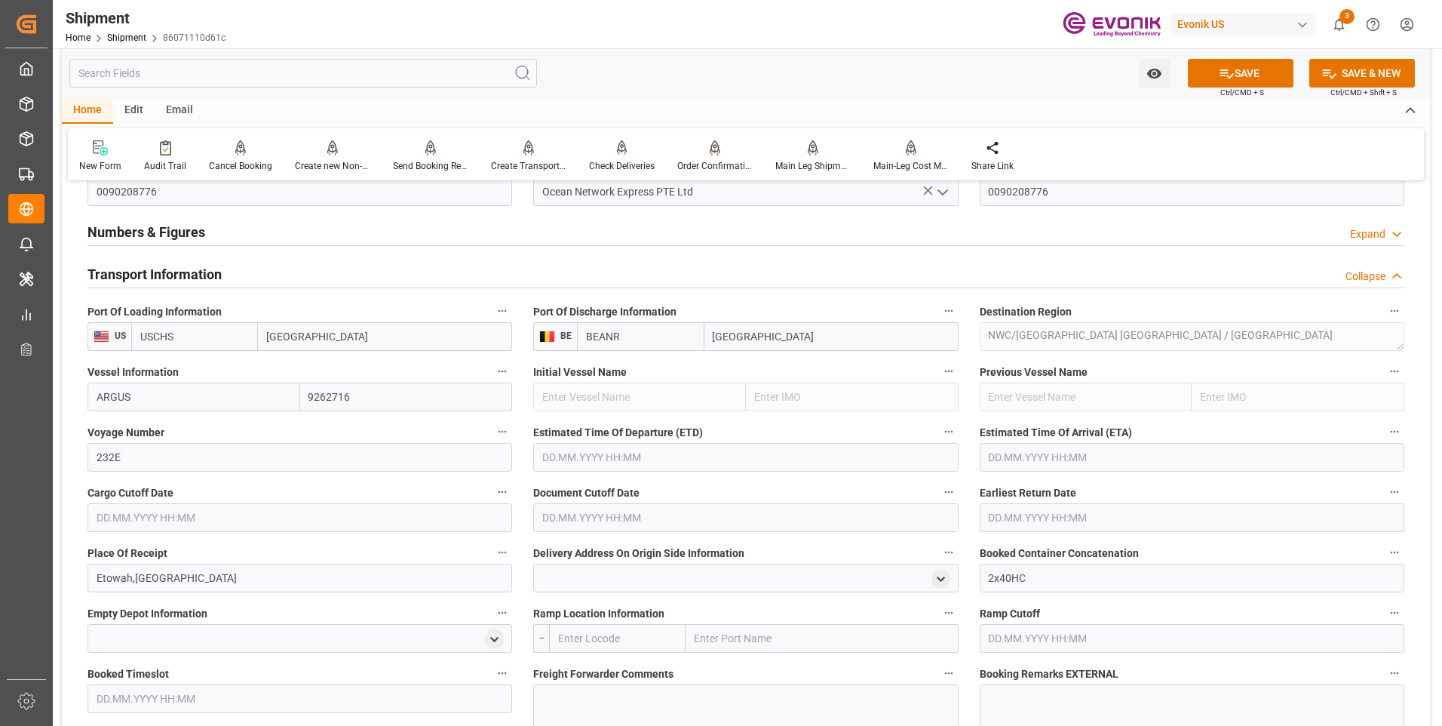
click at [574, 459] on input "text" at bounding box center [745, 457] width 425 height 29
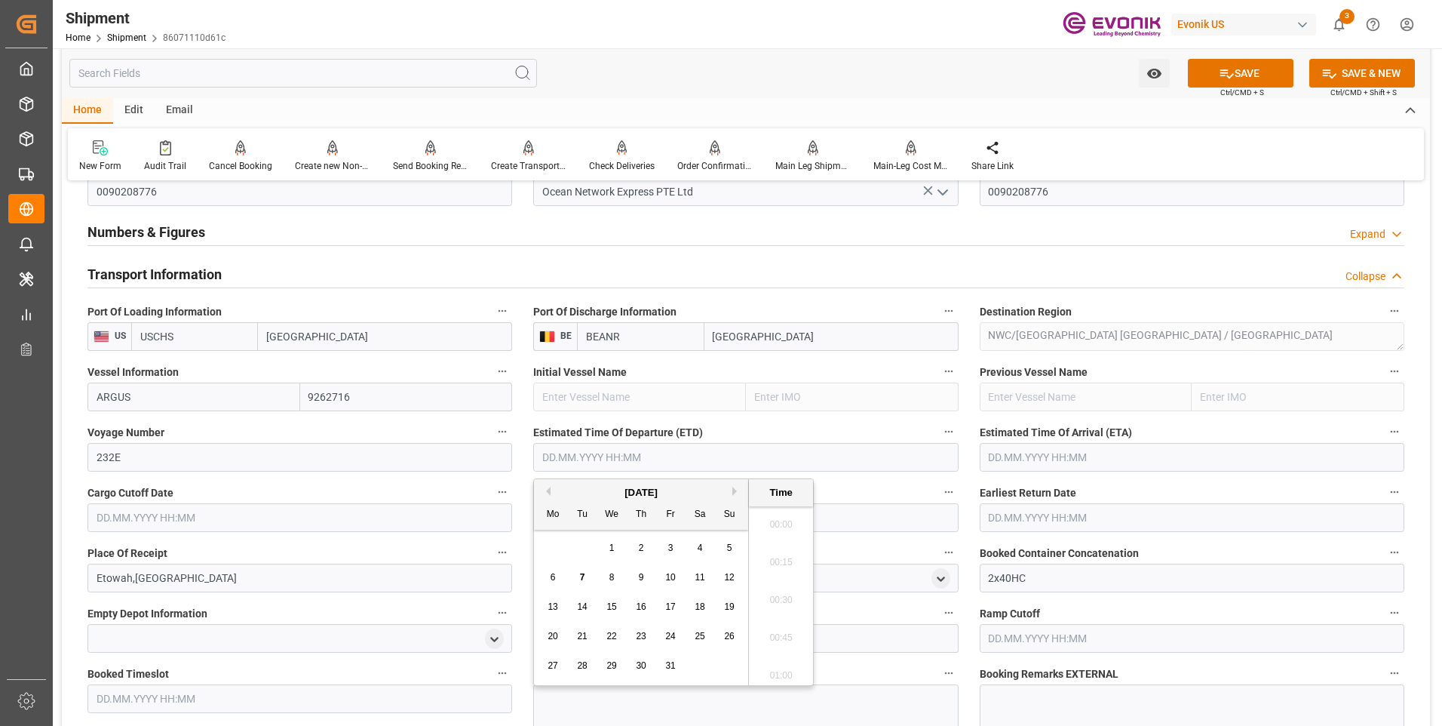
scroll to position [269, 0]
drag, startPoint x: 558, startPoint y: 539, endPoint x: 737, endPoint y: 530, distance: 179.0
click at [558, 539] on div "29 30 1 2 3 4 5" at bounding box center [642, 547] width 206 height 29
click at [734, 490] on button "Next Month" at bounding box center [736, 491] width 9 height 9
click at [563, 634] on div "17 18 19 20 21 22 23" at bounding box center [642, 636] width 206 height 29
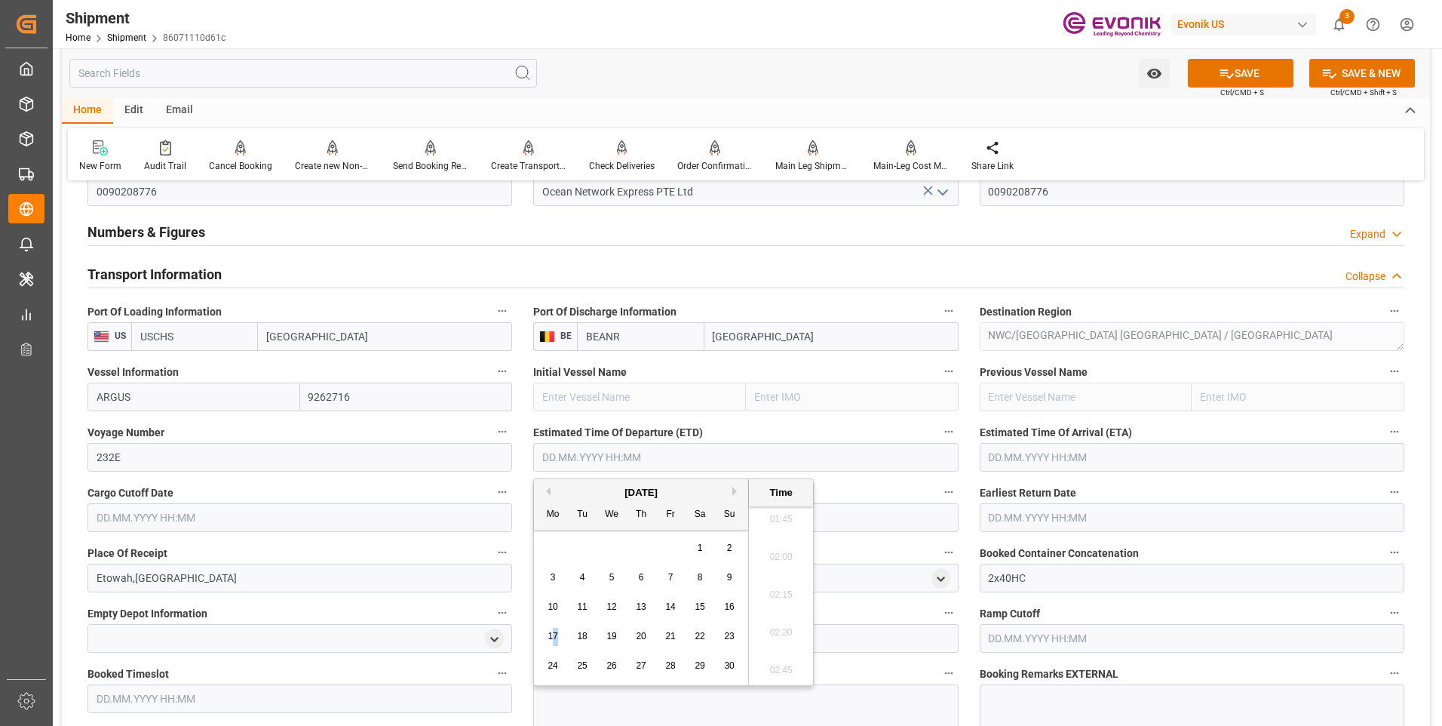
click at [1008, 518] on input "text" at bounding box center [1192, 517] width 425 height 29
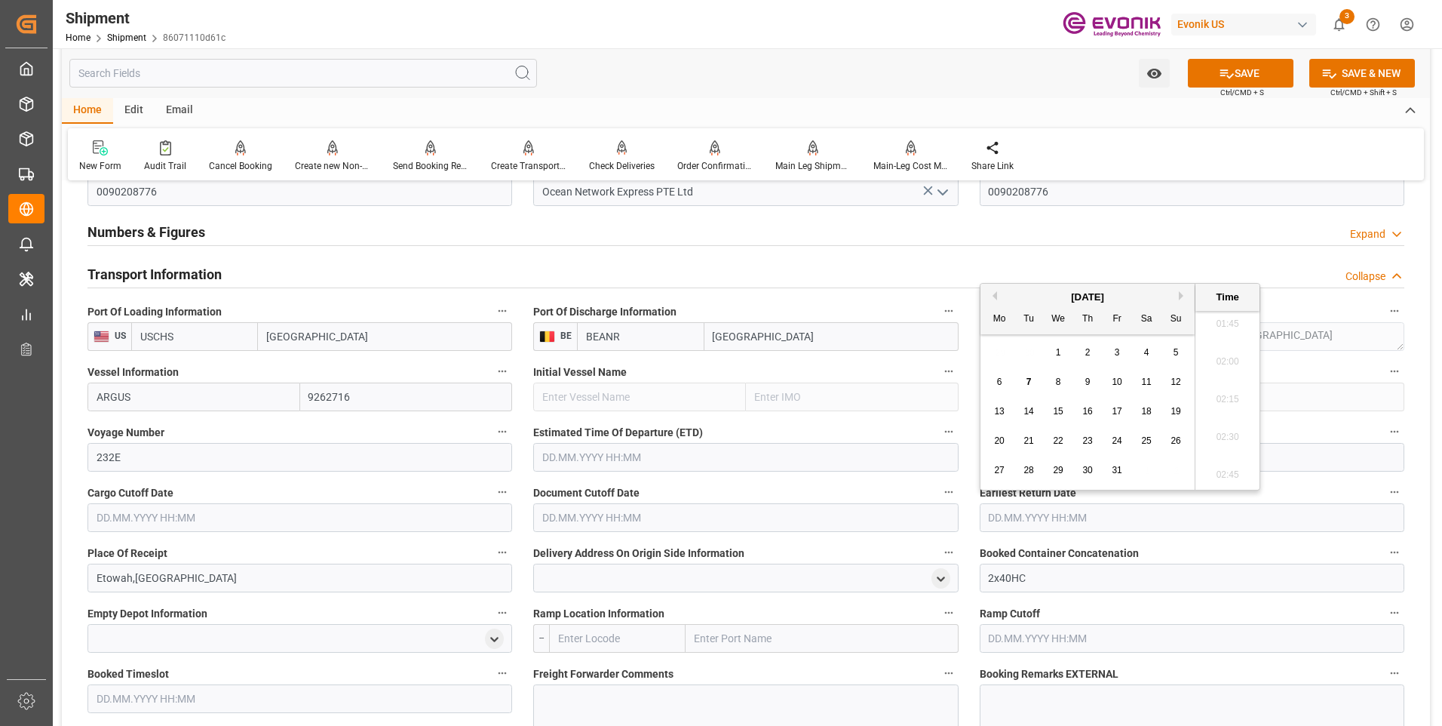
click at [797, 457] on input "text" at bounding box center [745, 457] width 425 height 29
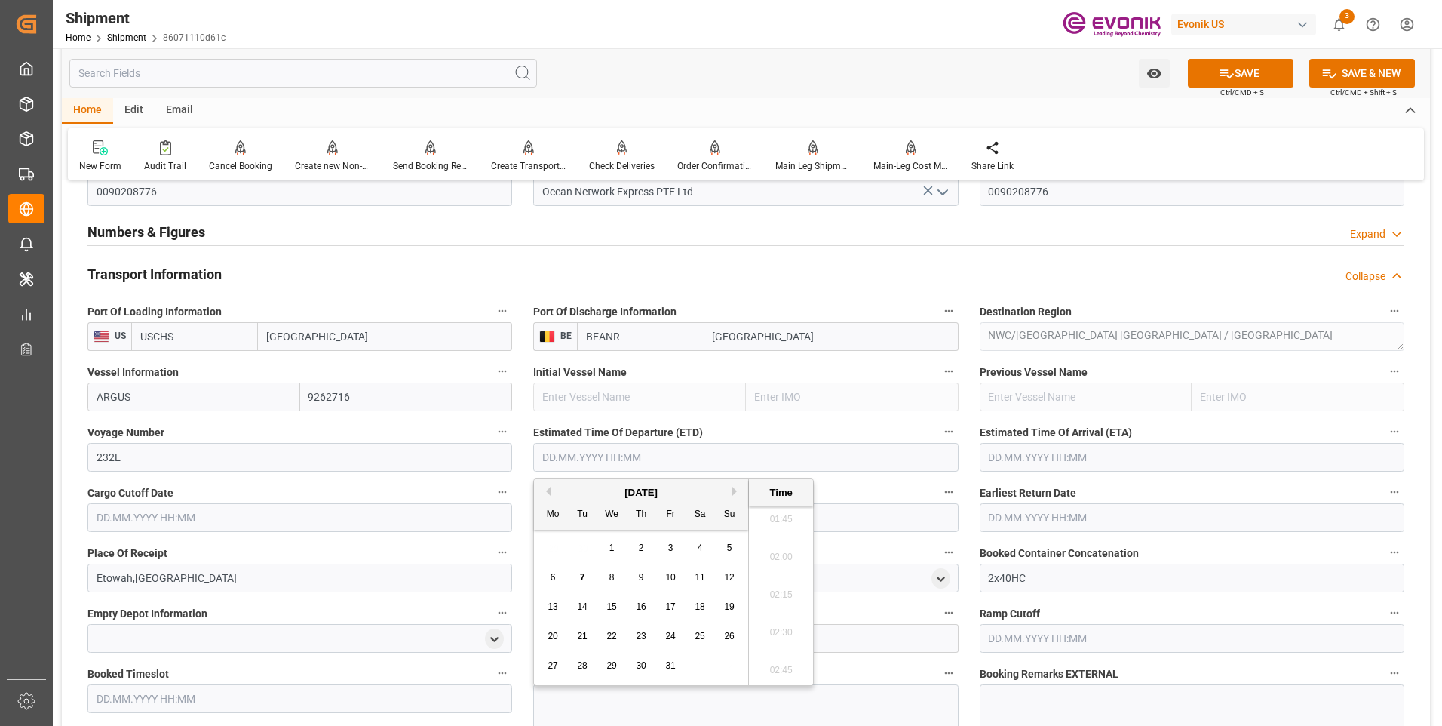
click at [735, 493] on button "Next Month" at bounding box center [736, 491] width 9 height 9
click at [546, 637] on div "17" at bounding box center [553, 637] width 19 height 18
type input "17.11.2025 00:00"
click at [1061, 459] on input "text" at bounding box center [1192, 457] width 425 height 29
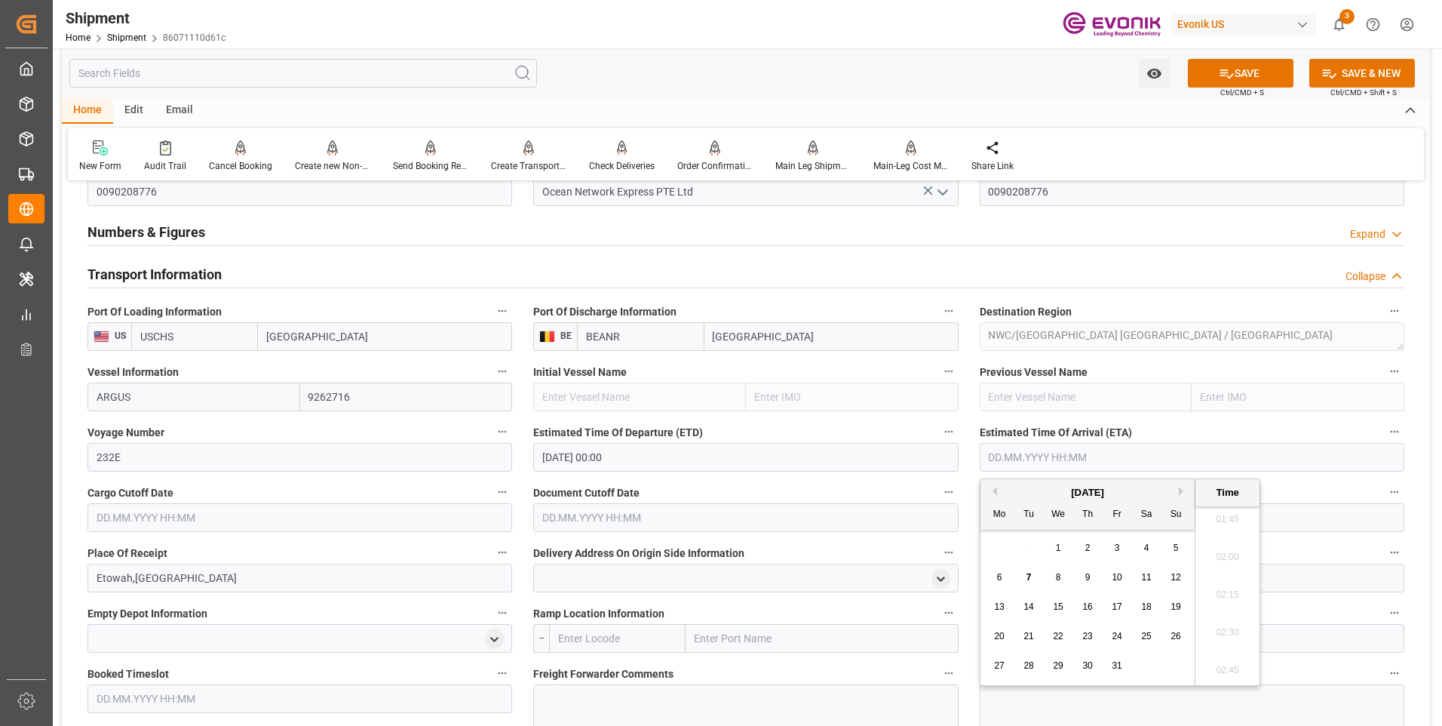
click at [1007, 493] on div "October 2025" at bounding box center [1088, 492] width 214 height 15
click at [1180, 491] on button "Next Month" at bounding box center [1183, 491] width 9 height 9
click at [1084, 552] on div "4" at bounding box center [1088, 548] width 19 height 18
type input "04.12.2025 00:00"
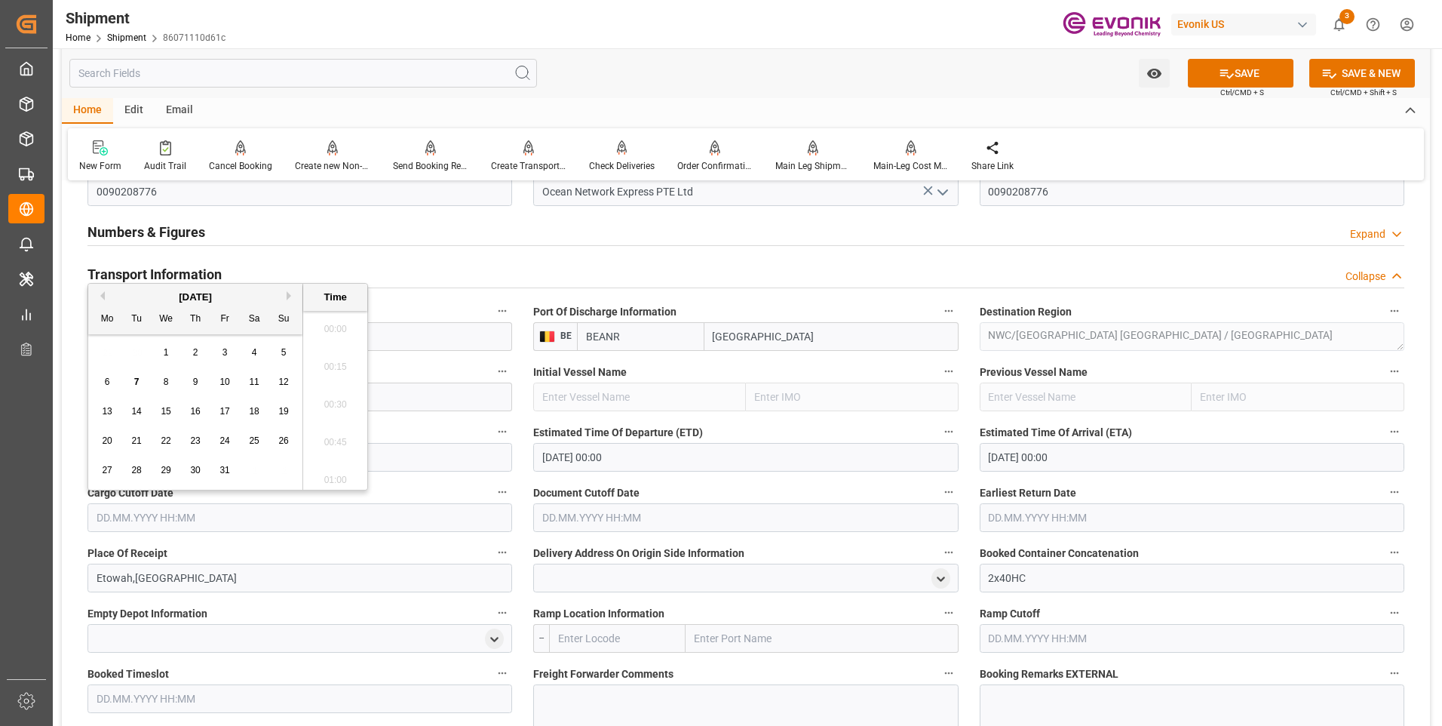
click at [328, 510] on input "text" at bounding box center [299, 517] width 425 height 29
drag, startPoint x: 219, startPoint y: 464, endPoint x: 238, endPoint y: 463, distance: 19.6
click at [222, 464] on div "31" at bounding box center [225, 471] width 19 height 18
type input "31.10.2025 00:00"
click at [640, 513] on input "text" at bounding box center [745, 517] width 425 height 29
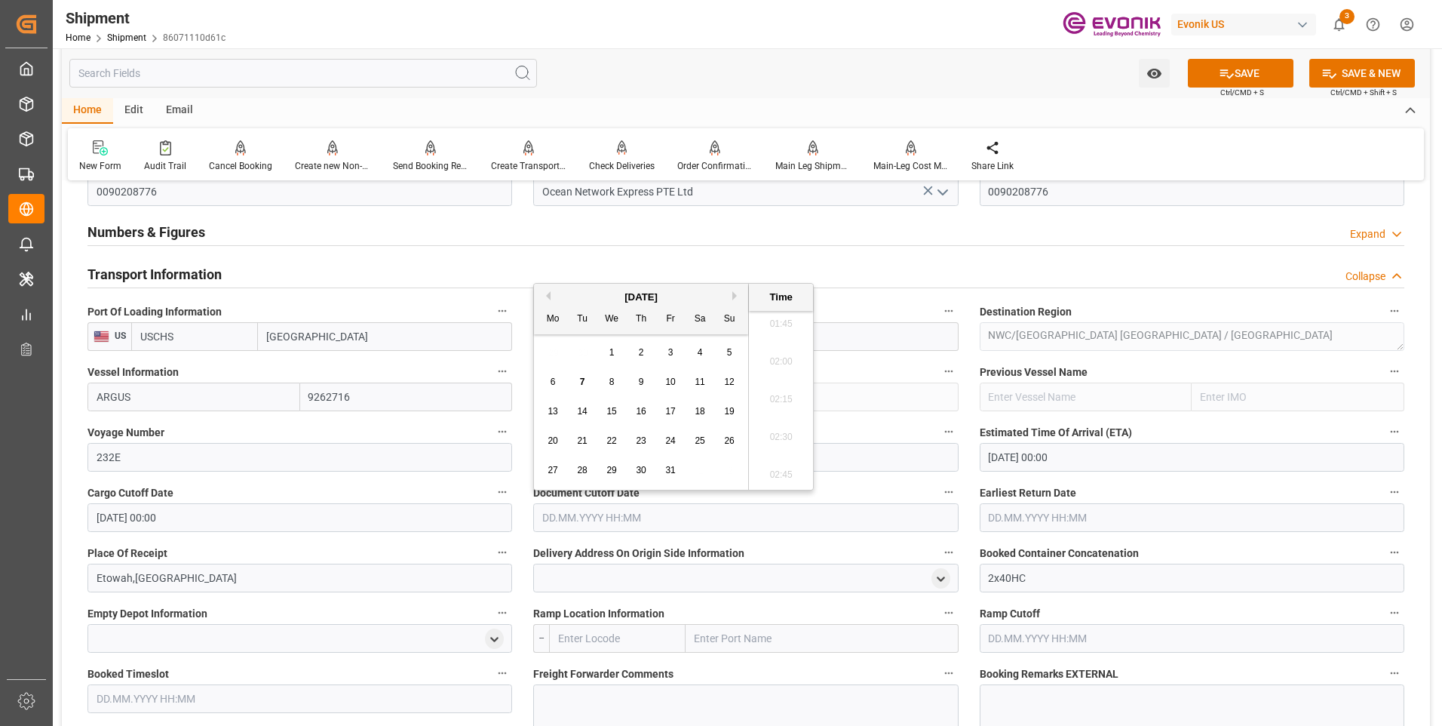
click at [677, 471] on div "31" at bounding box center [670, 471] width 19 height 18
type input "31.10.2025 00:00"
click at [1004, 516] on input "text" at bounding box center [1192, 517] width 425 height 29
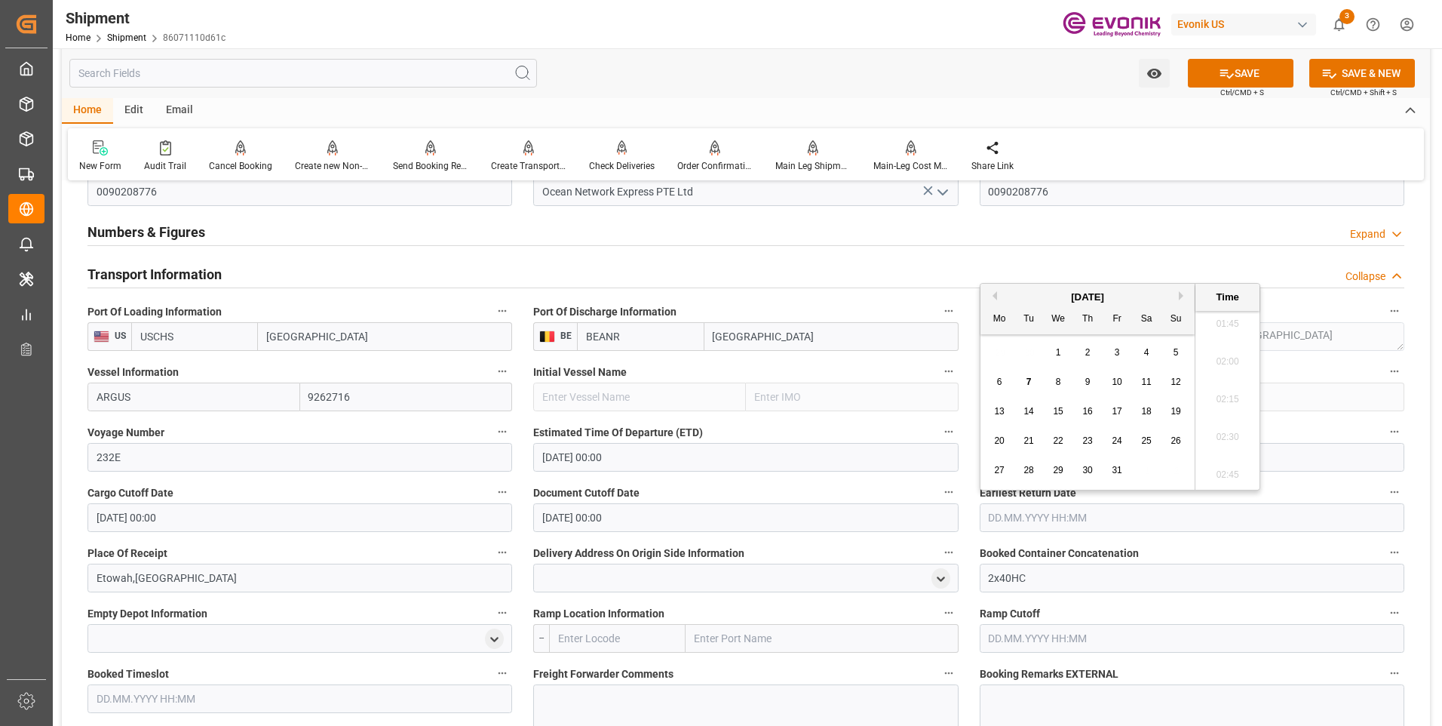
drag, startPoint x: 1116, startPoint y: 466, endPoint x: 1067, endPoint y: 501, distance: 60.1
click at [1116, 466] on span "31" at bounding box center [1117, 470] width 10 height 11
type input "31.10.2025 00:00"
click at [841, 486] on label "Document Cutoff Date" at bounding box center [745, 492] width 425 height 21
click at [939, 486] on button "Document Cutoff Date" at bounding box center [949, 492] width 20 height 20
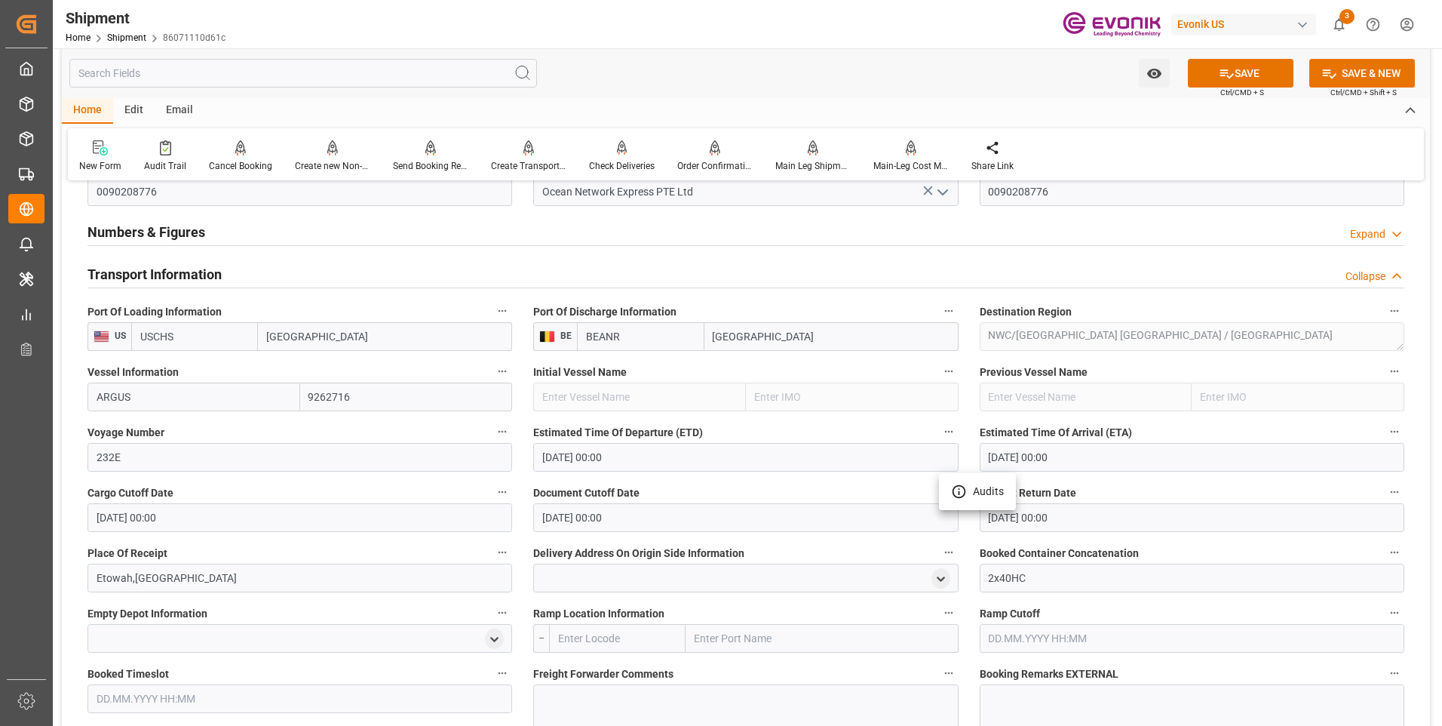
click at [699, 487] on div at bounding box center [721, 363] width 1442 height 726
click at [1199, 81] on button "SAVE" at bounding box center [1241, 73] width 106 height 29
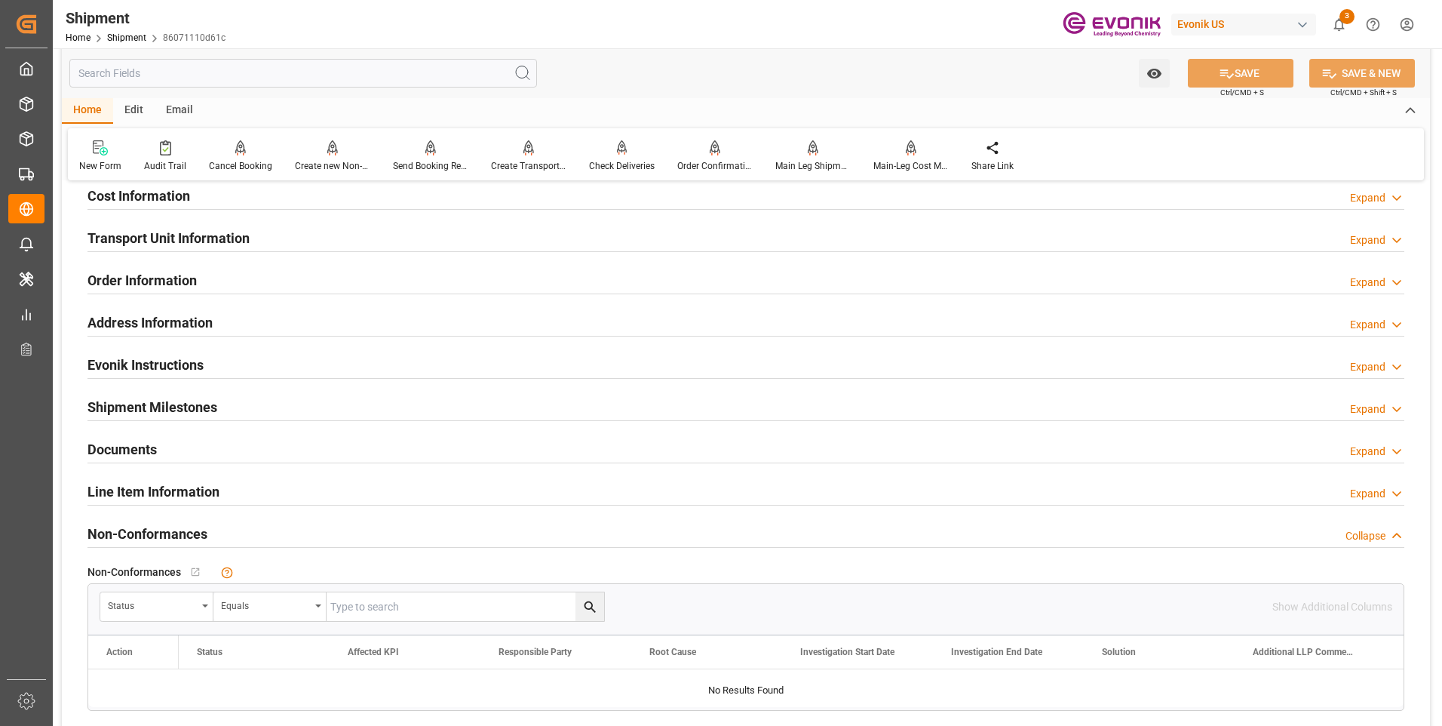
drag, startPoint x: 163, startPoint y: 201, endPoint x: 192, endPoint y: 236, distance: 45.5
click at [163, 201] on h2 "Cost Information" at bounding box center [138, 196] width 103 height 20
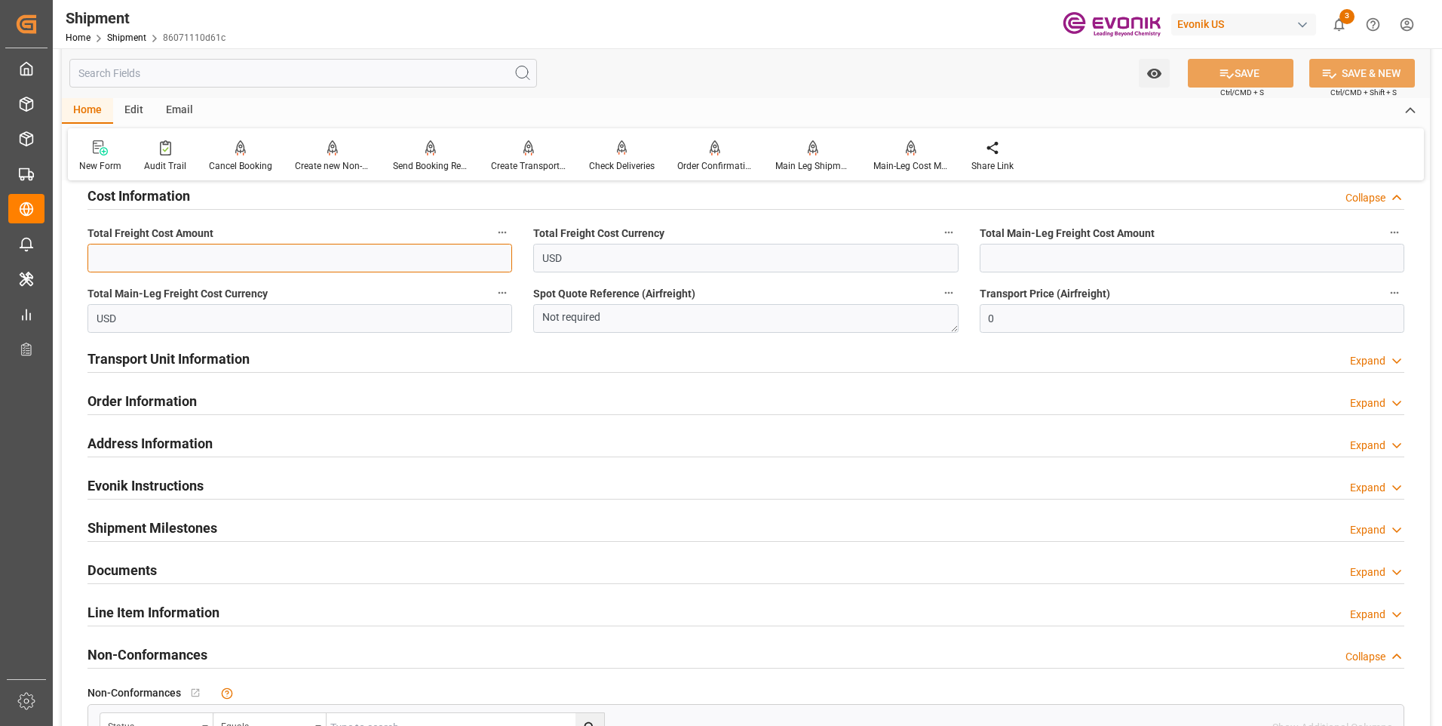
click at [205, 266] on input "text" at bounding box center [299, 258] width 425 height 29
type input "2820"
click at [1038, 254] on input "text" at bounding box center [1192, 258] width 425 height 29
type input "2820"
click at [1219, 71] on icon at bounding box center [1227, 74] width 16 height 16
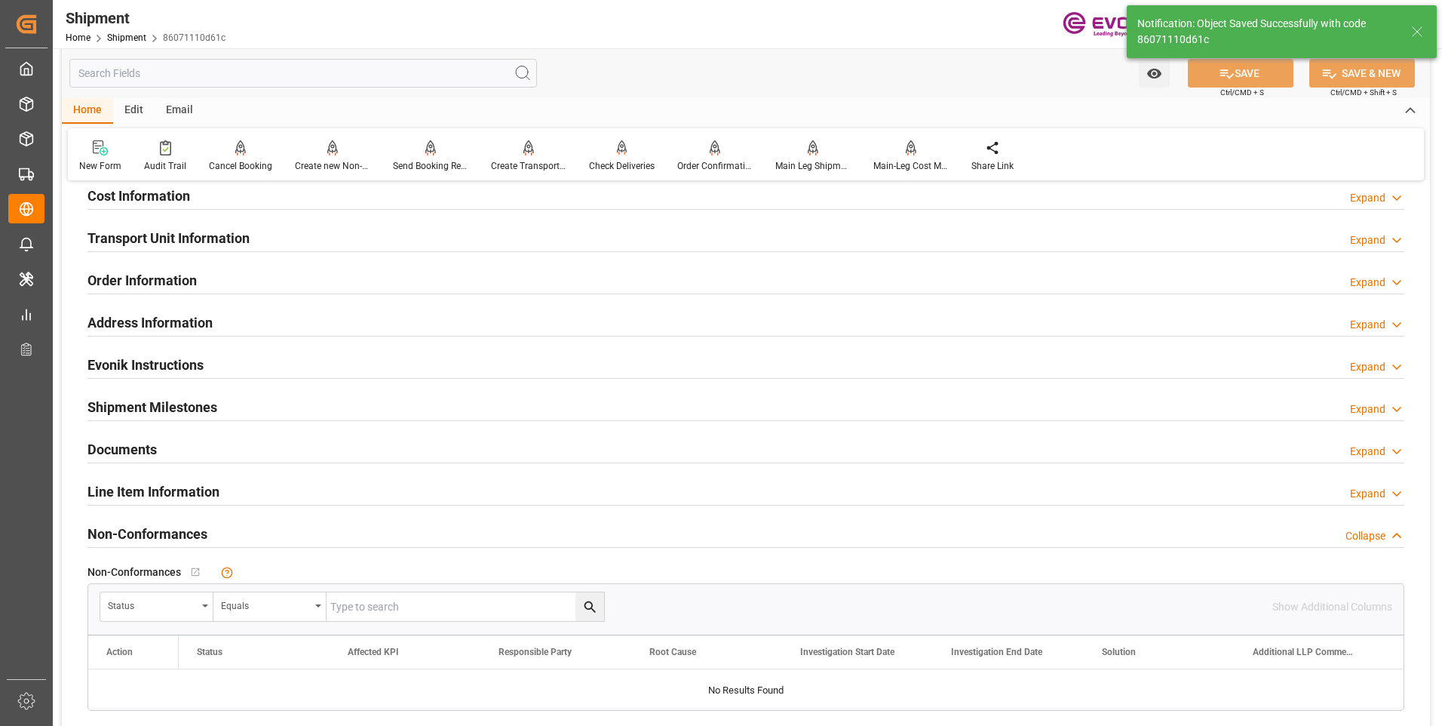
scroll to position [754, 0]
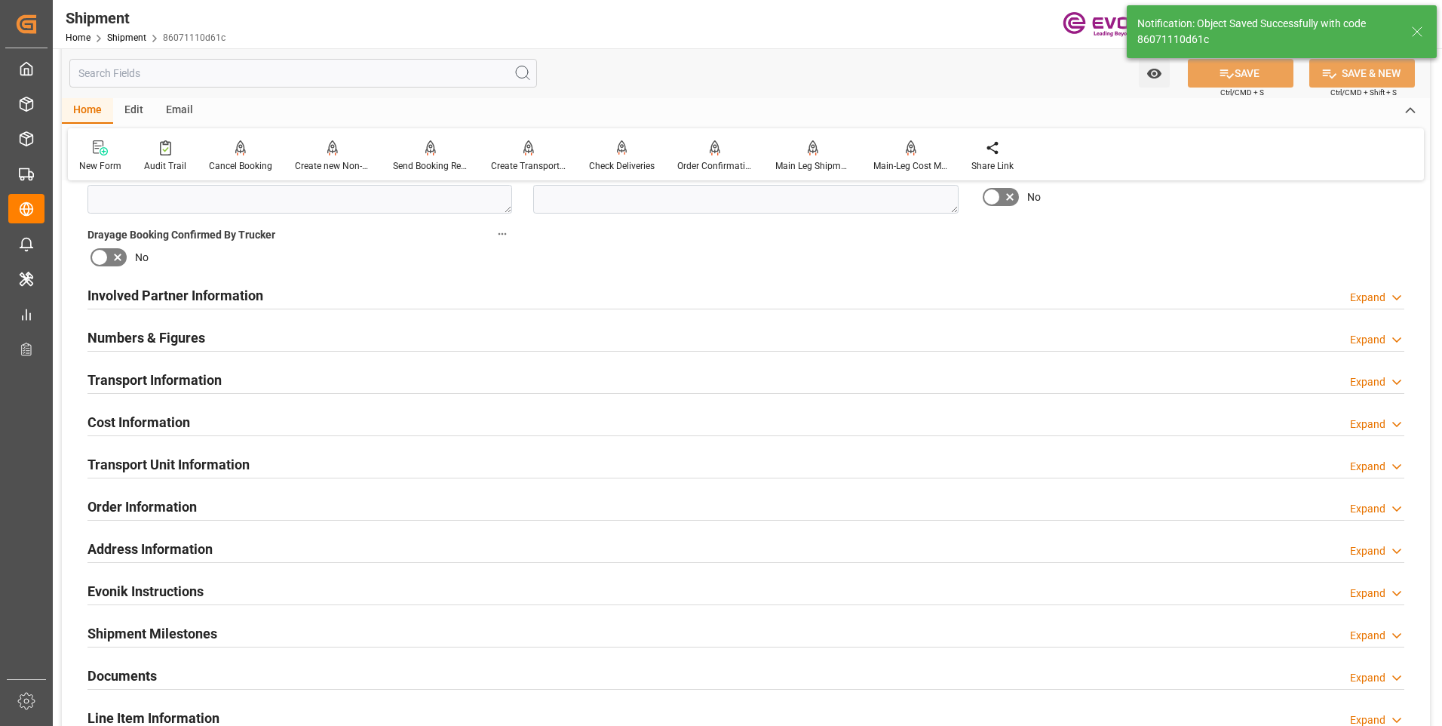
click at [247, 293] on h2 "Involved Partner Information" at bounding box center [175, 295] width 176 height 20
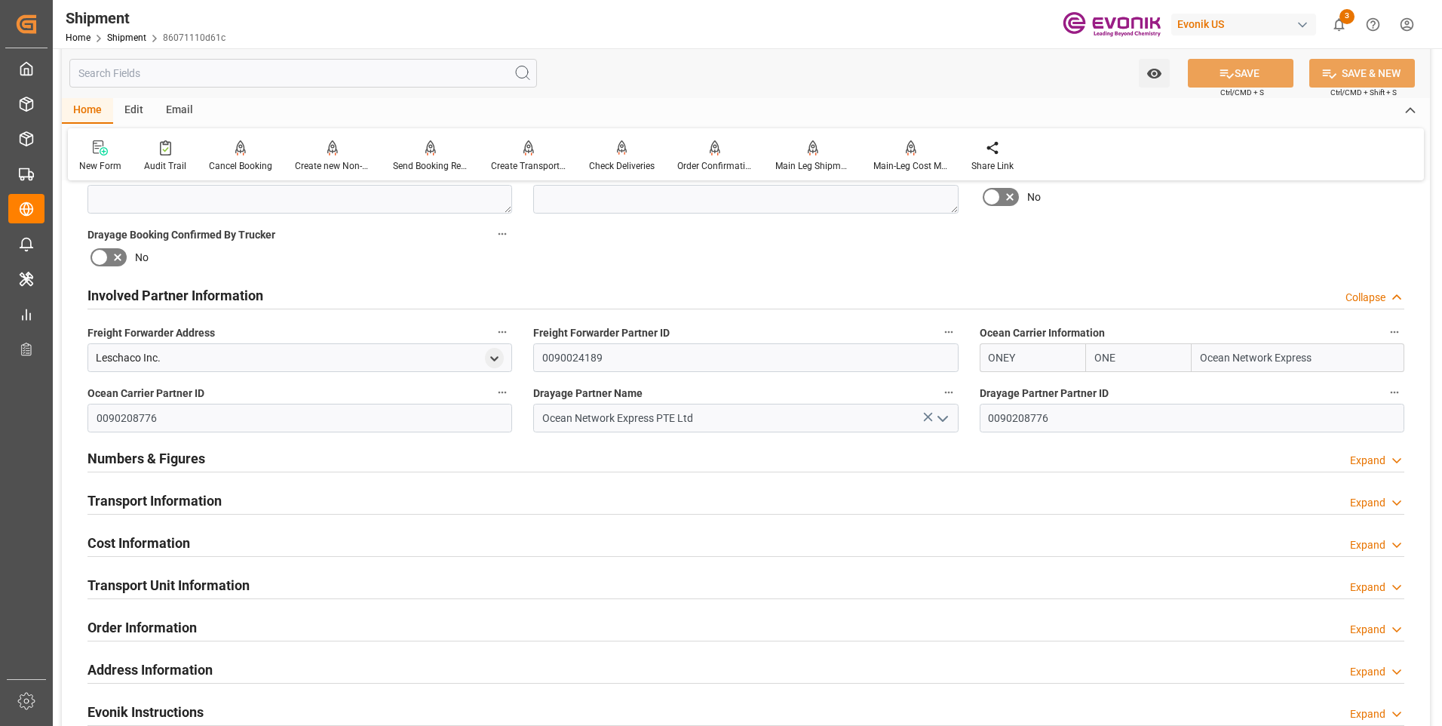
click at [194, 499] on h2 "Transport Information" at bounding box center [154, 500] width 134 height 20
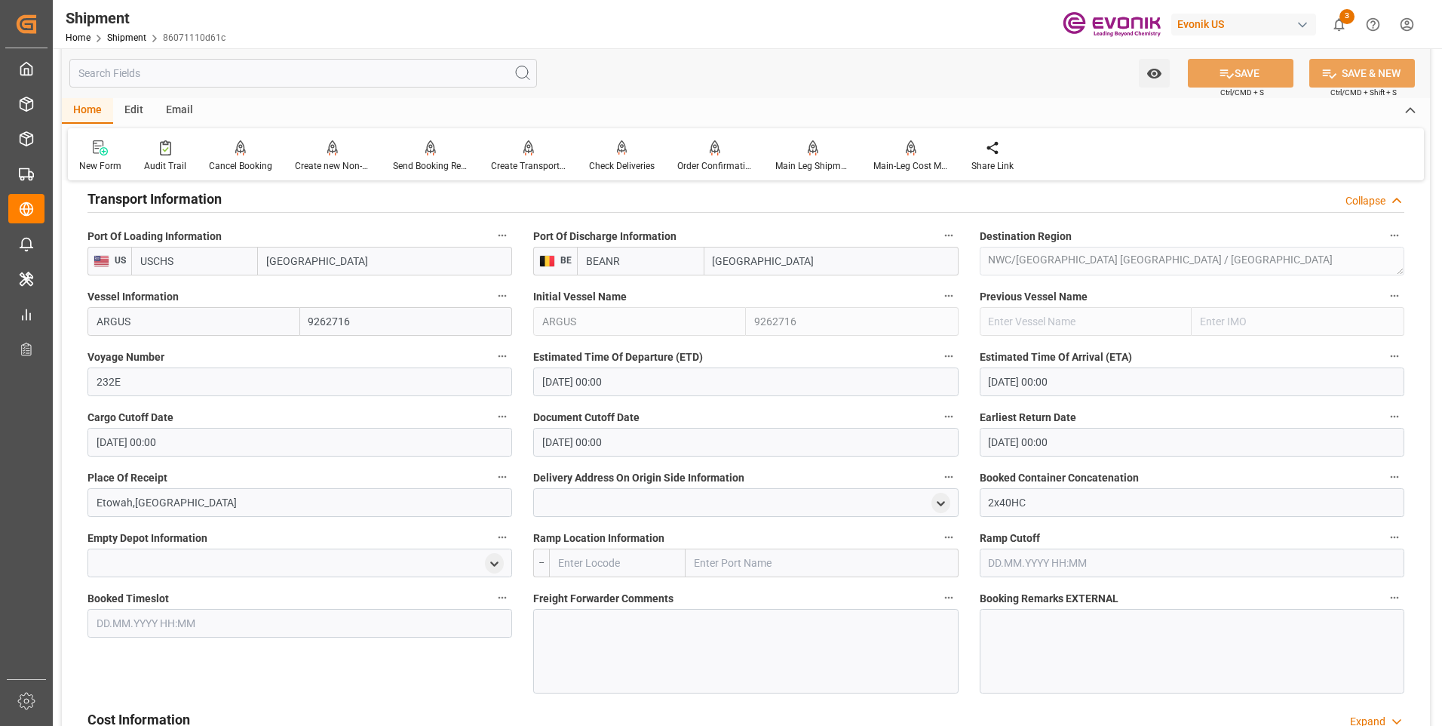
scroll to position [1282, 0]
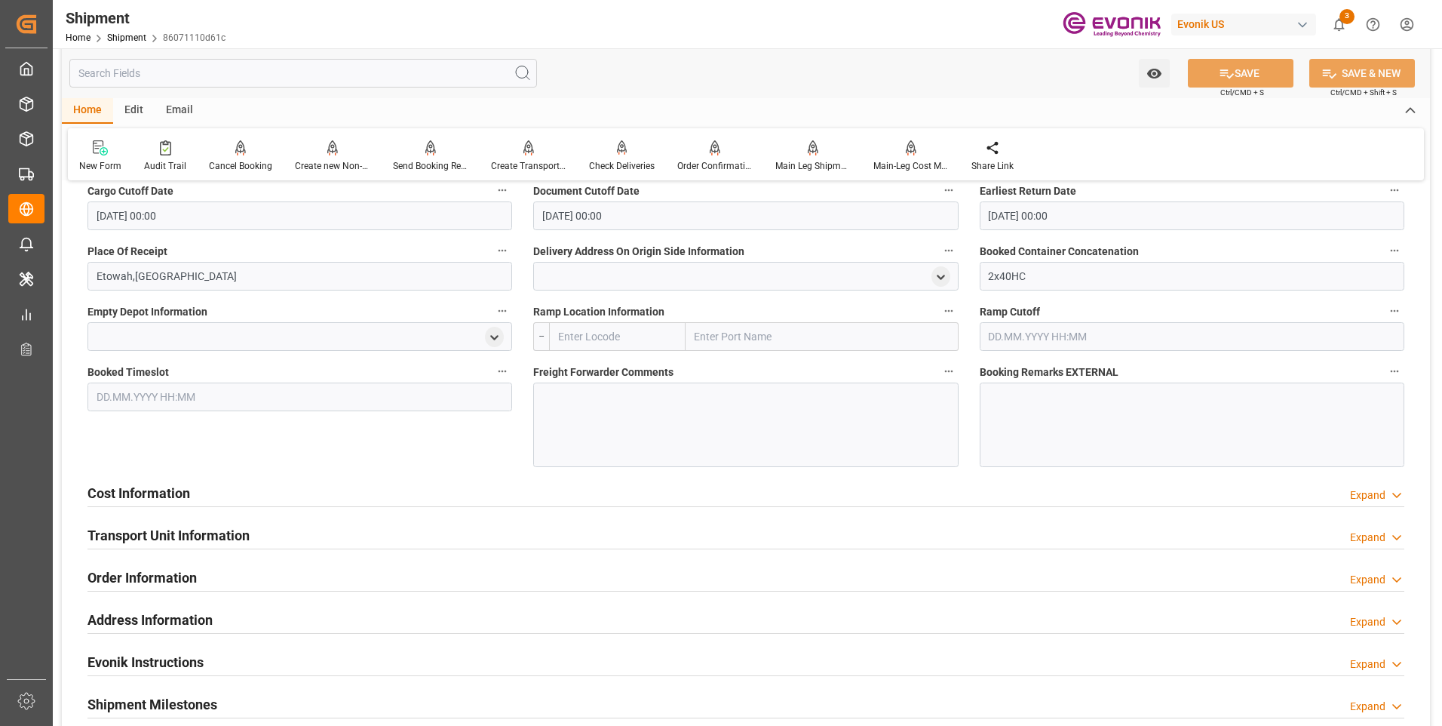
click at [183, 498] on h2 "Cost Information" at bounding box center [138, 493] width 103 height 20
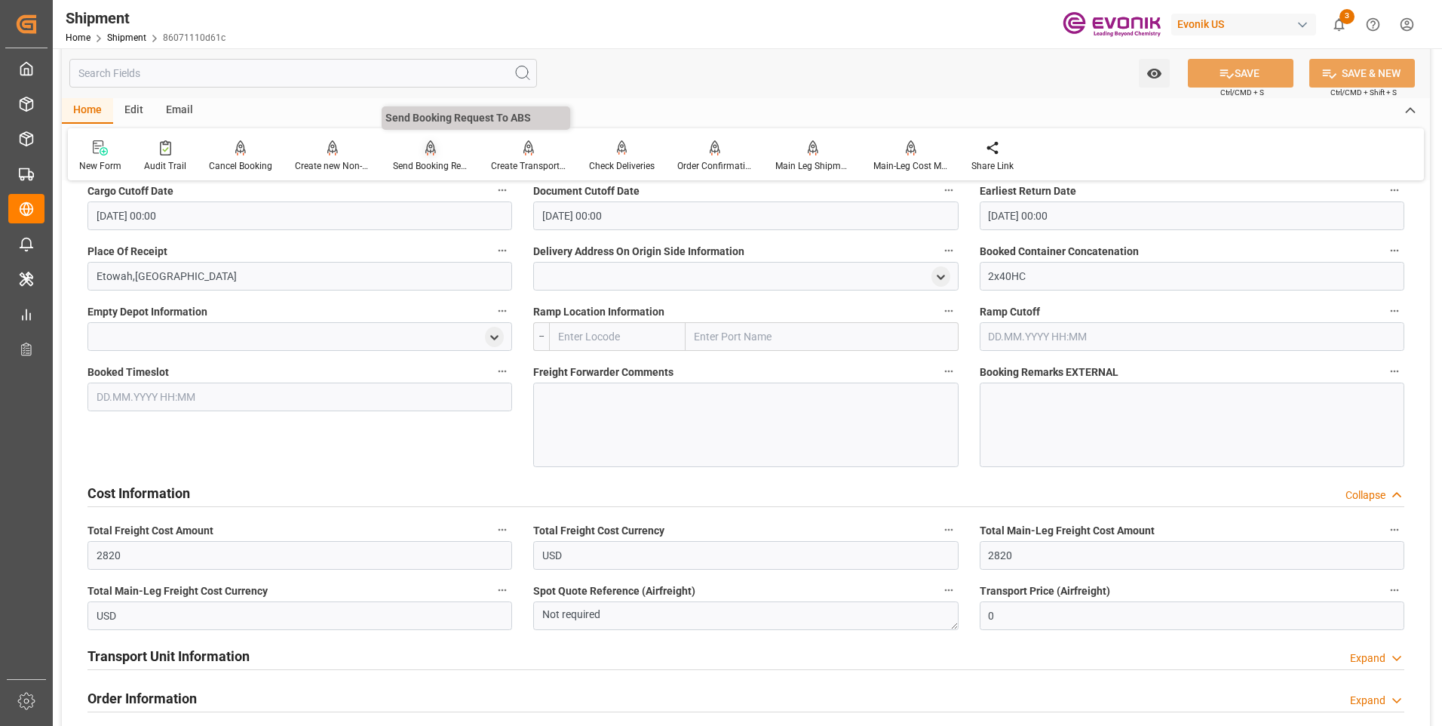
click at [427, 158] on div "Send Booking Request To ABS" at bounding box center [431, 156] width 98 height 33
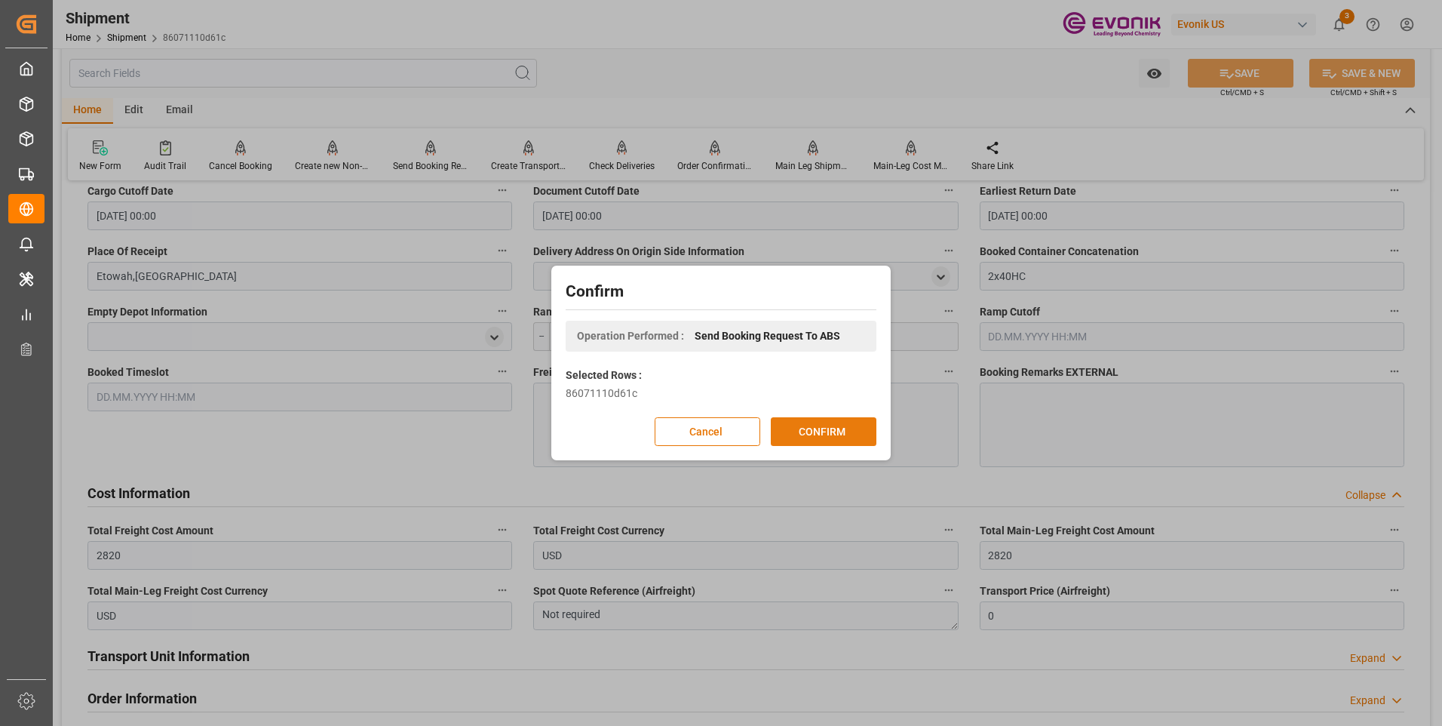
click at [813, 425] on button "CONFIRM" at bounding box center [824, 431] width 106 height 29
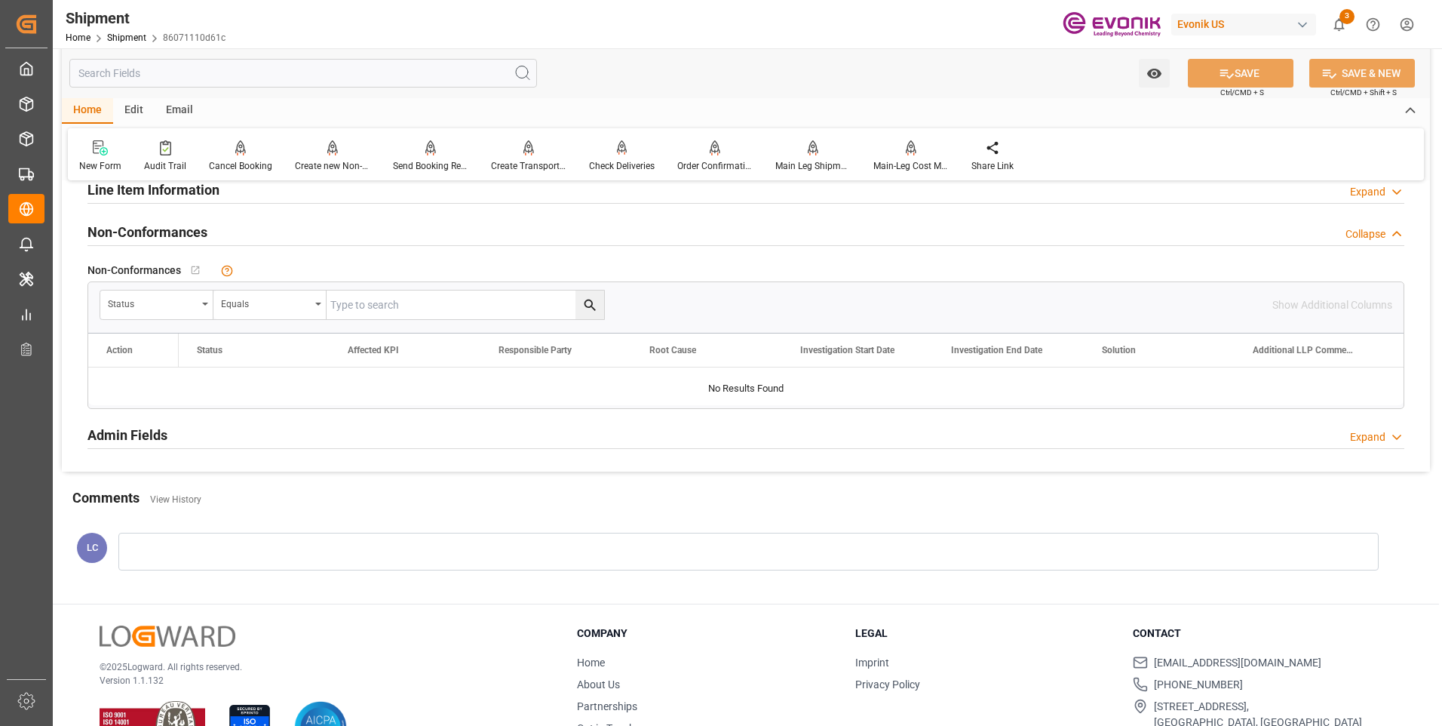
click at [416, 71] on input "text" at bounding box center [303, 73] width 468 height 29
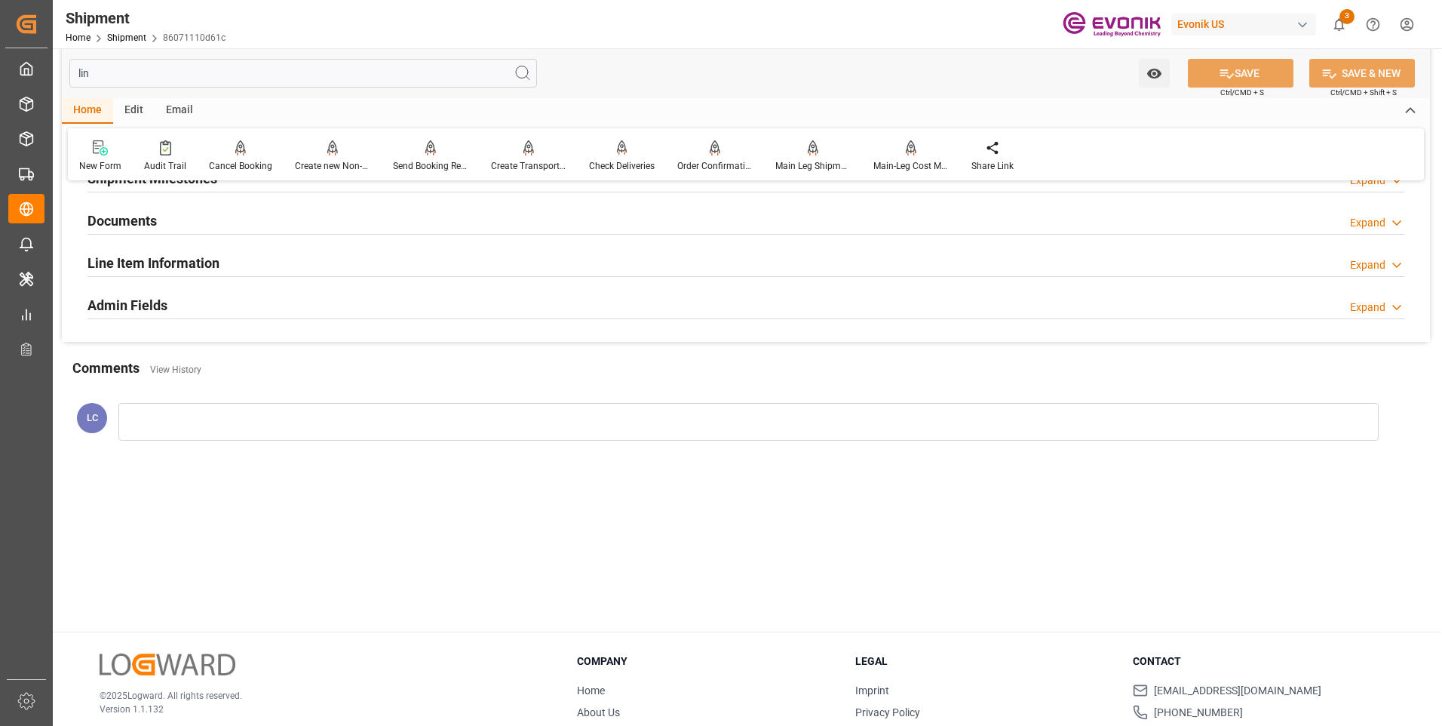
scroll to position [0, 0]
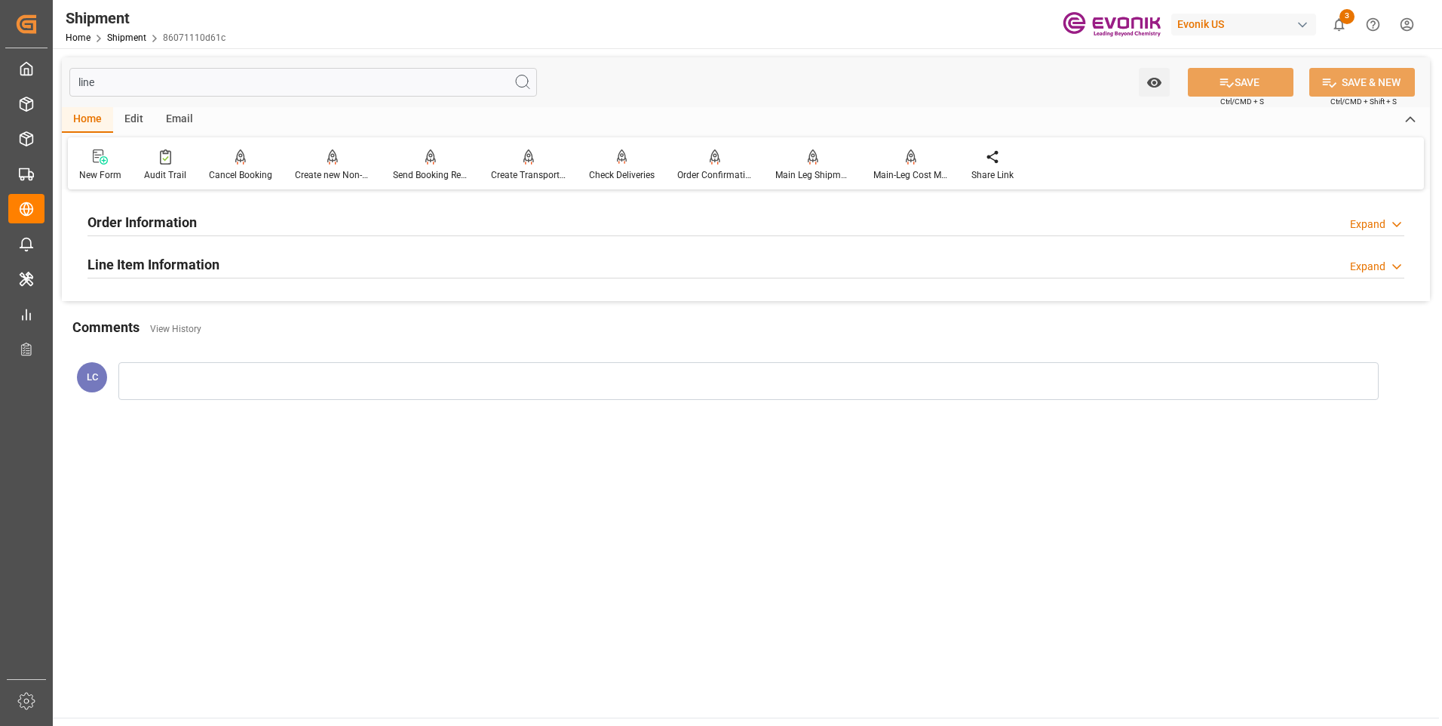
type input "line"
click at [223, 256] on div "Line Item Information Expand" at bounding box center [745, 263] width 1317 height 29
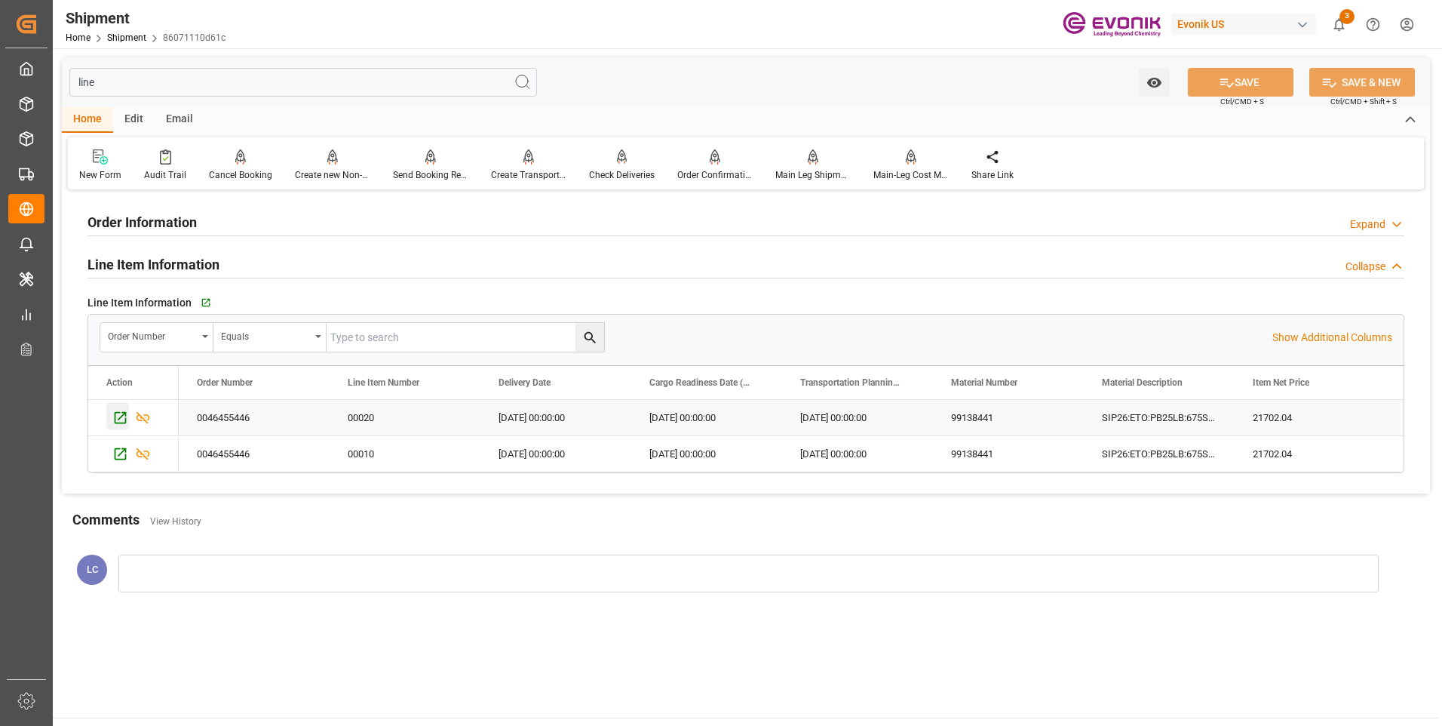
click at [116, 414] on icon "Press SPACE to select this row." at bounding box center [120, 418] width 16 height 16
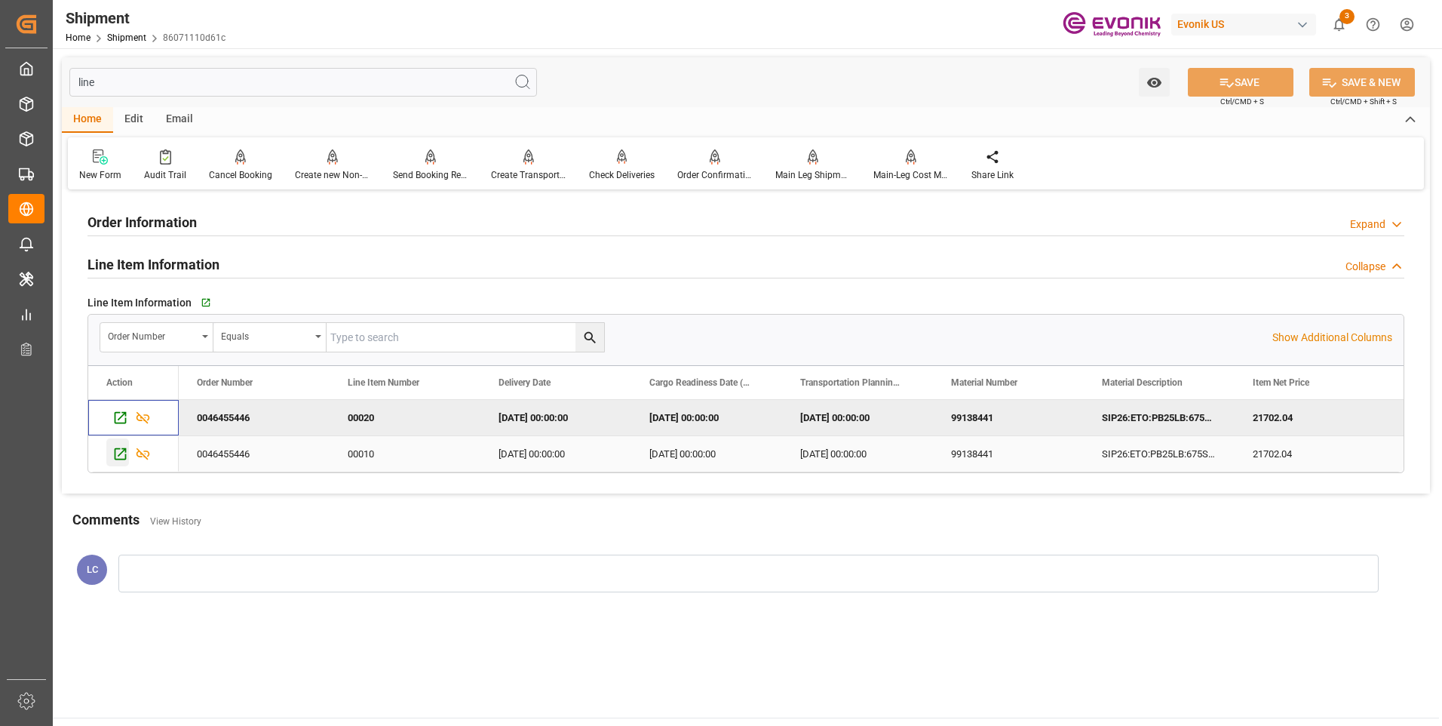
click at [119, 449] on icon "Press SPACE to select this row." at bounding box center [121, 454] width 12 height 12
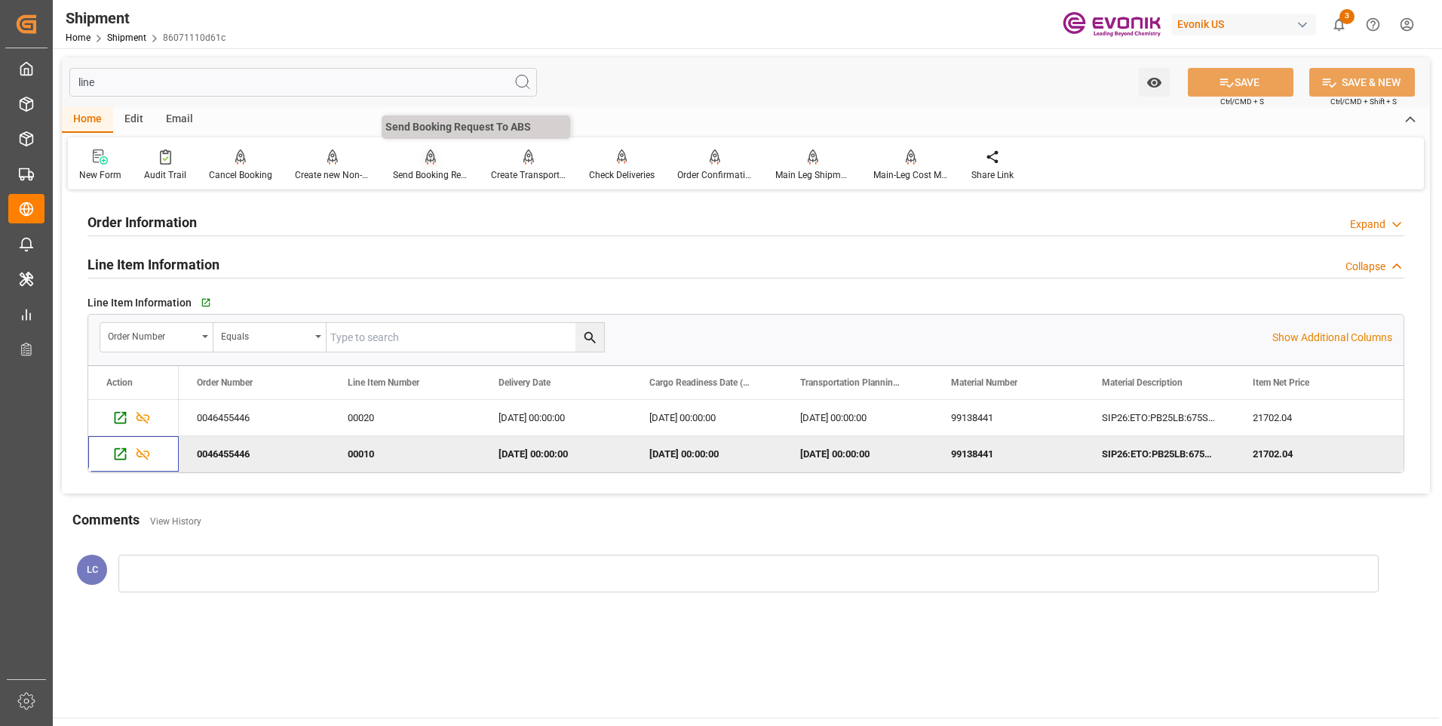
click at [434, 166] on div "Send Booking Request To ABS" at bounding box center [431, 165] width 98 height 33
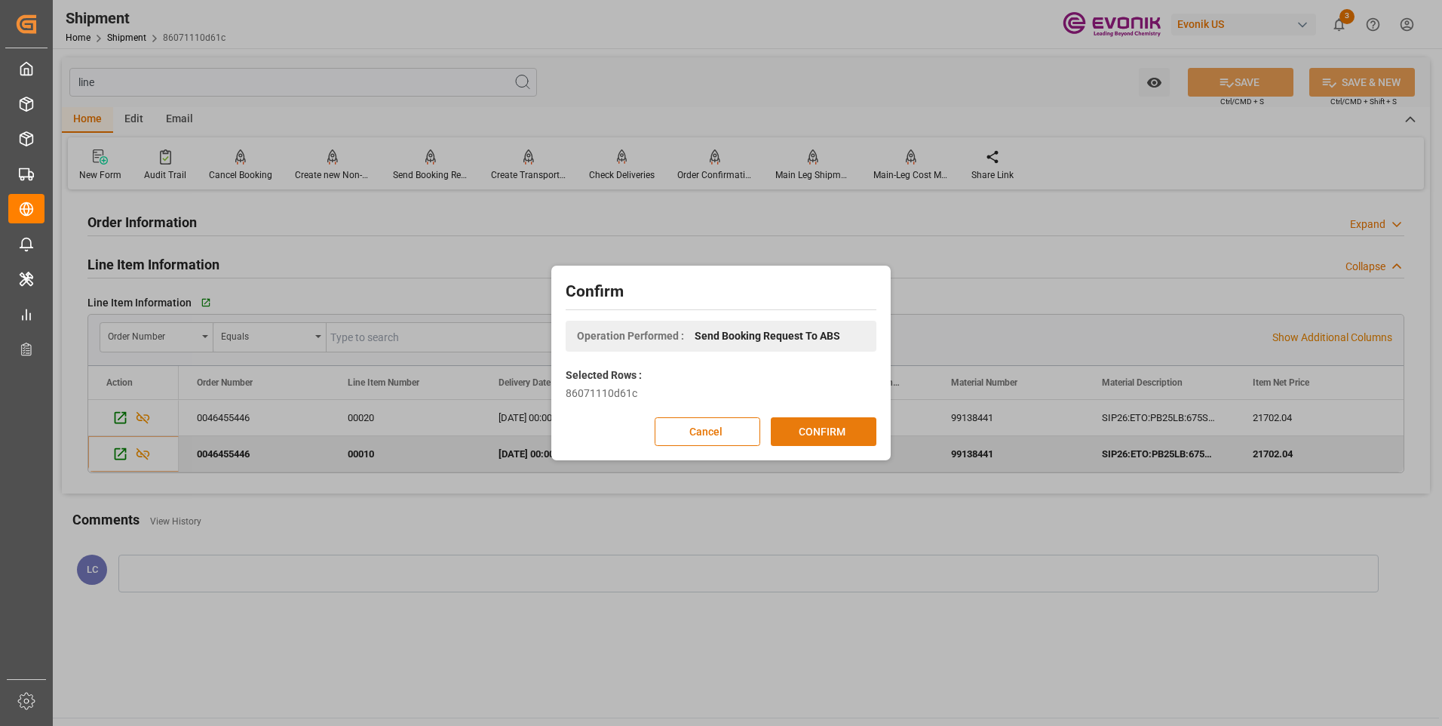
click at [815, 435] on button "CONFIRM" at bounding box center [824, 431] width 106 height 29
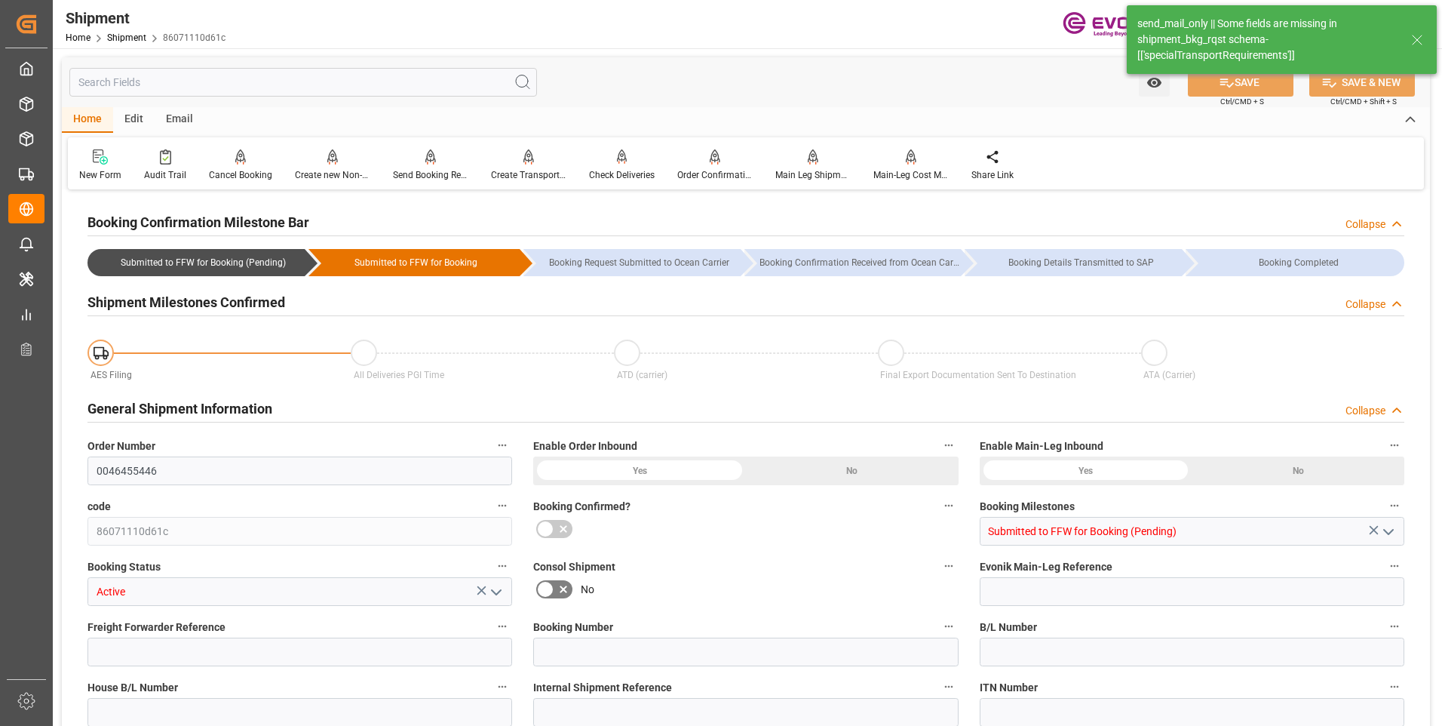
type input "ONE"
type input "Ocean Network Express"
type input "32"
type input "508.8"
type input "10633.152"
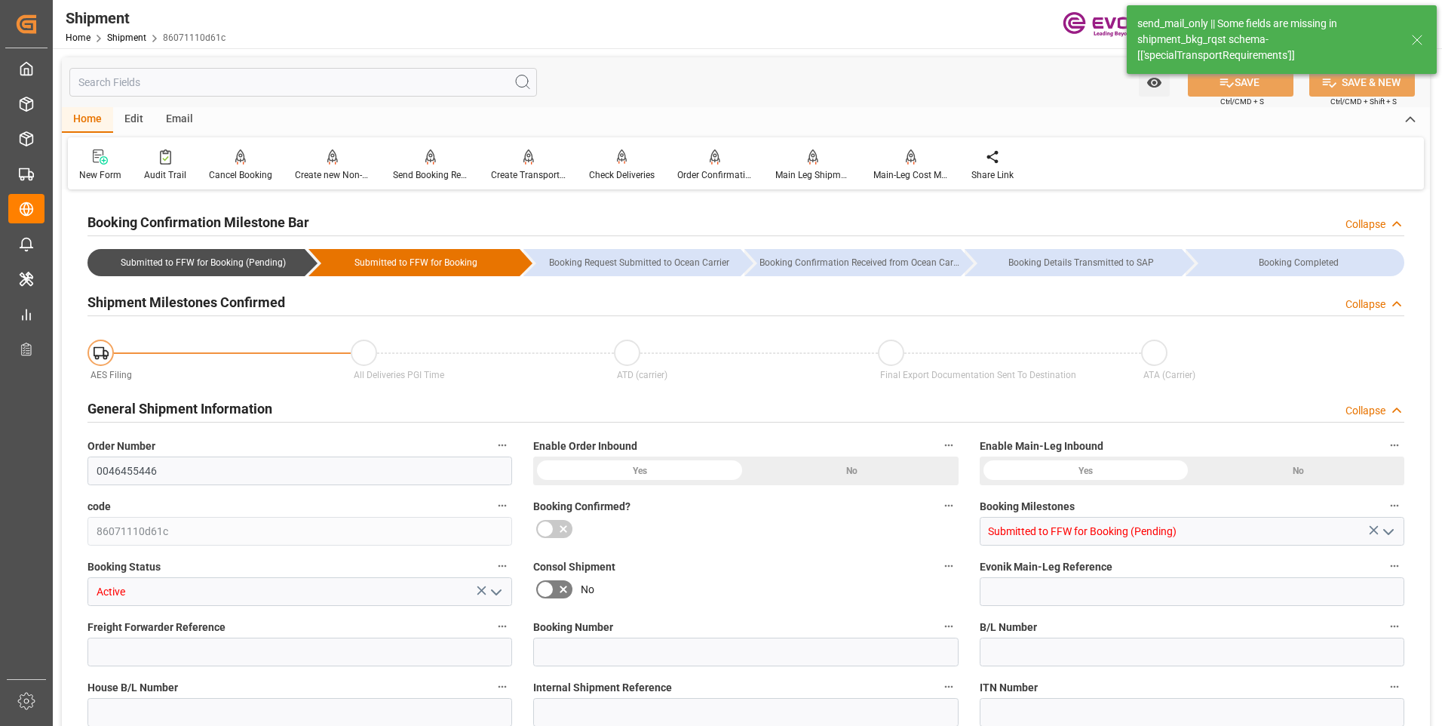
type input "78.0508"
type input "USCHS"
type input "BEANR"
type input "9262716"
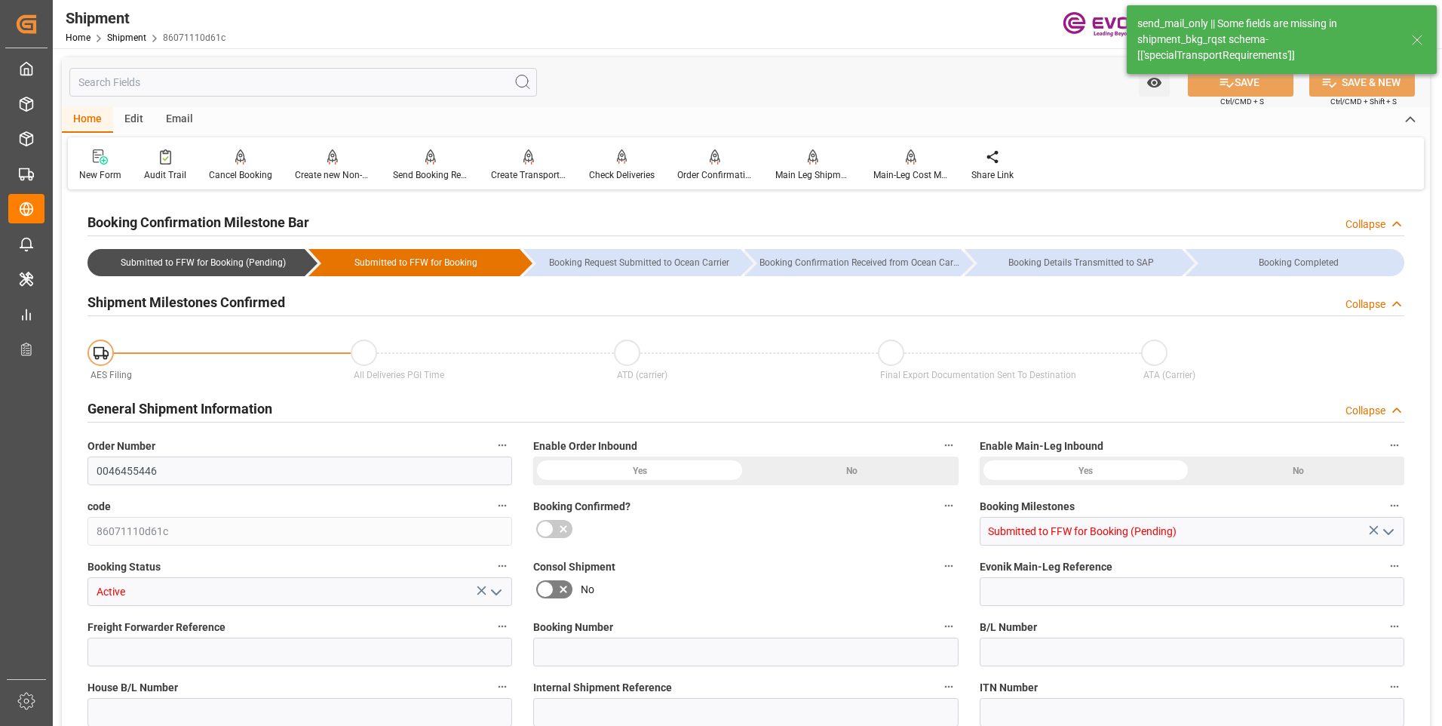
type input "2820"
type input "0"
type input "864"
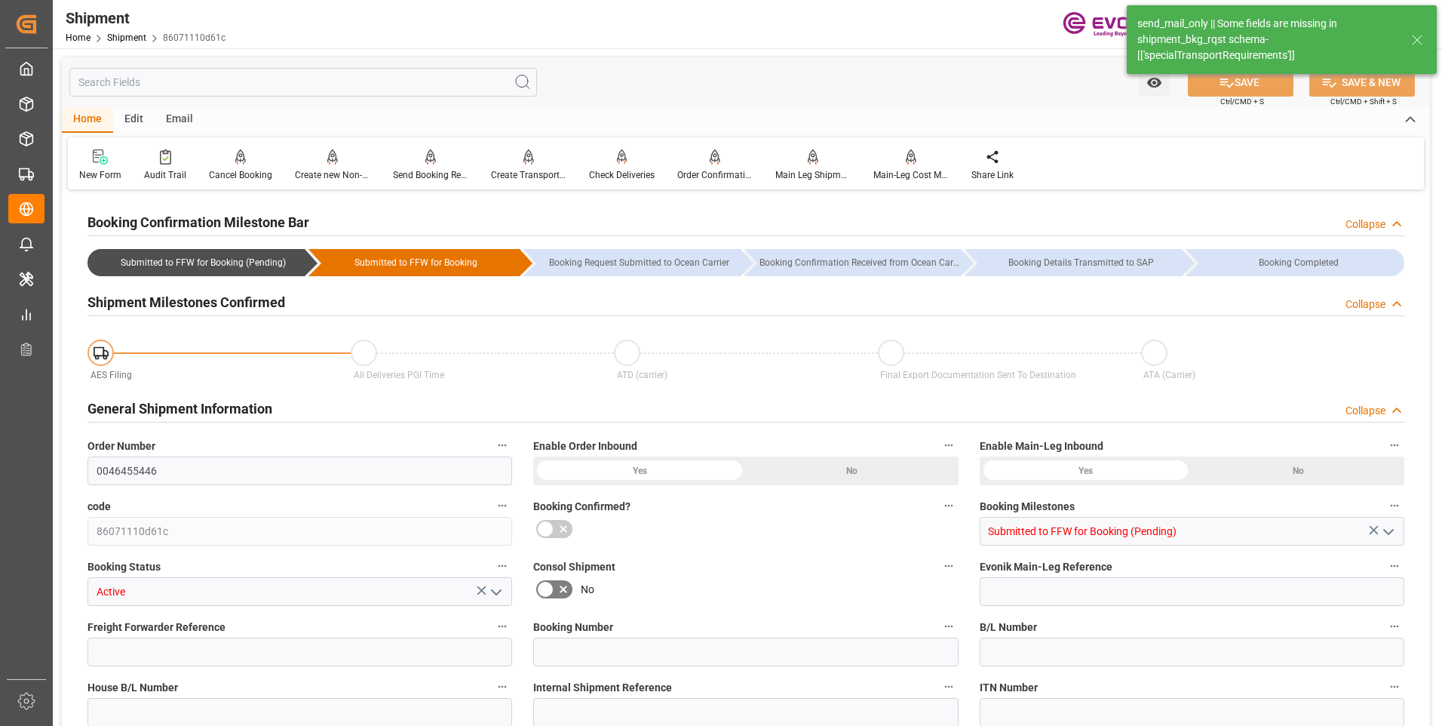
type input "BG"
type input "0"
type input "ONE"
type input "Ocean Network Express"
click at [277, 75] on input "text" at bounding box center [303, 82] width 468 height 29
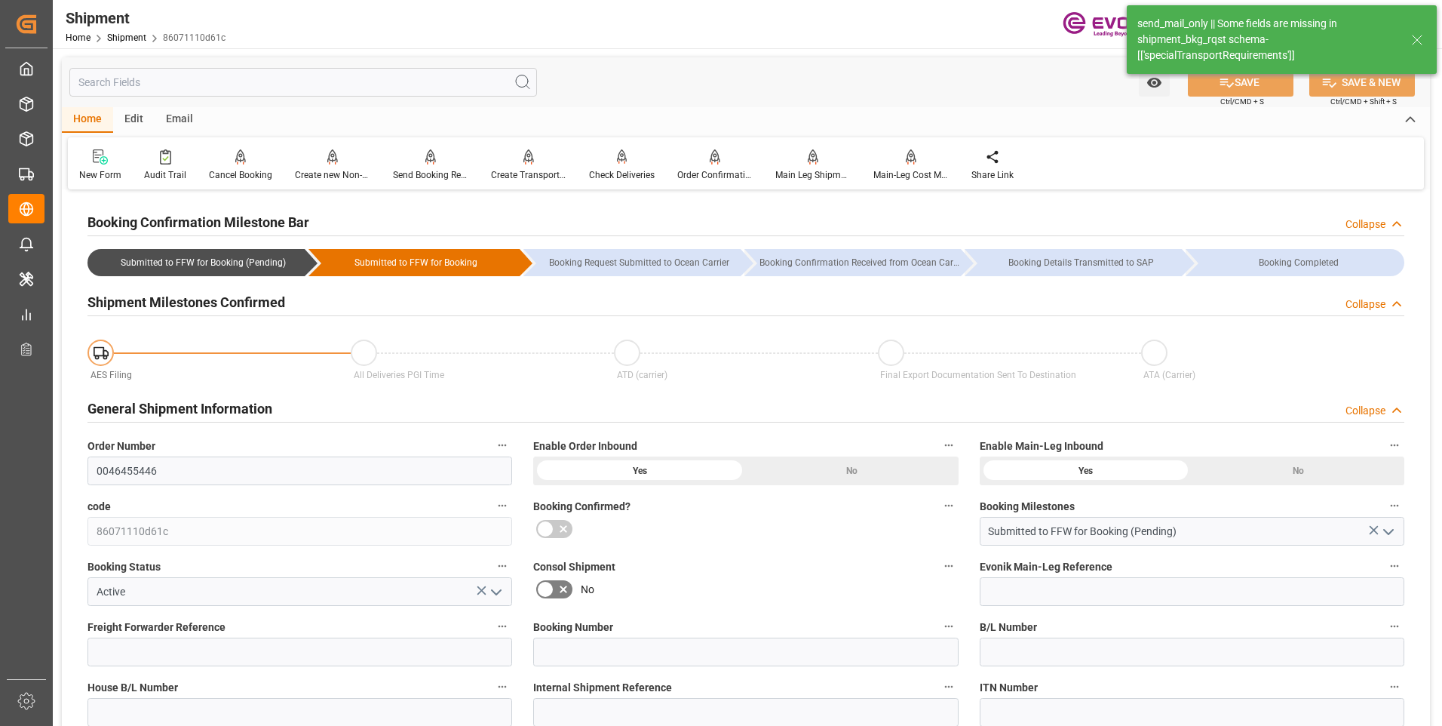
type input "17.11.2025 00:00"
type input "04.12.2025 00:00"
type input "31.10.2025 00:00"
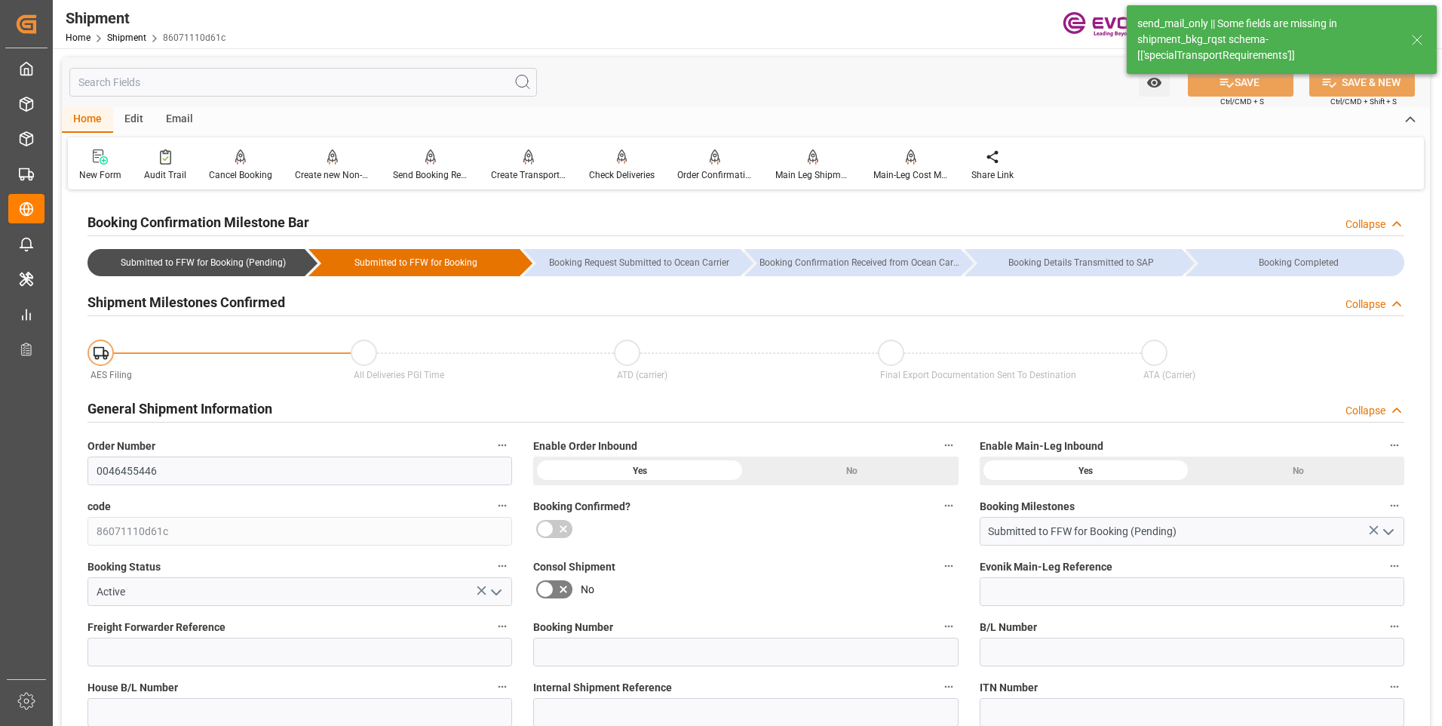
type input "28.11.2025"
type input "07.10.2025 06:14"
type input "07.10.2025 06:18"
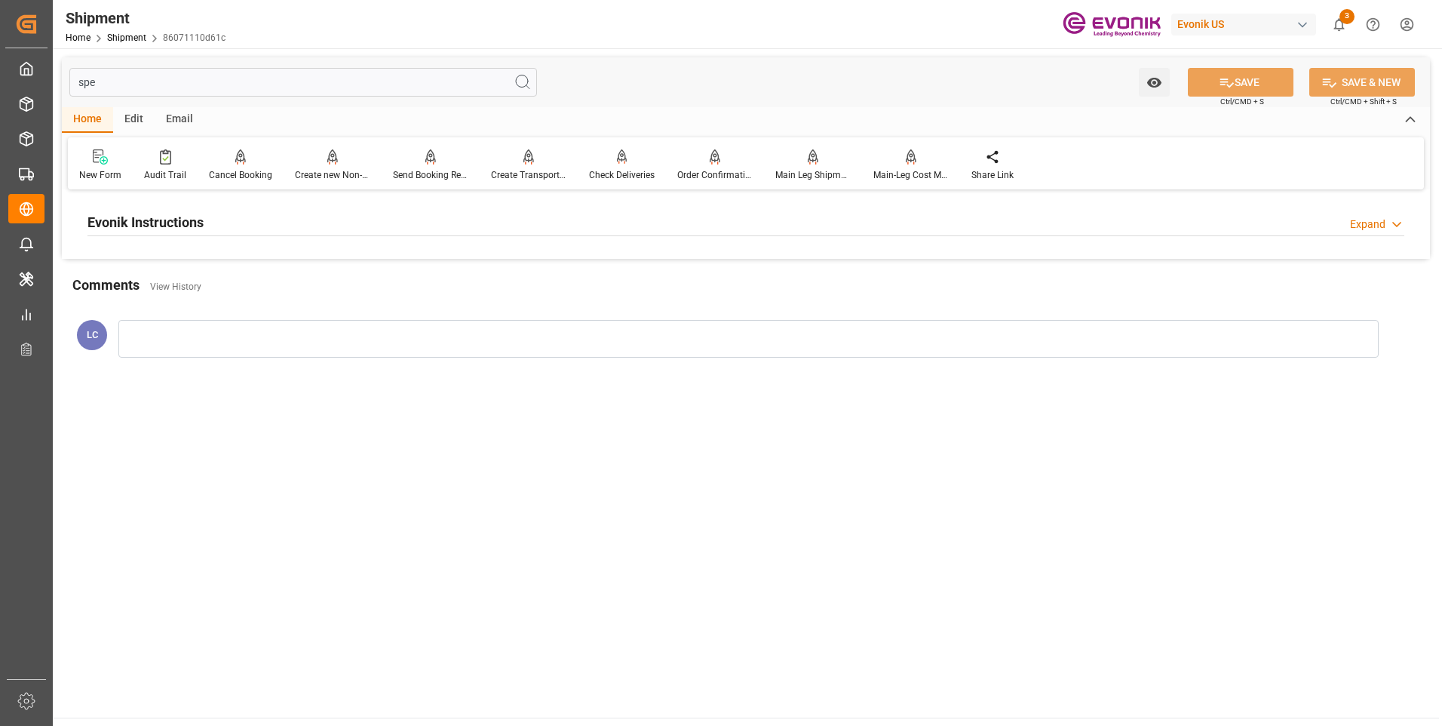
type input "spe"
click at [279, 213] on div "Evonik Instructions Expand" at bounding box center [745, 221] width 1317 height 29
click at [339, 323] on div at bounding box center [299, 312] width 425 height 84
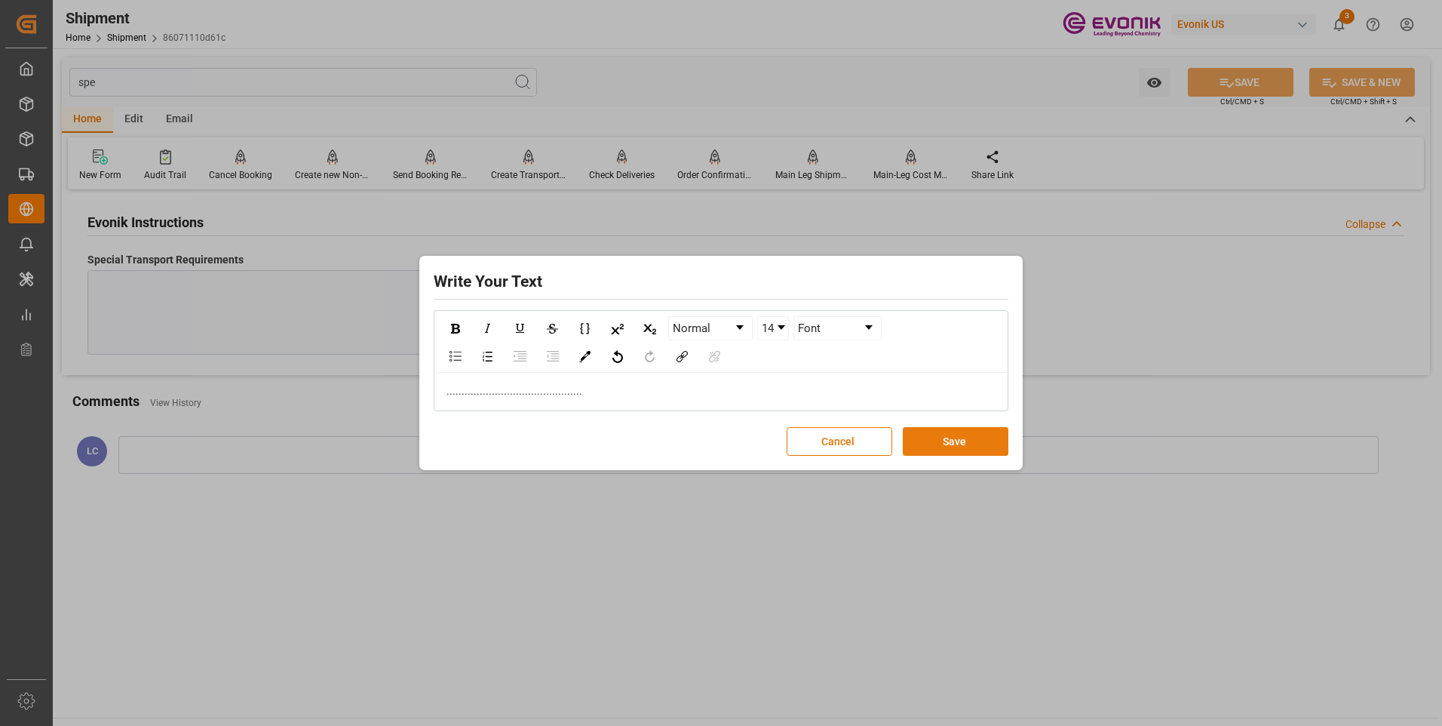
click at [985, 442] on button "Save" at bounding box center [956, 441] width 106 height 29
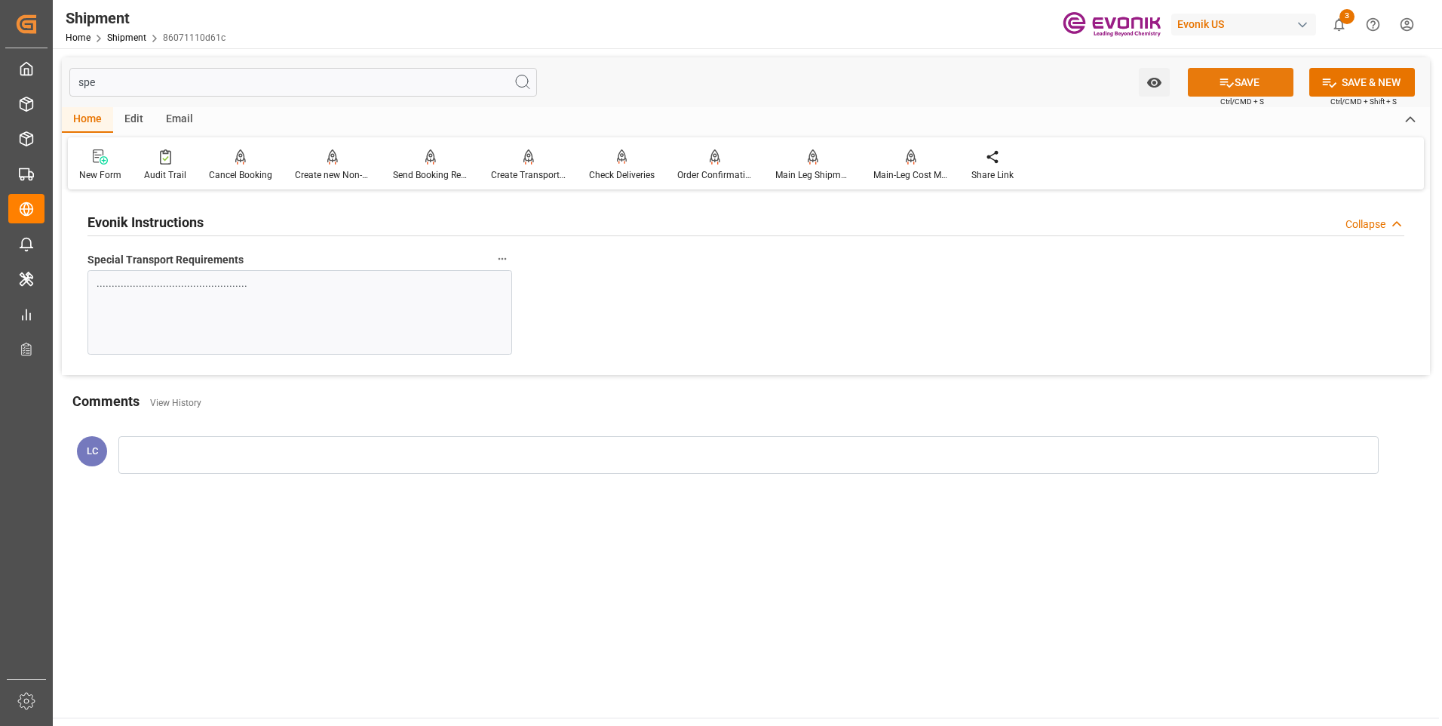
click at [1202, 84] on button "SAVE" at bounding box center [1241, 82] width 106 height 29
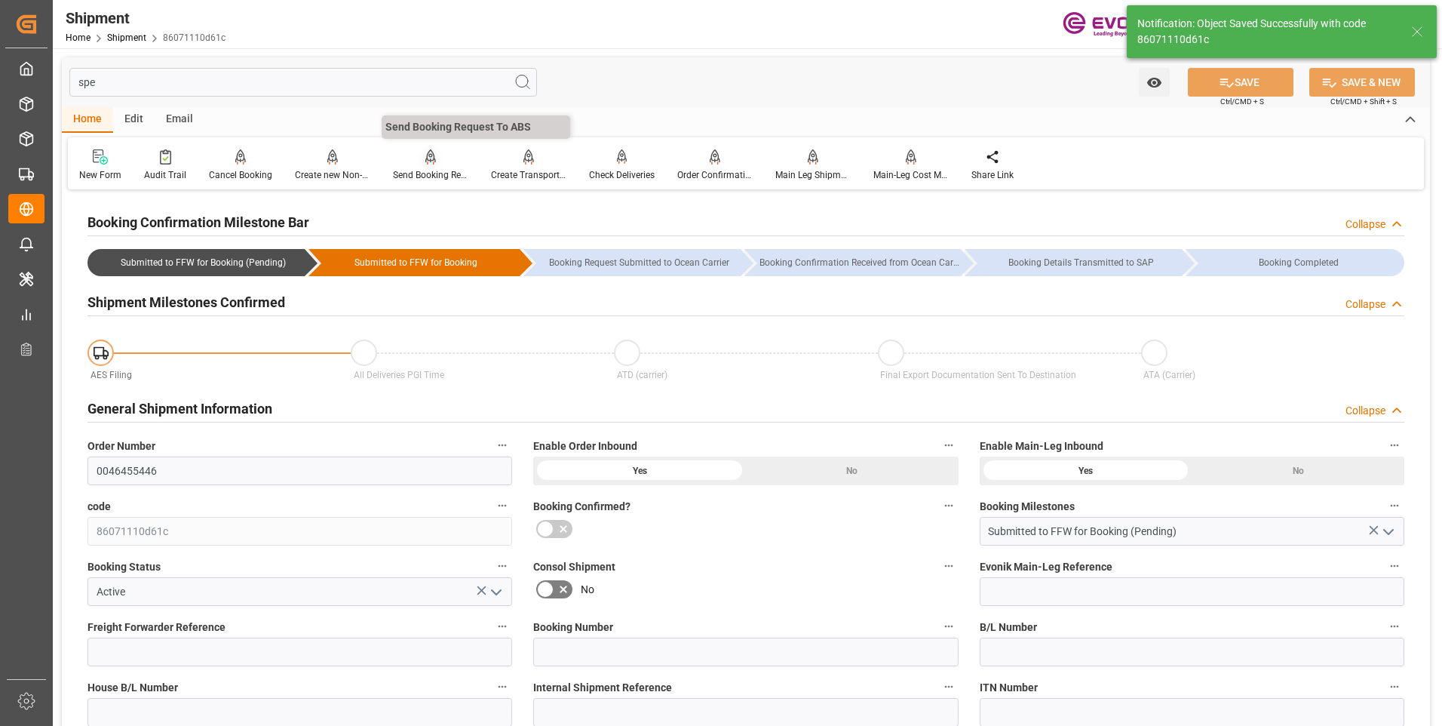
click at [422, 171] on div "Send Booking Request To ABS" at bounding box center [430, 175] width 75 height 14
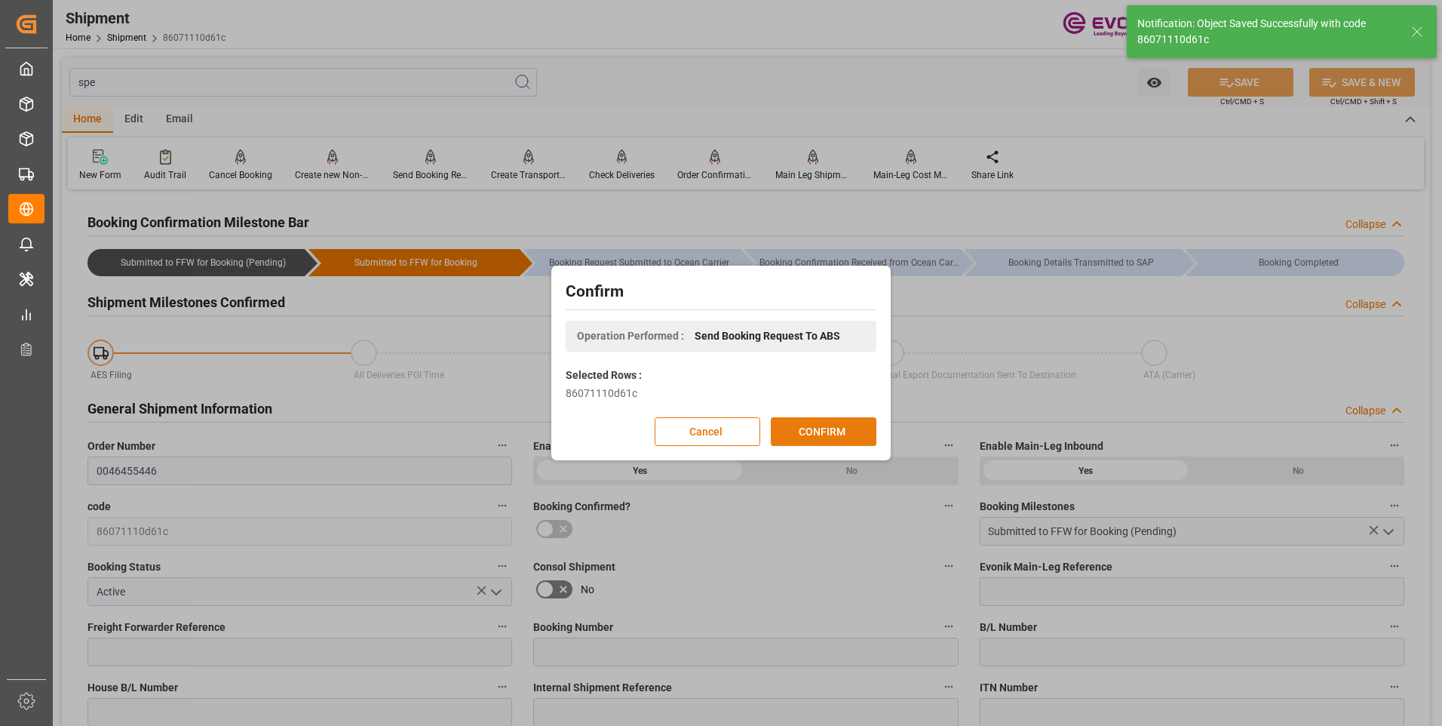
click at [811, 434] on button "CONFIRM" at bounding box center [824, 431] width 106 height 29
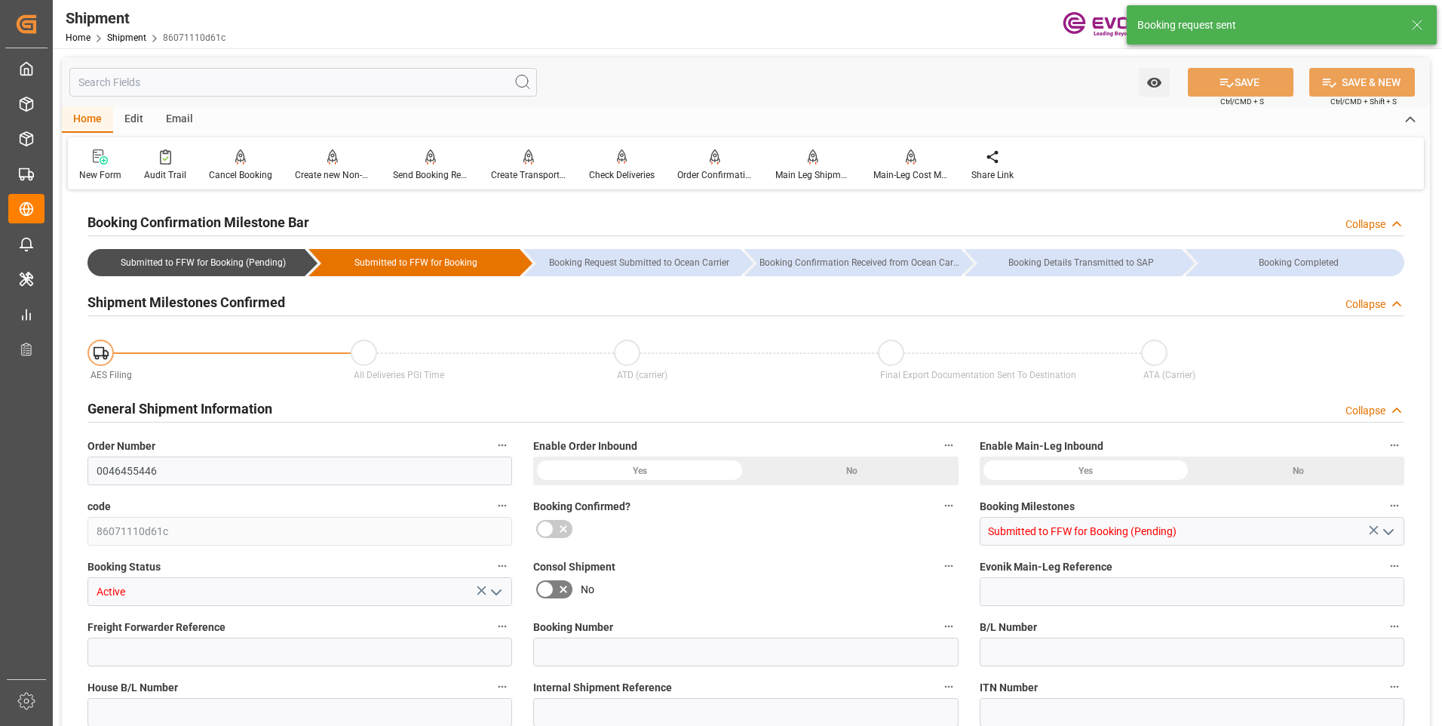
type input "ONE"
type input "Ocean Network Express"
type input "32"
type input "508.8"
type input "10633.152"
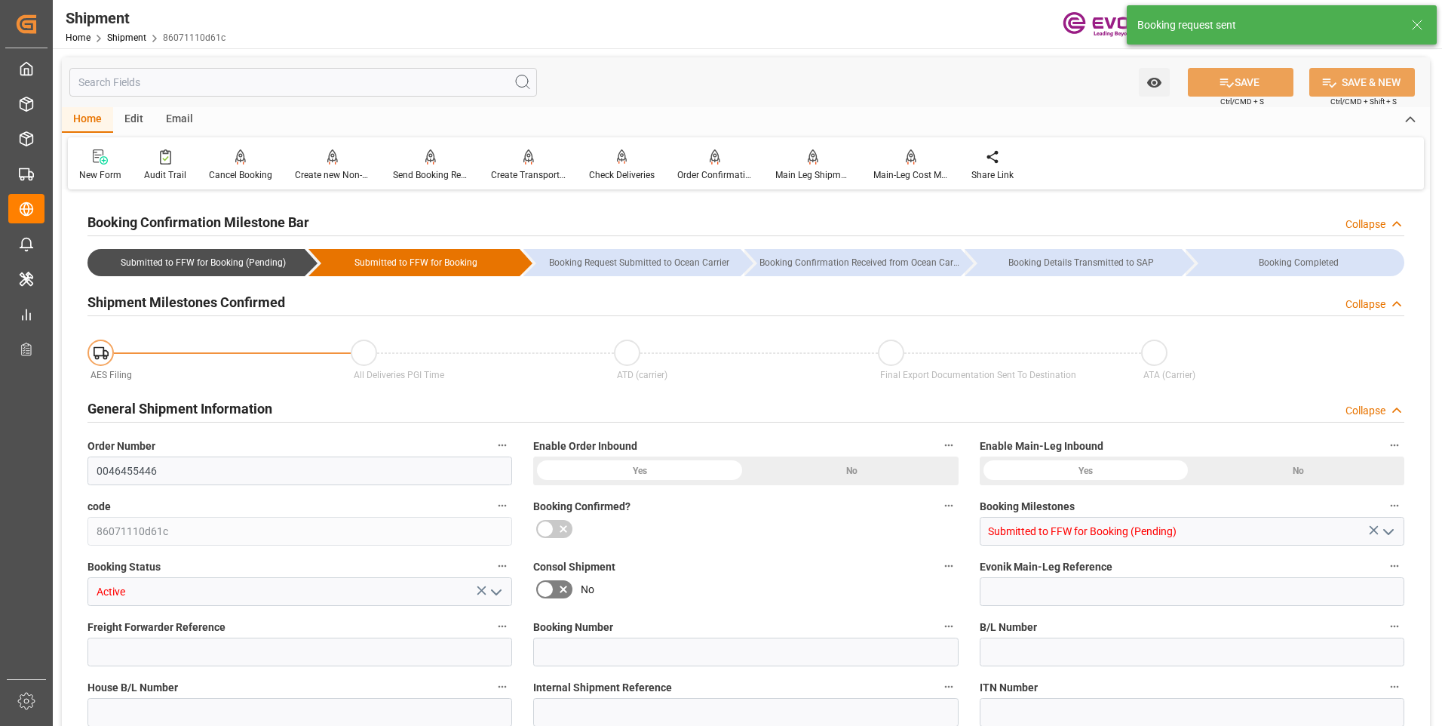
type input "78.0508"
type input "USCHS"
type input "BEANR"
type input "9262716"
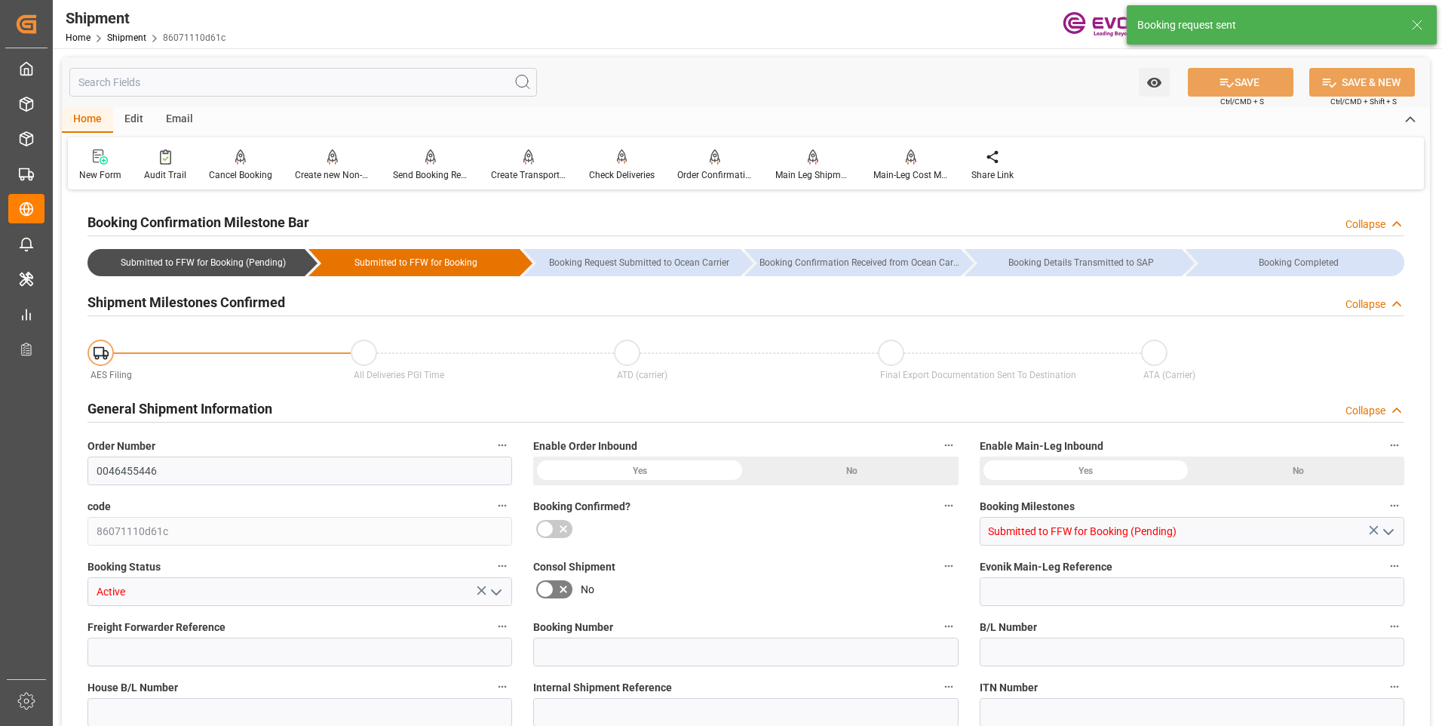
type input "2820"
type input "0"
type input "864"
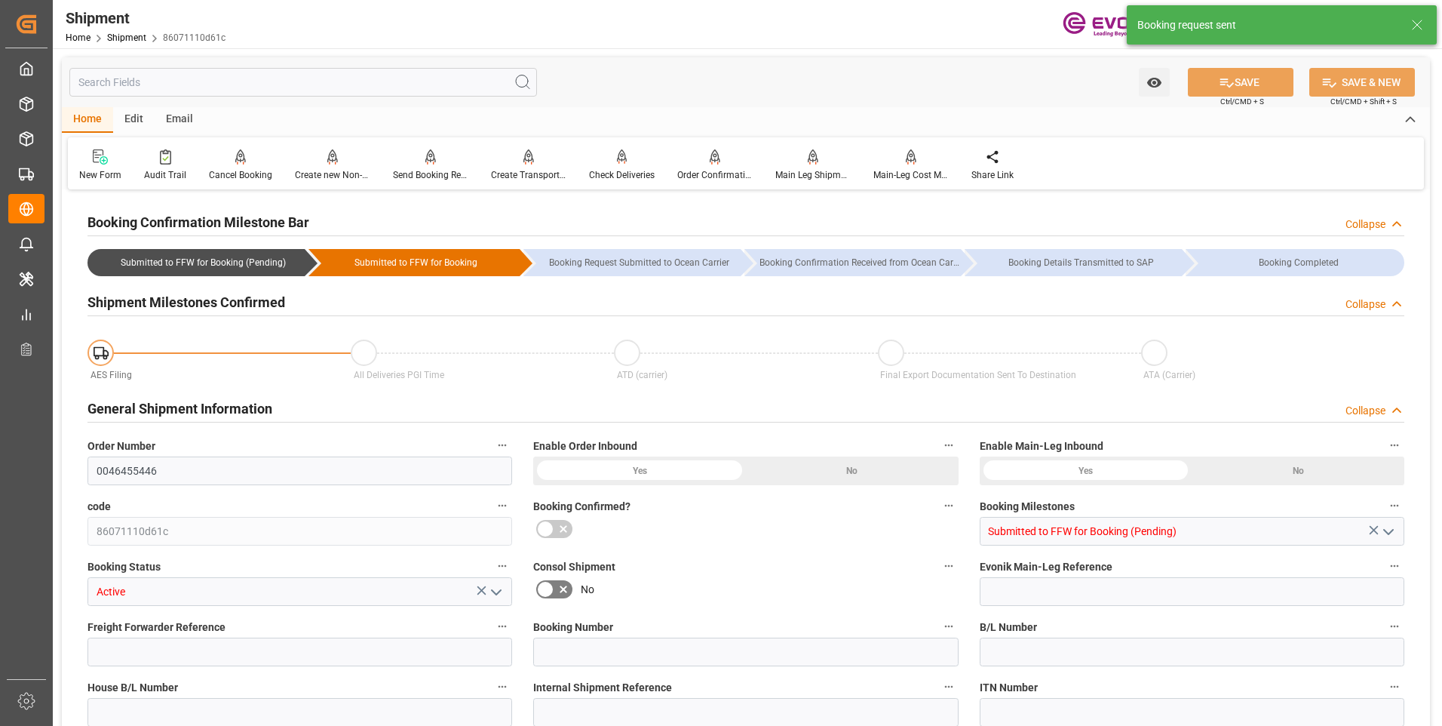
type input "BG"
type input "0"
type input "ONE"
type input "Ocean Network Express"
type input "17.11.2025 00:00"
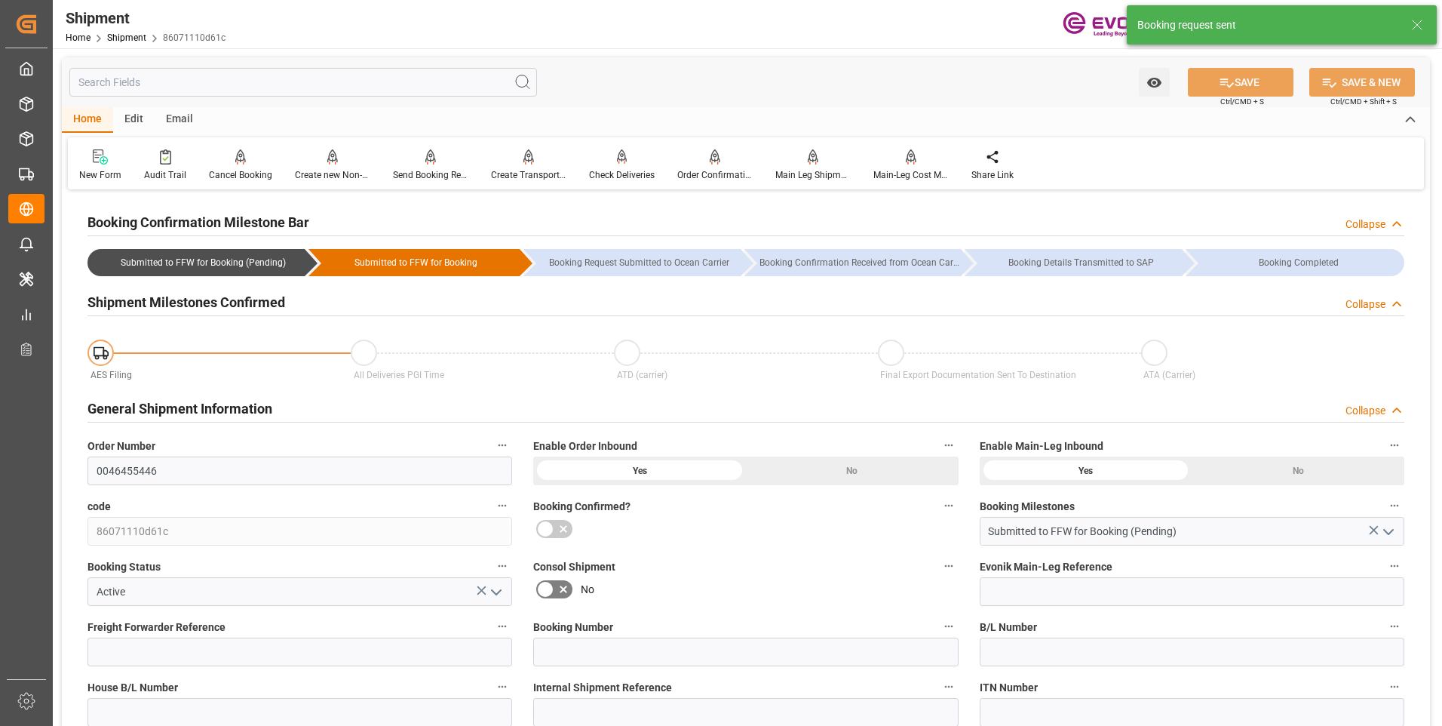
type input "04.12.2025 00:00"
type input "31.10.2025 00:00"
type input "28.11.2025"
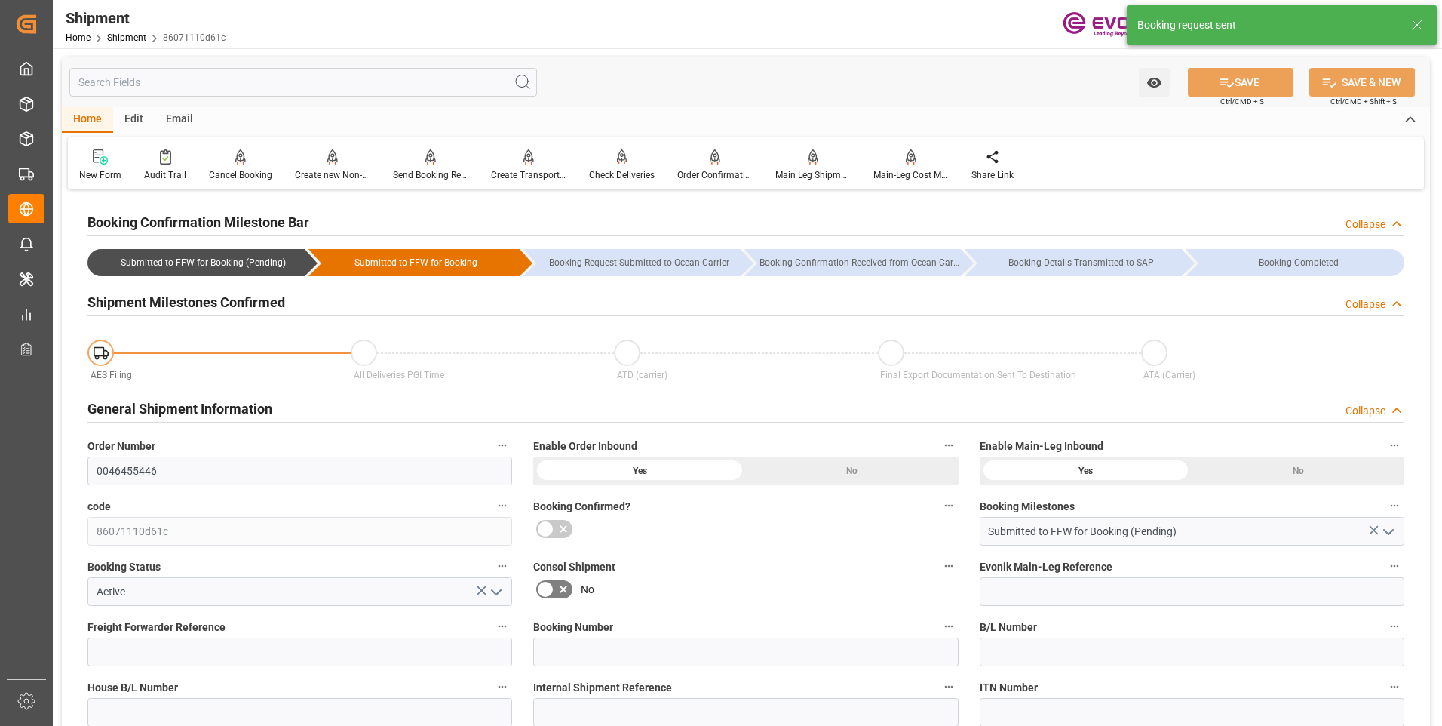
type input "07.10.2025 06:19"
type input "07.10.2025 06:14"
type input "07.10.2025 06:19"
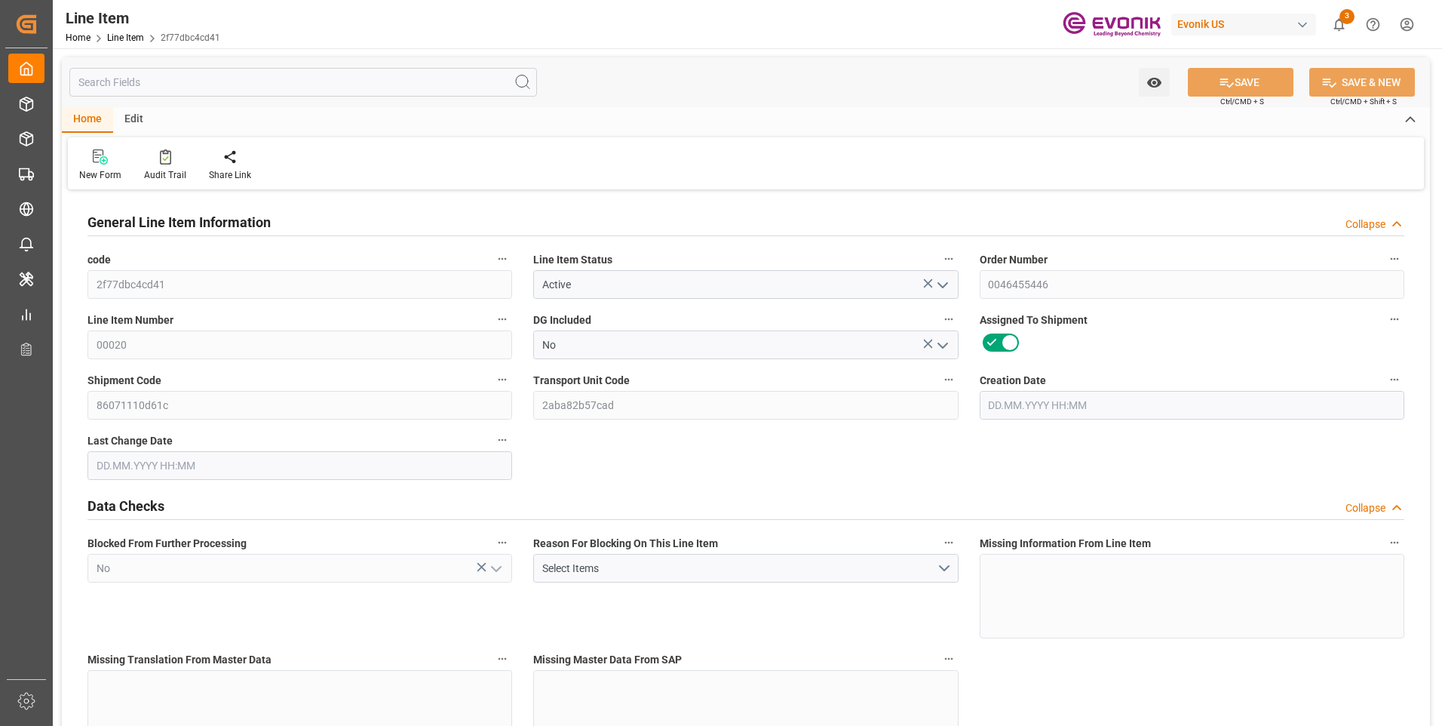
type input "16"
type input "5062.176"
type input "4898.88"
type input "36.6574"
type input "432"
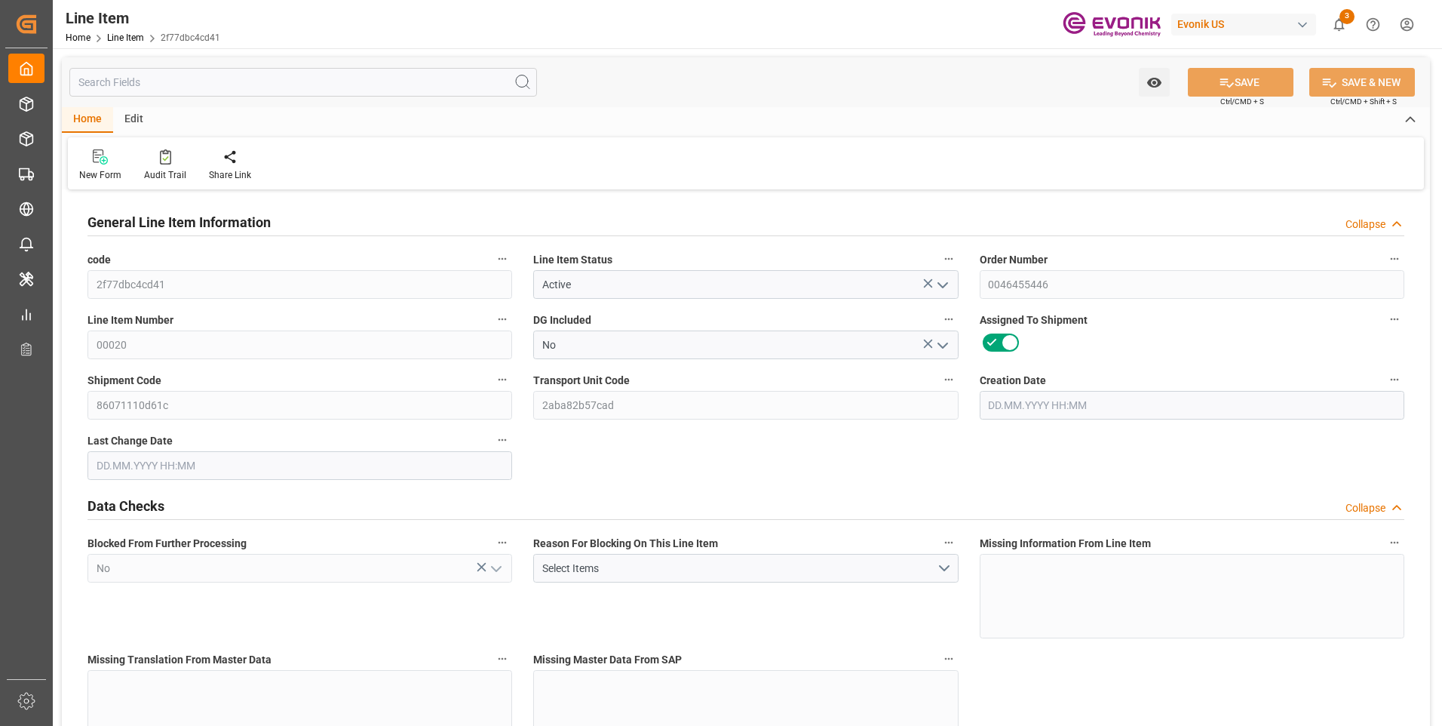
type input "21702.04"
type input "432"
type input "5062.176"
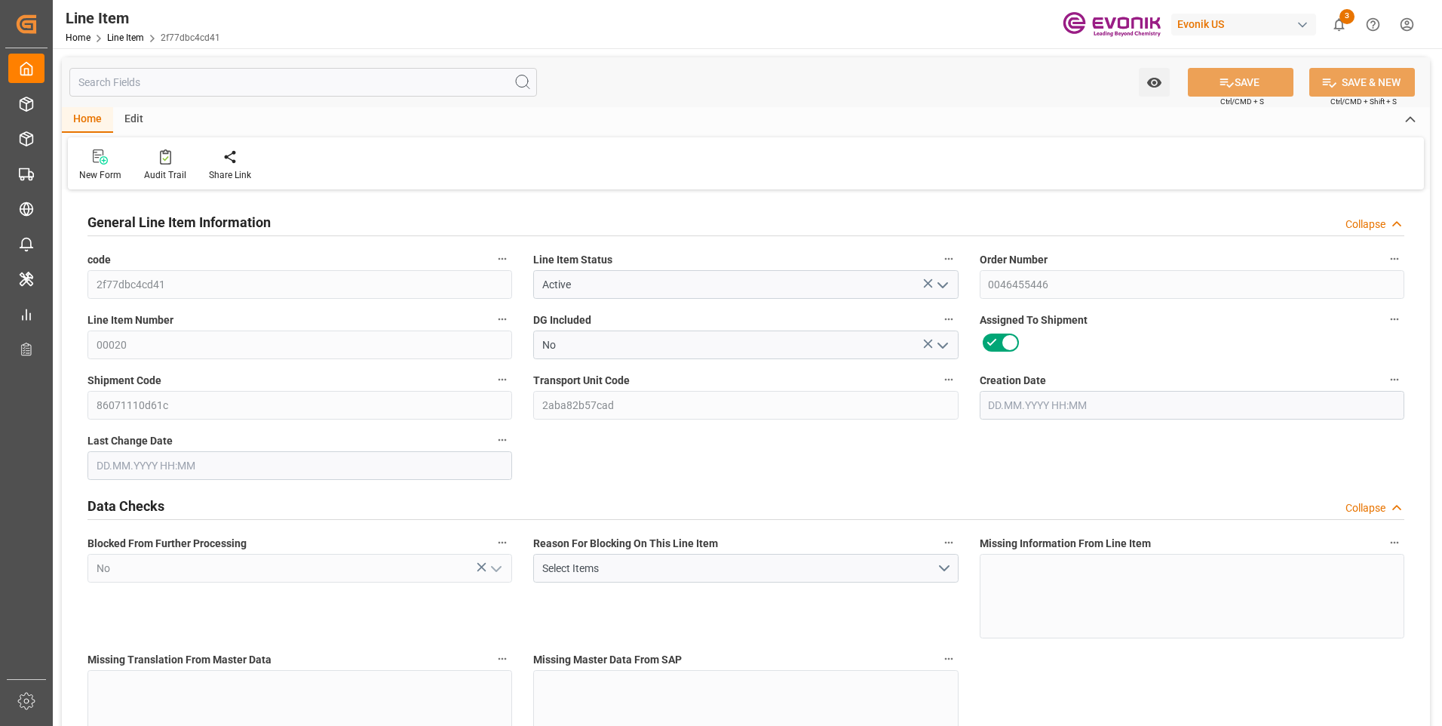
type input "5316.576"
type input "4898.88"
type input "36.6574"
type input "36657.36"
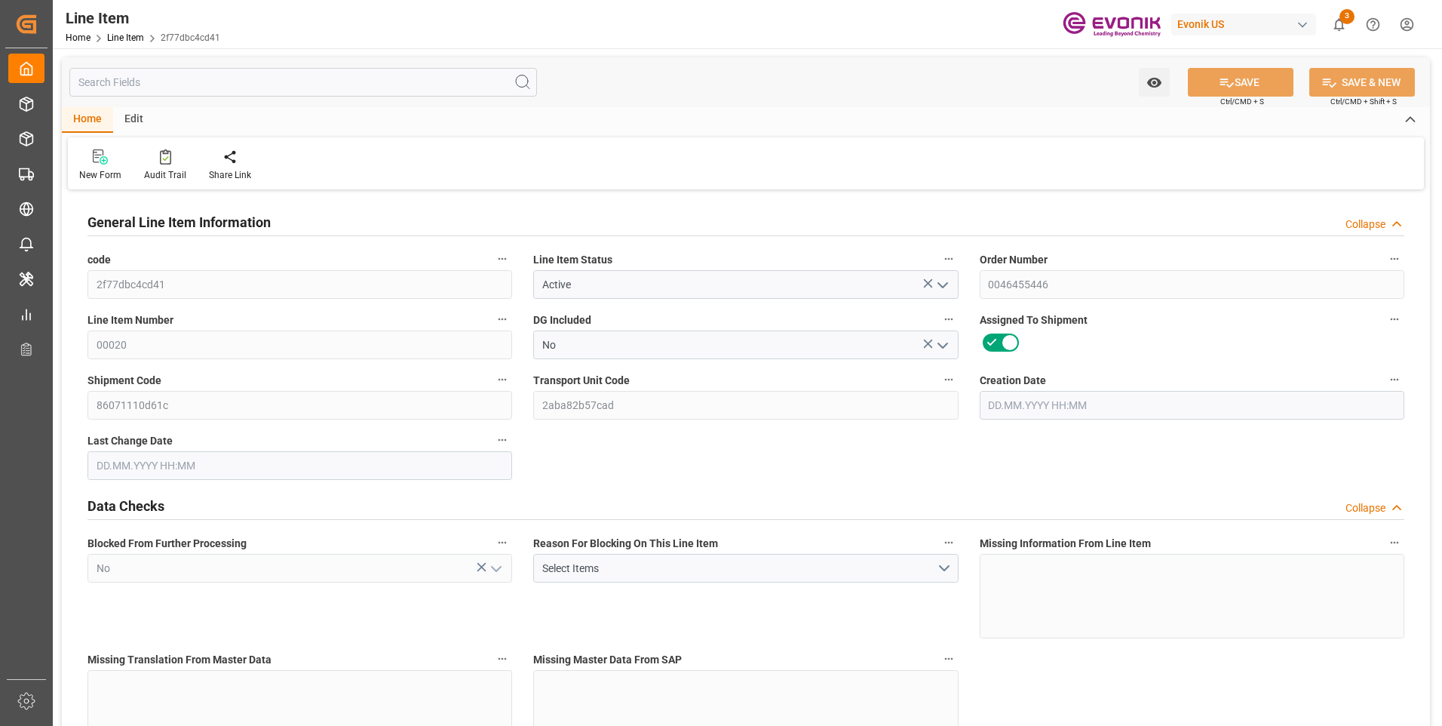
type input "0"
type input "[DATE] 19:28"
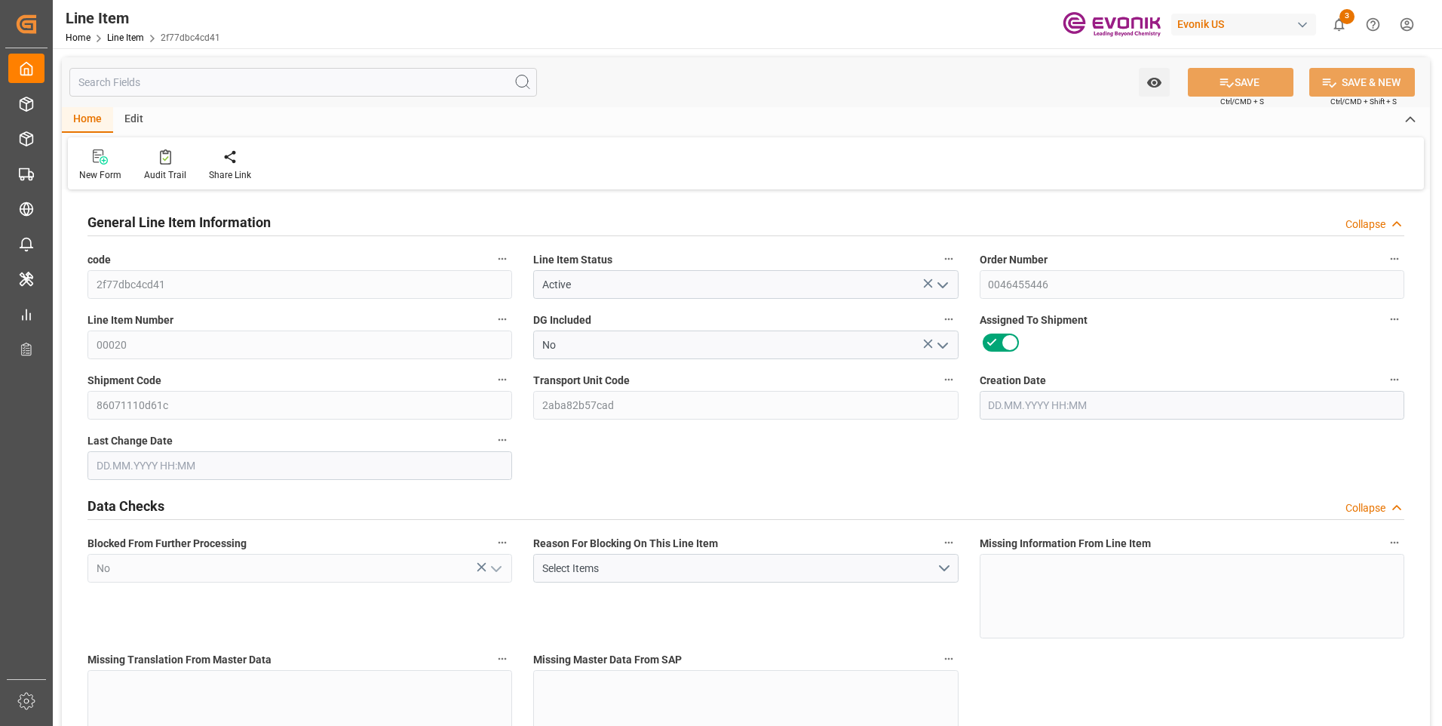
type input "[DATE] 06:14"
type input "[DATE]"
click at [347, 84] on input "text" at bounding box center [303, 82] width 468 height 29
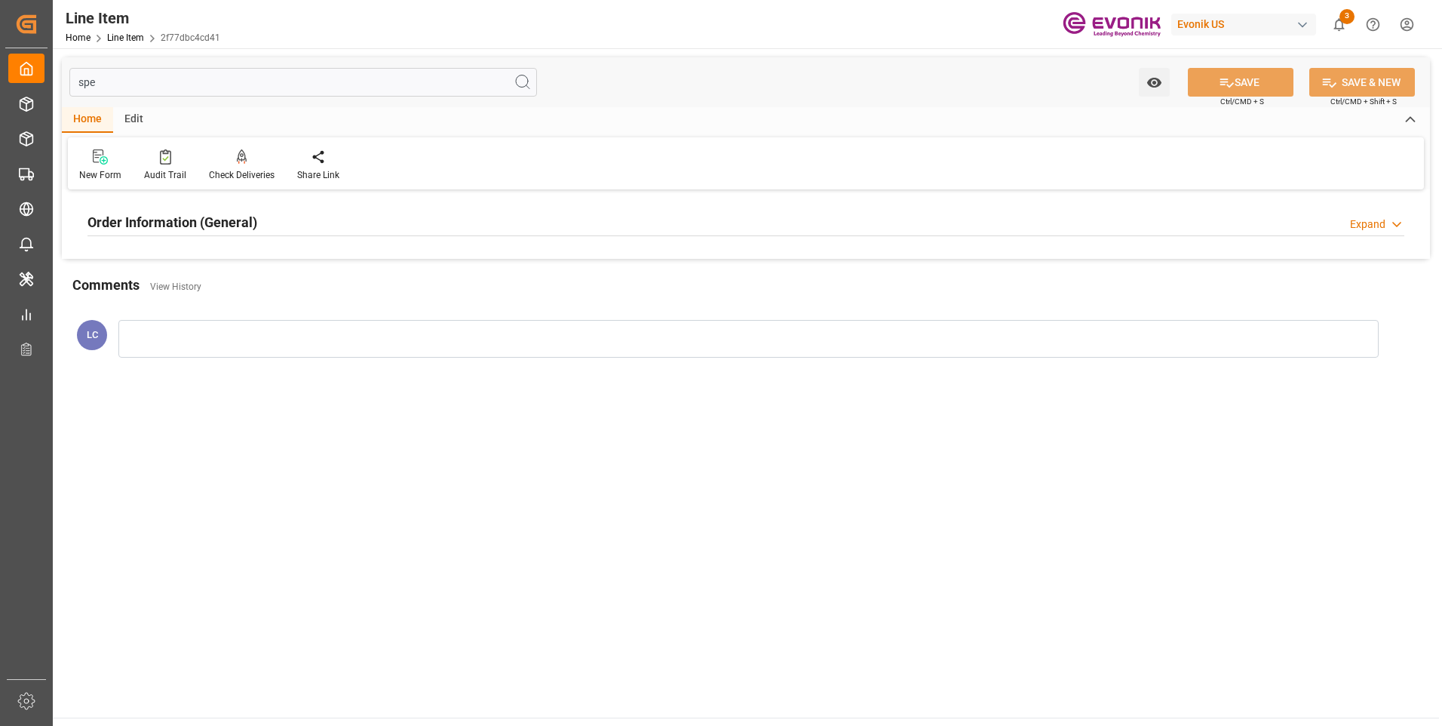
type input "spe"
click at [253, 224] on h2 "Order Information (General)" at bounding box center [172, 222] width 170 height 20
click at [372, 300] on div at bounding box center [299, 312] width 425 height 84
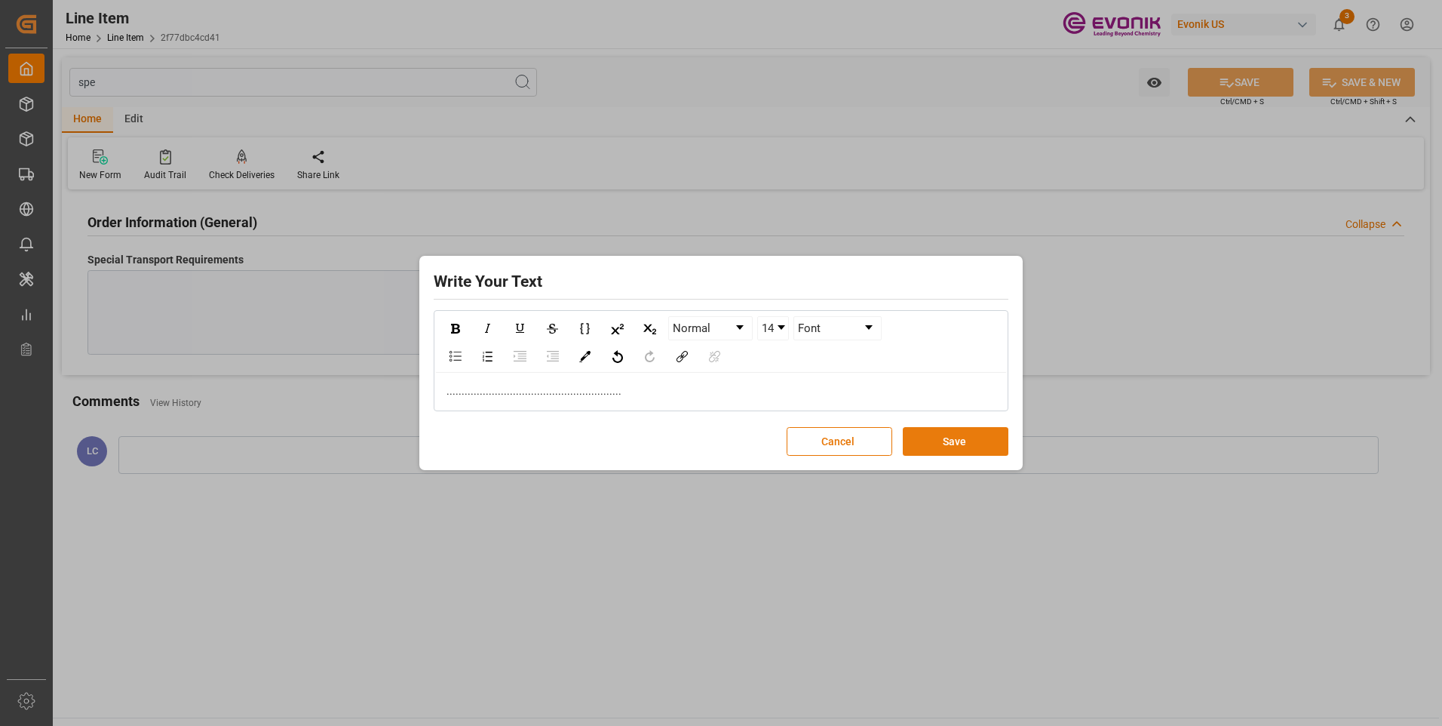
click at [977, 446] on button "Save" at bounding box center [956, 441] width 106 height 29
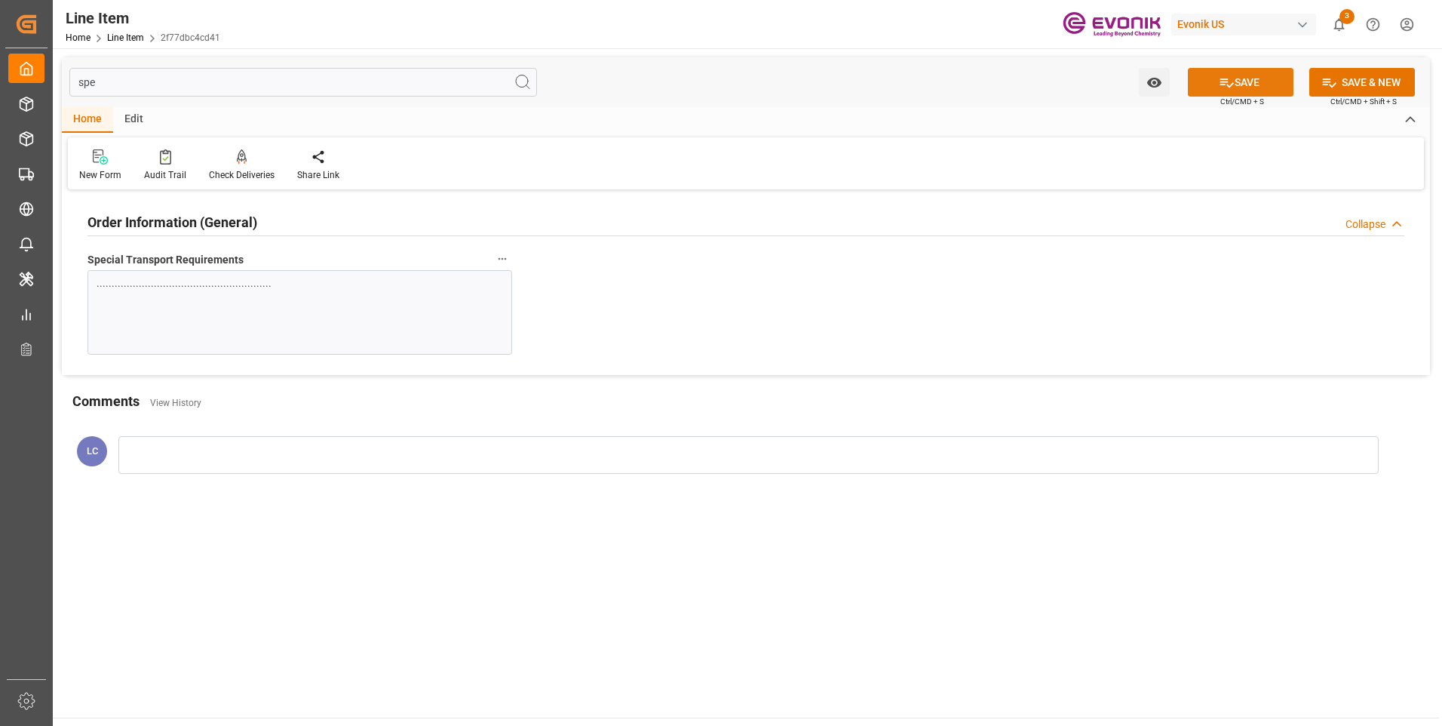
click at [1219, 75] on icon at bounding box center [1227, 83] width 16 height 16
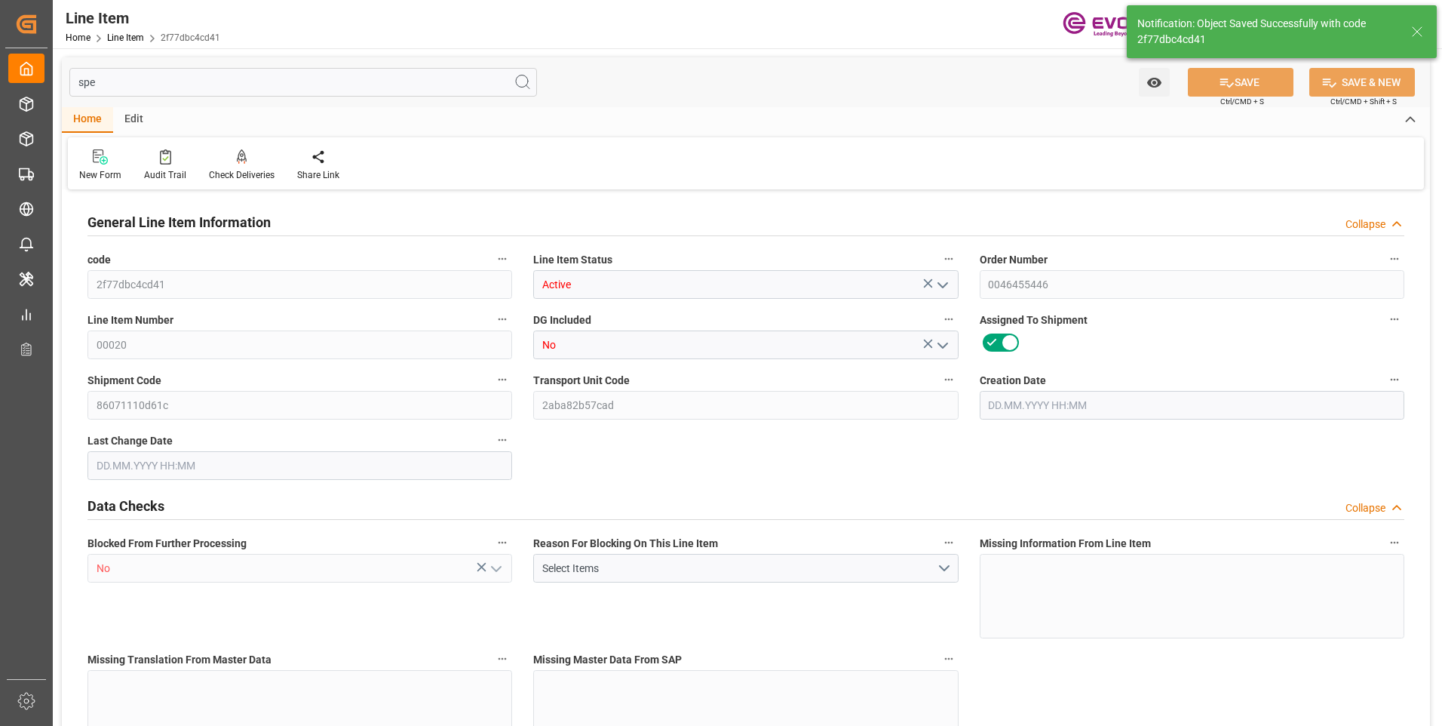
type input "2f77dbc4cd41"
type input "Active"
type input "0046455446"
type input "00020"
type input "No"
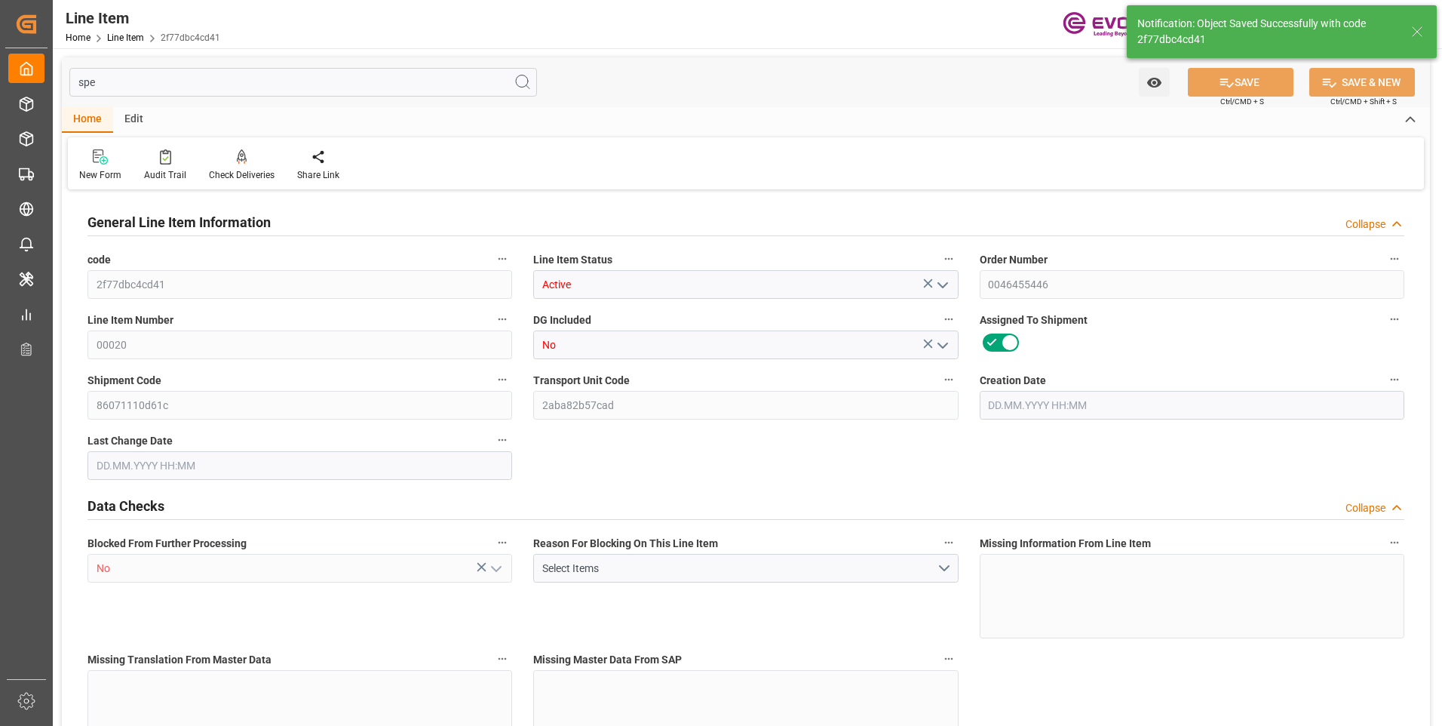
type input "86071110d61c"
type input "2aba82b57cad"
type input "No"
type input "BG"
type input "No"
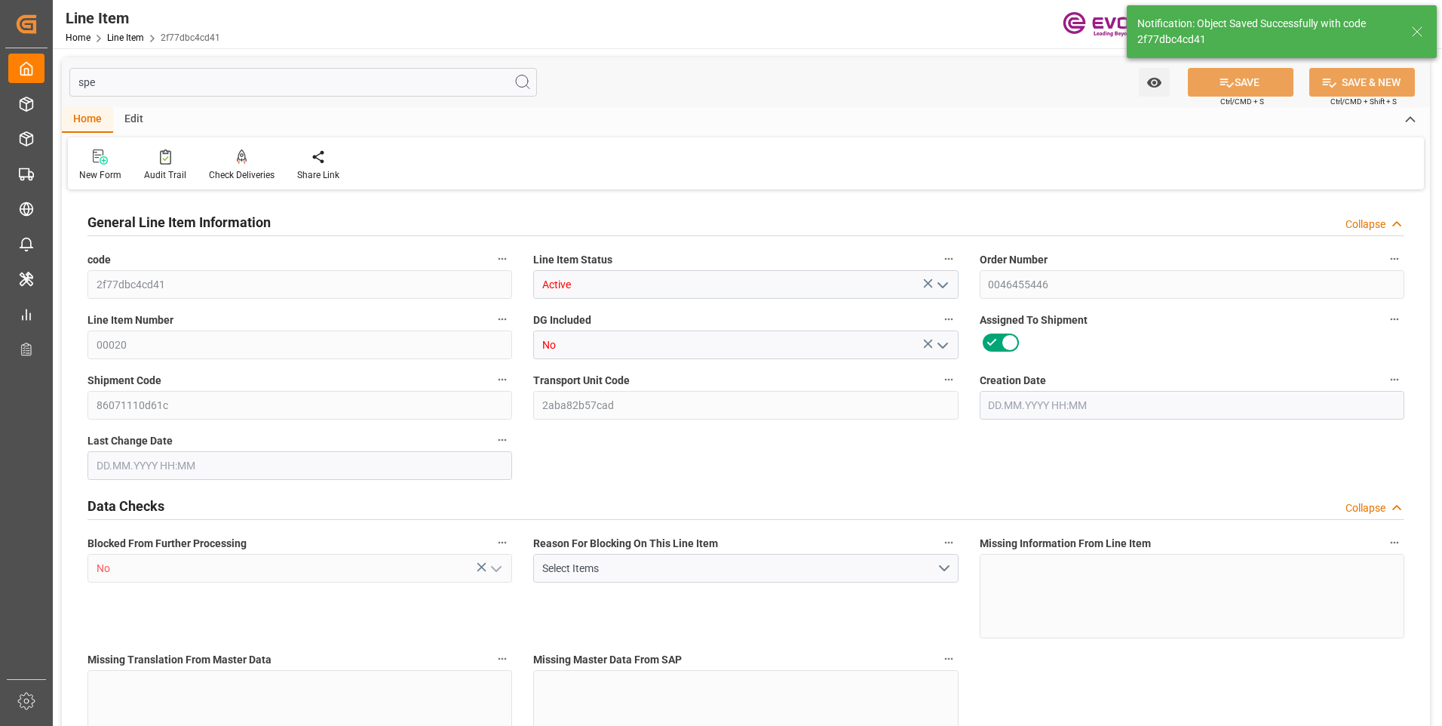
type input "99138441"
type textarea "SIP26:ETO:PB25LB:675SWP:I2:P:$"
type input "USD"
type input "PACK"
type input "28112200"
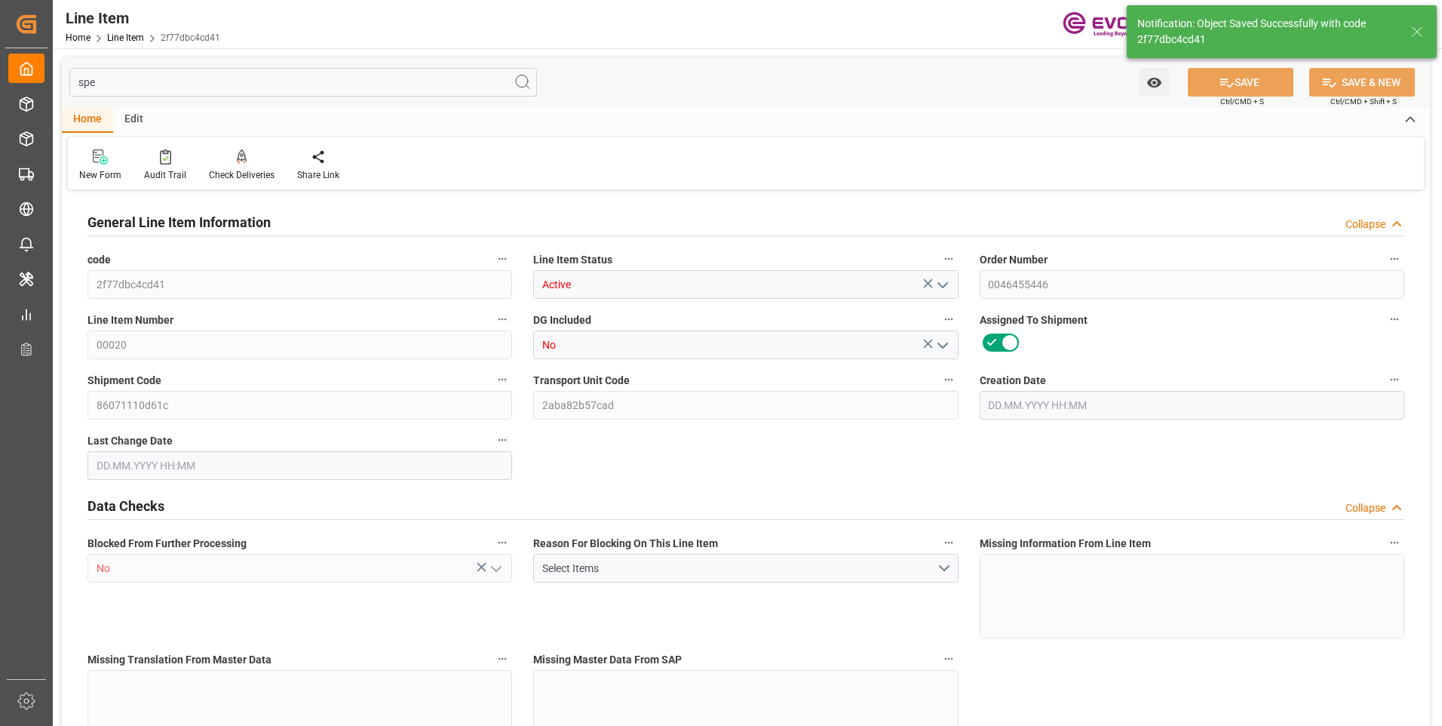
type input "EAR99"
type input "US"
type input "BG"
type input "KGM"
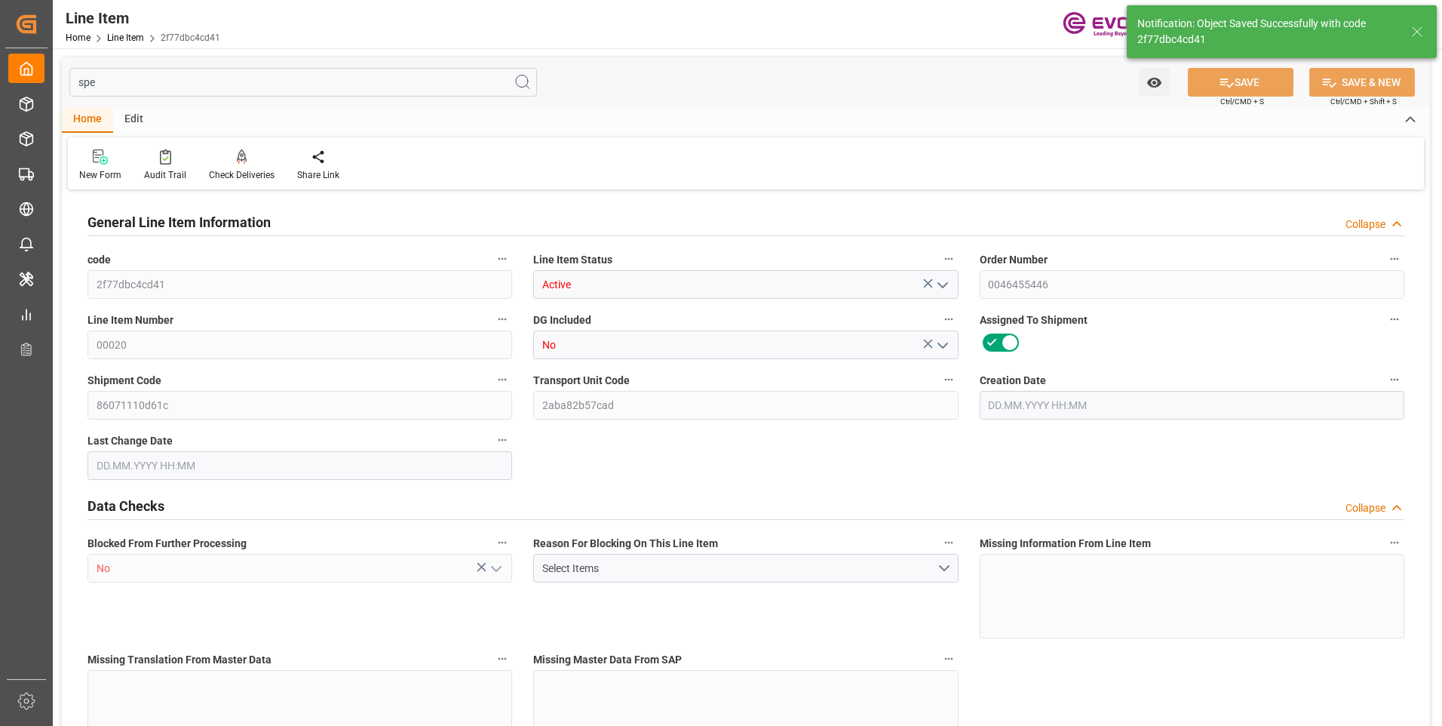
type textarea "KGM"
type input "KGM"
type textarea "KGM"
type input "M3"
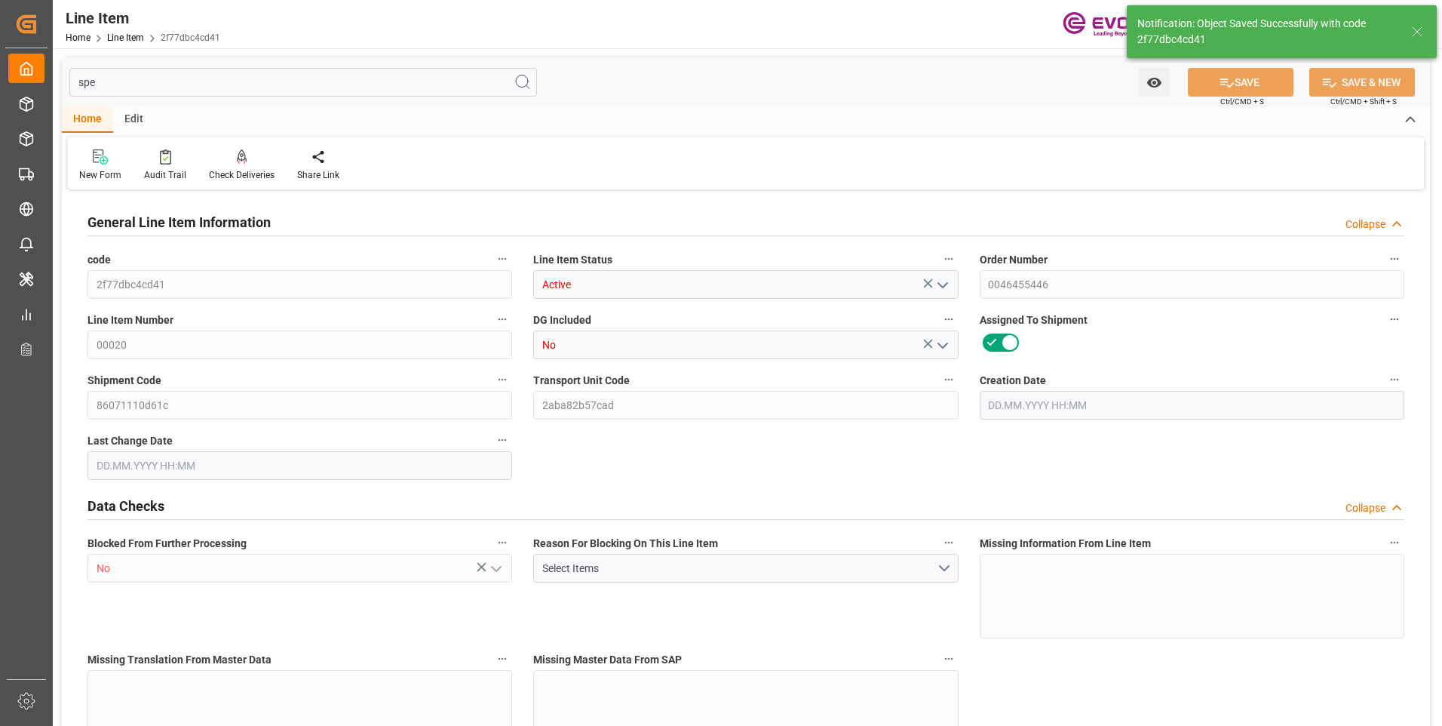
type textarea "DMQ"
type input "M3"
type input "16"
type input "5062.176"
type input "4898.88"
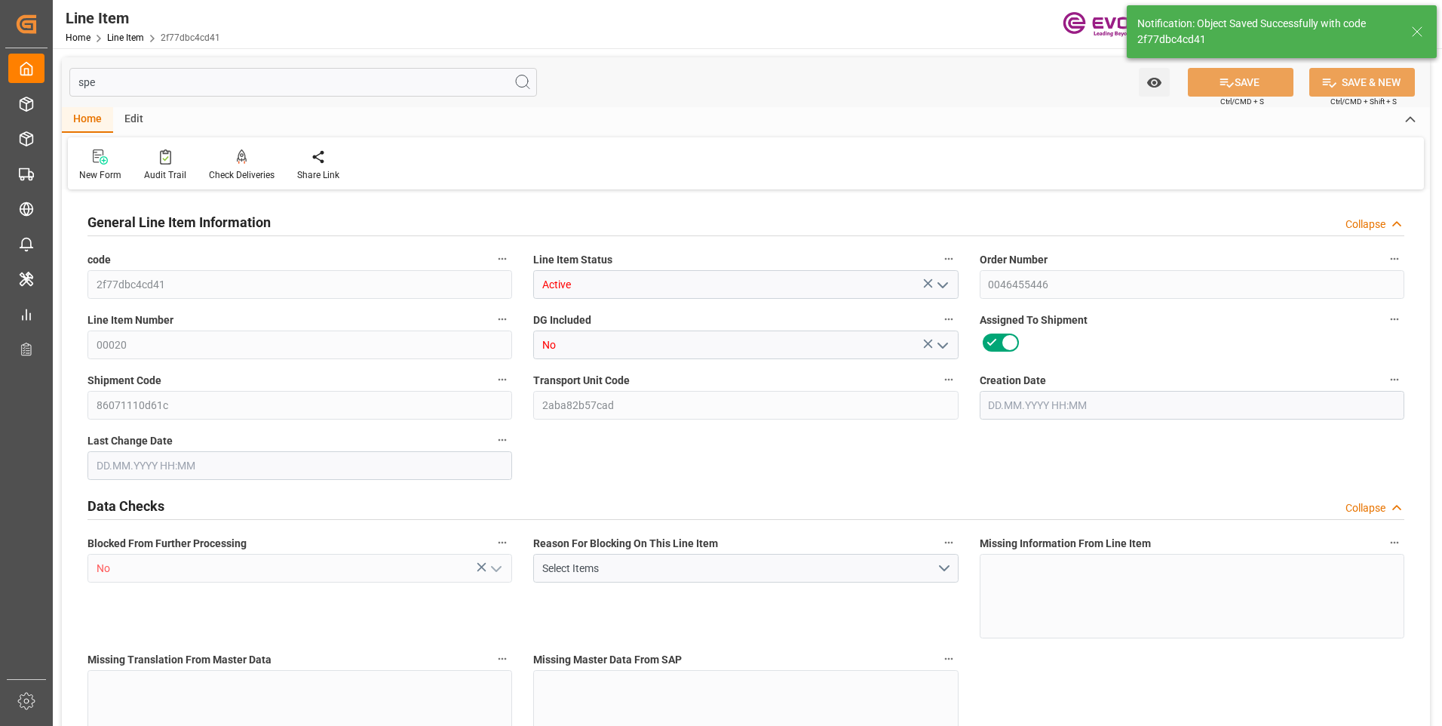
type input "36.6574"
type input "432"
type input "21702.04"
type input "432"
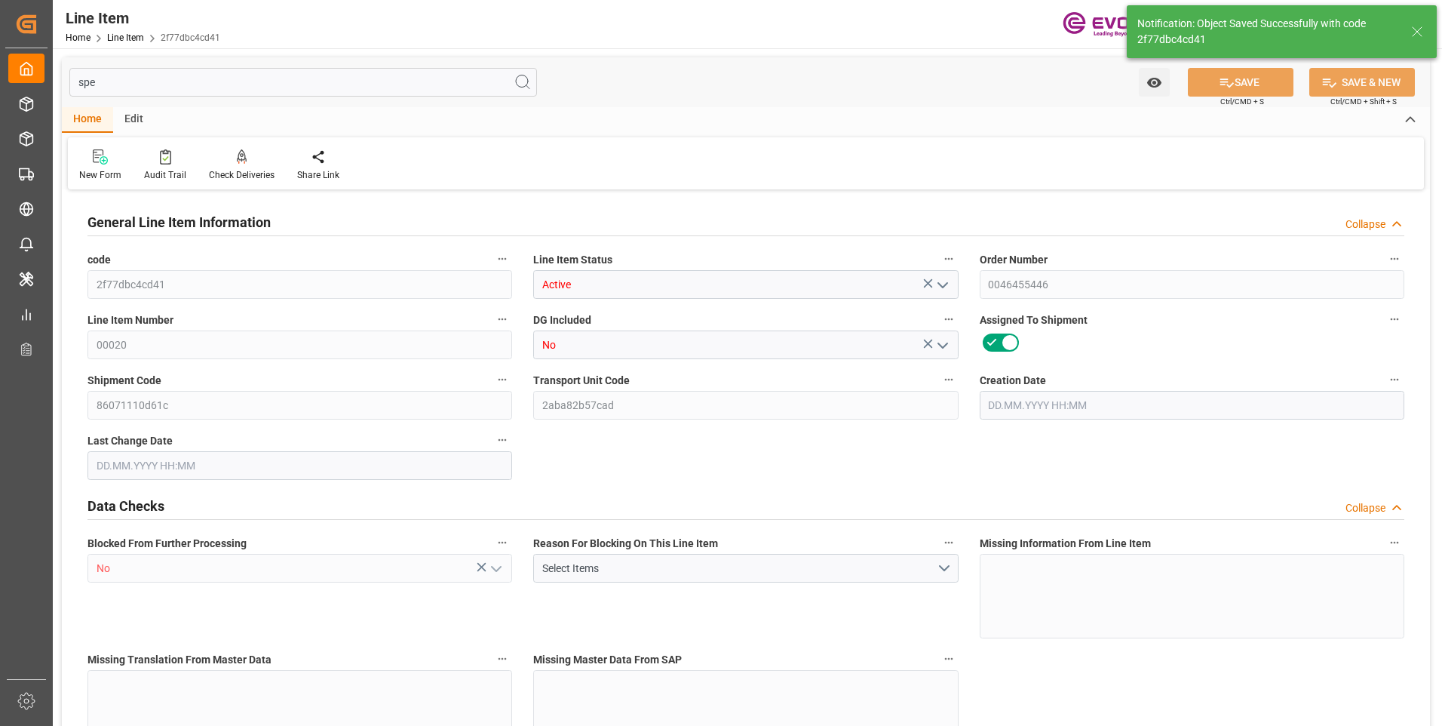
type input "5062.176"
type input "5316.576"
type input "4898.88"
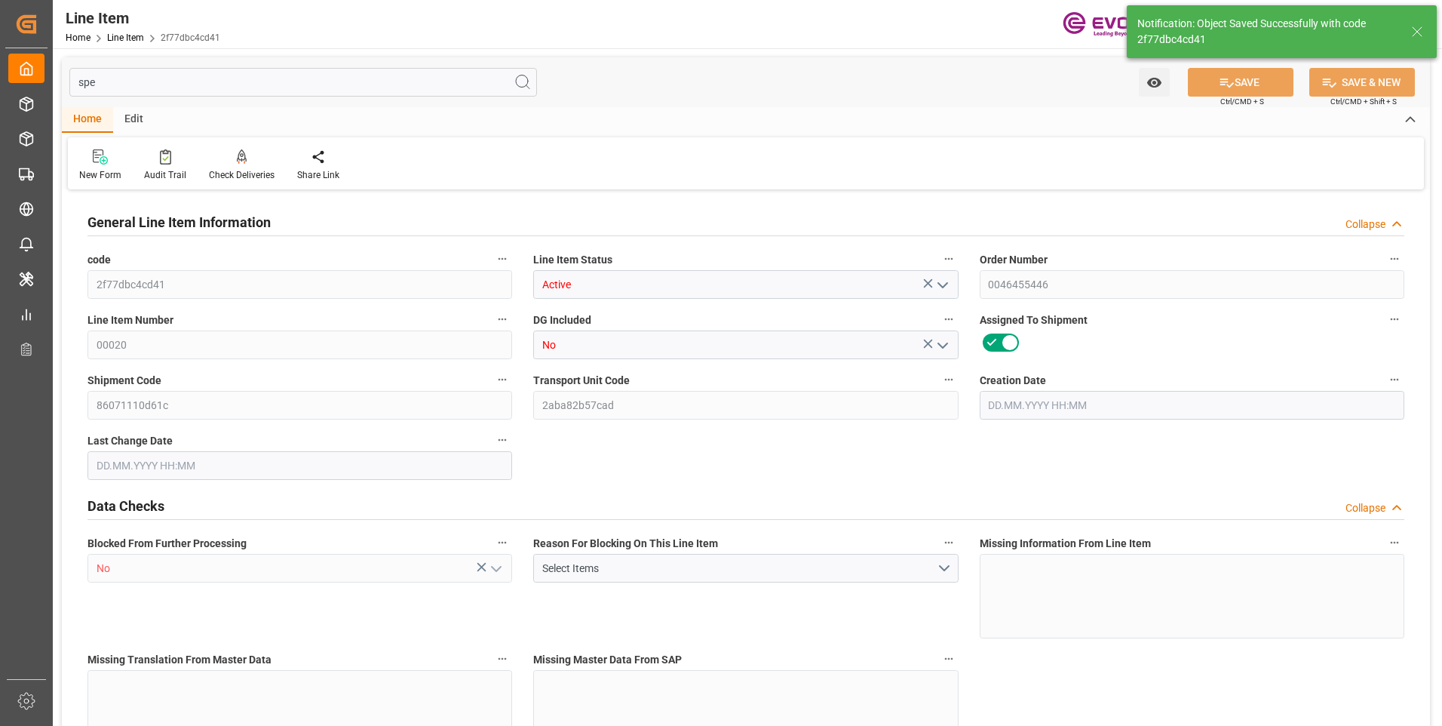
type input "36.6574"
type input "36657.36"
type input "0"
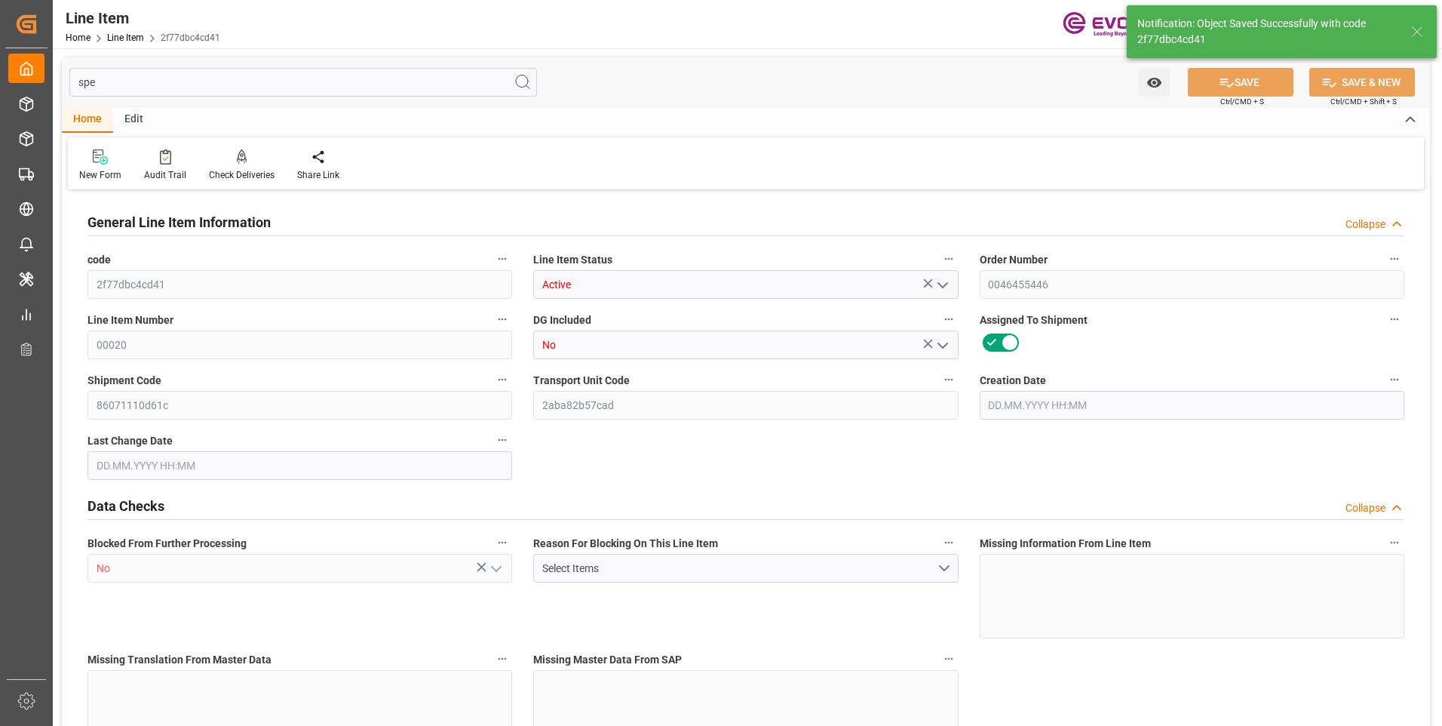
type input "0"
type input "06.10.2025 19:28"
type input "07.10.2025 06:18"
type input "28.11.2025"
type input "31.10.2025"
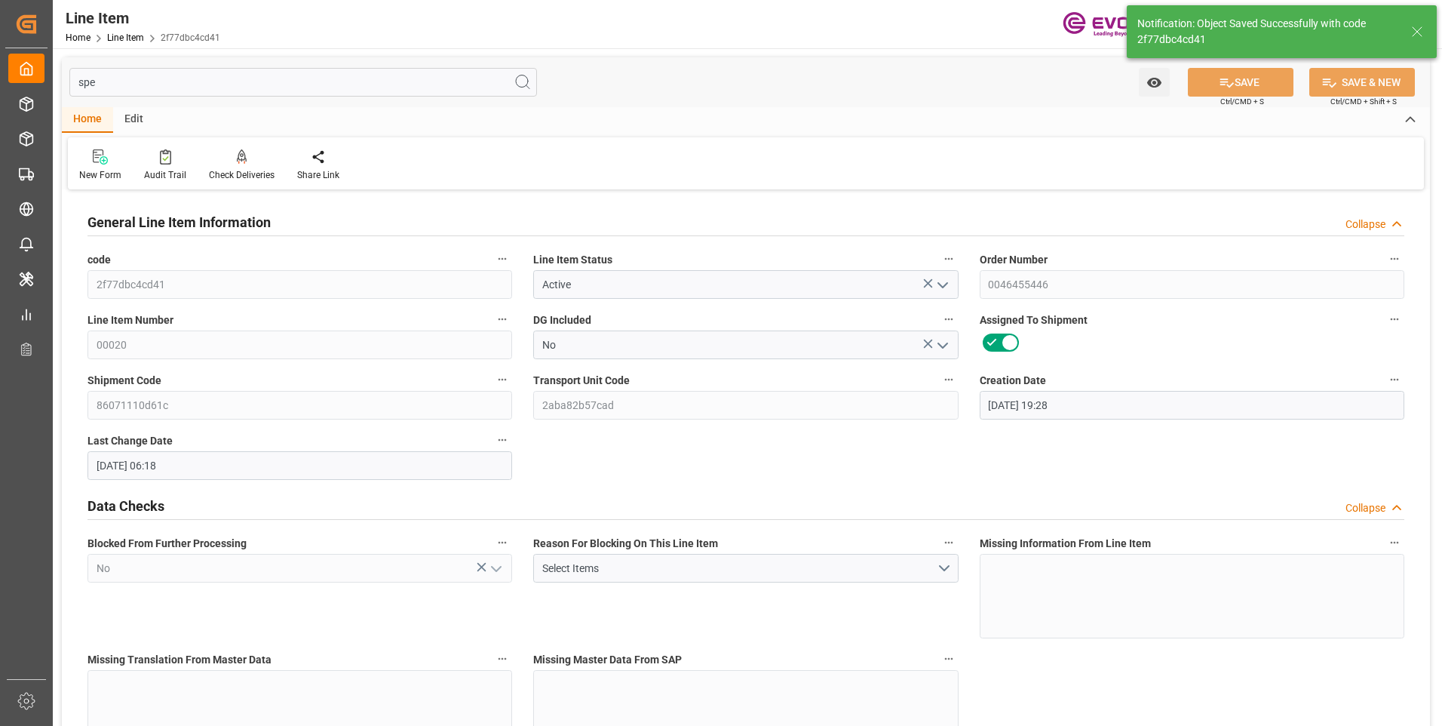
type input "24.10.2025"
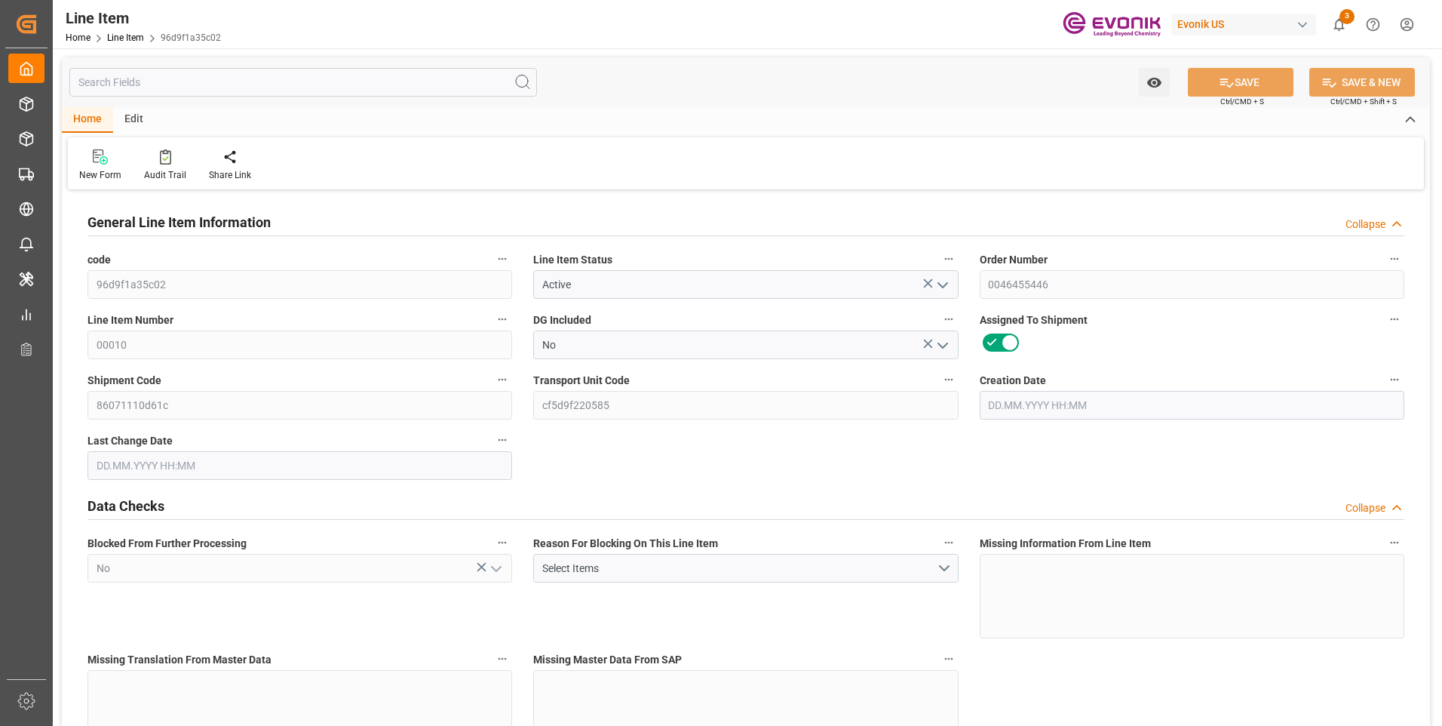
type input "16"
type input "5062.176"
type input "4898.88"
type input "36.6574"
type input "432"
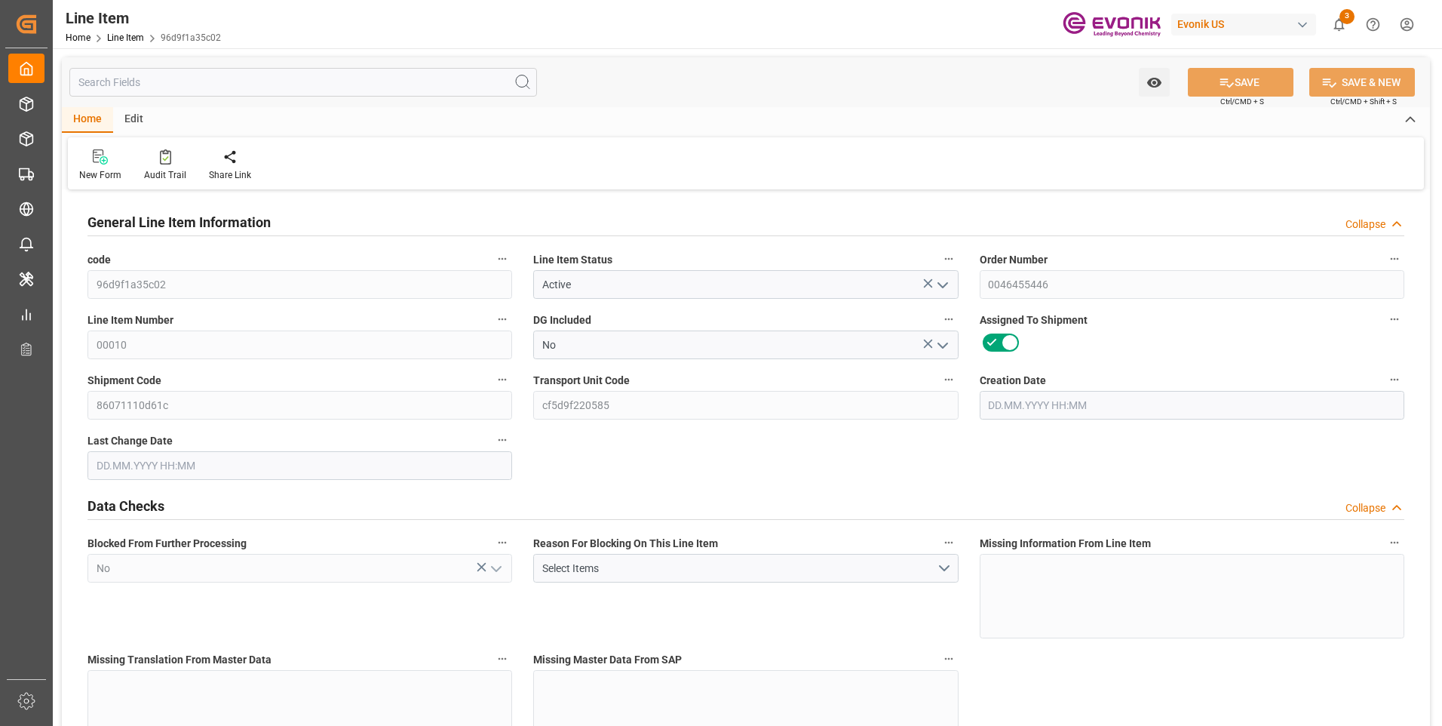
type input "21702.04"
type input "432"
type input "5062.176"
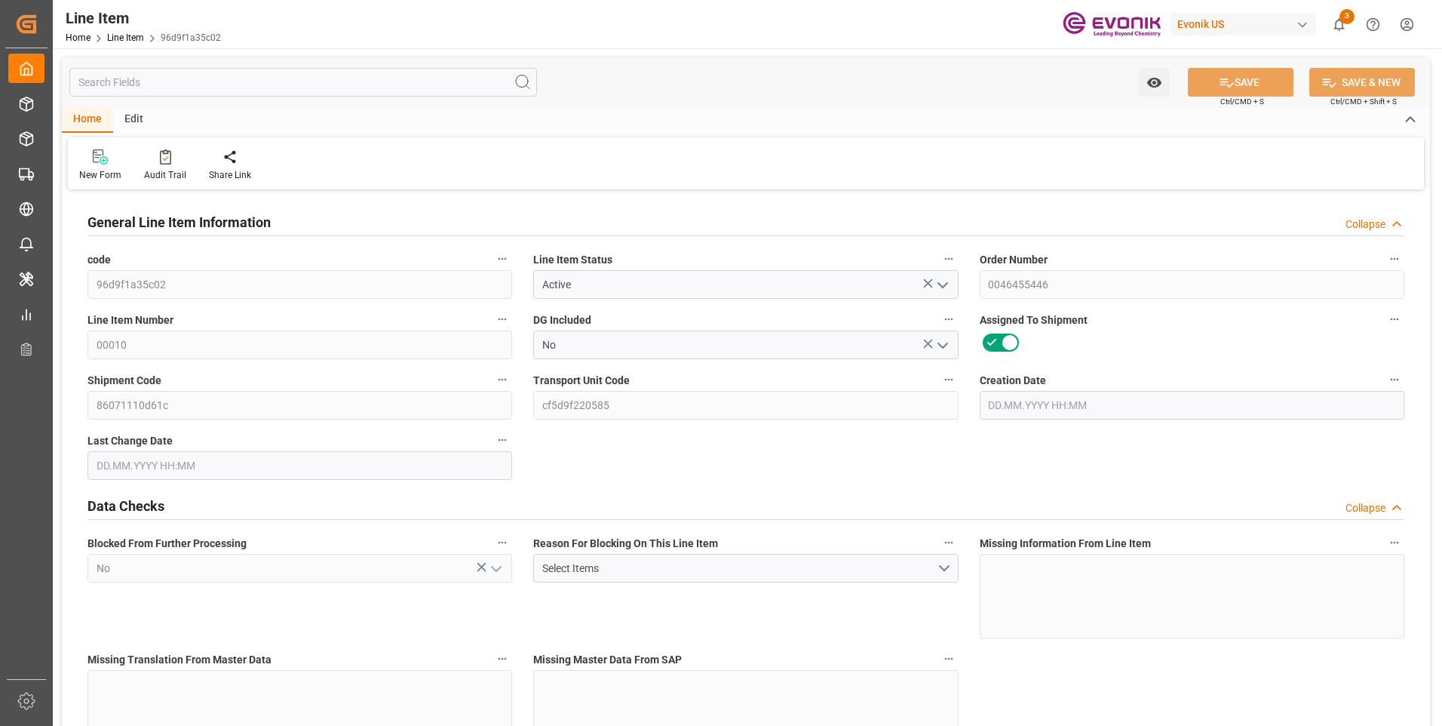
type input "5316.576"
type input "4898.88"
type input "36.6574"
type input "36657.36"
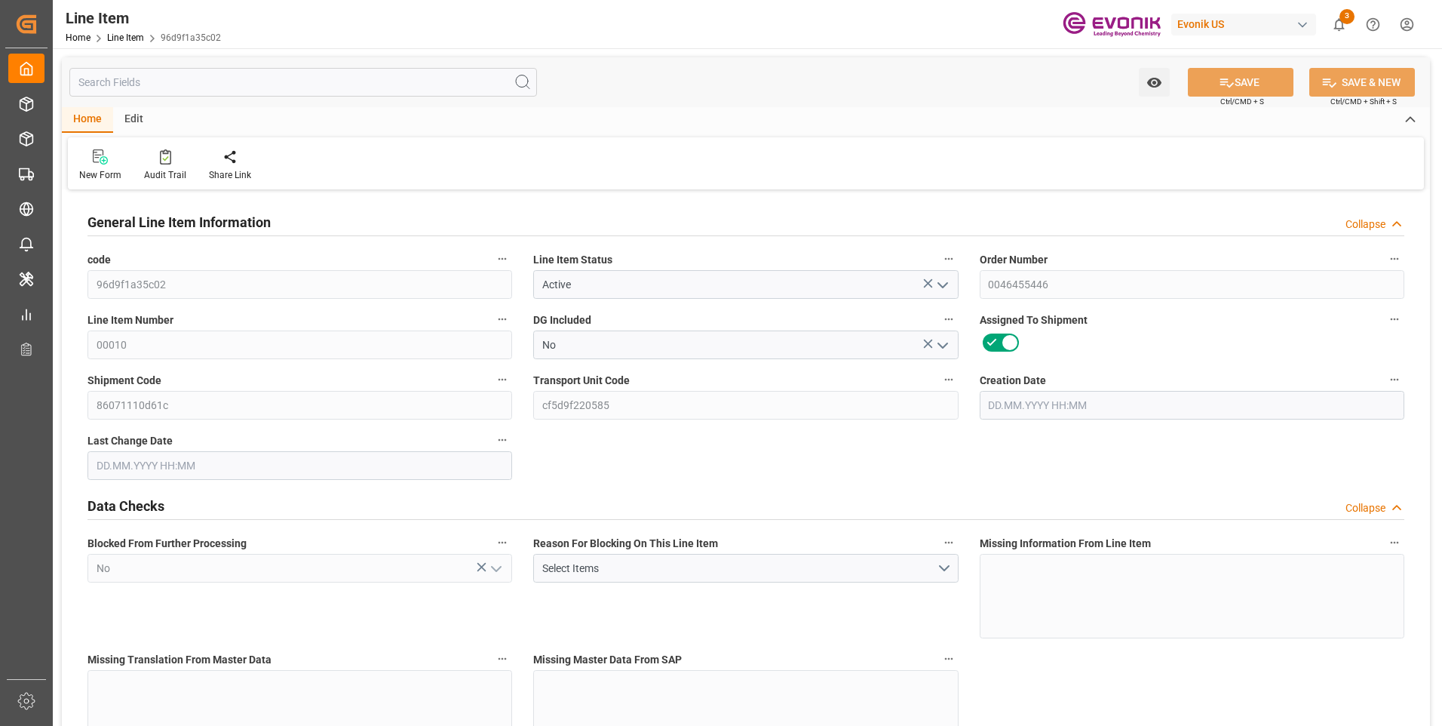
type input "0"
type input "[DATE] 19:28"
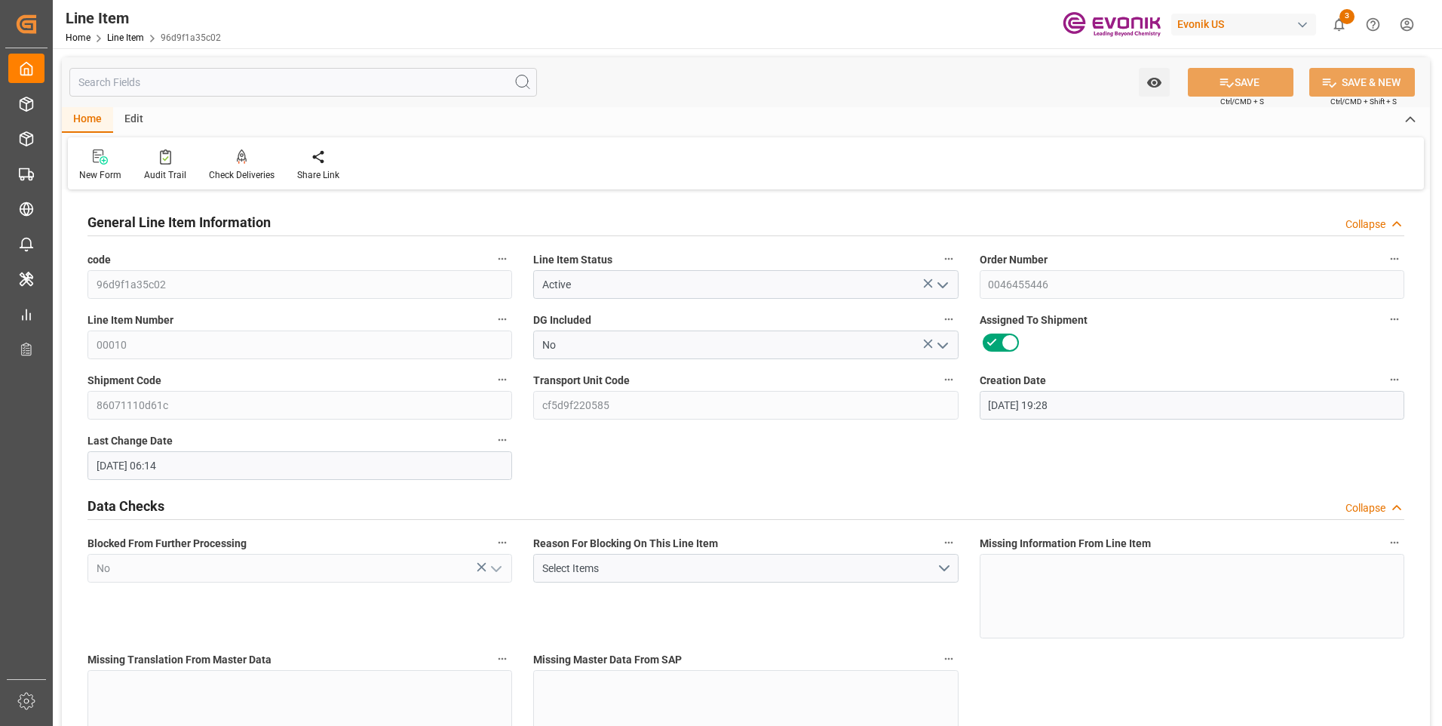
type input "[DATE] 06:14"
type input "[DATE]"
click at [312, 86] on input "text" at bounding box center [303, 82] width 468 height 29
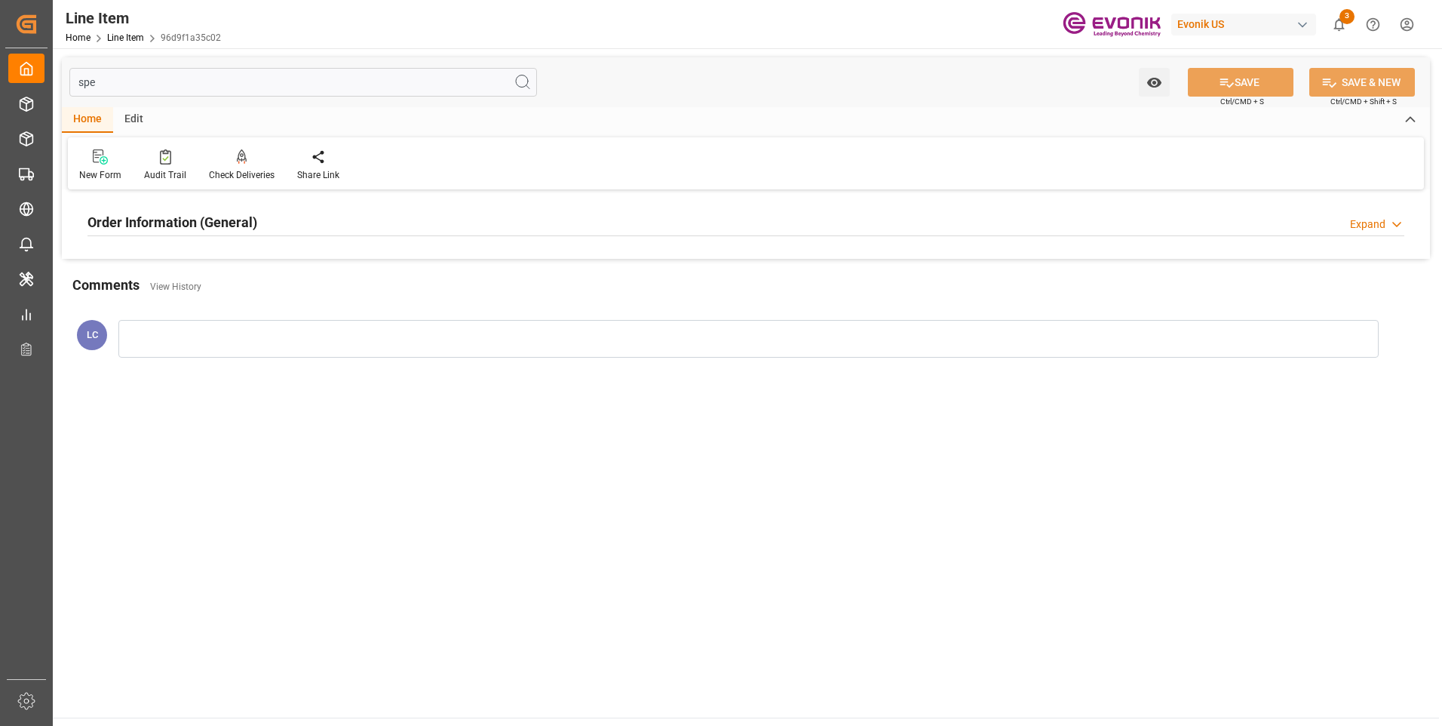
type input "spe"
drag, startPoint x: 253, startPoint y: 213, endPoint x: 353, endPoint y: 290, distance: 126.4
click at [253, 213] on h2 "Order Information (General)" at bounding box center [172, 222] width 170 height 20
click at [349, 332] on div at bounding box center [299, 312] width 425 height 84
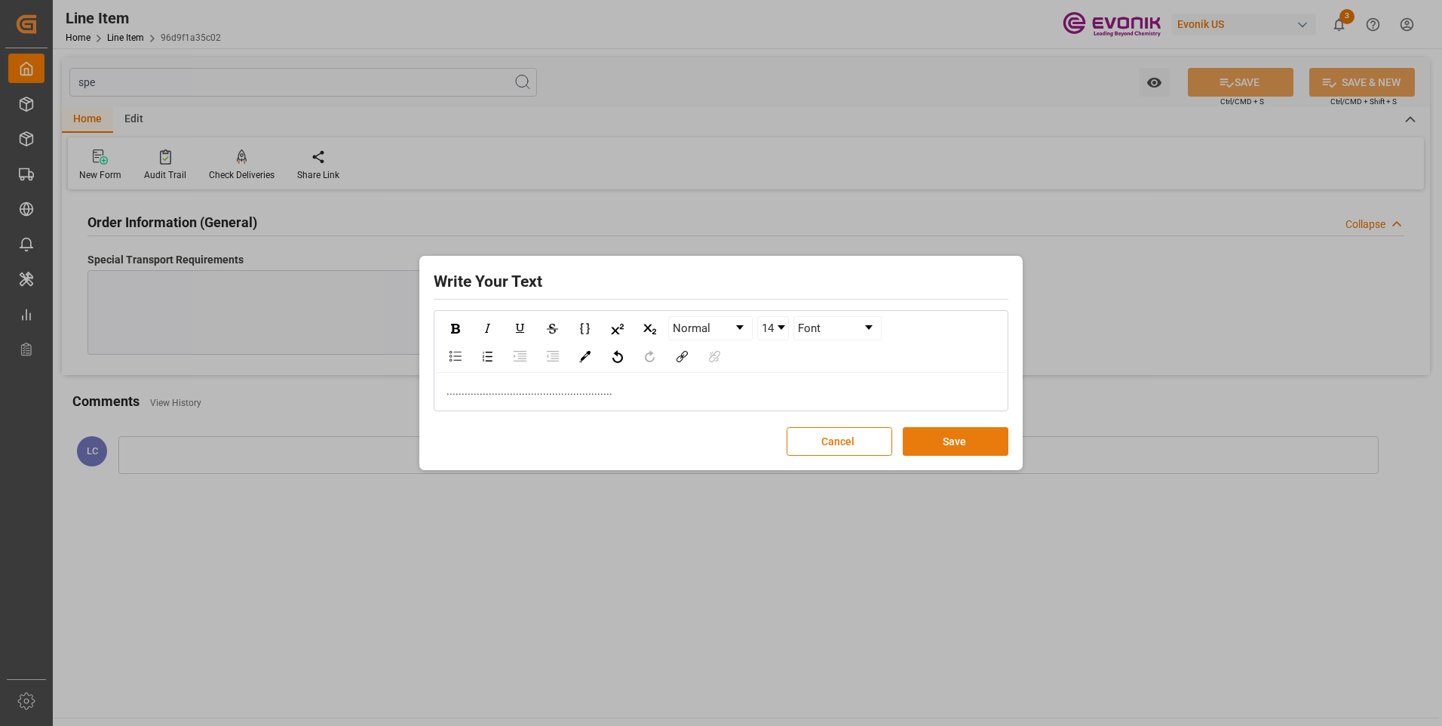
click at [979, 440] on button "Save" at bounding box center [956, 441] width 106 height 29
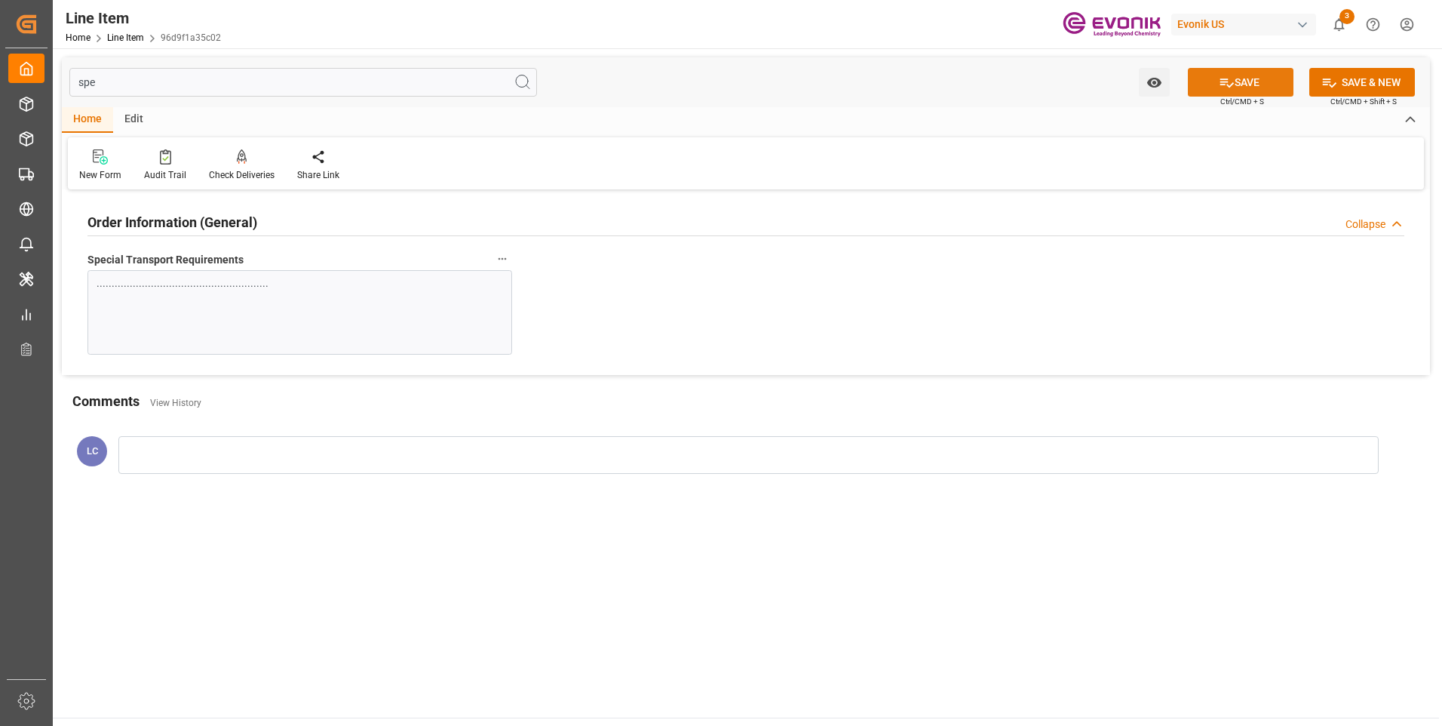
click at [1223, 83] on icon at bounding box center [1227, 83] width 16 height 16
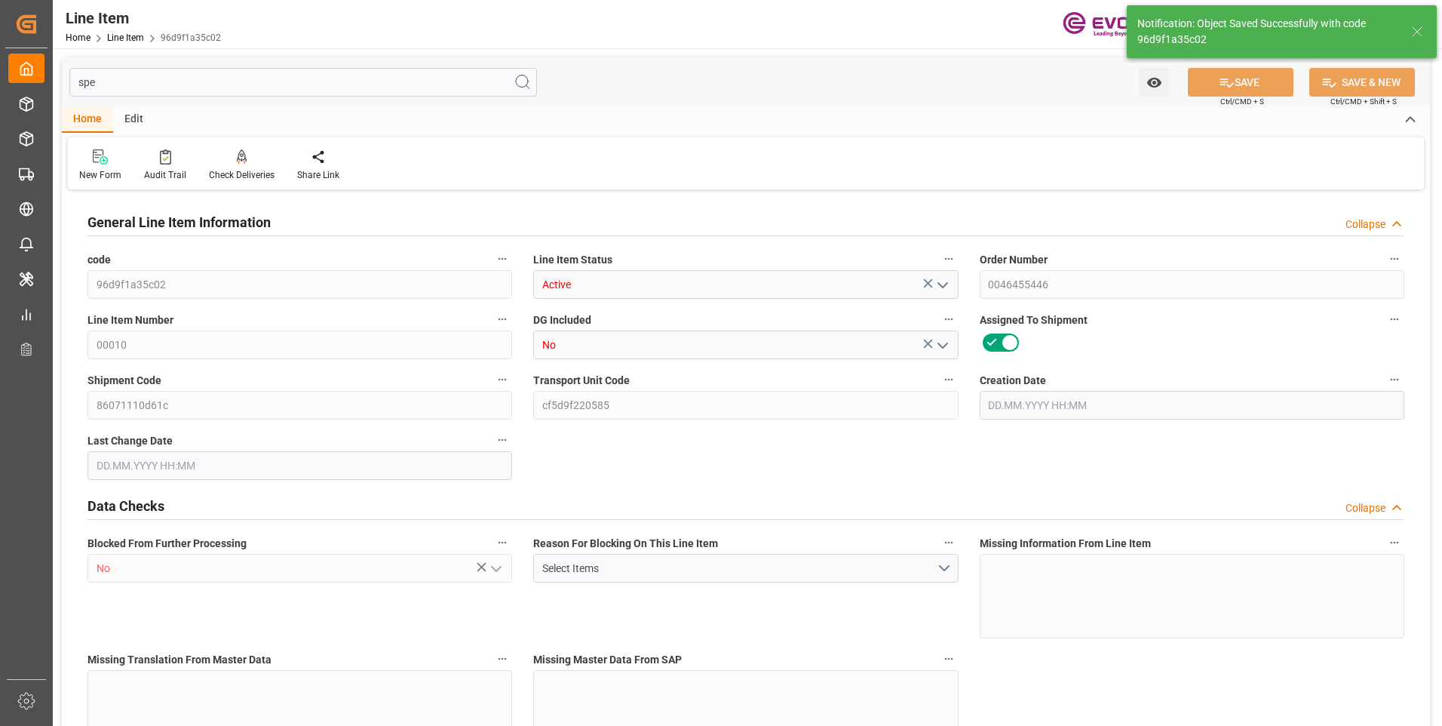
type input "16"
type input "5062.176"
type input "4898.88"
type input "36.6574"
type input "432"
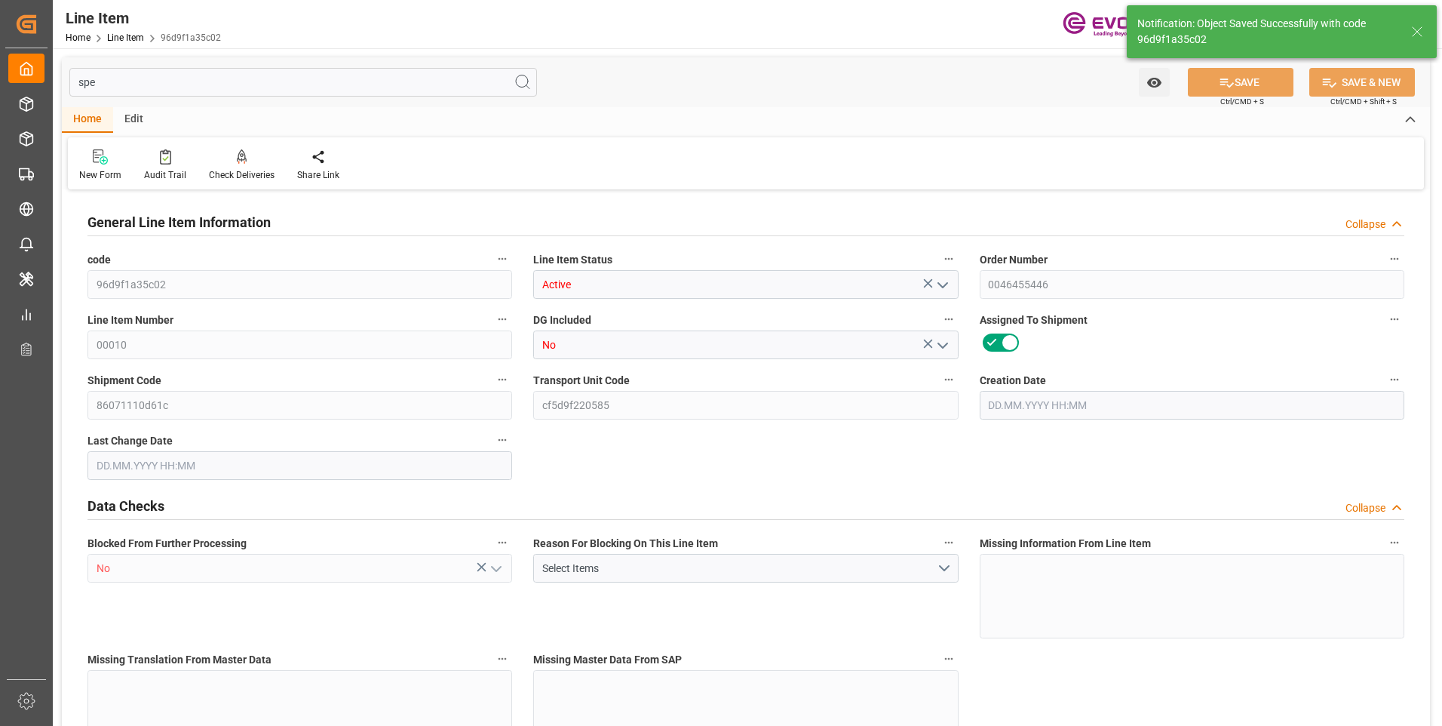
type input "21702.04"
type input "432"
type input "5062.176"
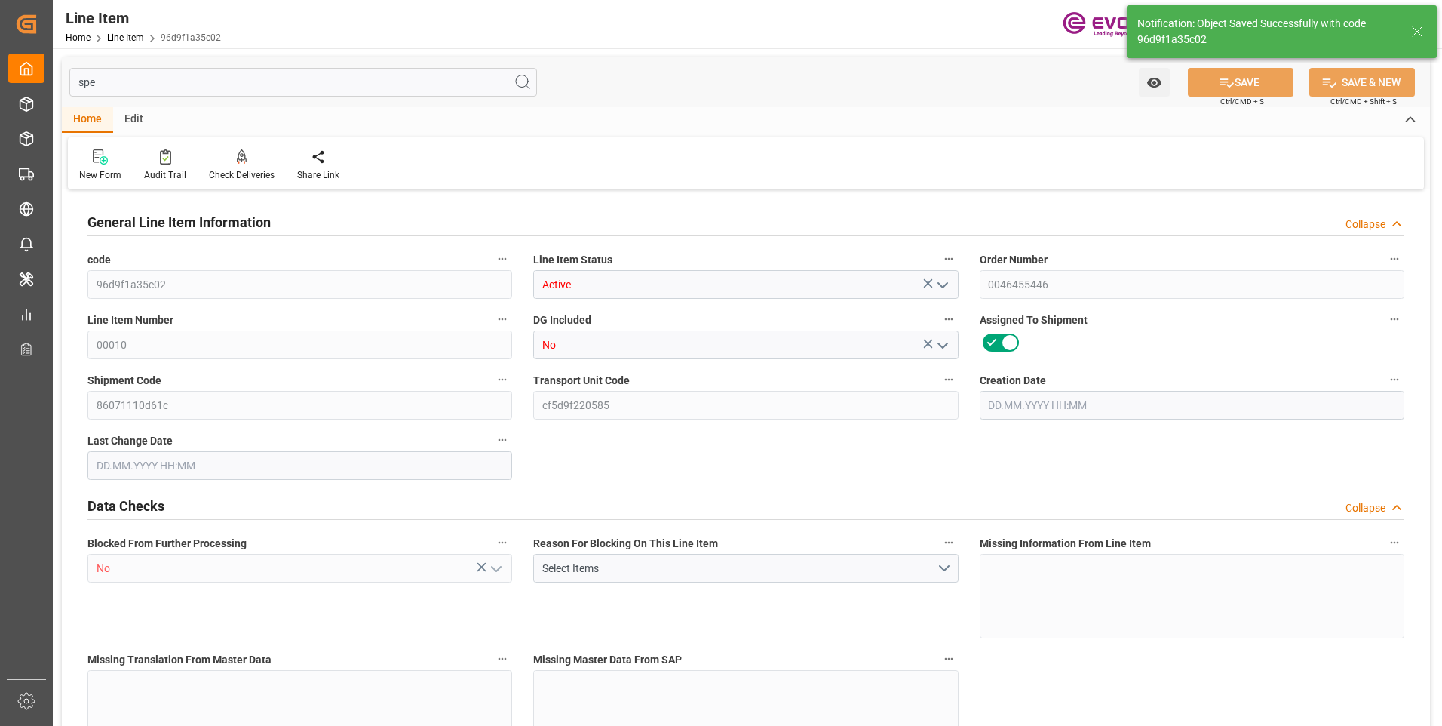
type input "5316.576"
type input "4898.88"
type input "36.6574"
type input "36657.36"
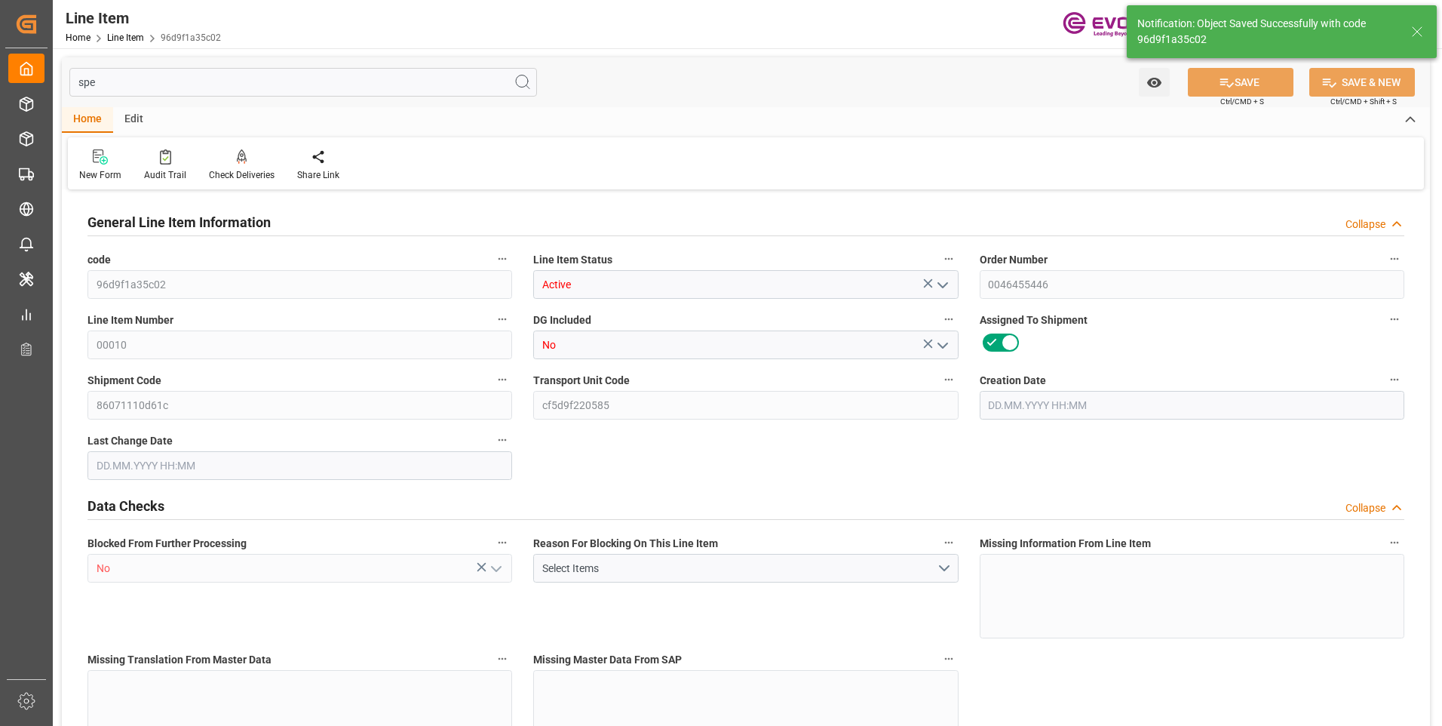
type input "0"
type input "[DATE] 19:28"
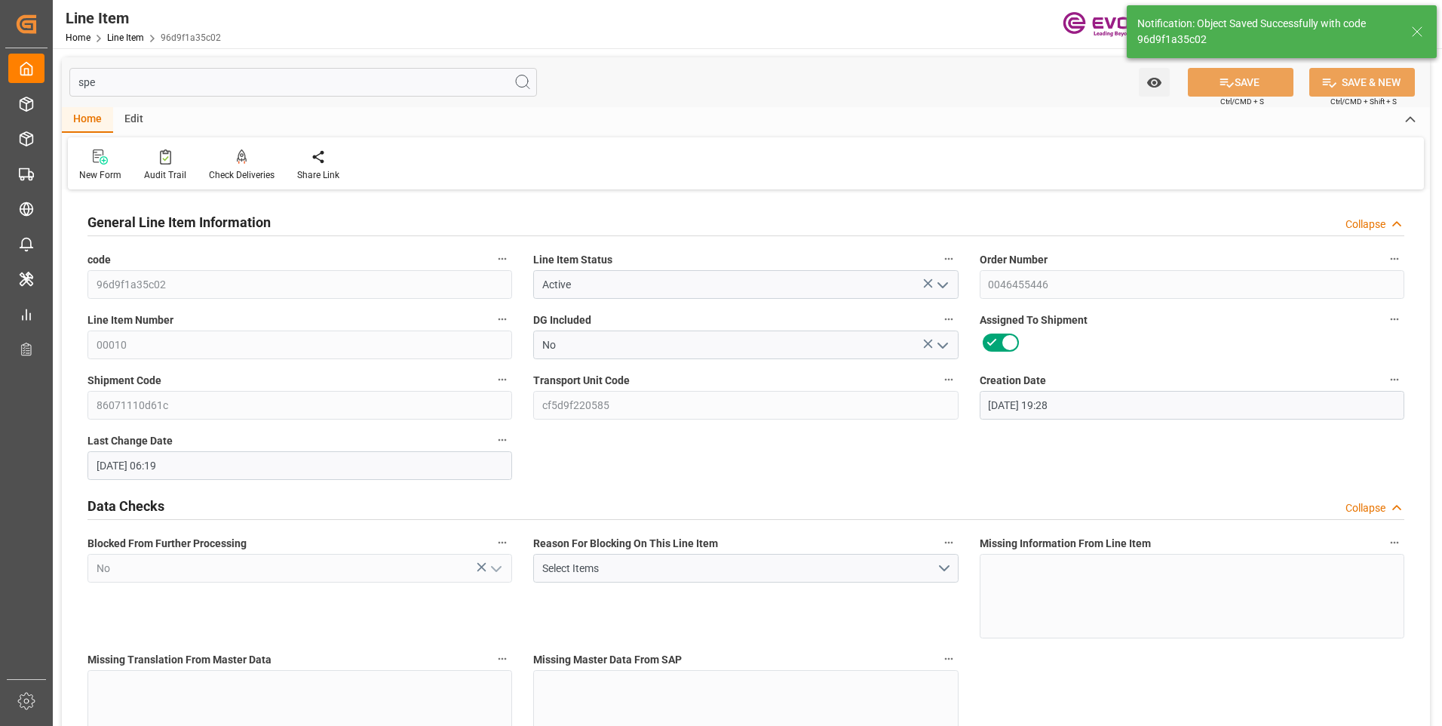
type input "[DATE] 06:19"
type input "[DATE]"
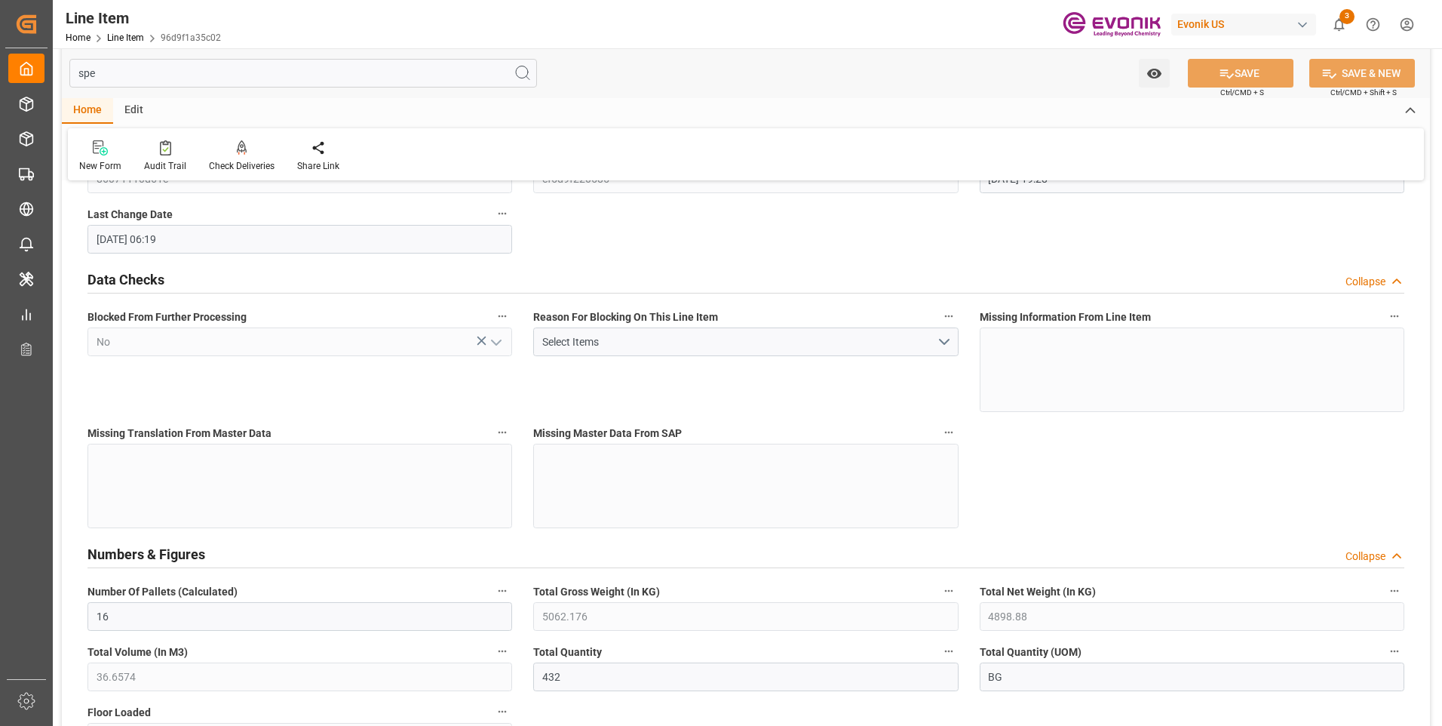
scroll to position [75, 0]
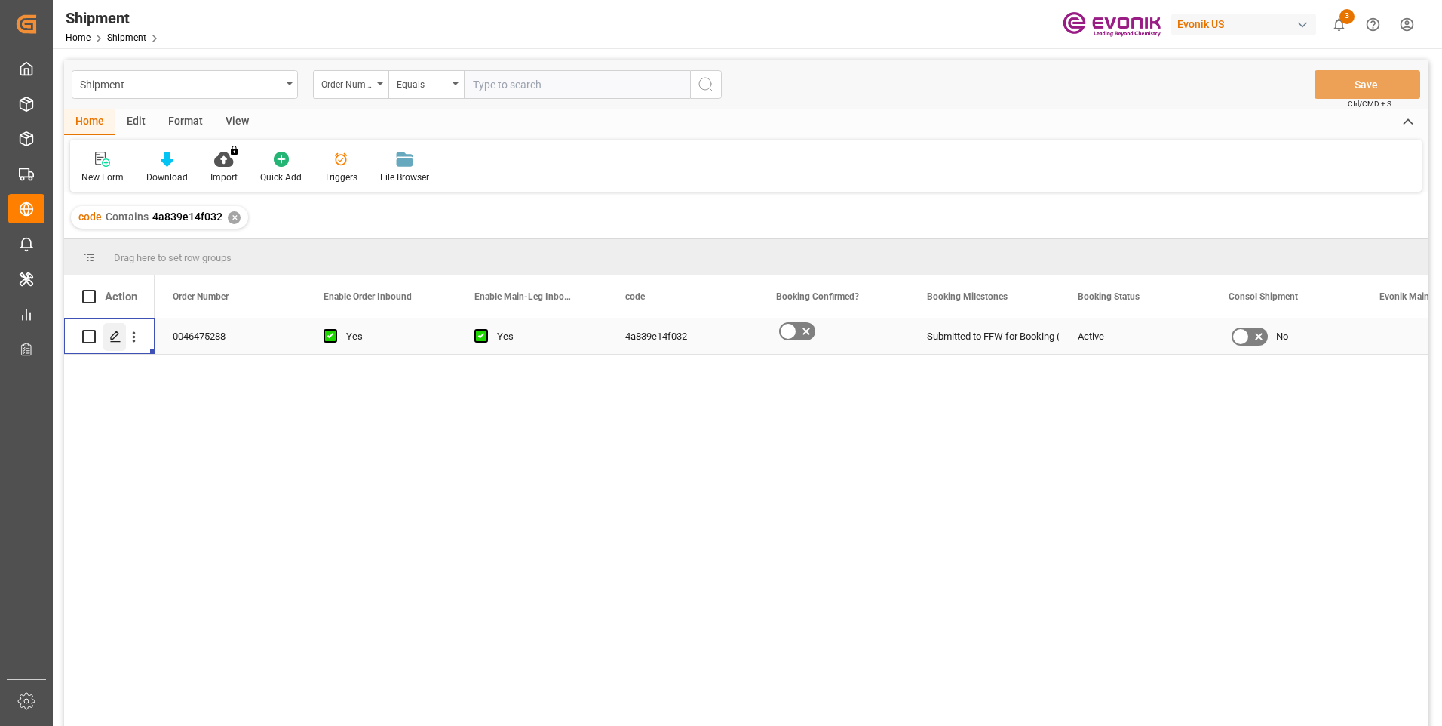
click at [114, 341] on icon "Press SPACE to select this row." at bounding box center [115, 336] width 12 height 12
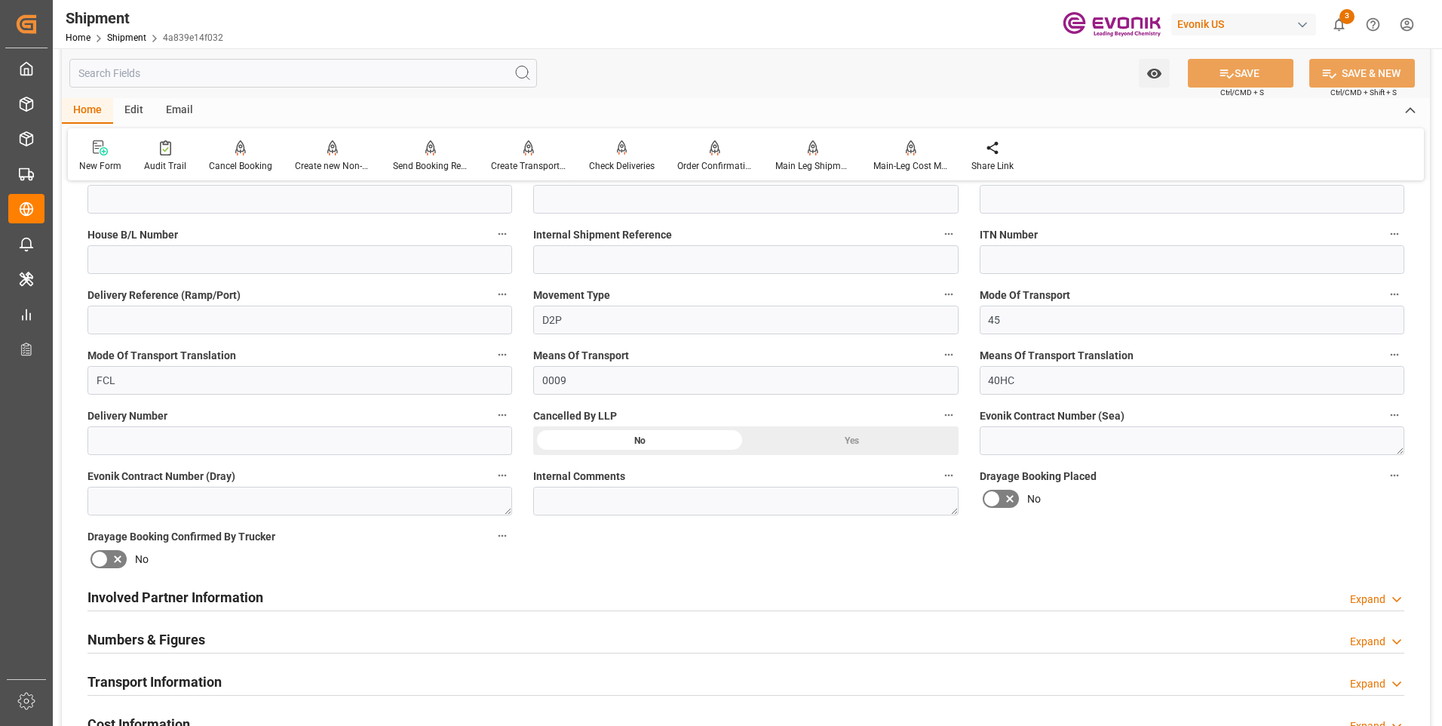
scroll to position [754, 0]
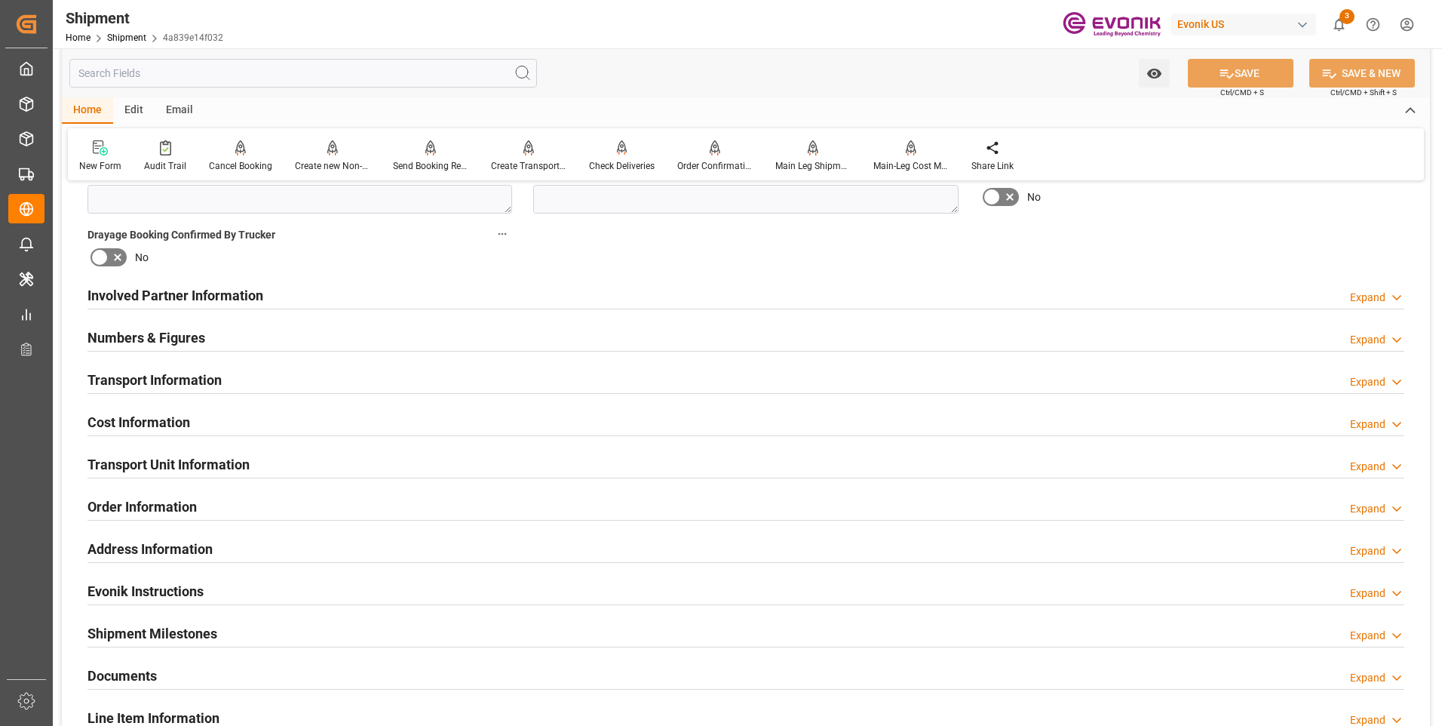
drag, startPoint x: 192, startPoint y: 301, endPoint x: 898, endPoint y: 385, distance: 711.8
click at [196, 301] on h2 "Involved Partner Information" at bounding box center [175, 295] width 176 height 20
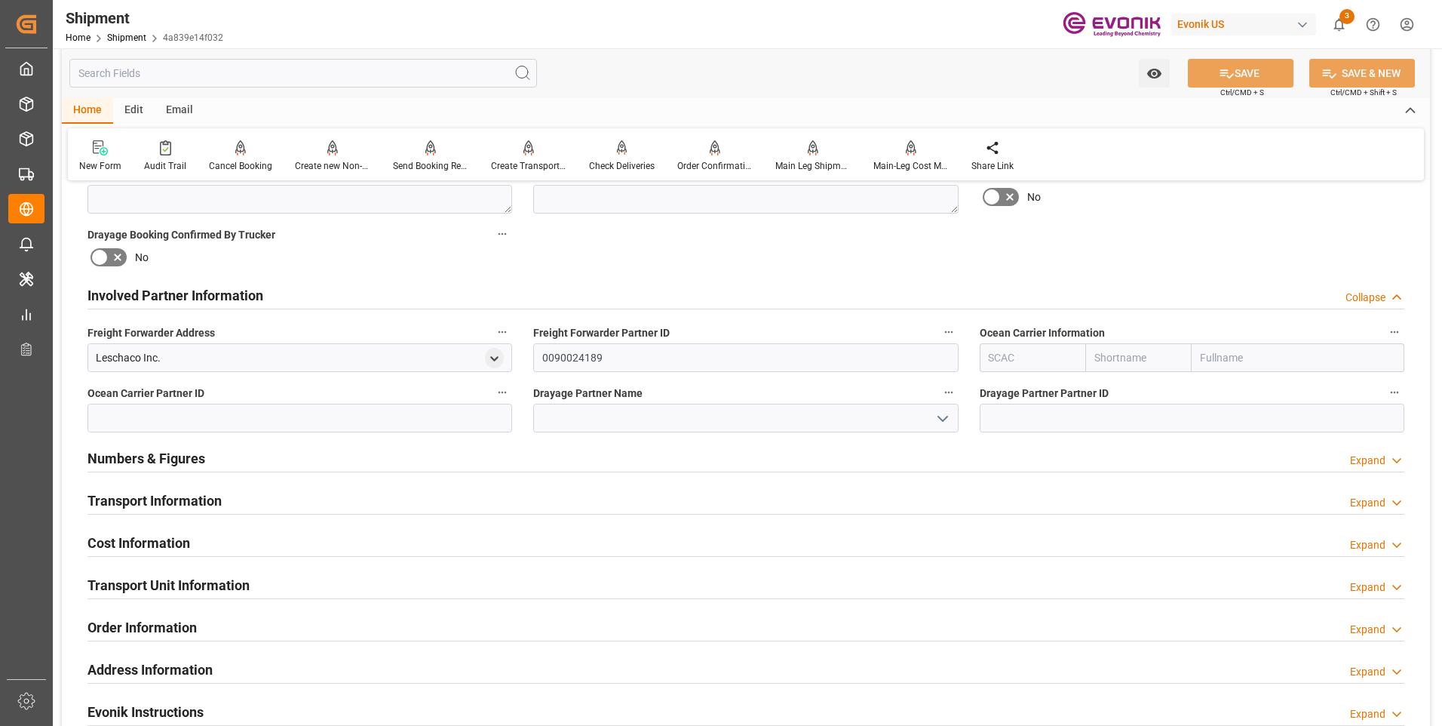
click at [1165, 367] on input "text" at bounding box center [1138, 357] width 106 height 29
type input "cma"
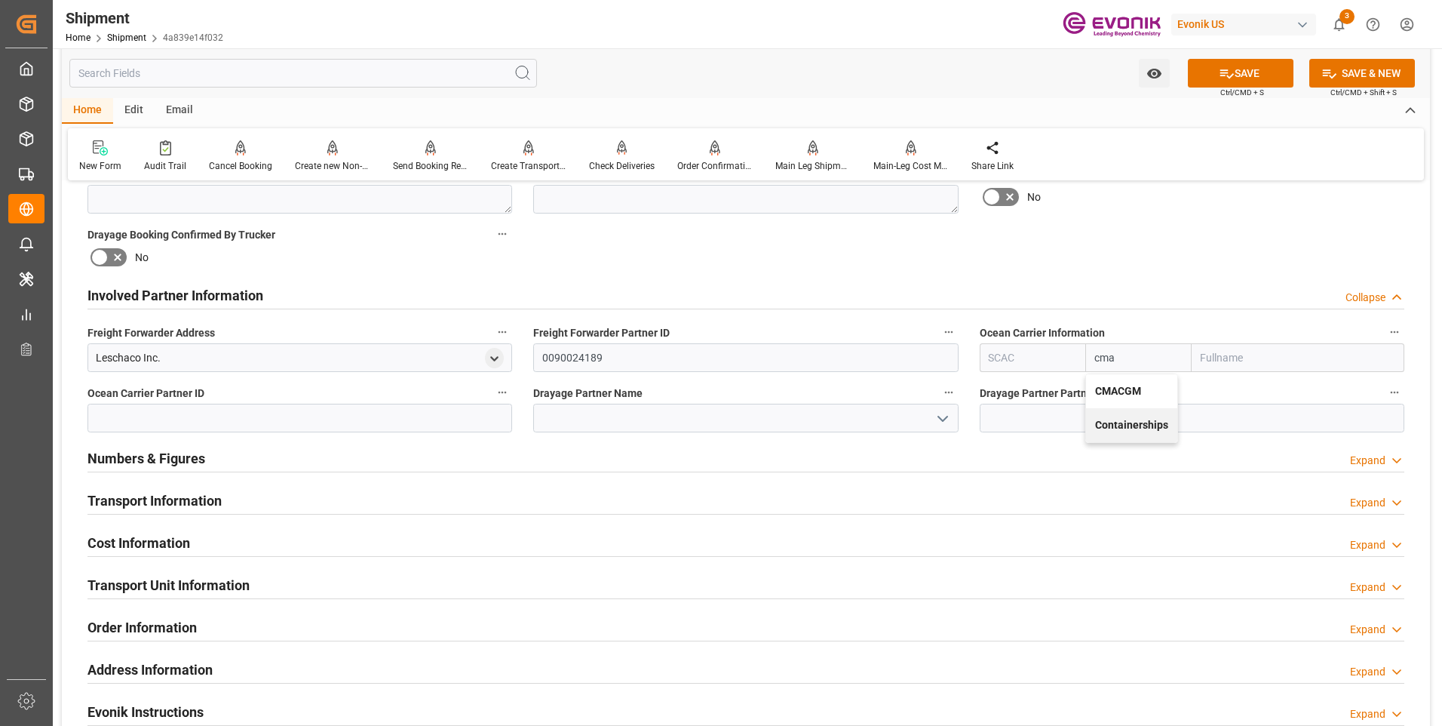
drag, startPoint x: 1120, startPoint y: 398, endPoint x: 1165, endPoint y: 319, distance: 90.2
click at [1120, 397] on div "CMACGM" at bounding box center [1131, 391] width 91 height 34
type input "CMDU"
type input "CMACGM"
type input "CMA CGM Group"
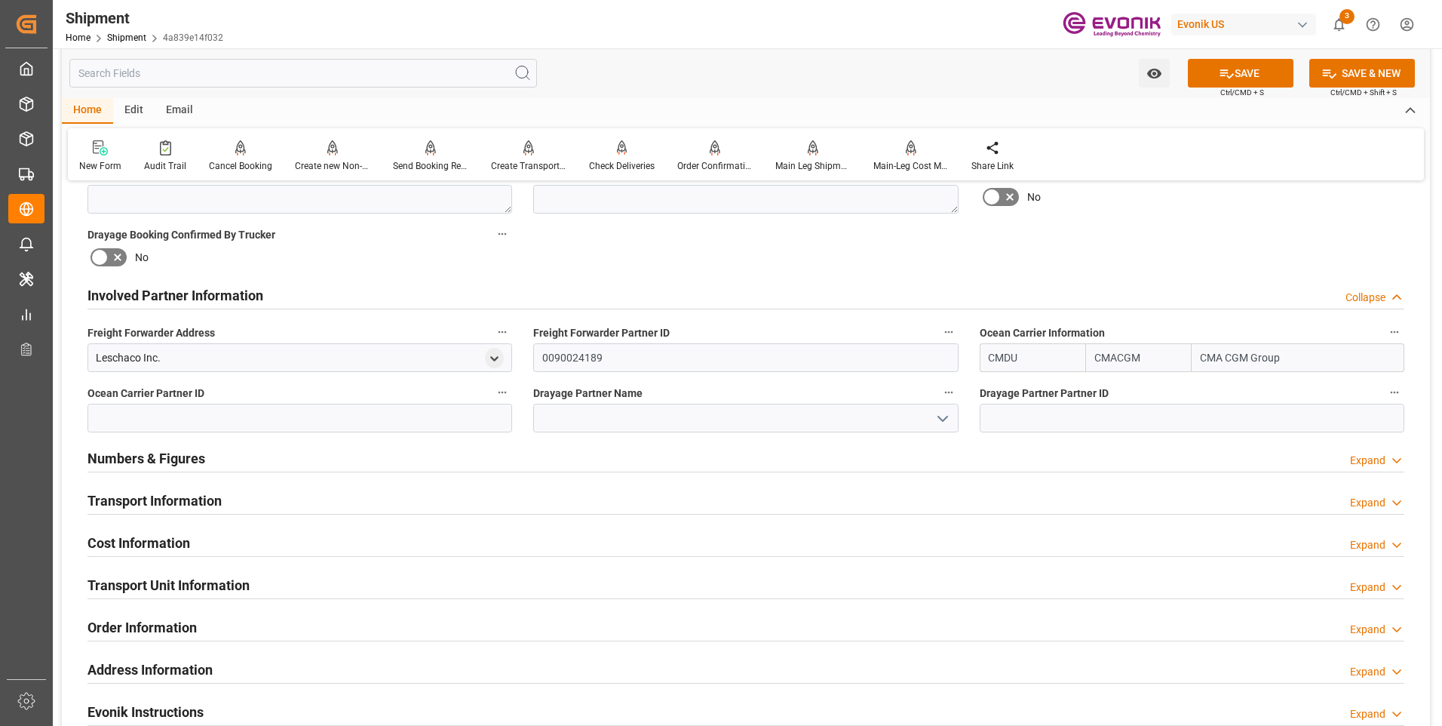
type input "CMACGM"
click at [1238, 69] on button "SAVE" at bounding box center [1241, 73] width 106 height 29
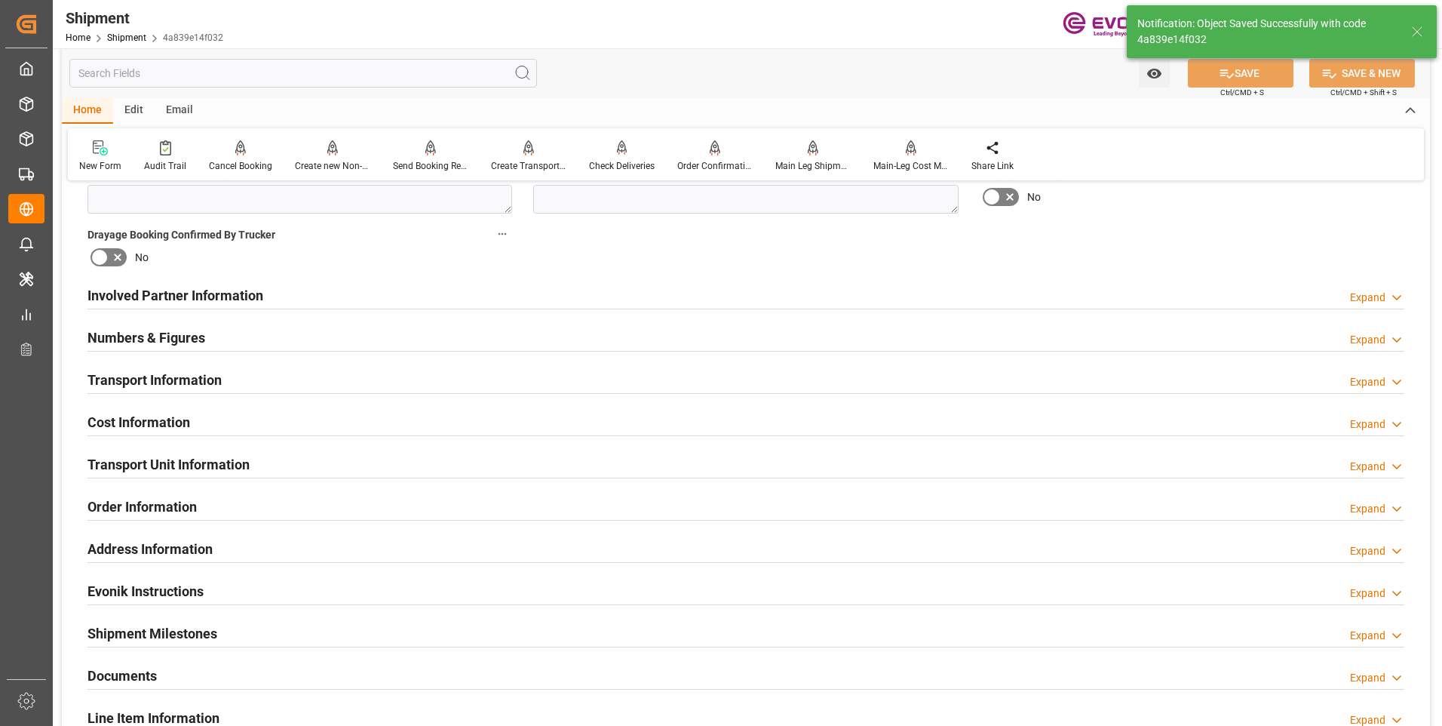
type input "0090030954"
click at [498, 292] on div "Involved Partner Information Expand" at bounding box center [745, 294] width 1317 height 29
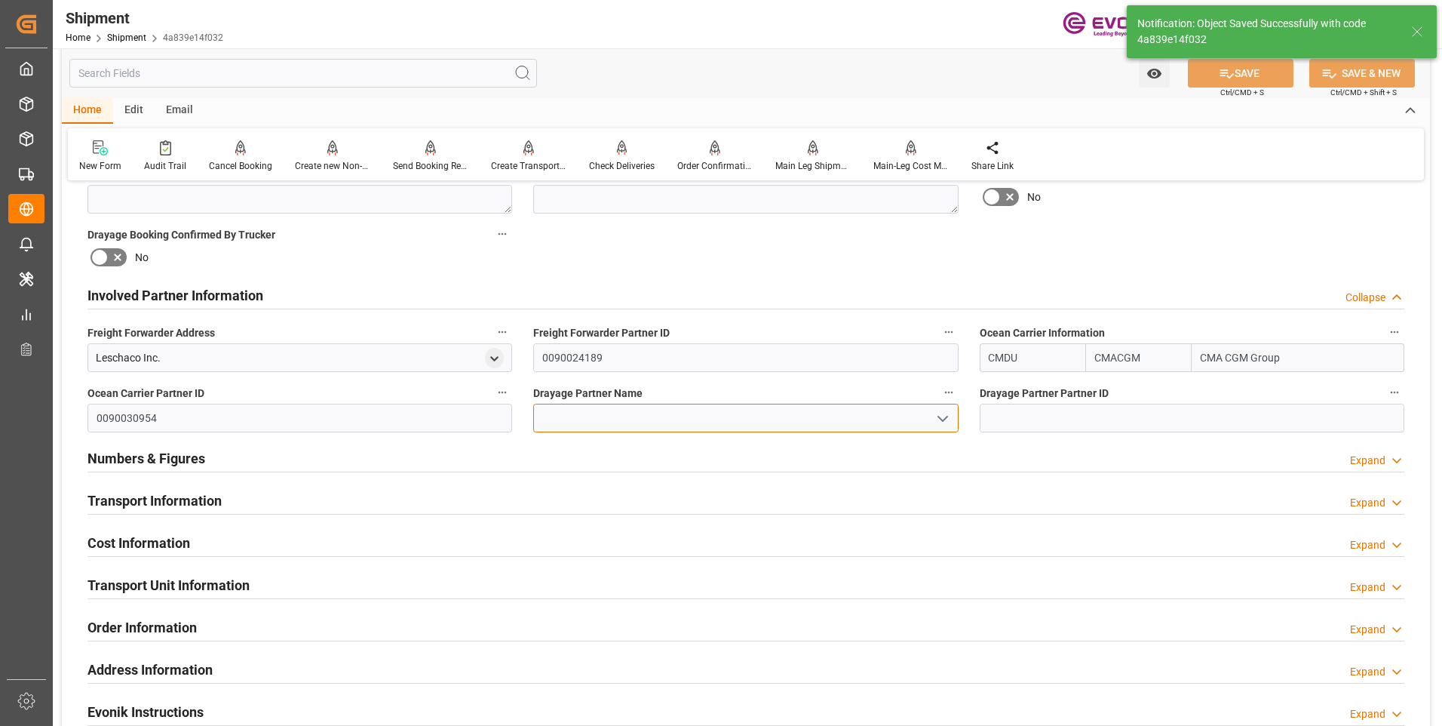
click at [683, 417] on input at bounding box center [745, 418] width 425 height 29
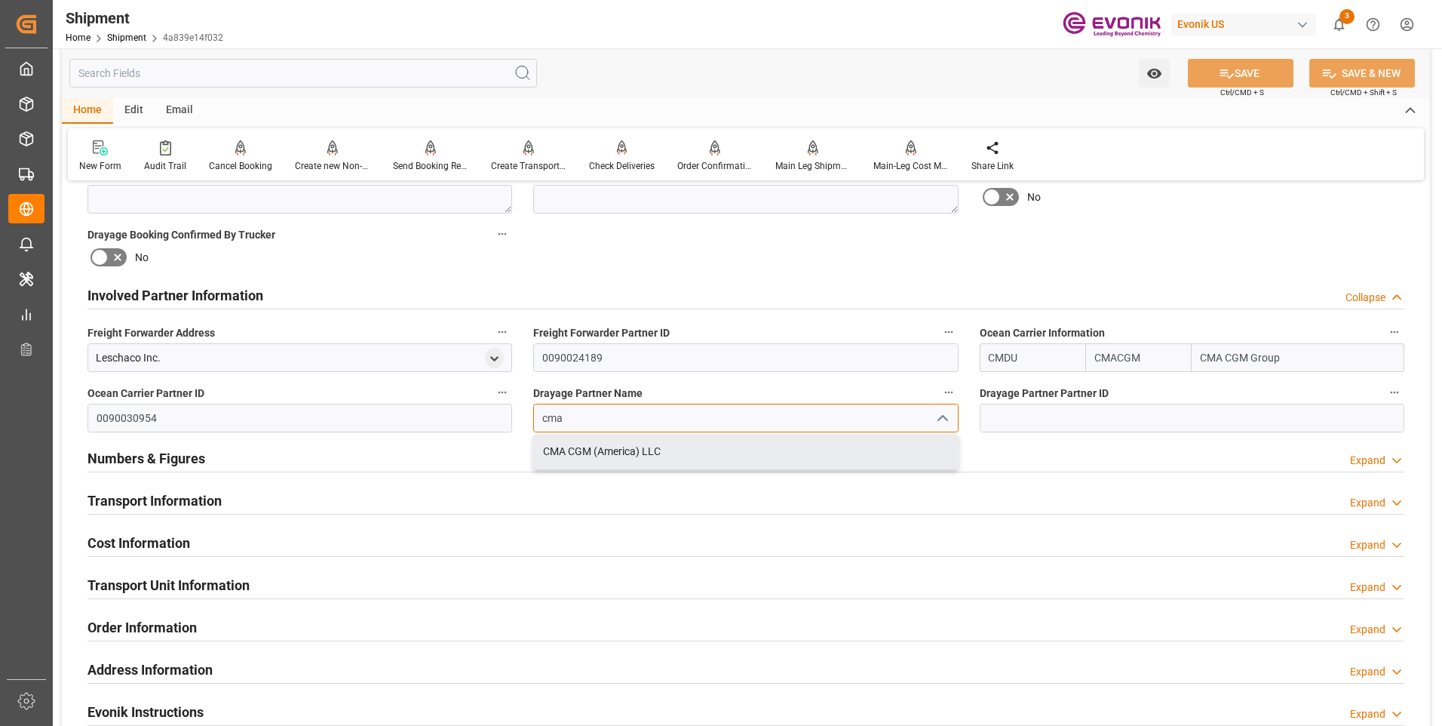
click at [674, 459] on div "CMA CGM (America) LLC" at bounding box center [745, 451] width 423 height 34
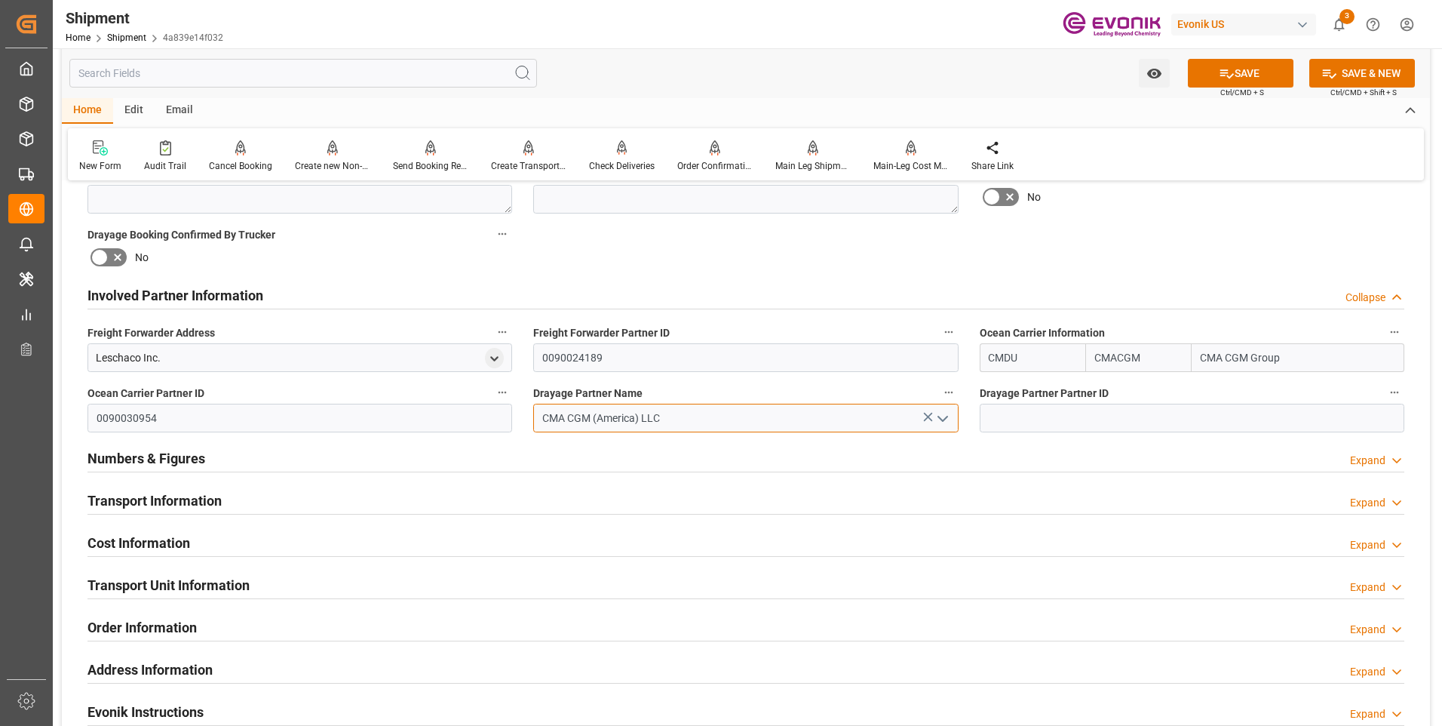
type input "CMA CGM (America) LLC"
click at [1210, 78] on button "SAVE" at bounding box center [1241, 73] width 106 height 29
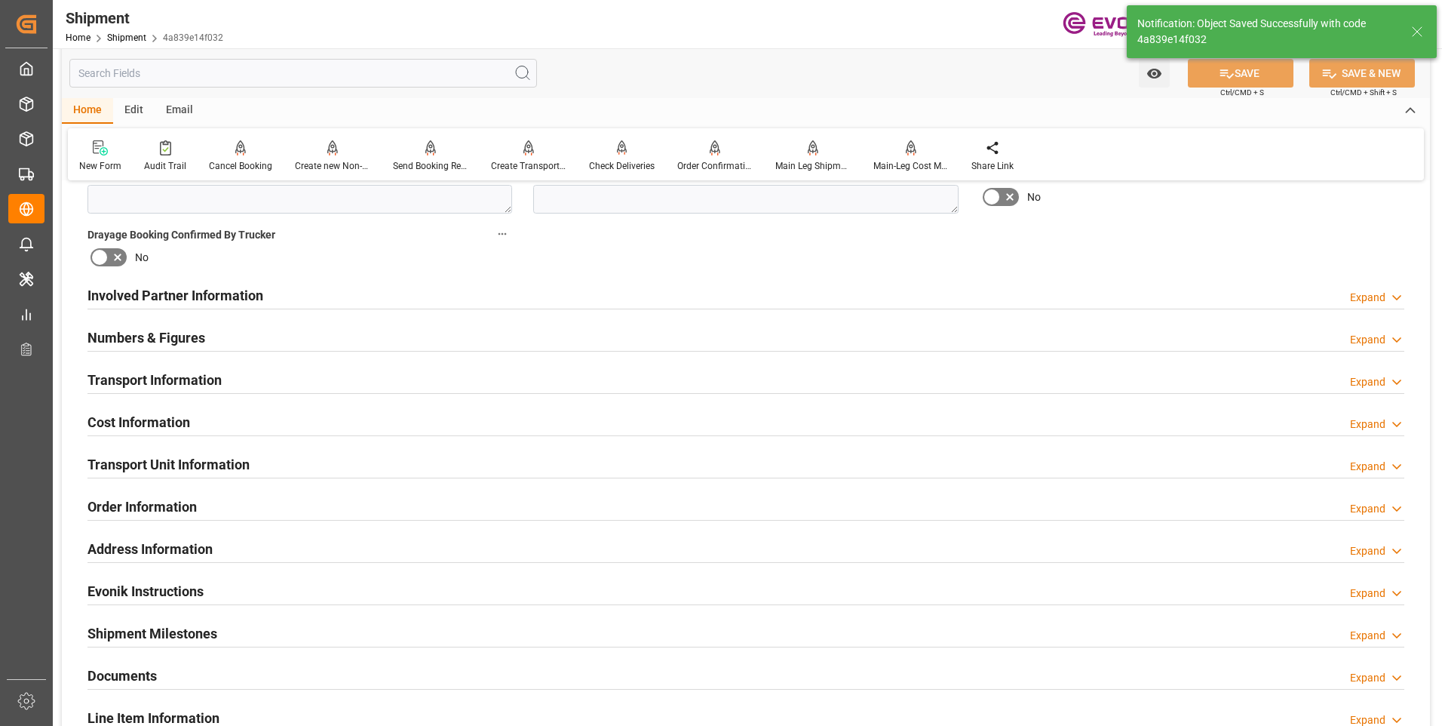
type input "0090030954"
drag, startPoint x: 370, startPoint y: 294, endPoint x: 515, endPoint y: 371, distance: 164.7
click at [371, 293] on div "Involved Partner Information Expand" at bounding box center [745, 294] width 1317 height 29
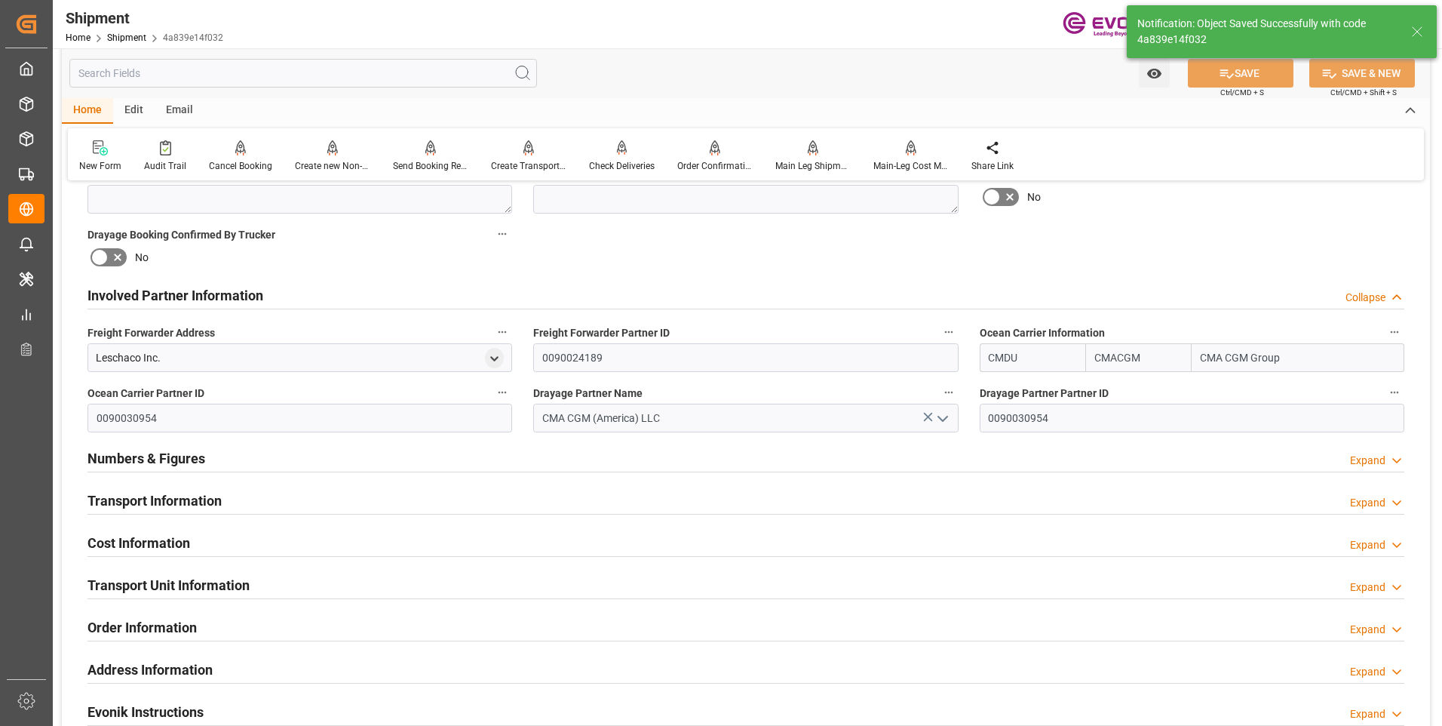
click at [149, 495] on h2 "Transport Information" at bounding box center [154, 500] width 134 height 20
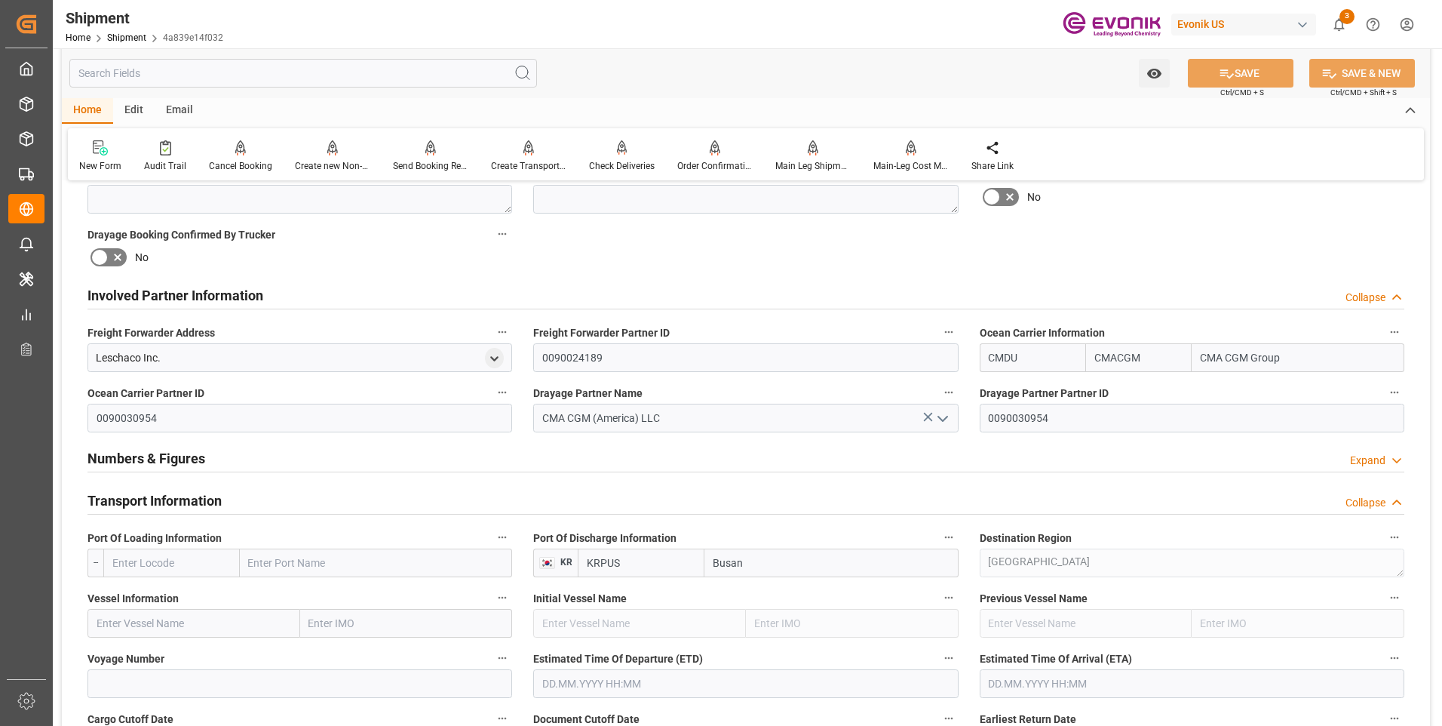
click at [190, 554] on input "text" at bounding box center [171, 562] width 137 height 29
paste input "USSAV"
type input "USSAV"
click at [168, 595] on span "USSAV - Savannah" at bounding box center [155, 596] width 84 height 12
type input "Savannah"
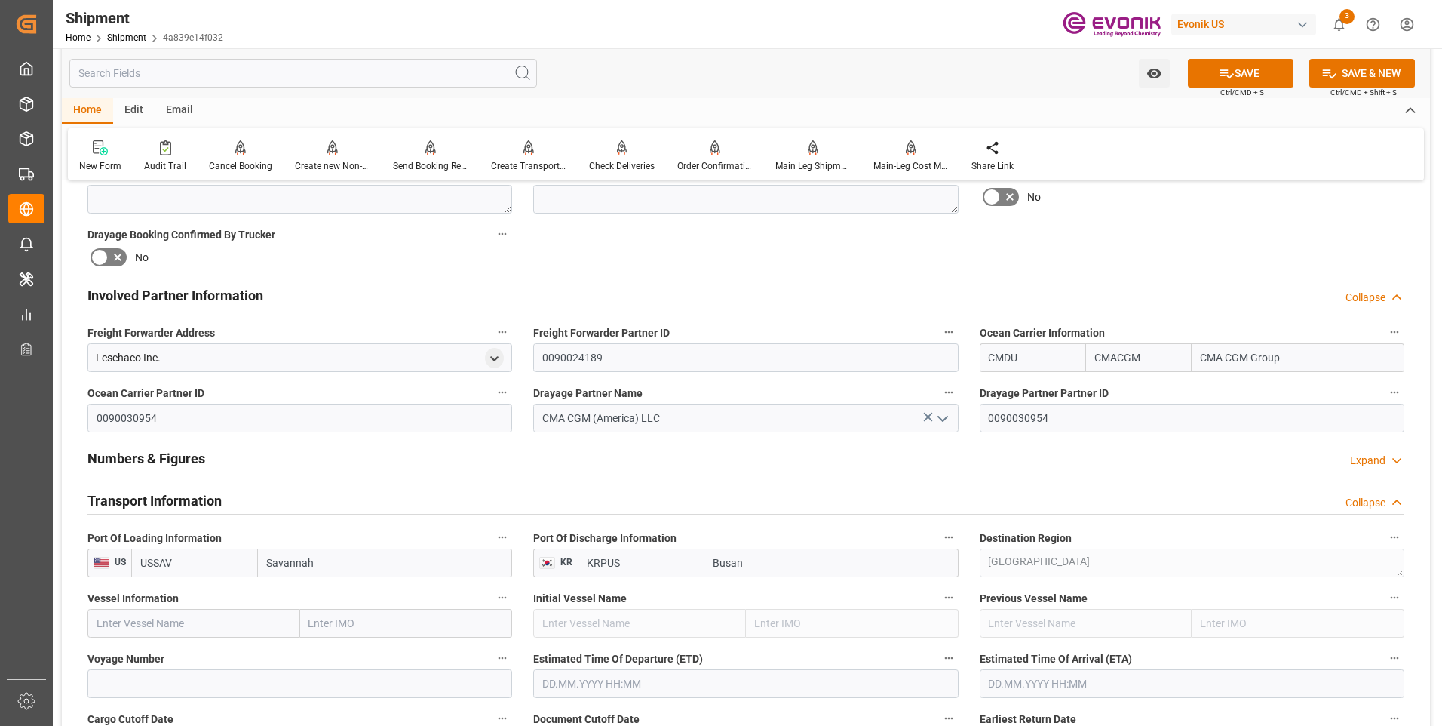
scroll to position [905, 0]
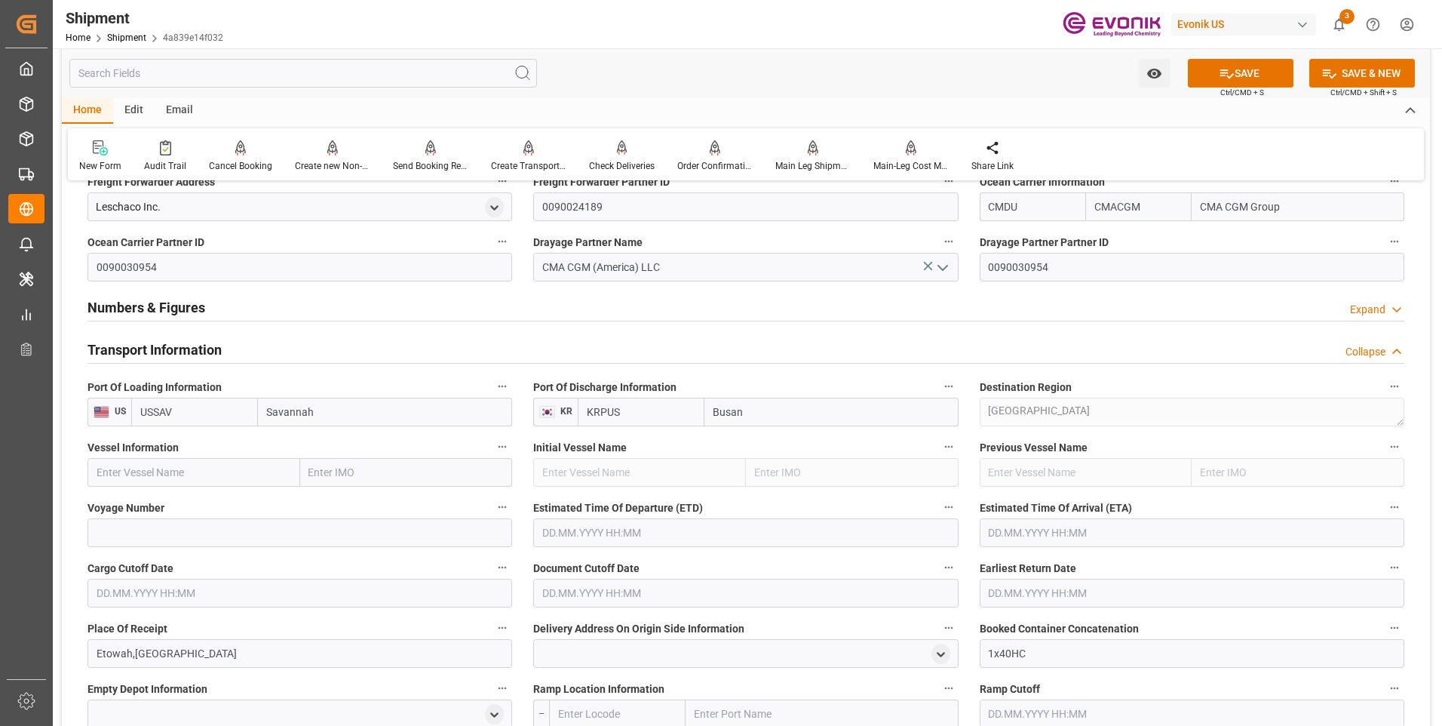
type input "USSAV"
click at [195, 471] on input "text" at bounding box center [193, 472] width 213 height 29
paste input "CMA CGM PALMYRE"
type input "CMA CGM PALMYRE"
click at [269, 535] on input at bounding box center [299, 532] width 425 height 29
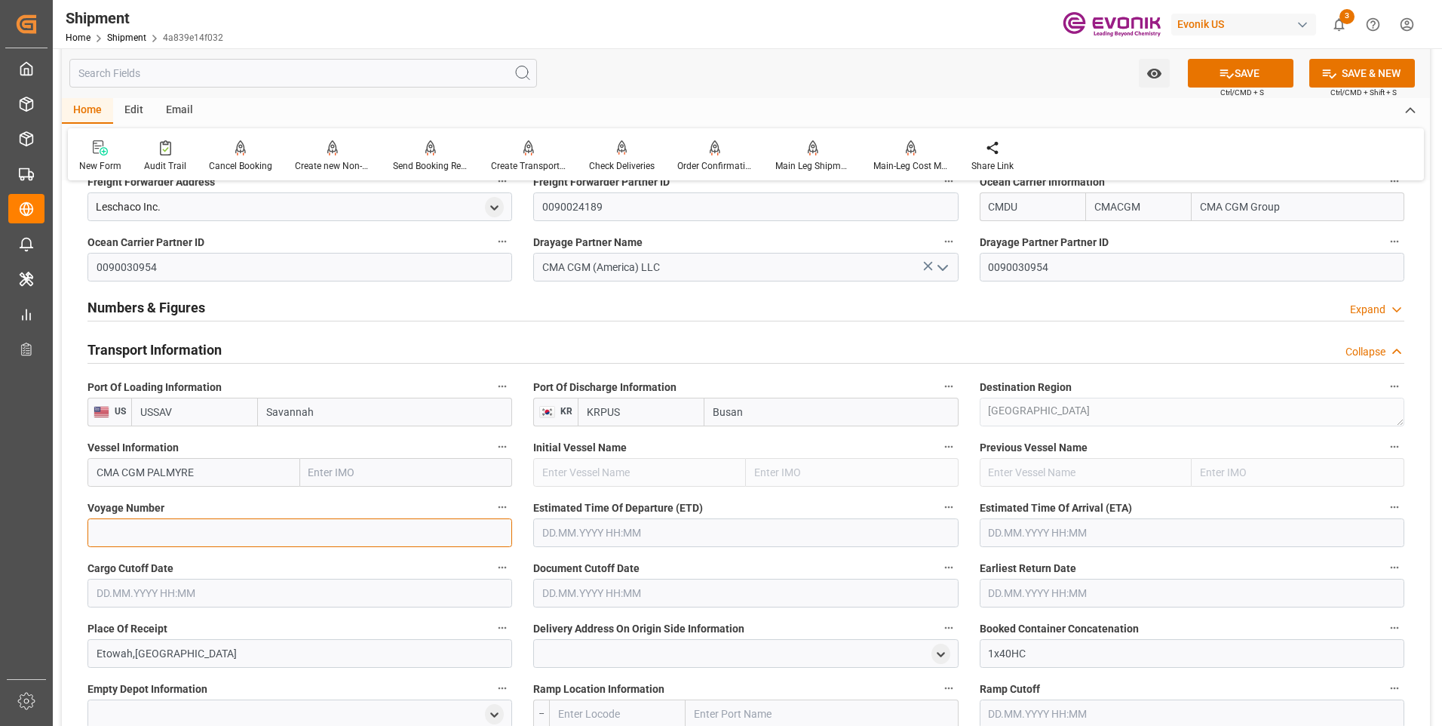
paste input "0XR9CW1MA"
type input "0XR9CW1MA"
drag, startPoint x: 569, startPoint y: 527, endPoint x: 589, endPoint y: 532, distance: 20.9
click at [569, 527] on input "text" at bounding box center [745, 532] width 425 height 29
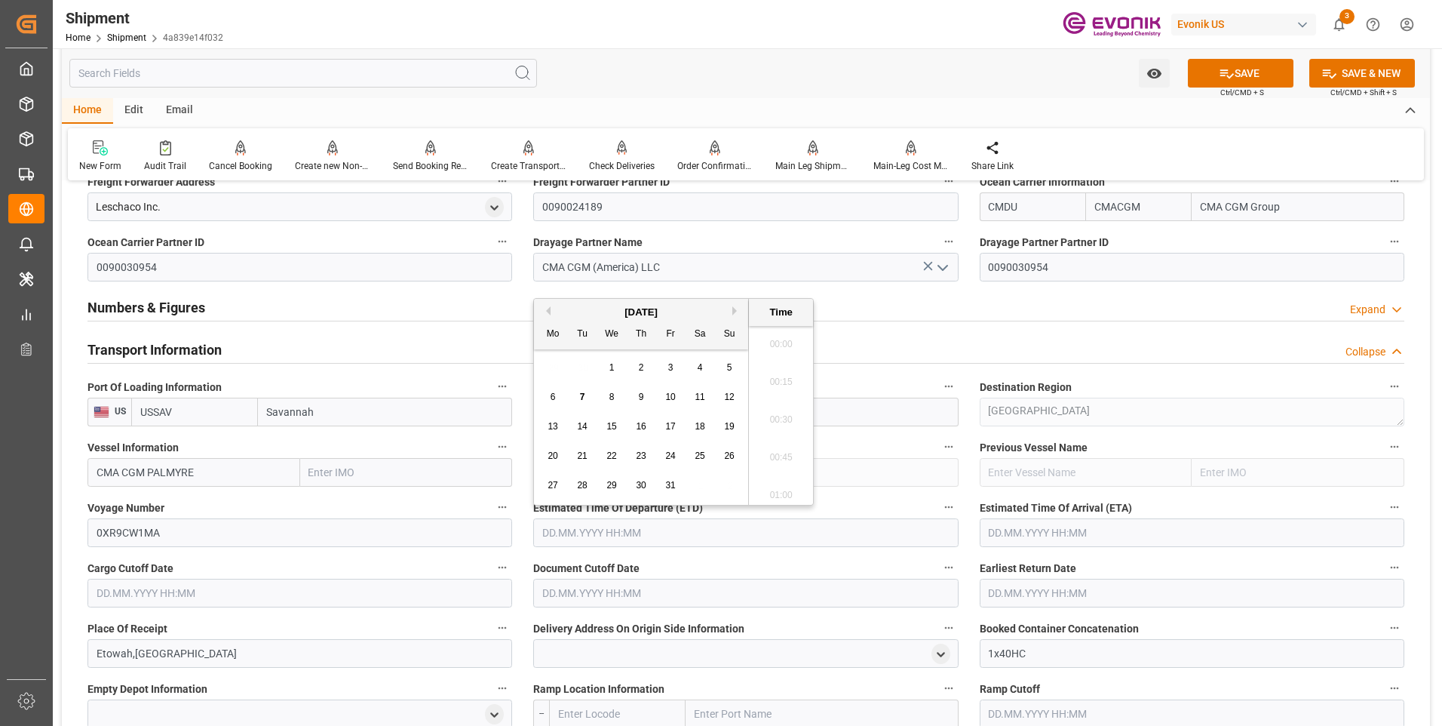
scroll to position [269, 0]
click at [730, 310] on div "[DATE]" at bounding box center [641, 312] width 214 height 15
click at [734, 308] on button "Next Month" at bounding box center [736, 310] width 9 height 9
click at [694, 455] on div "22" at bounding box center [700, 456] width 19 height 18
type input "[DATE] 00:00"
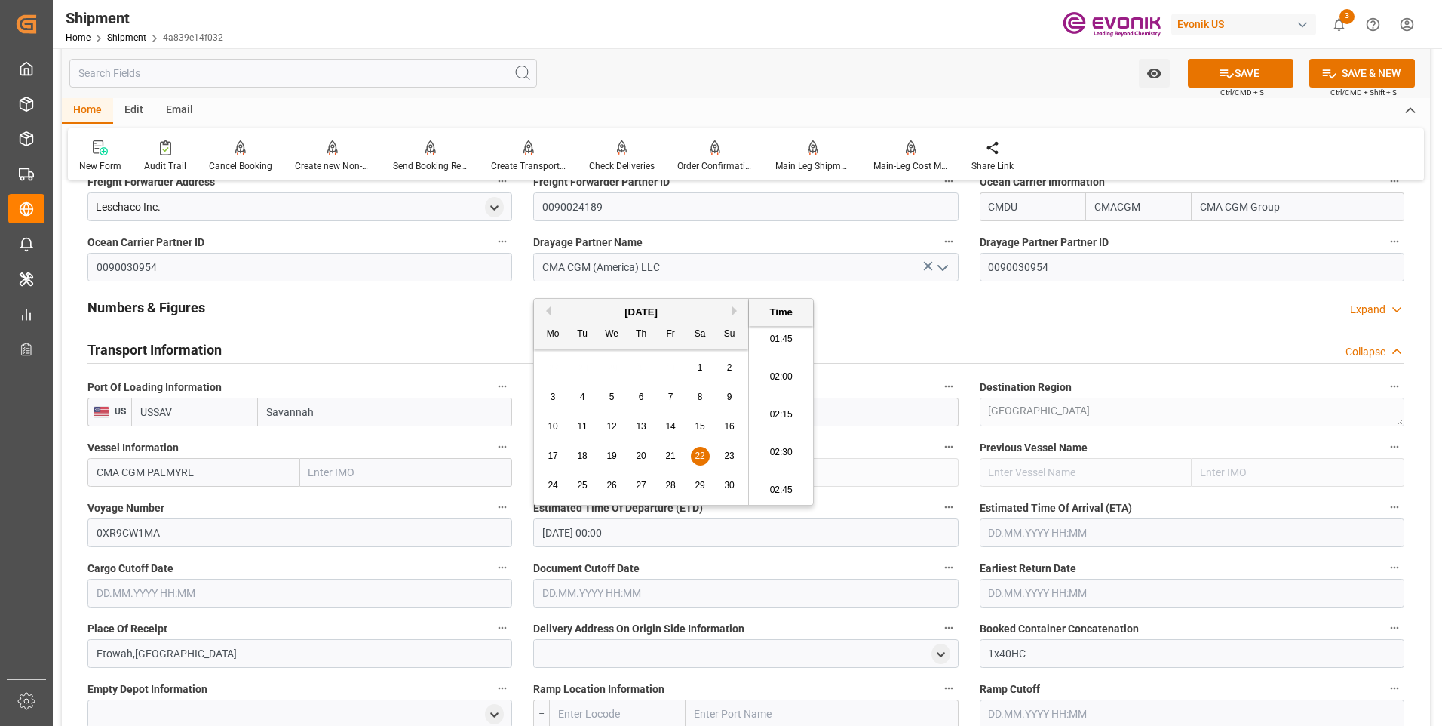
click at [1032, 530] on input "text" at bounding box center [1192, 532] width 425 height 29
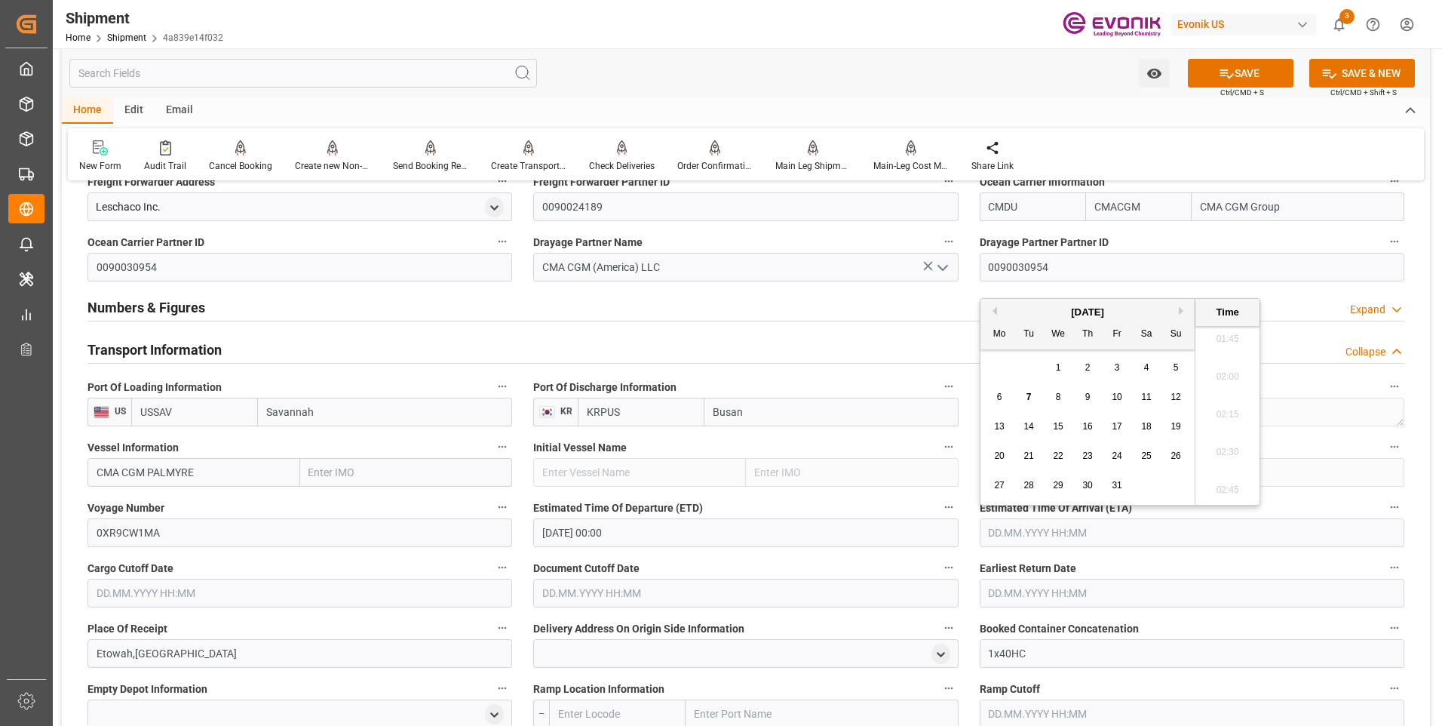
click at [1180, 312] on button "Next Month" at bounding box center [1183, 310] width 9 height 9
click at [1180, 313] on button "Next Month" at bounding box center [1183, 310] width 9 height 9
click at [1112, 430] on span "16" at bounding box center [1117, 426] width 10 height 11
type input "[DATE] 00:00"
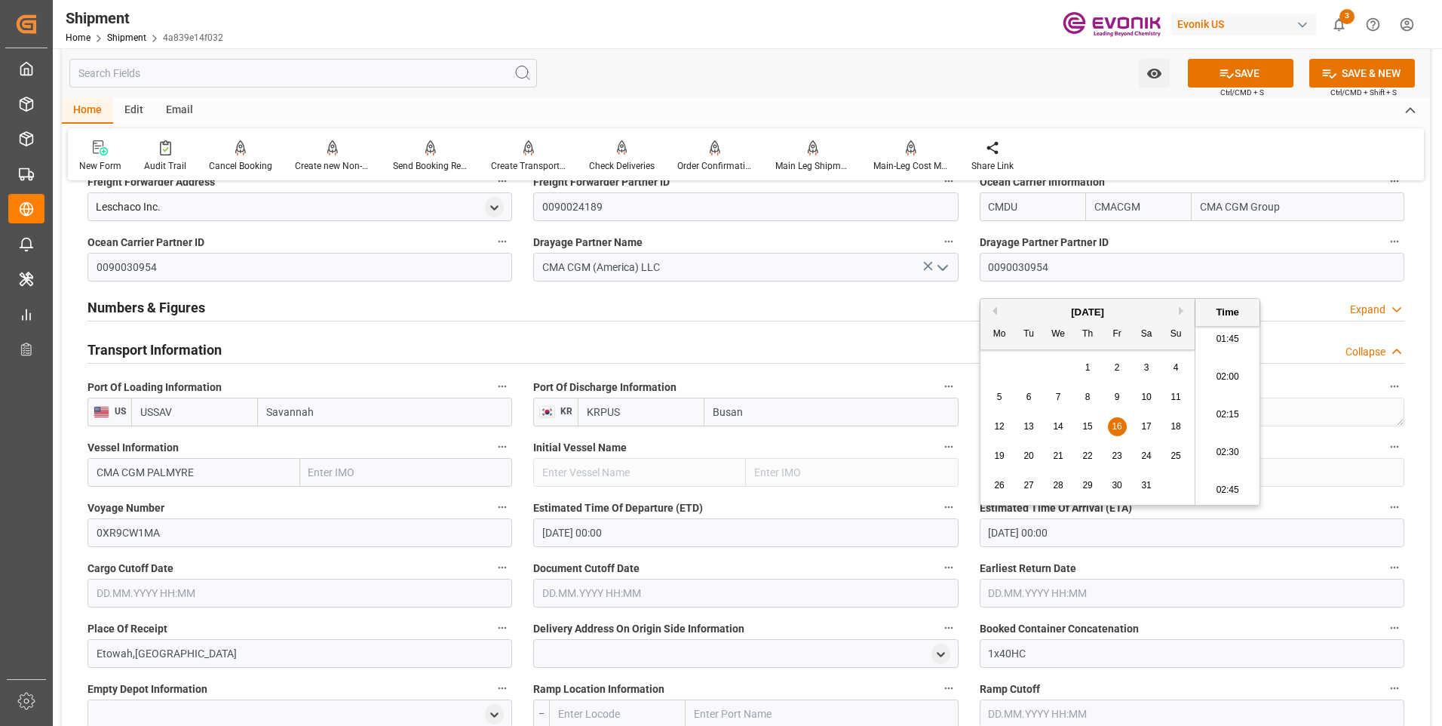
click at [245, 598] on input "text" at bounding box center [299, 593] width 425 height 29
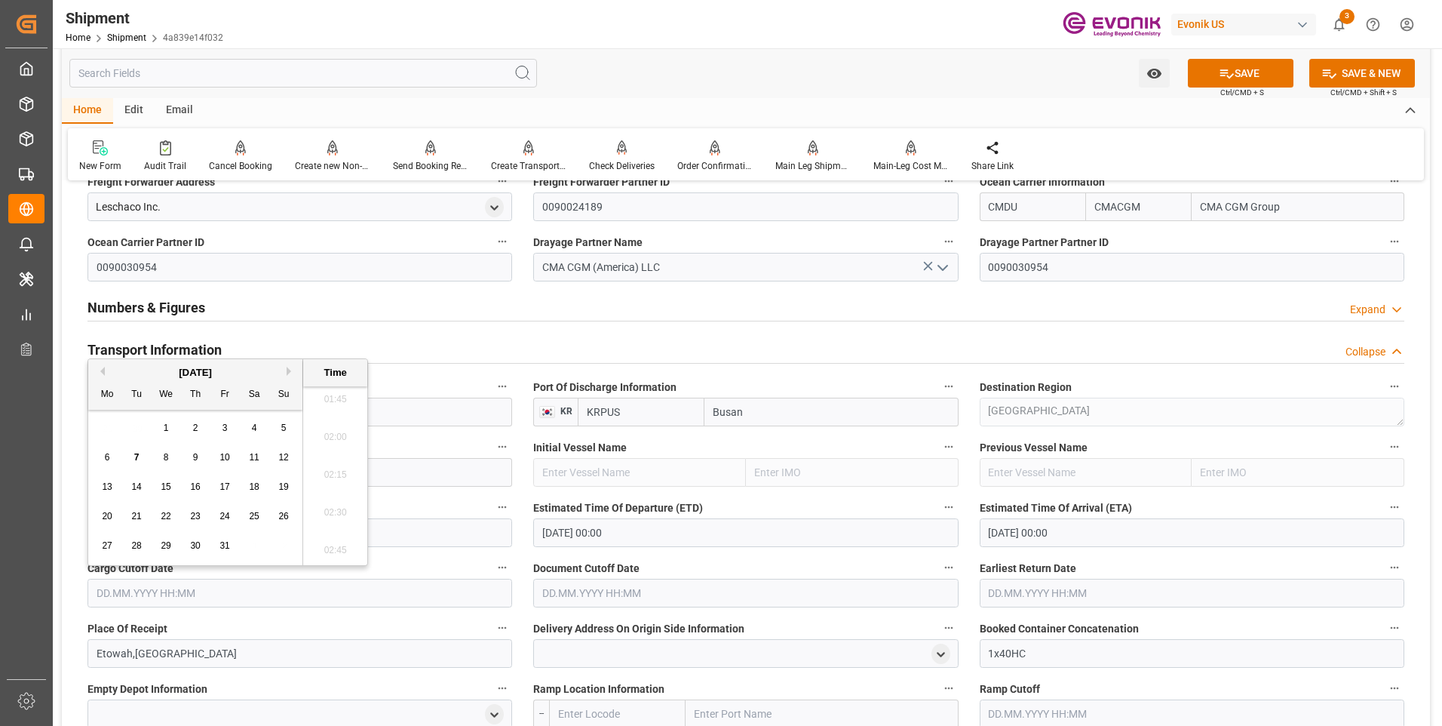
click at [286, 375] on div "[DATE]" at bounding box center [195, 372] width 214 height 15
click at [286, 369] on div "[DATE]" at bounding box center [195, 372] width 214 height 15
click at [289, 367] on button "Next Month" at bounding box center [291, 371] width 9 height 9
click at [192, 460] on div "6" at bounding box center [195, 458] width 19 height 18
type input "[DATE] 00:00"
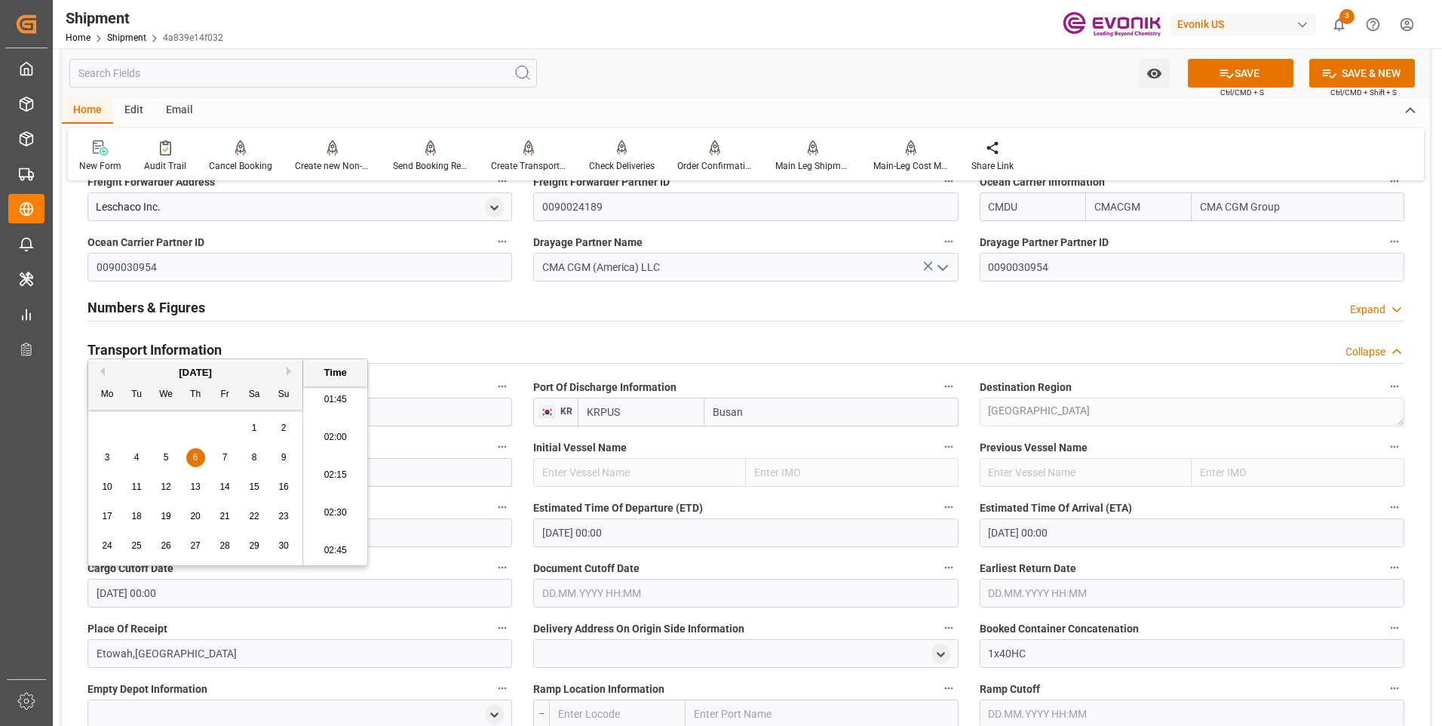
click at [596, 599] on input "text" at bounding box center [745, 593] width 425 height 29
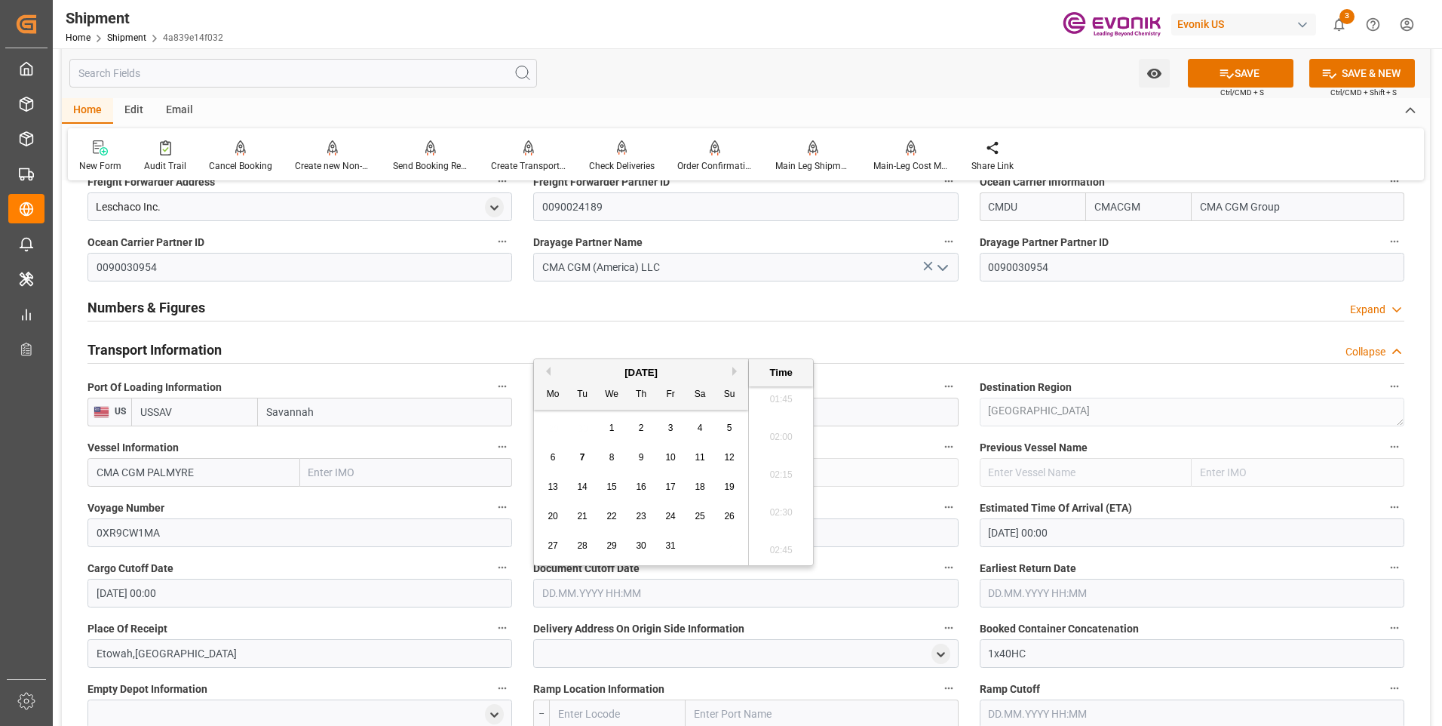
click at [737, 373] on button "Next Month" at bounding box center [736, 371] width 9 height 9
click at [637, 459] on div "6" at bounding box center [641, 458] width 19 height 18
type input "[DATE] 00:00"
click at [989, 597] on input "text" at bounding box center [1192, 593] width 425 height 29
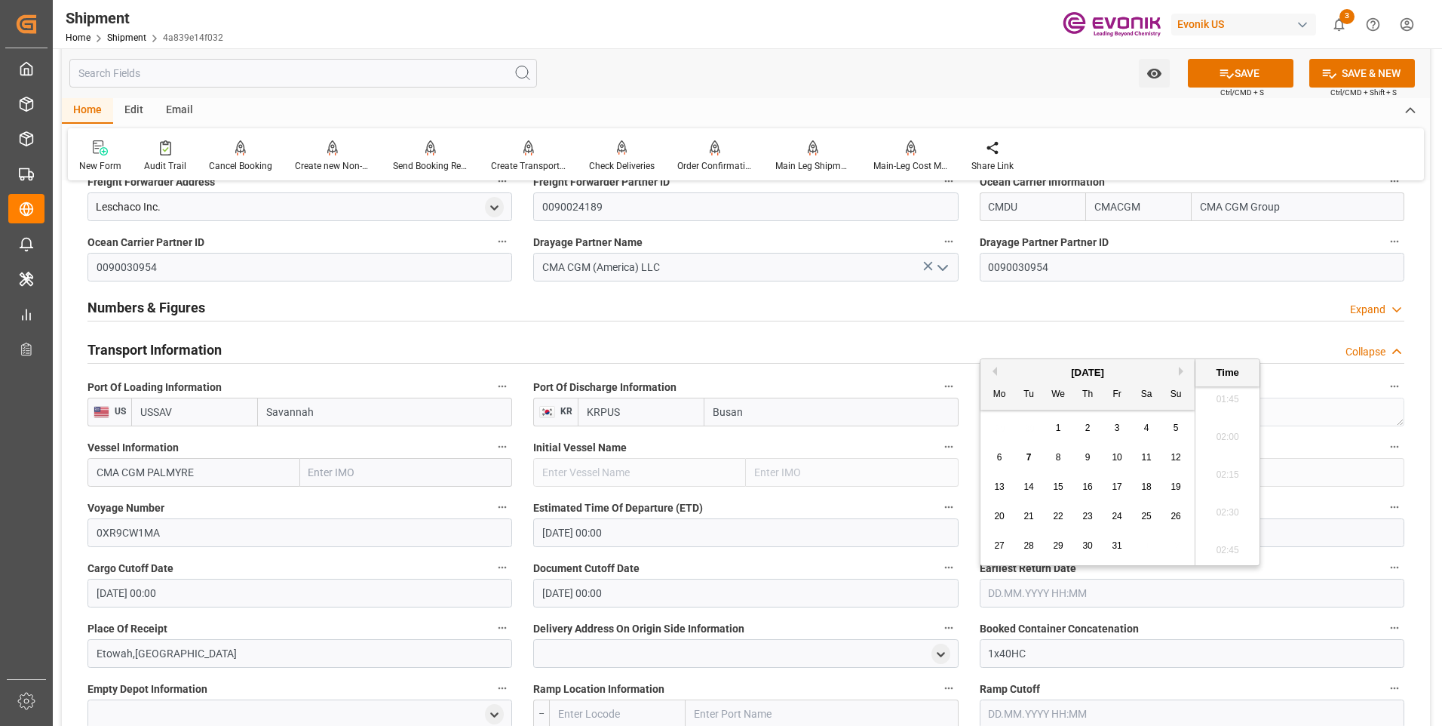
drag, startPoint x: 1180, startPoint y: 367, endPoint x: 1178, endPoint y: 377, distance: 9.9
click at [1180, 367] on button "Next Month" at bounding box center [1183, 371] width 9 height 9
click at [1085, 453] on span "6" at bounding box center [1087, 457] width 5 height 11
type input "[DATE] 00:00"
click at [817, 558] on label "Document Cutoff Date" at bounding box center [745, 567] width 425 height 21
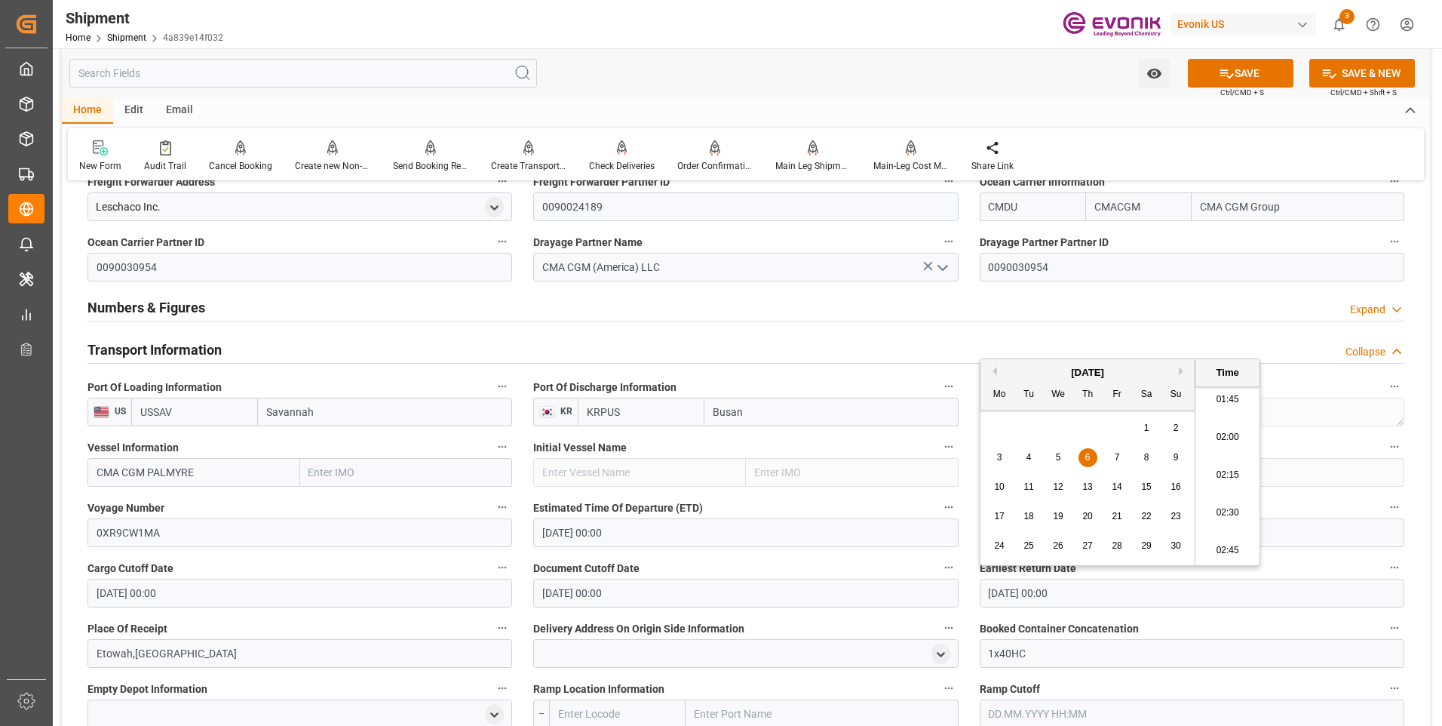
click at [939, 558] on button "Document Cutoff Date" at bounding box center [949, 567] width 20 height 20
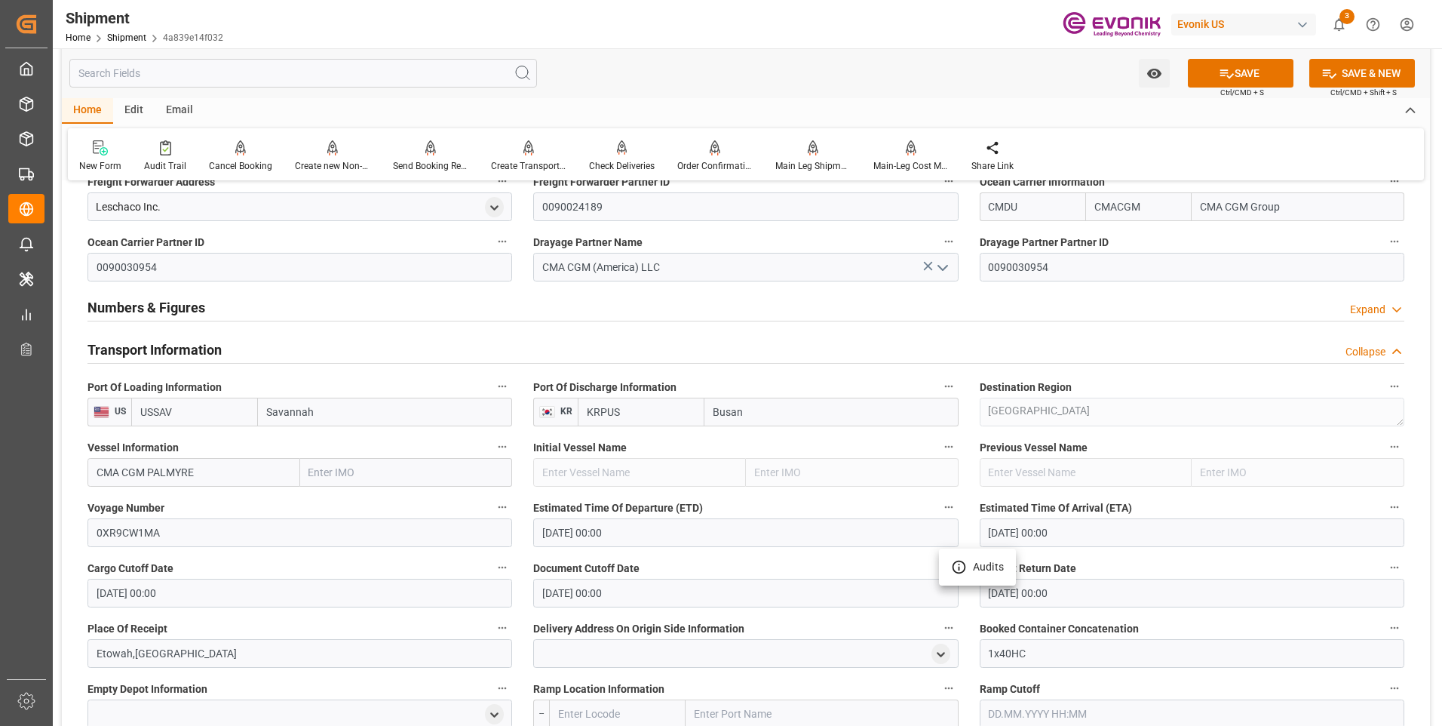
click at [1203, 78] on div at bounding box center [721, 363] width 1442 height 726
click at [1219, 72] on icon at bounding box center [1227, 74] width 16 height 16
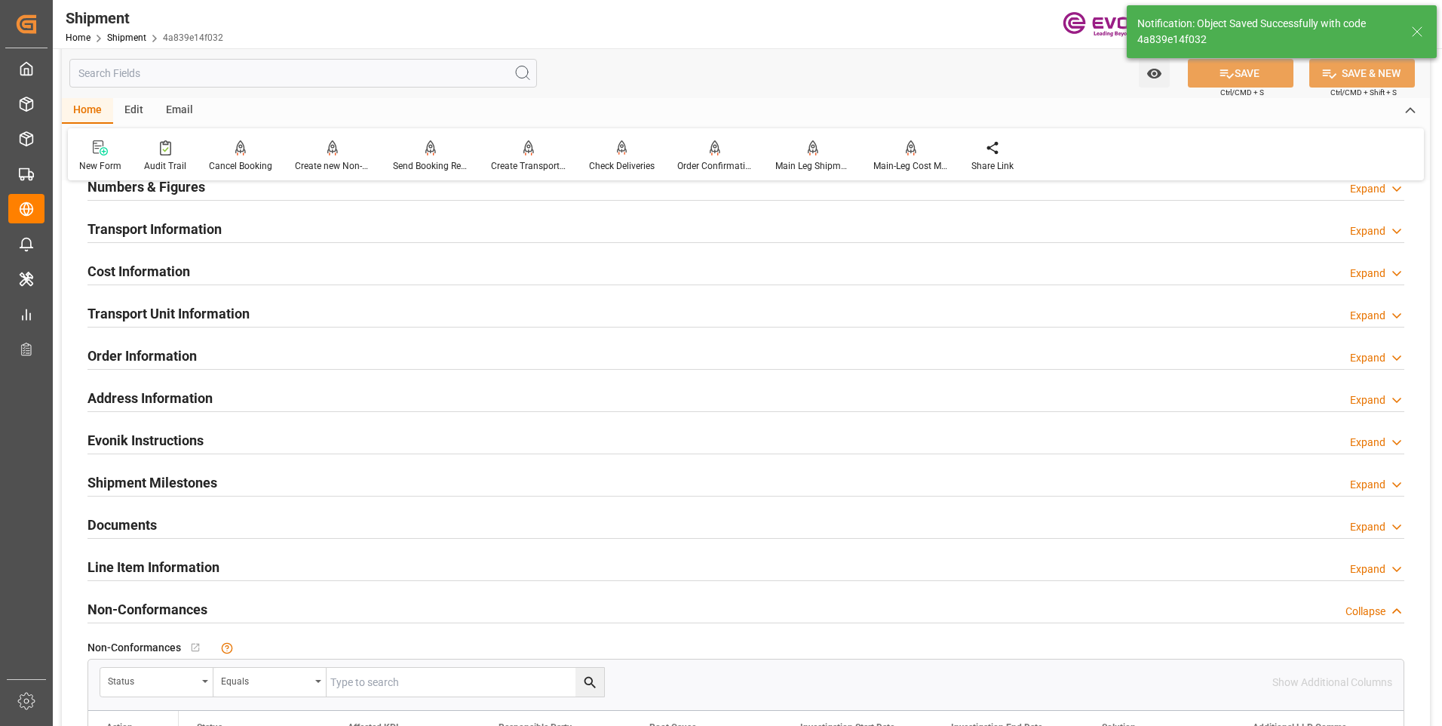
scroll to position [754, 0]
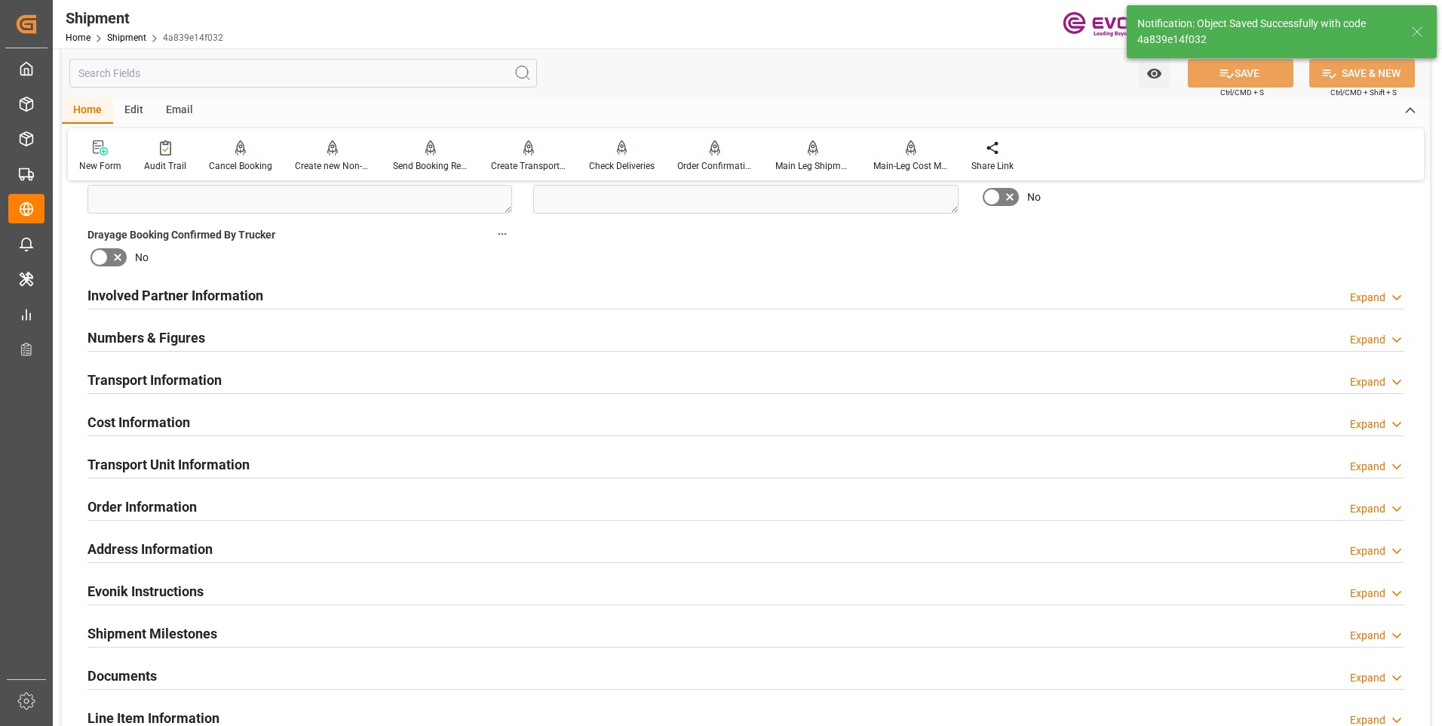
click at [201, 296] on h2 "Involved Partner Information" at bounding box center [175, 295] width 176 height 20
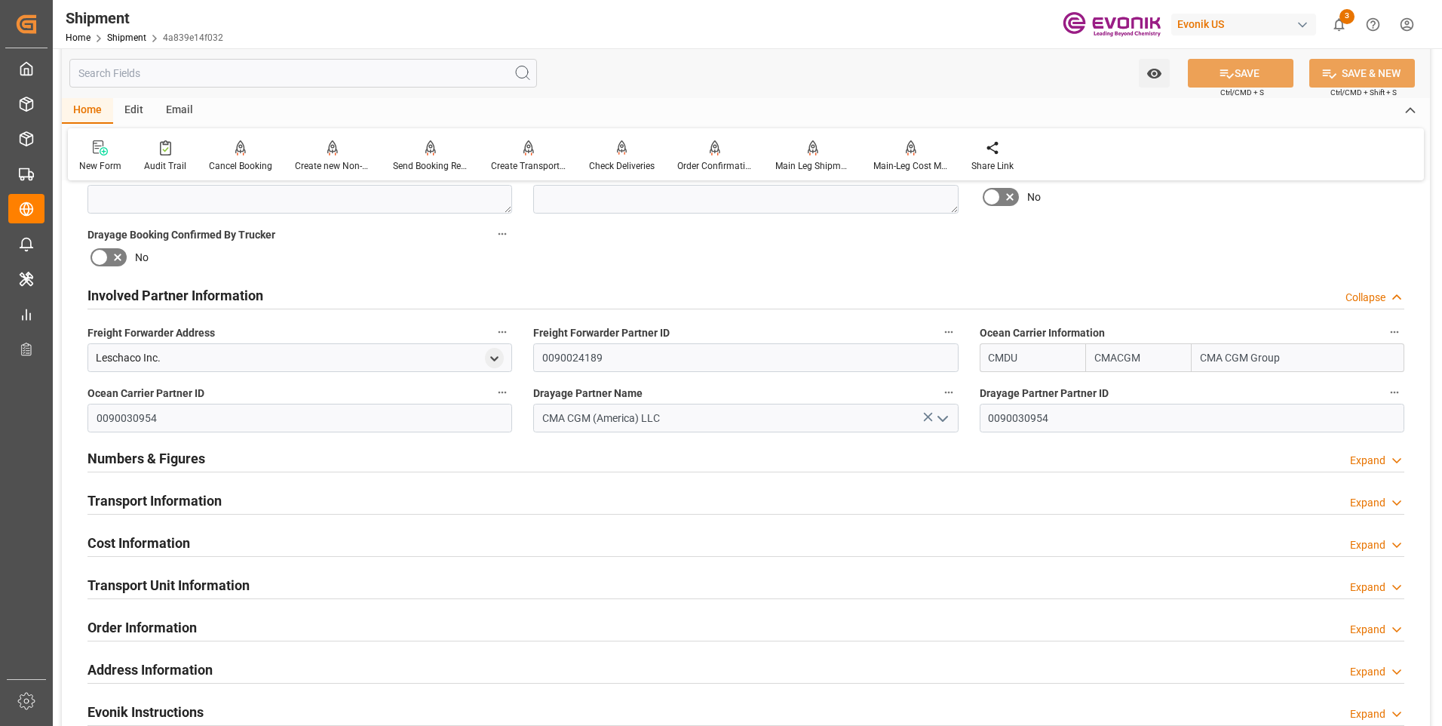
drag, startPoint x: 199, startPoint y: 499, endPoint x: 309, endPoint y: 480, distance: 111.7
click at [198, 499] on h2 "Transport Information" at bounding box center [154, 500] width 134 height 20
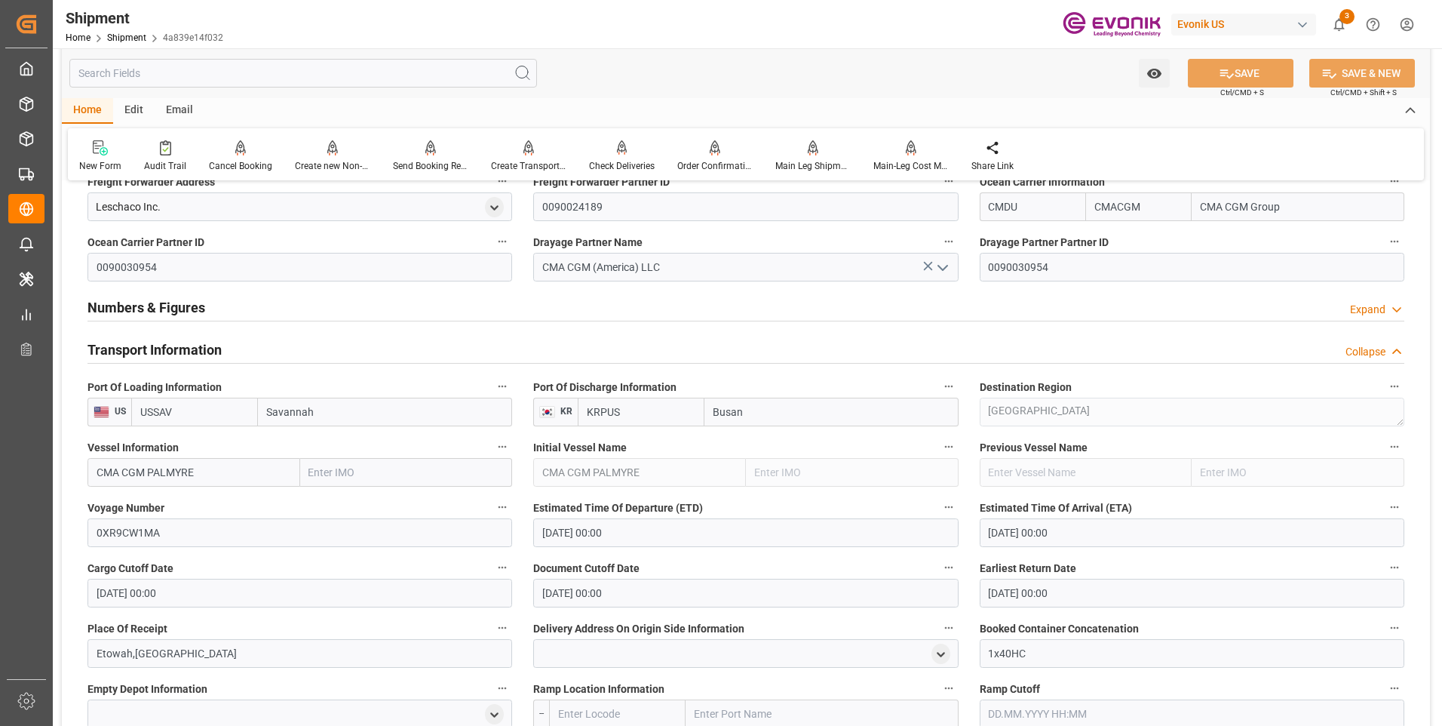
scroll to position [1131, 0]
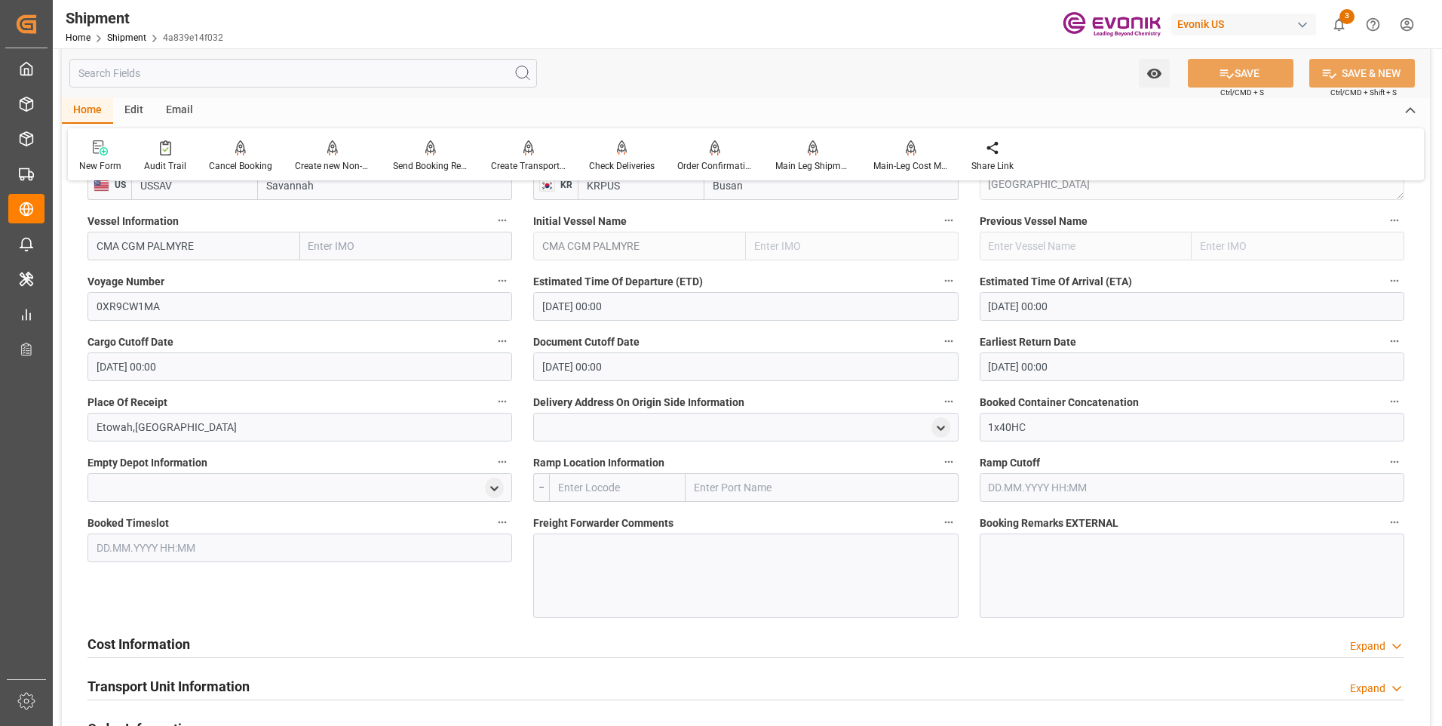
drag, startPoint x: 150, startPoint y: 637, endPoint x: 281, endPoint y: 594, distance: 137.6
click at [151, 637] on h2 "Cost Information" at bounding box center [138, 644] width 103 height 20
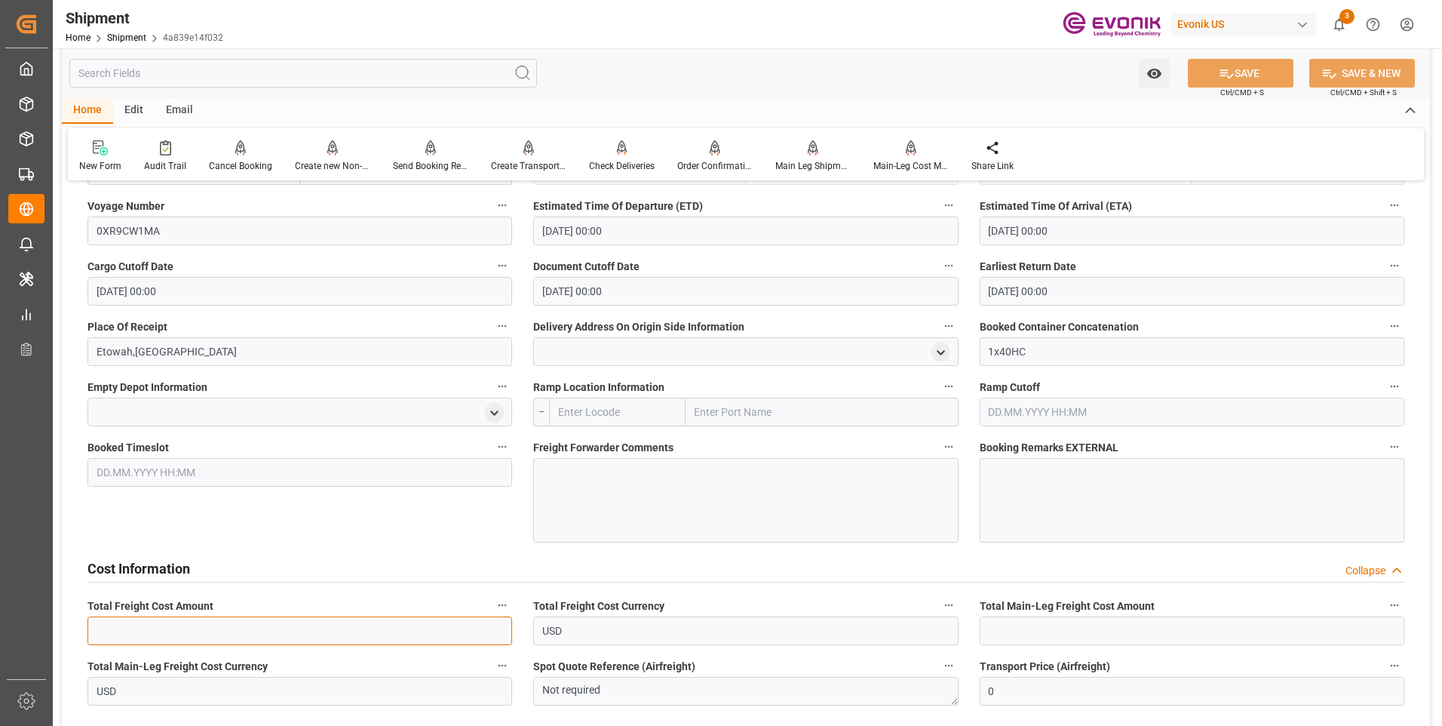
click at [213, 626] on input "text" at bounding box center [299, 630] width 425 height 29
type input "1500"
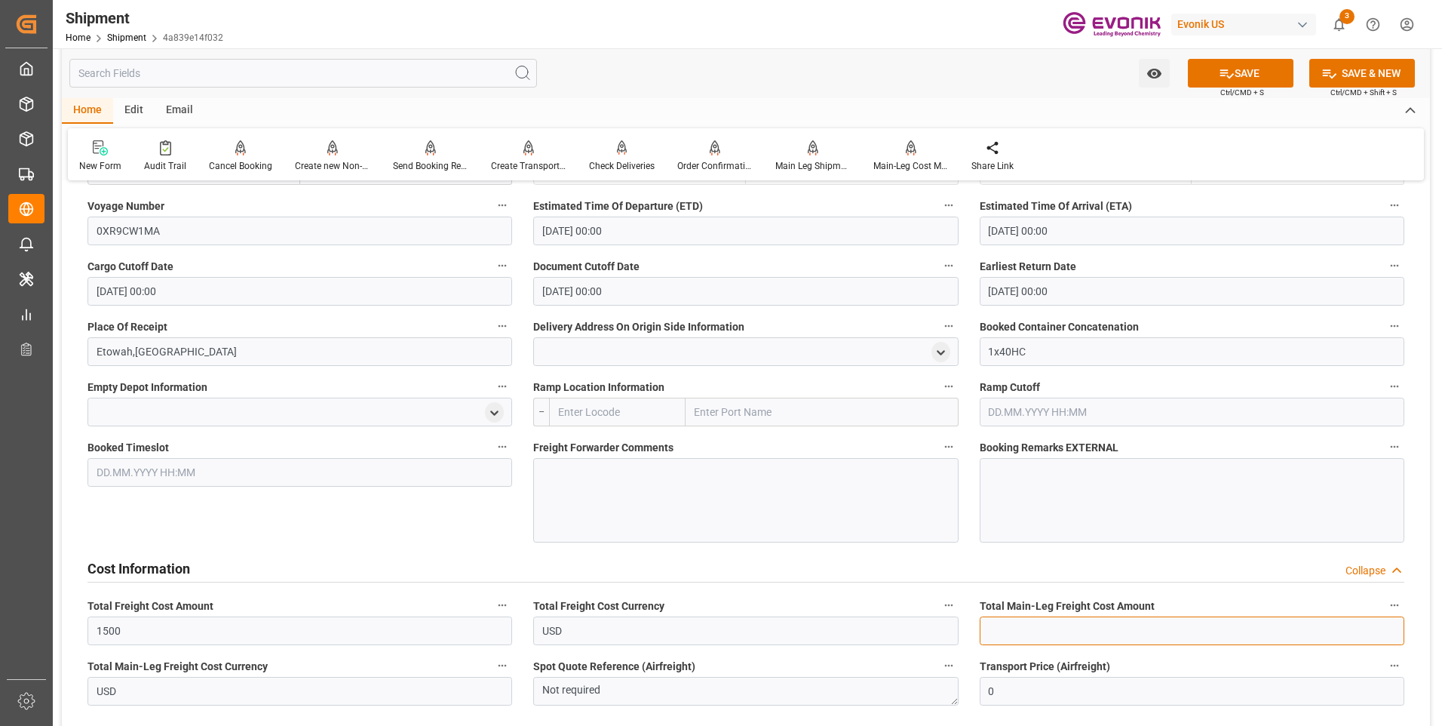
click at [1089, 635] on input "text" at bounding box center [1192, 630] width 425 height 29
type input "1500"
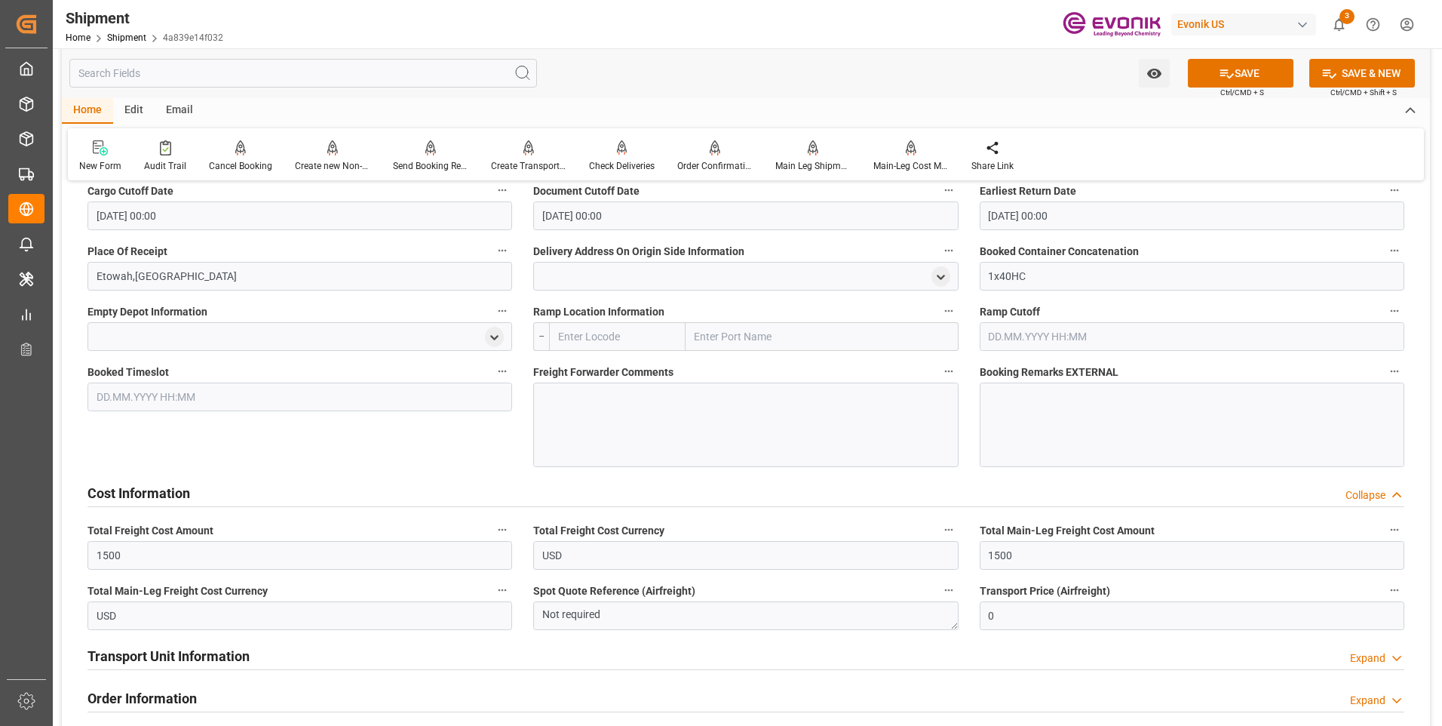
click at [1251, 74] on button "SAVE" at bounding box center [1241, 73] width 106 height 29
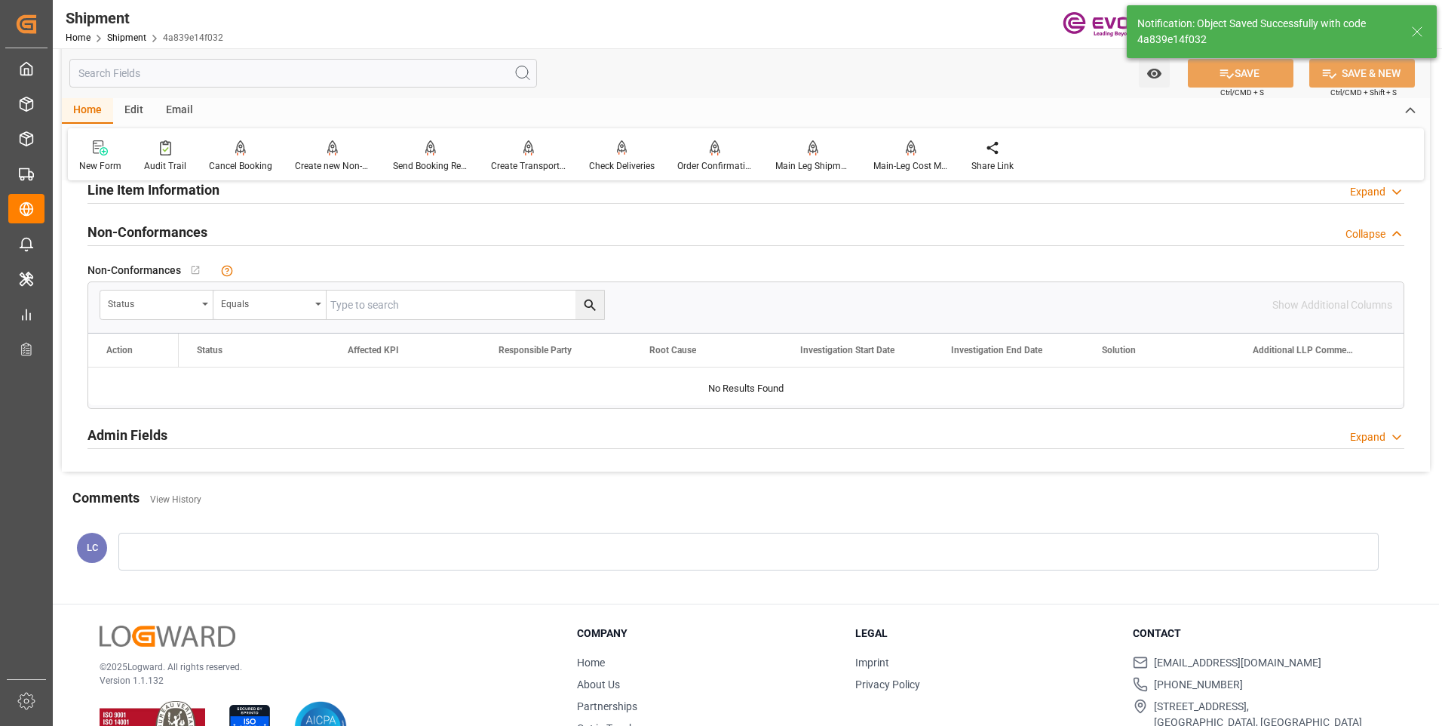
scroll to position [683, 0]
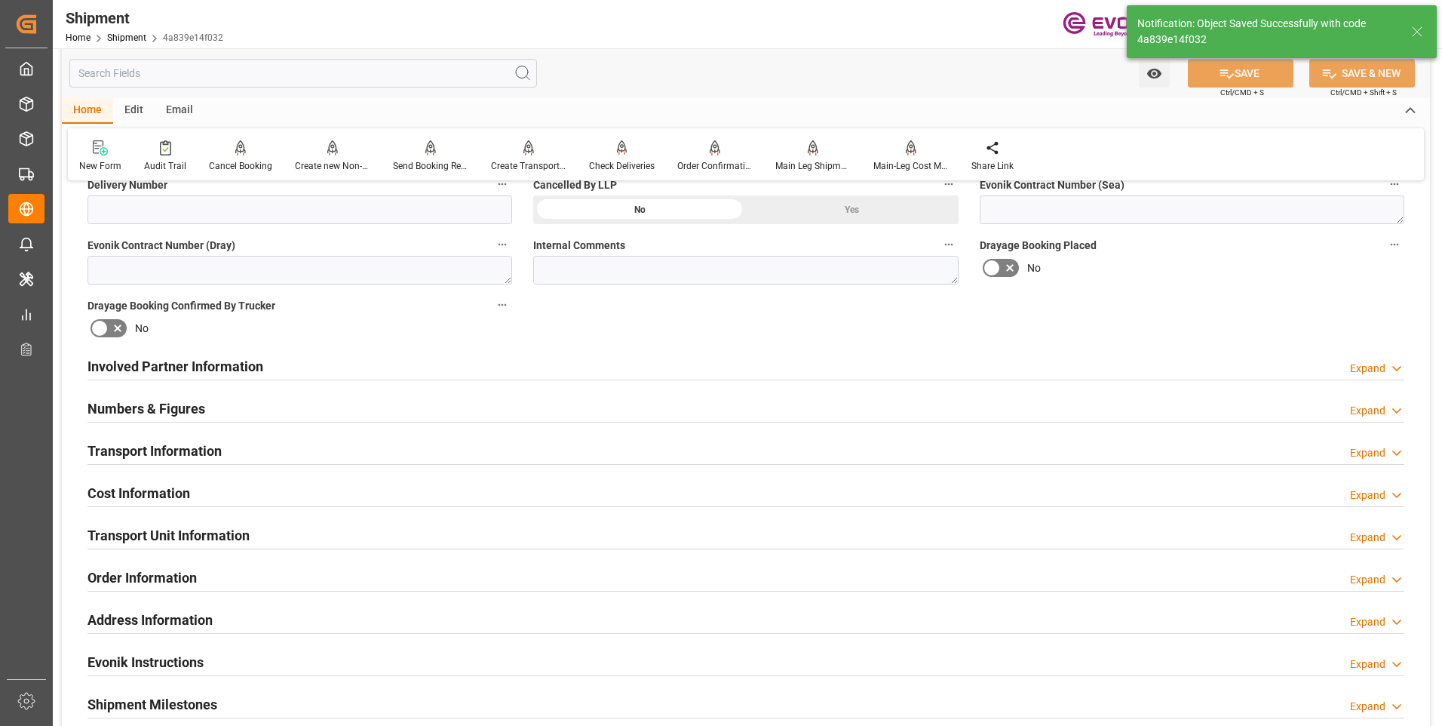
click at [216, 364] on h2 "Involved Partner Information" at bounding box center [175, 366] width 176 height 20
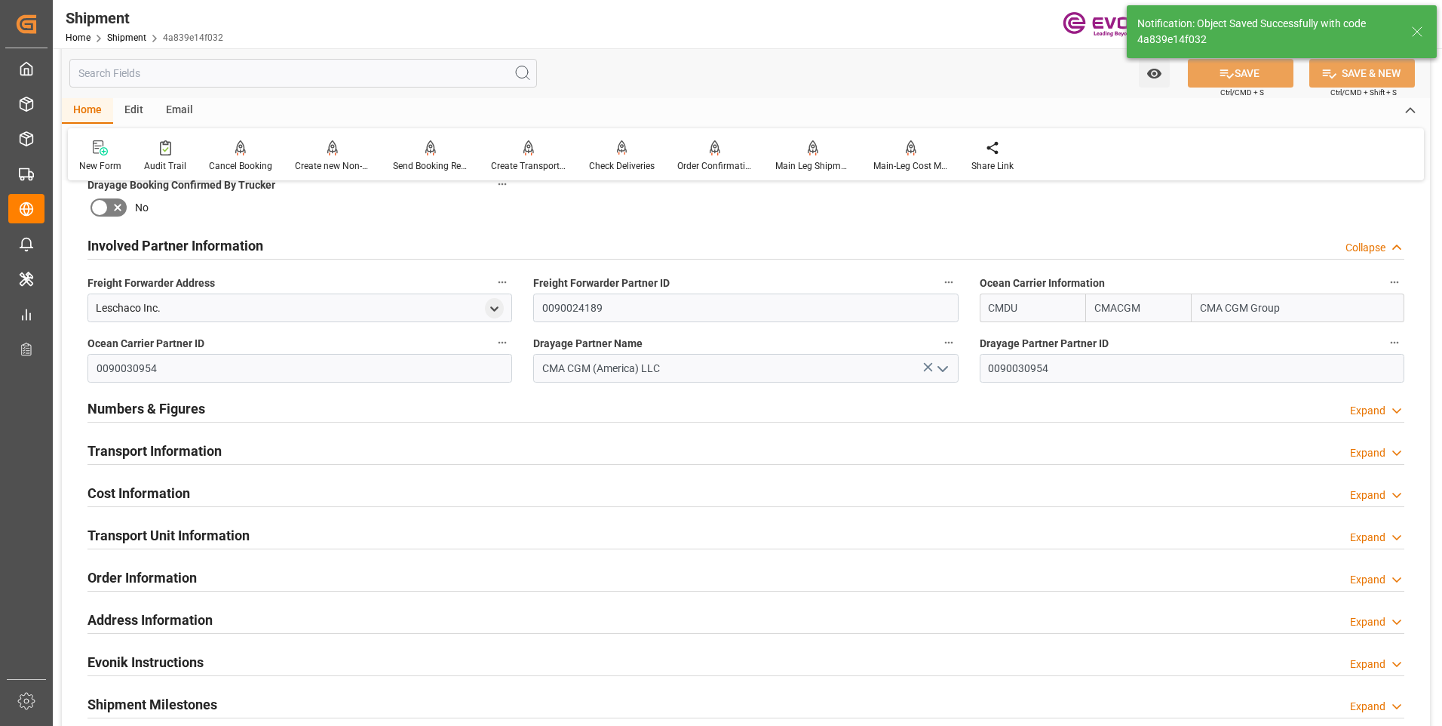
click at [174, 448] on h2 "Transport Information" at bounding box center [154, 450] width 134 height 20
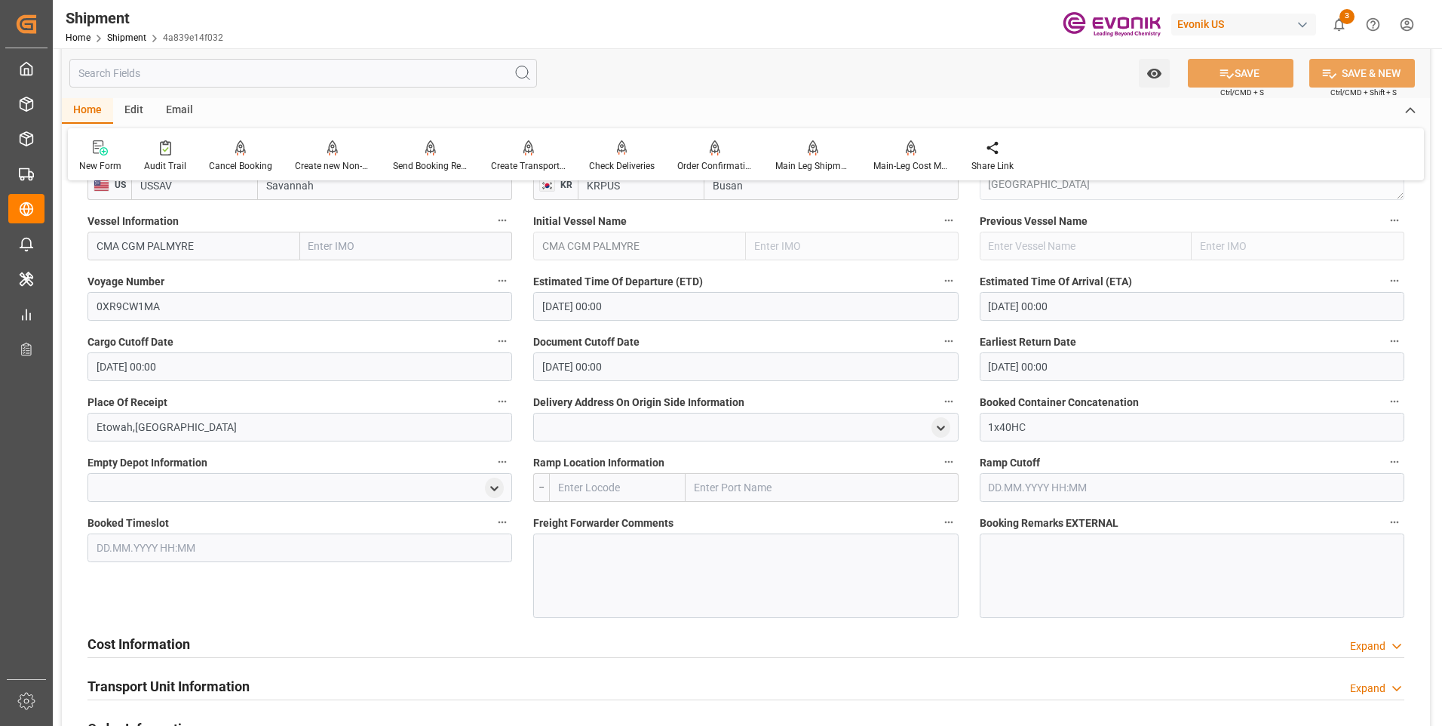
scroll to position [1358, 0]
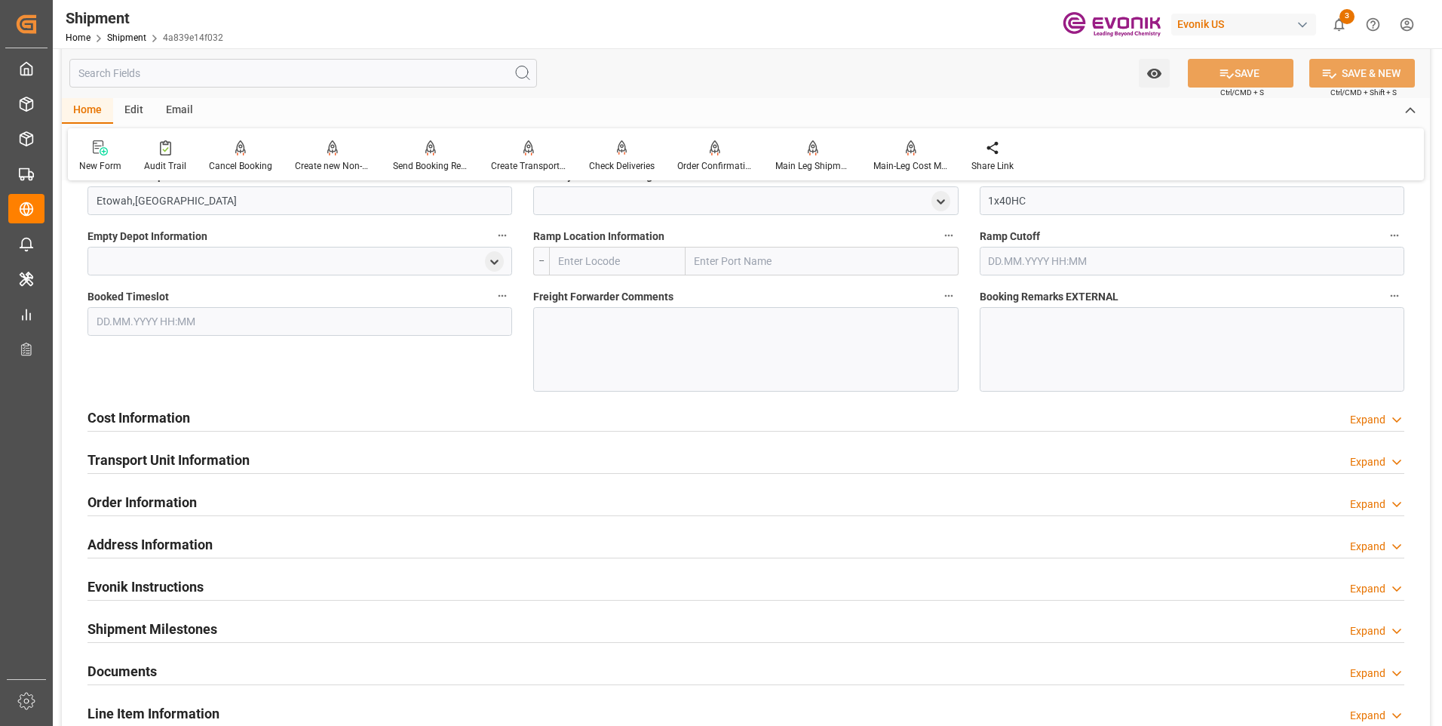
click at [118, 413] on h2 "Cost Information" at bounding box center [138, 417] width 103 height 20
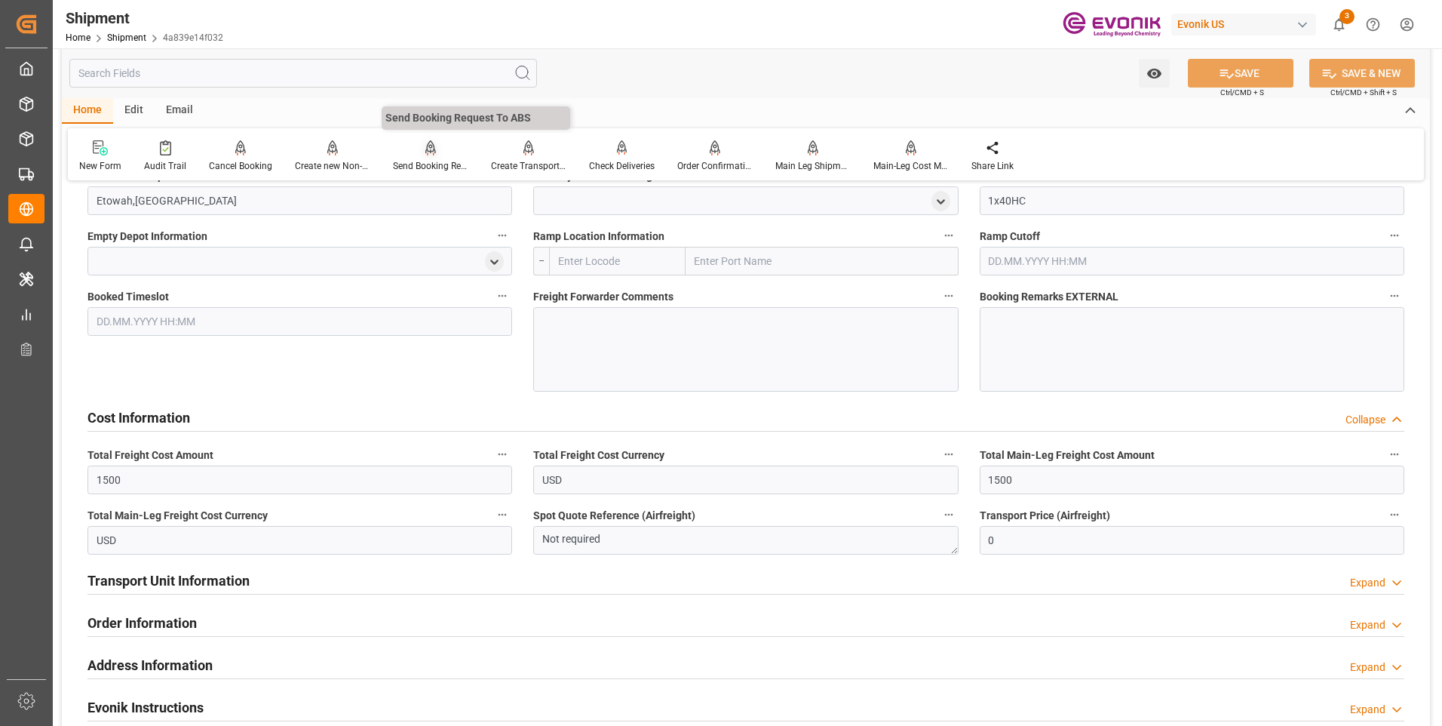
click at [438, 147] on div at bounding box center [430, 148] width 75 height 16
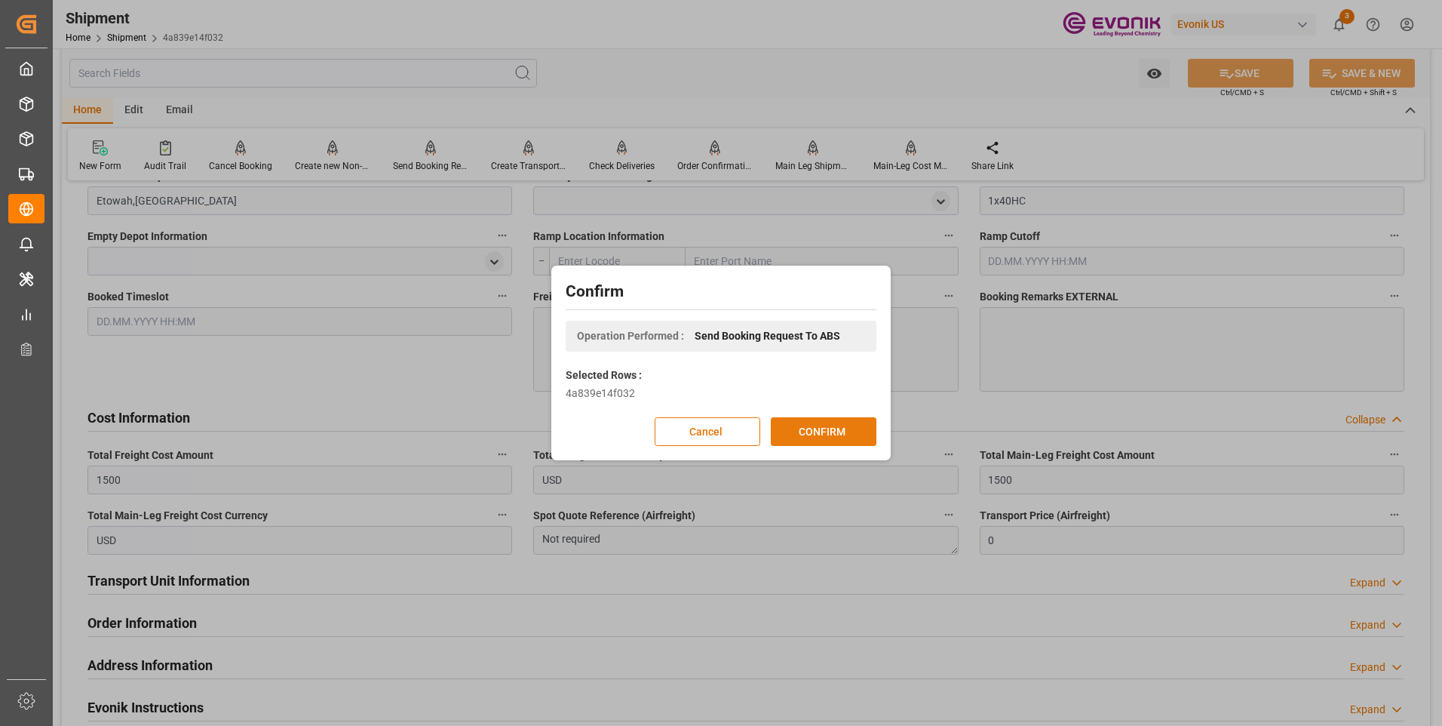
click at [842, 431] on button "CONFIRM" at bounding box center [824, 431] width 106 height 29
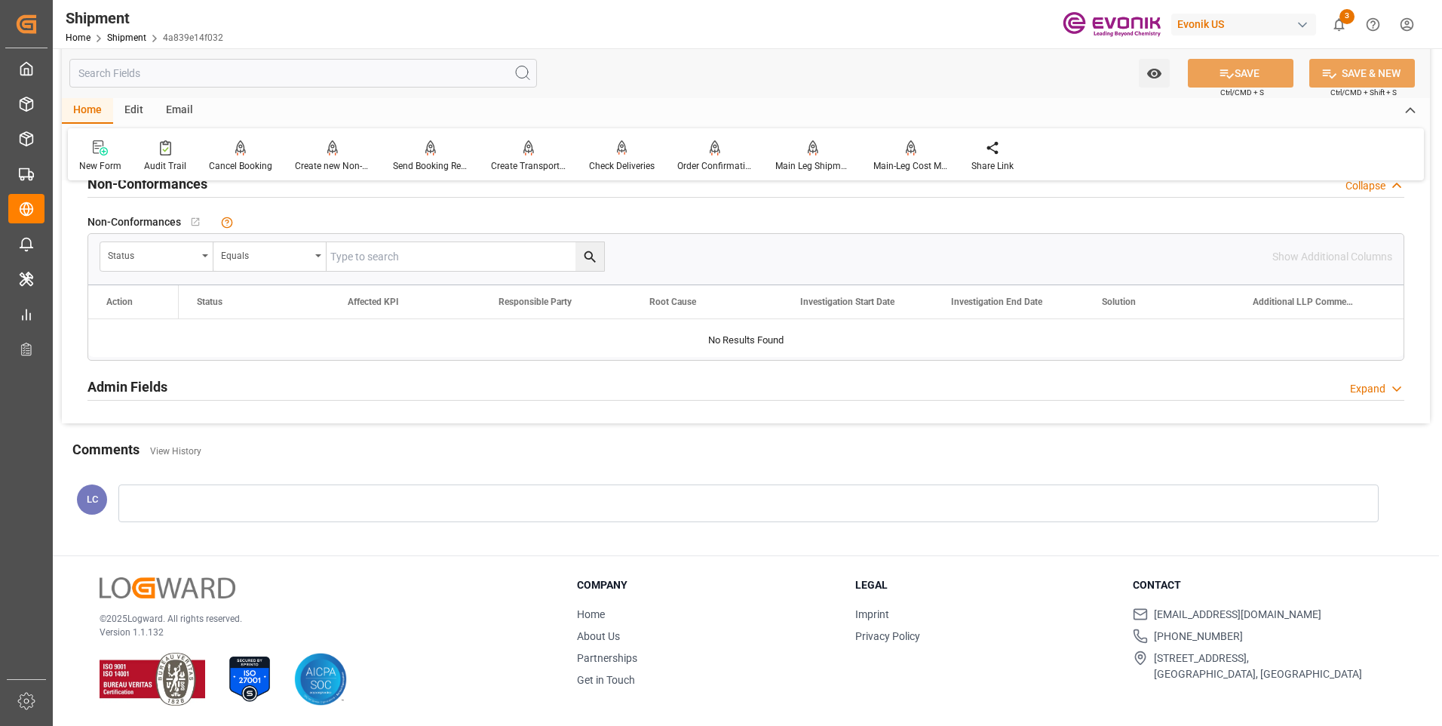
scroll to position [878, 0]
